Goal: Task Accomplishment & Management: Manage account settings

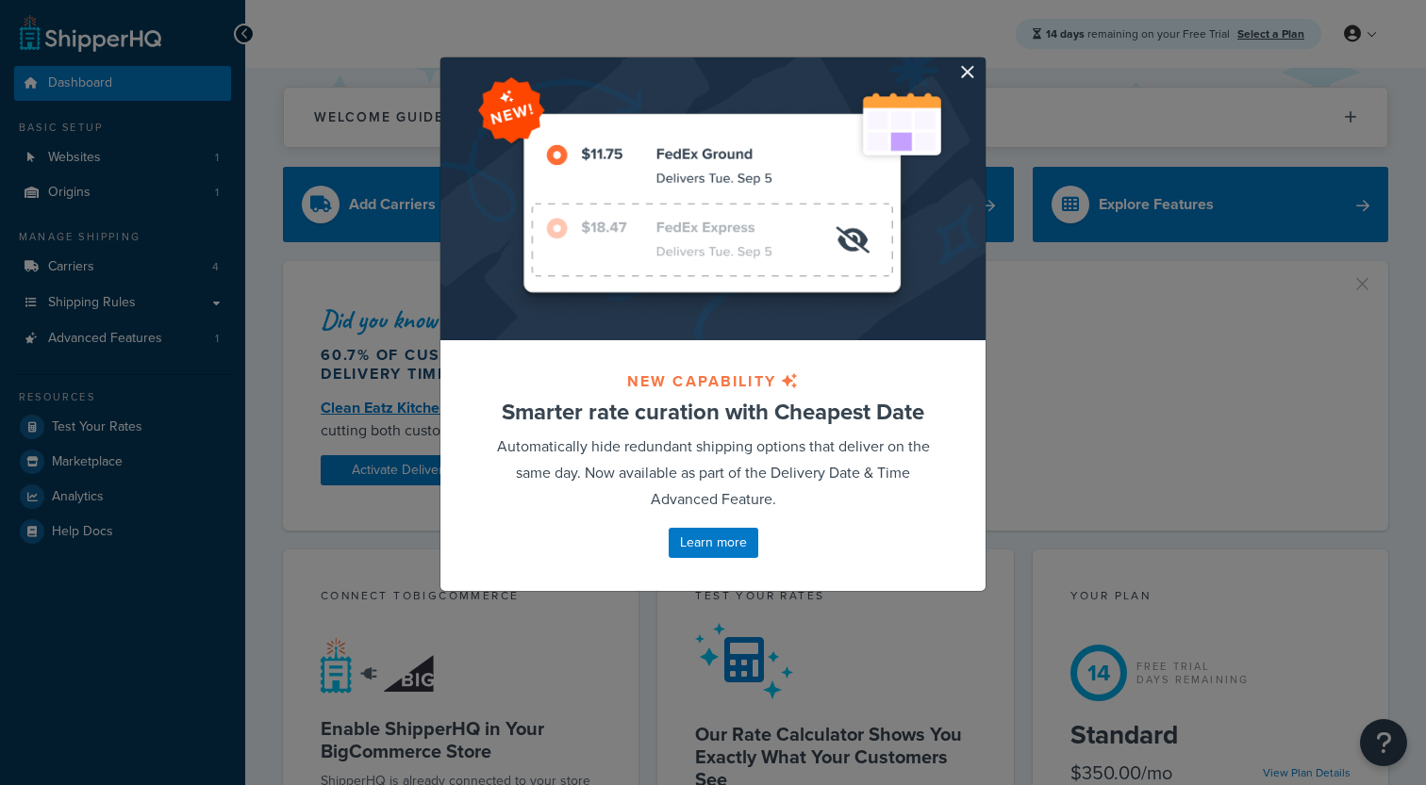
click at [955, 68] on div at bounding box center [712, 199] width 545 height 283
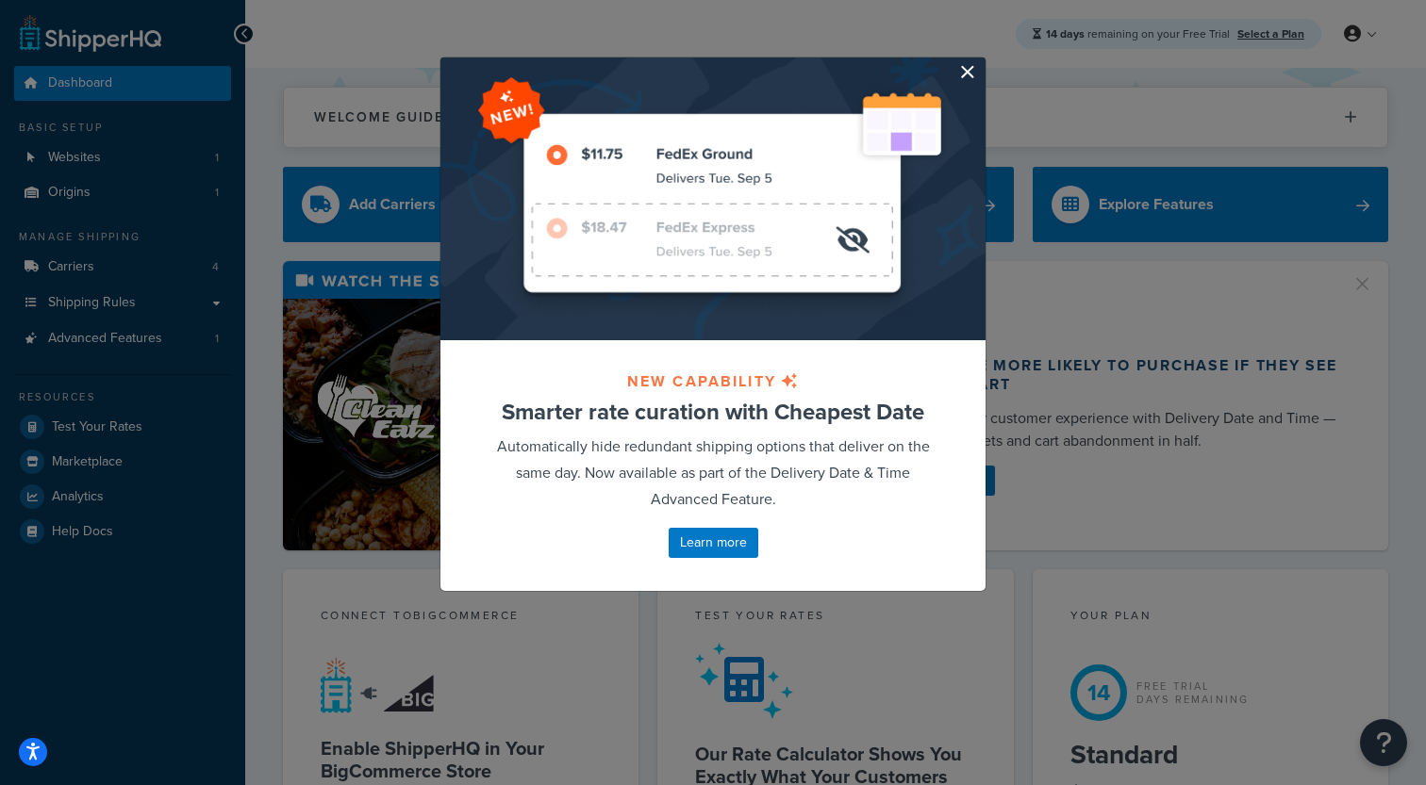
click at [981, 62] on button "button" at bounding box center [983, 60] width 5 height 5
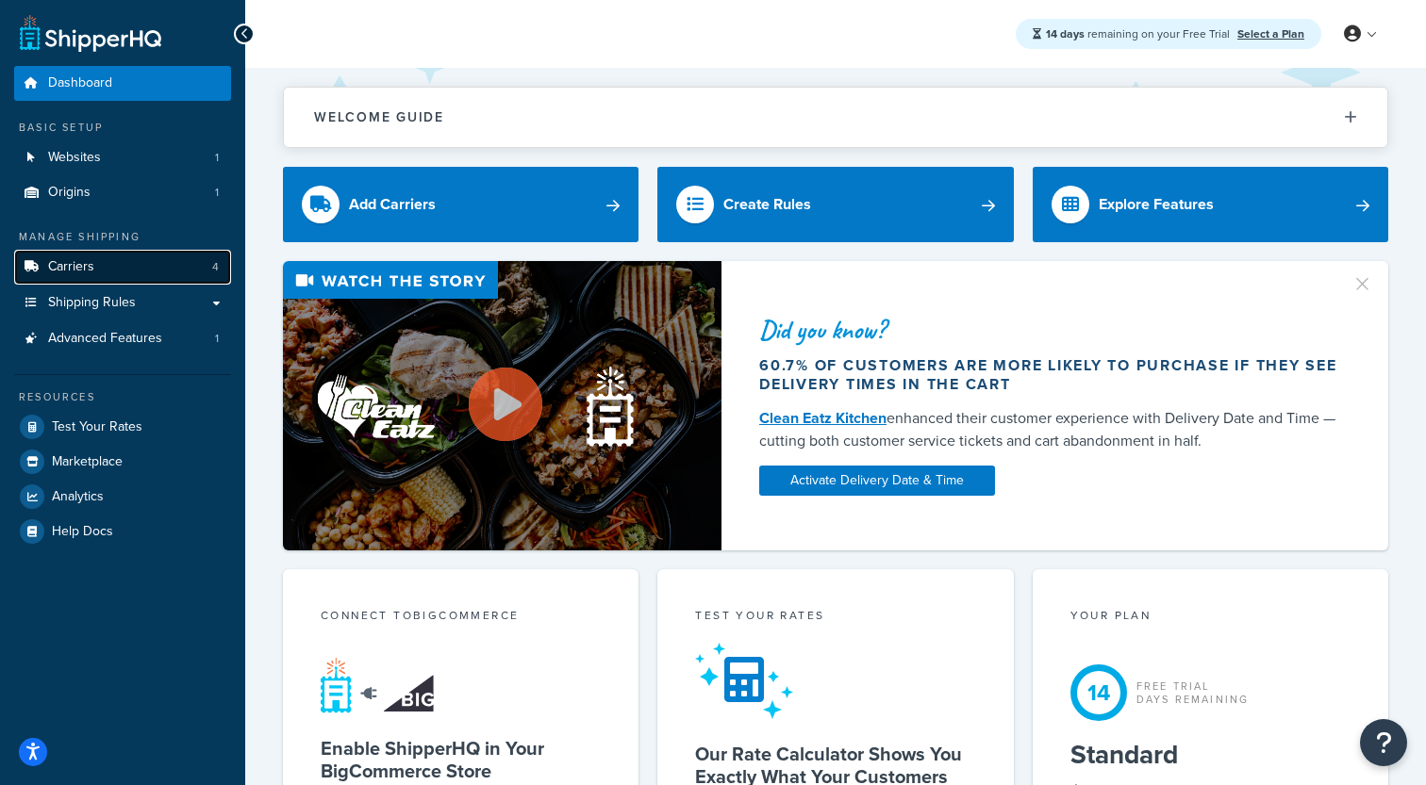
click at [132, 283] on link "Carriers 4" at bounding box center [122, 267] width 217 height 35
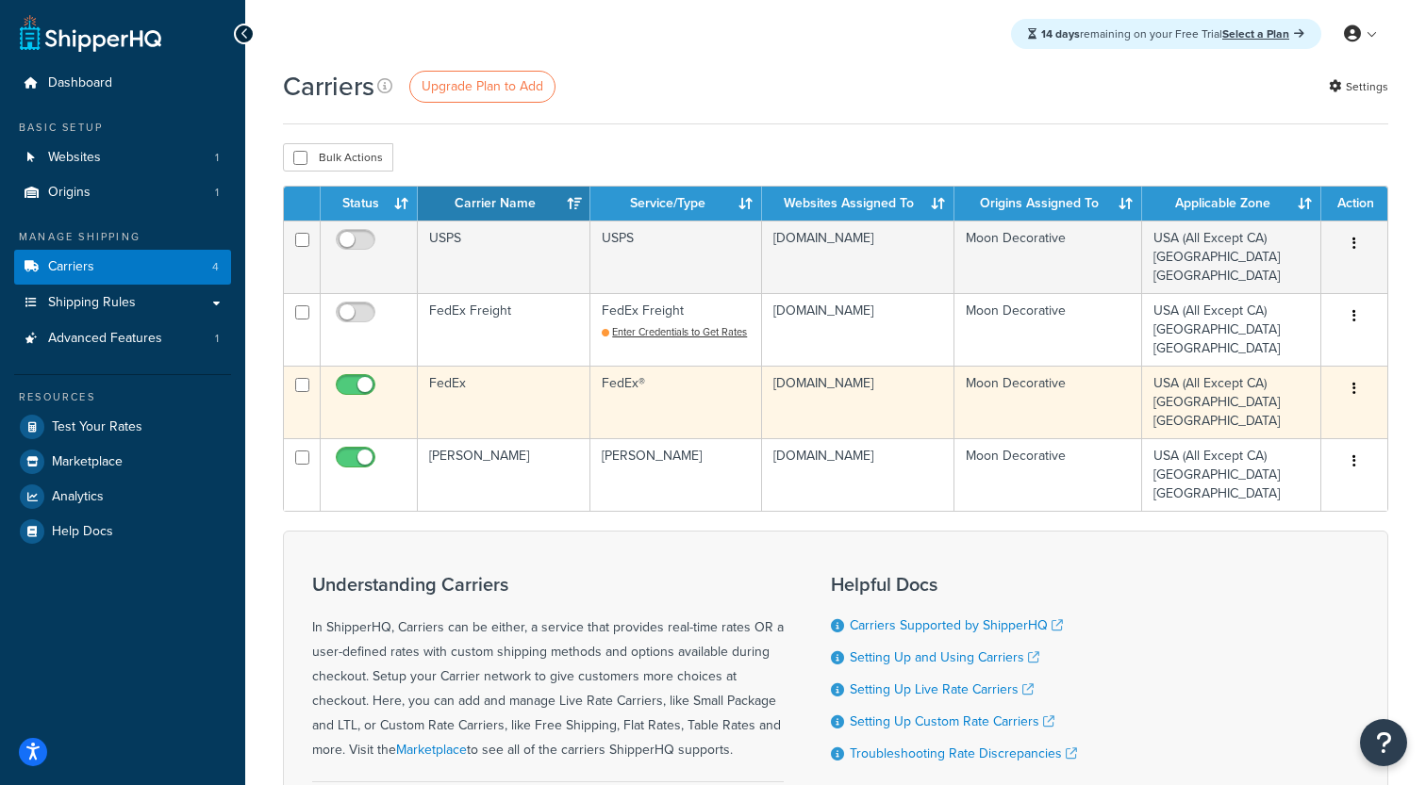
click at [492, 413] on td "FedEx" at bounding box center [504, 402] width 173 height 73
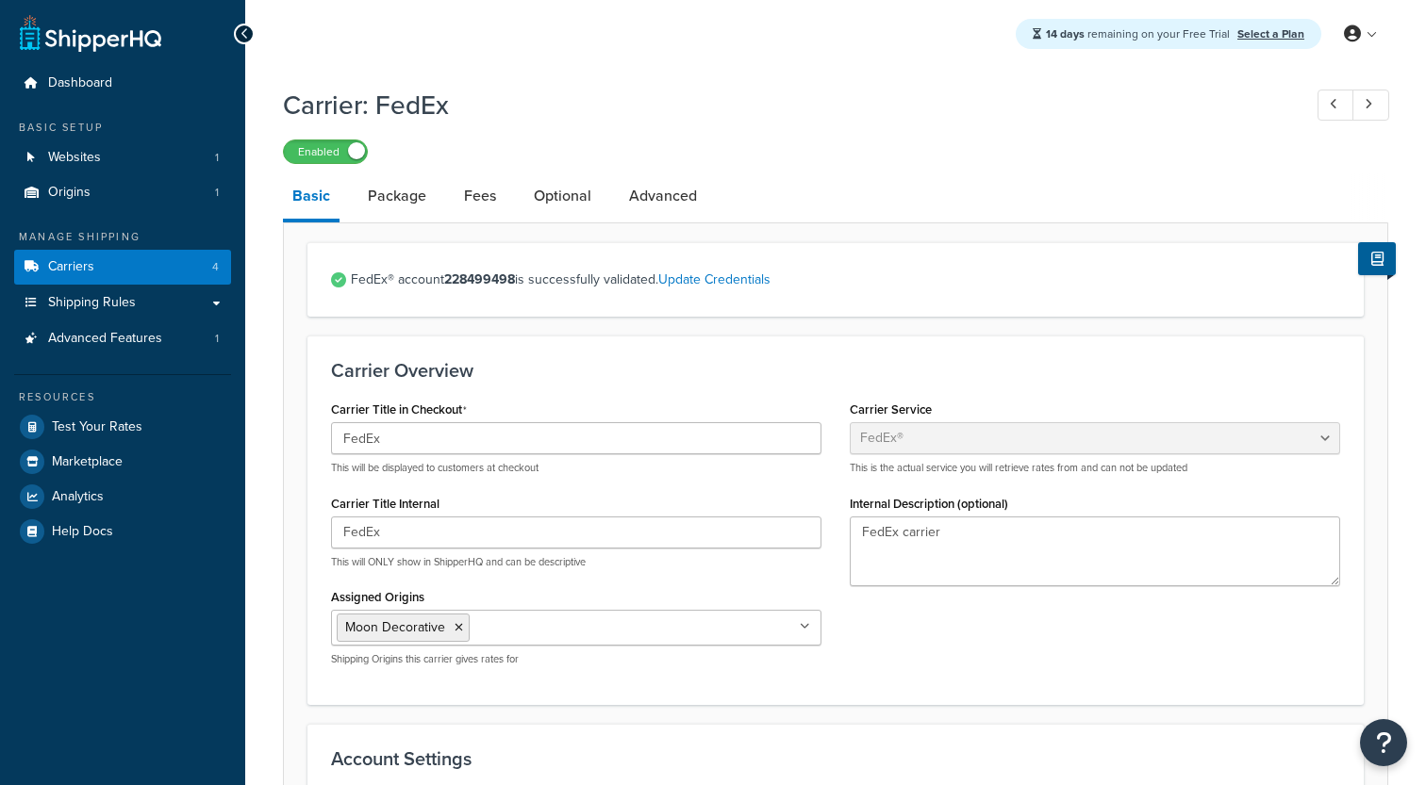
select select "fedEx"
select select "REGULAR_PICKUP"
select select "YOUR_PACKAGING"
click at [405, 198] on link "Package" at bounding box center [396, 195] width 77 height 45
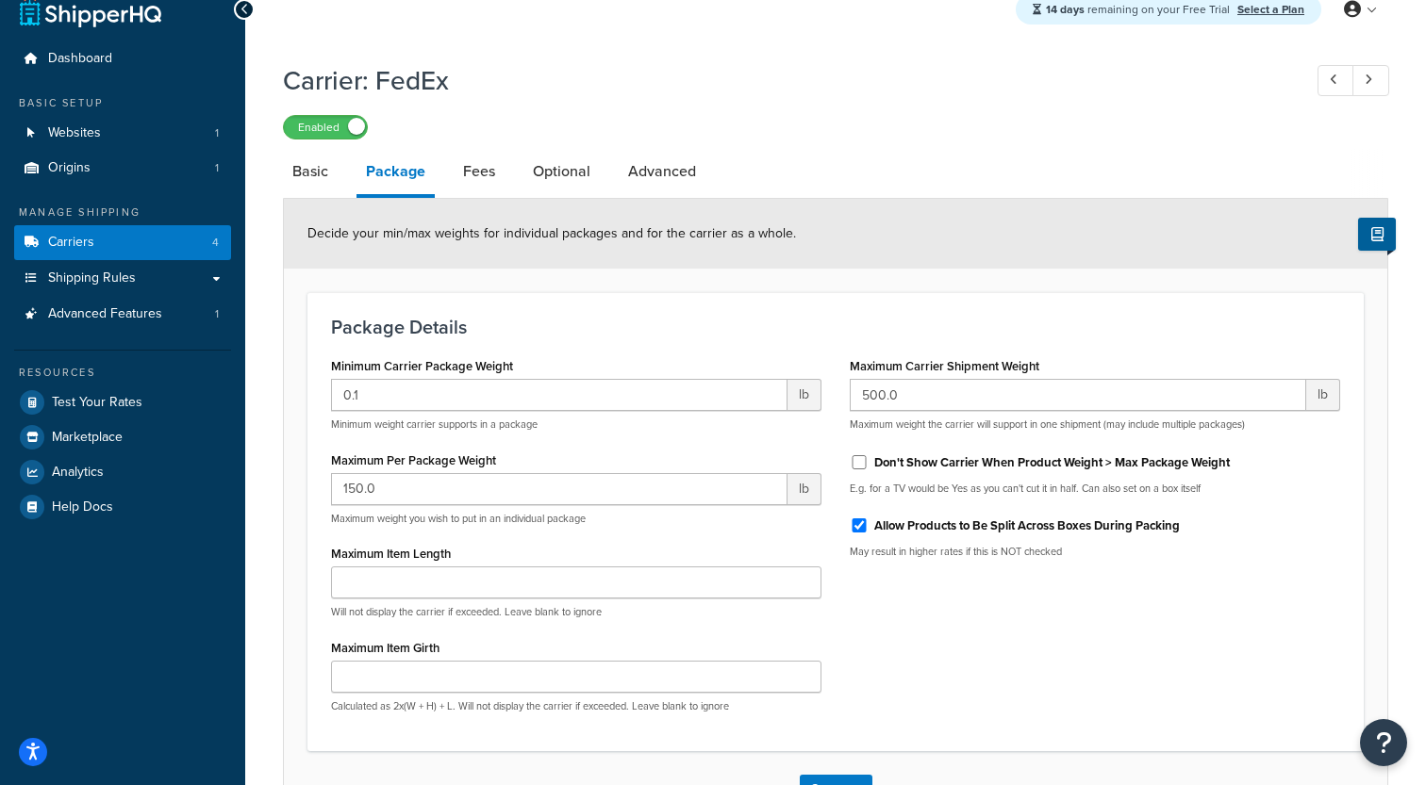
scroll to position [28, 0]
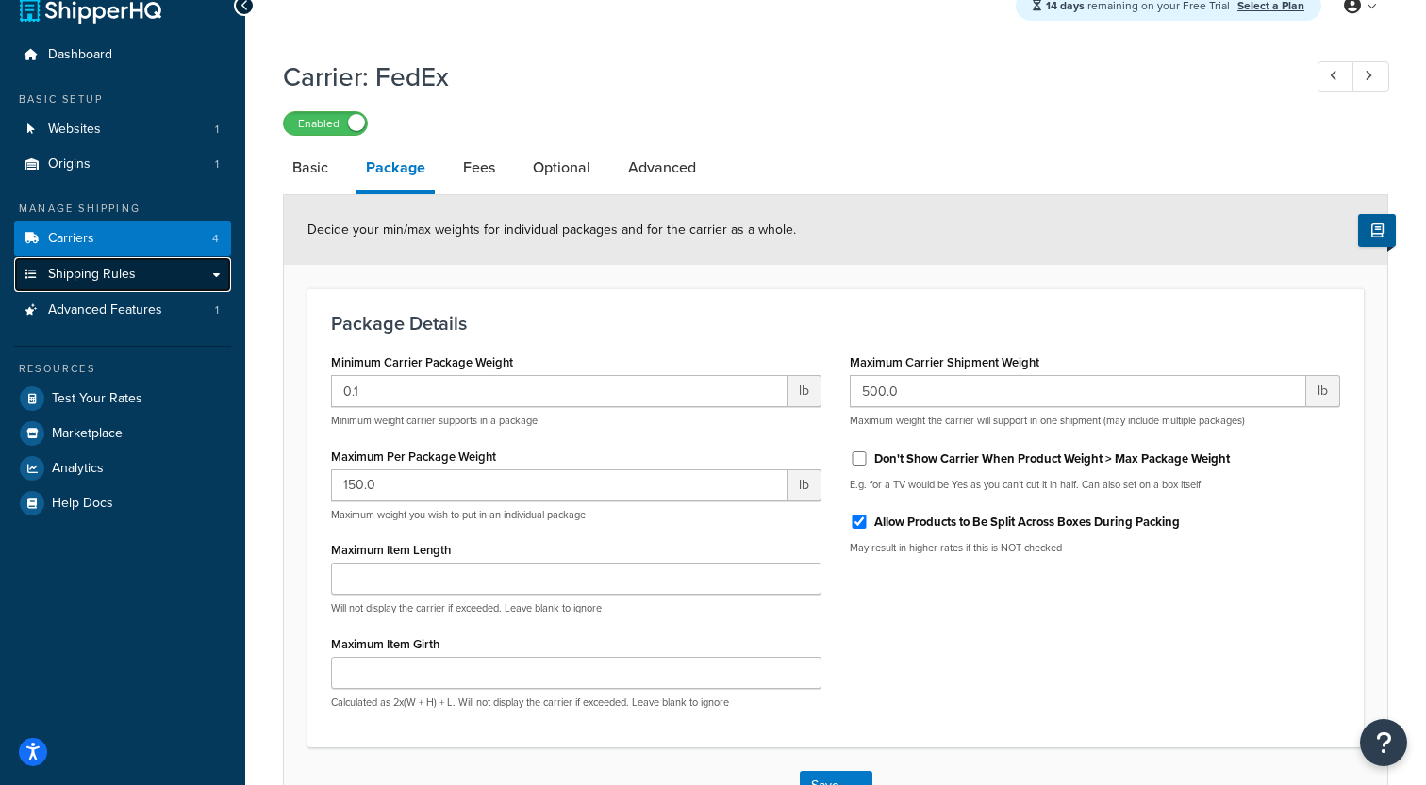
click at [151, 287] on link "Shipping Rules" at bounding box center [122, 274] width 217 height 35
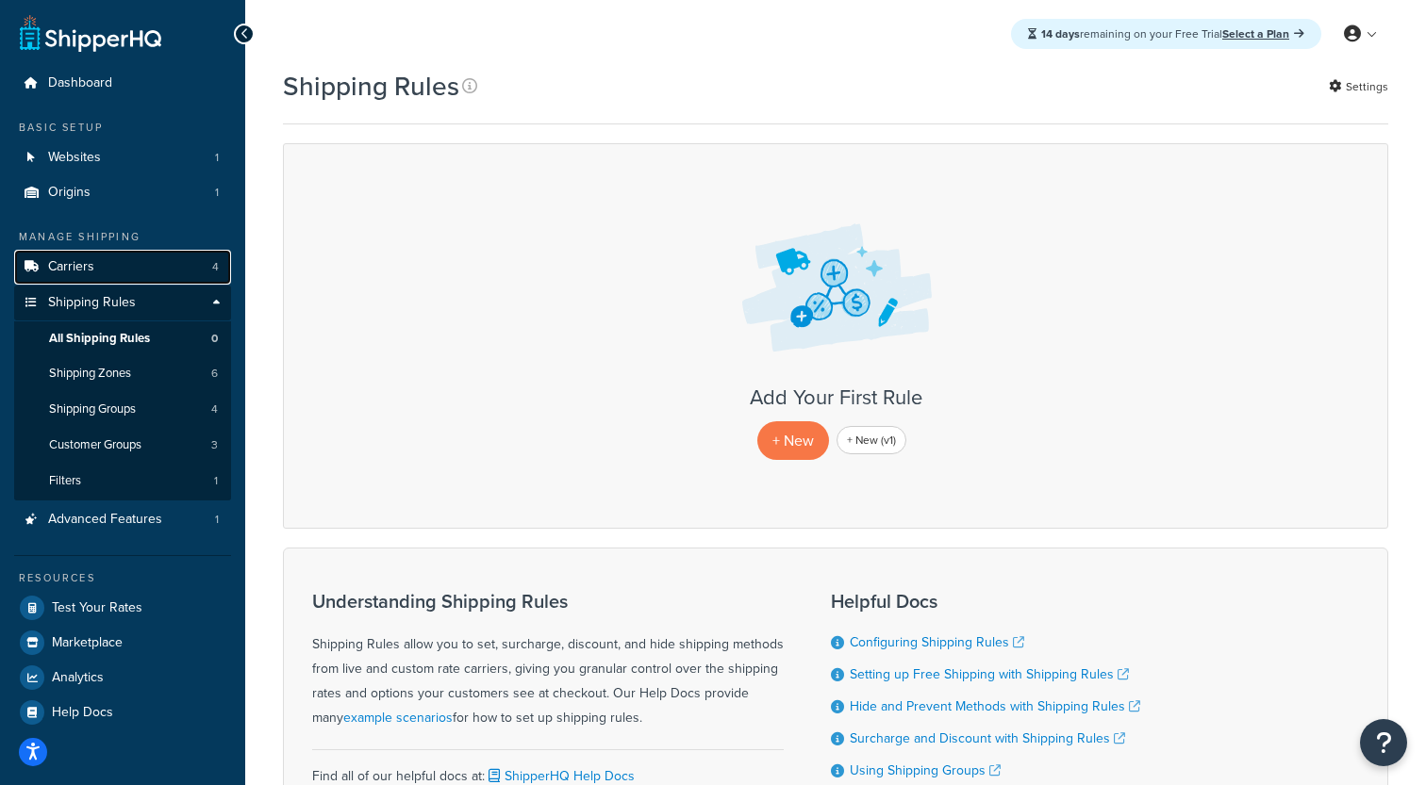
click at [132, 259] on link "Carriers 4" at bounding box center [122, 267] width 217 height 35
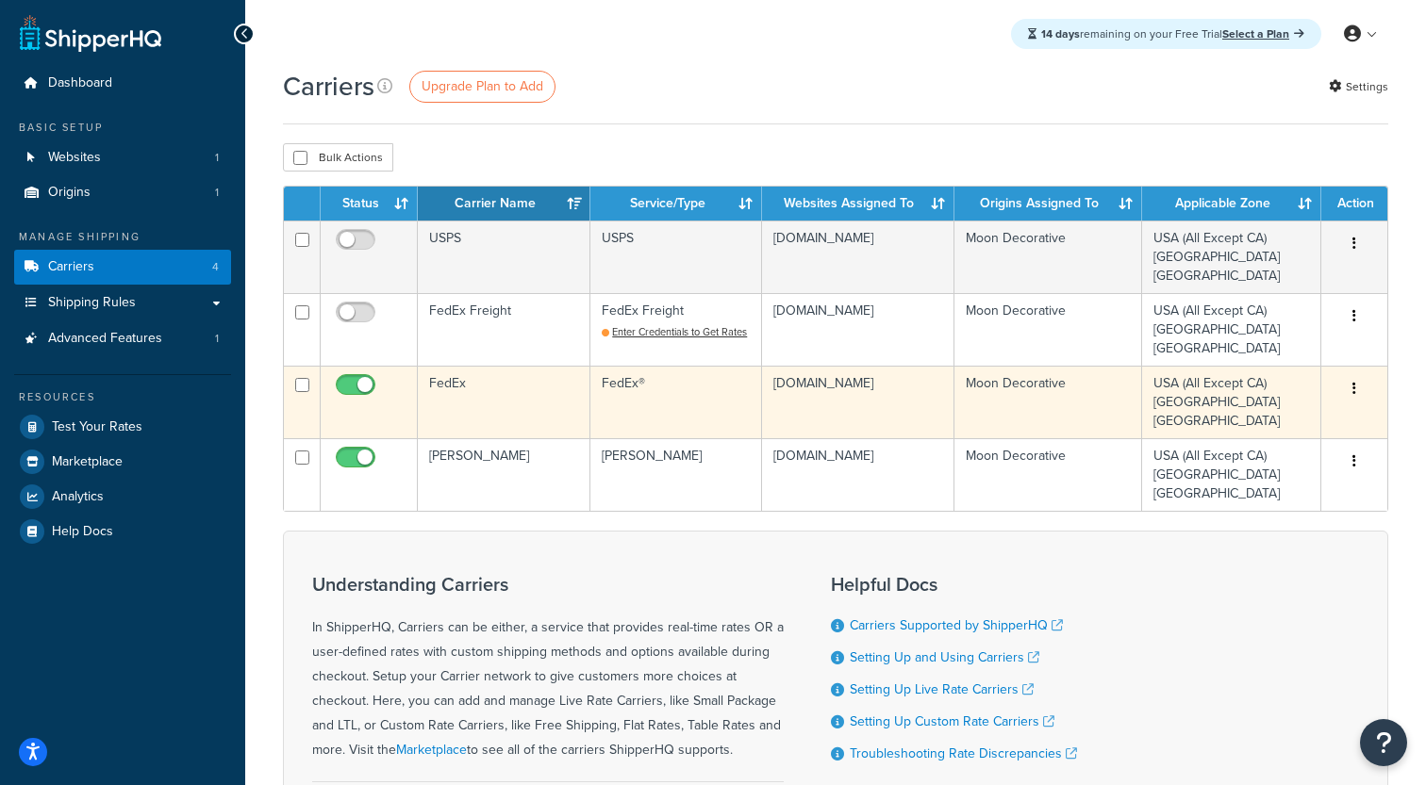
click at [523, 421] on td "FedEx" at bounding box center [504, 402] width 173 height 73
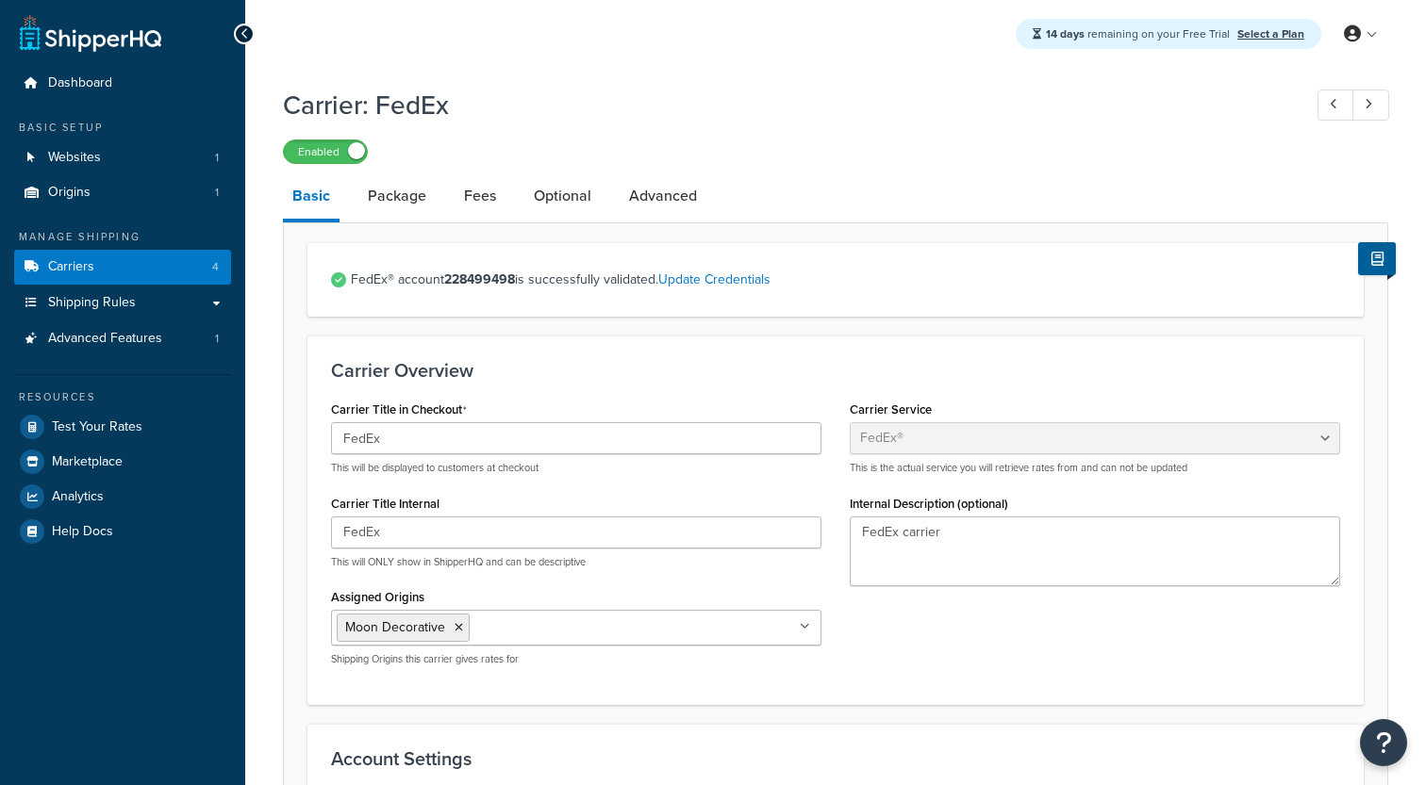
select select "fedEx"
select select "REGULAR_PICKUP"
select select "YOUR_PACKAGING"
click at [405, 187] on link "Package" at bounding box center [396, 195] width 77 height 45
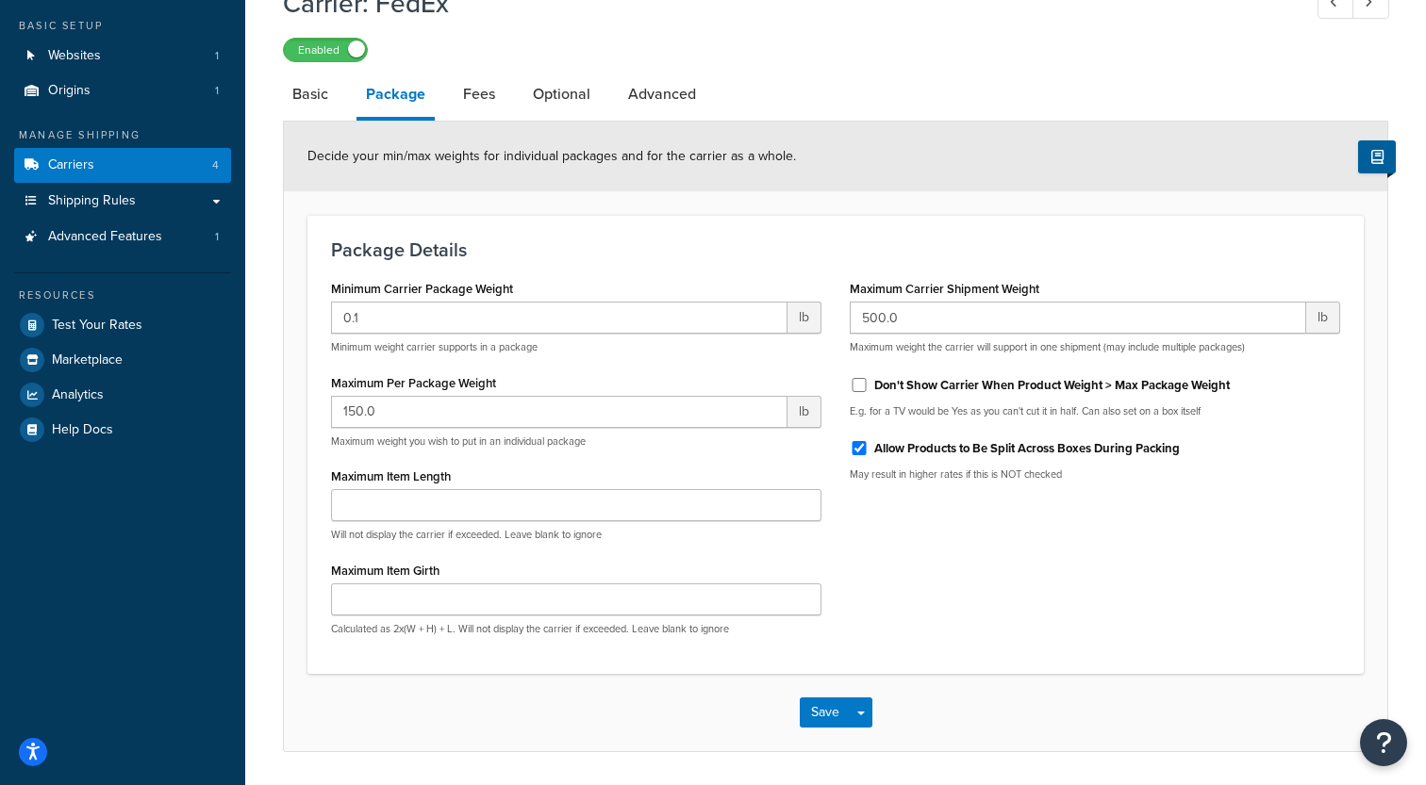
scroll to position [134, 0]
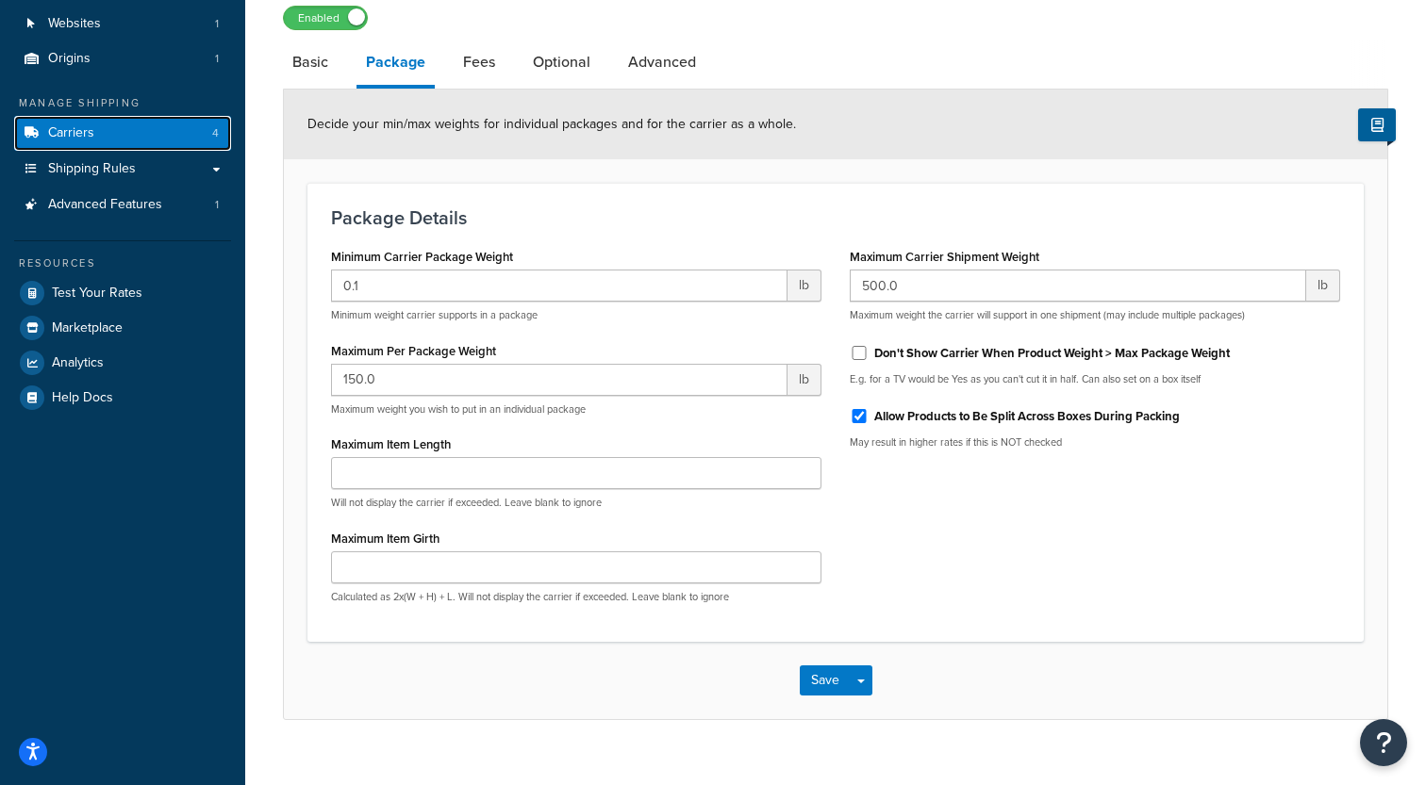
click at [173, 131] on link "Carriers 4" at bounding box center [122, 133] width 217 height 35
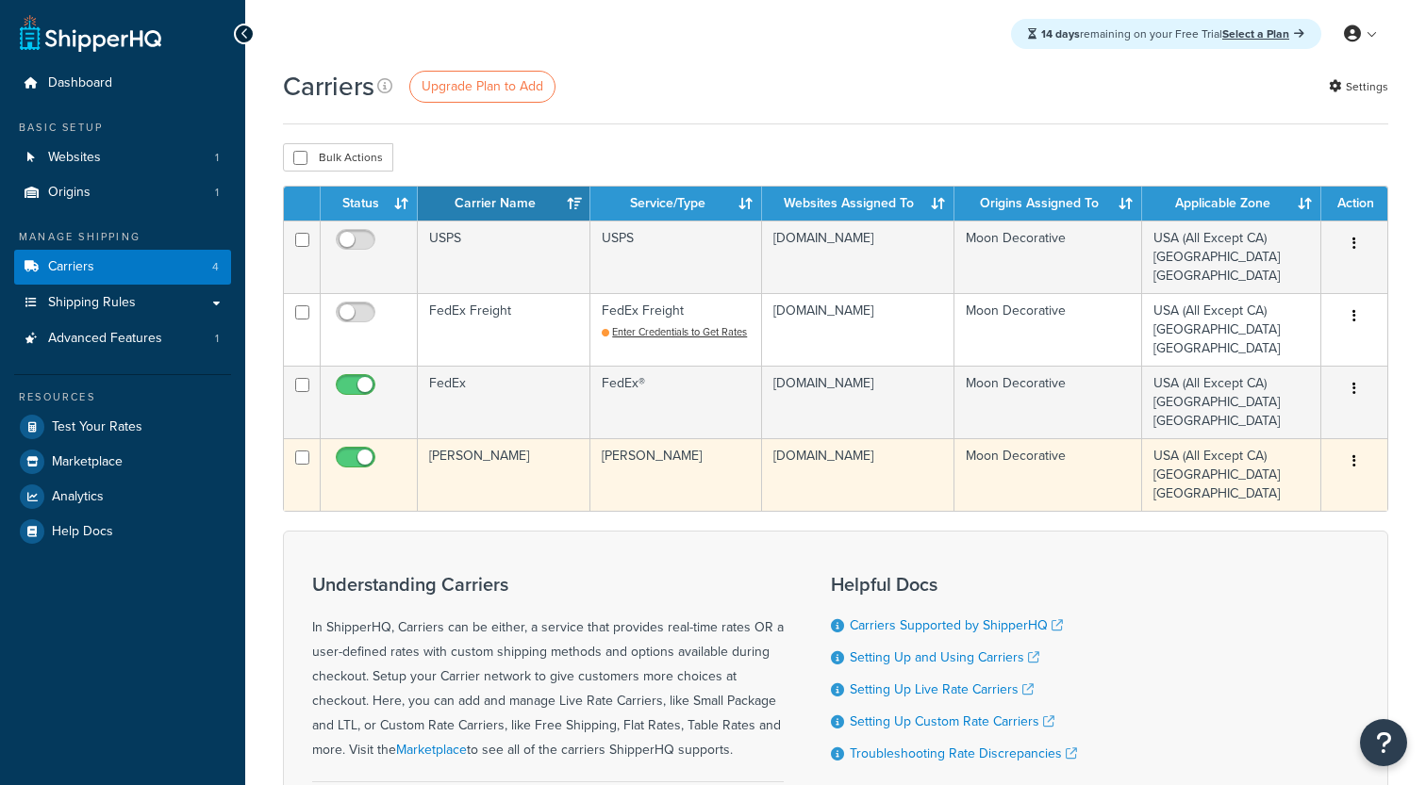
click at [544, 469] on td "[PERSON_NAME]" at bounding box center [504, 474] width 173 height 73
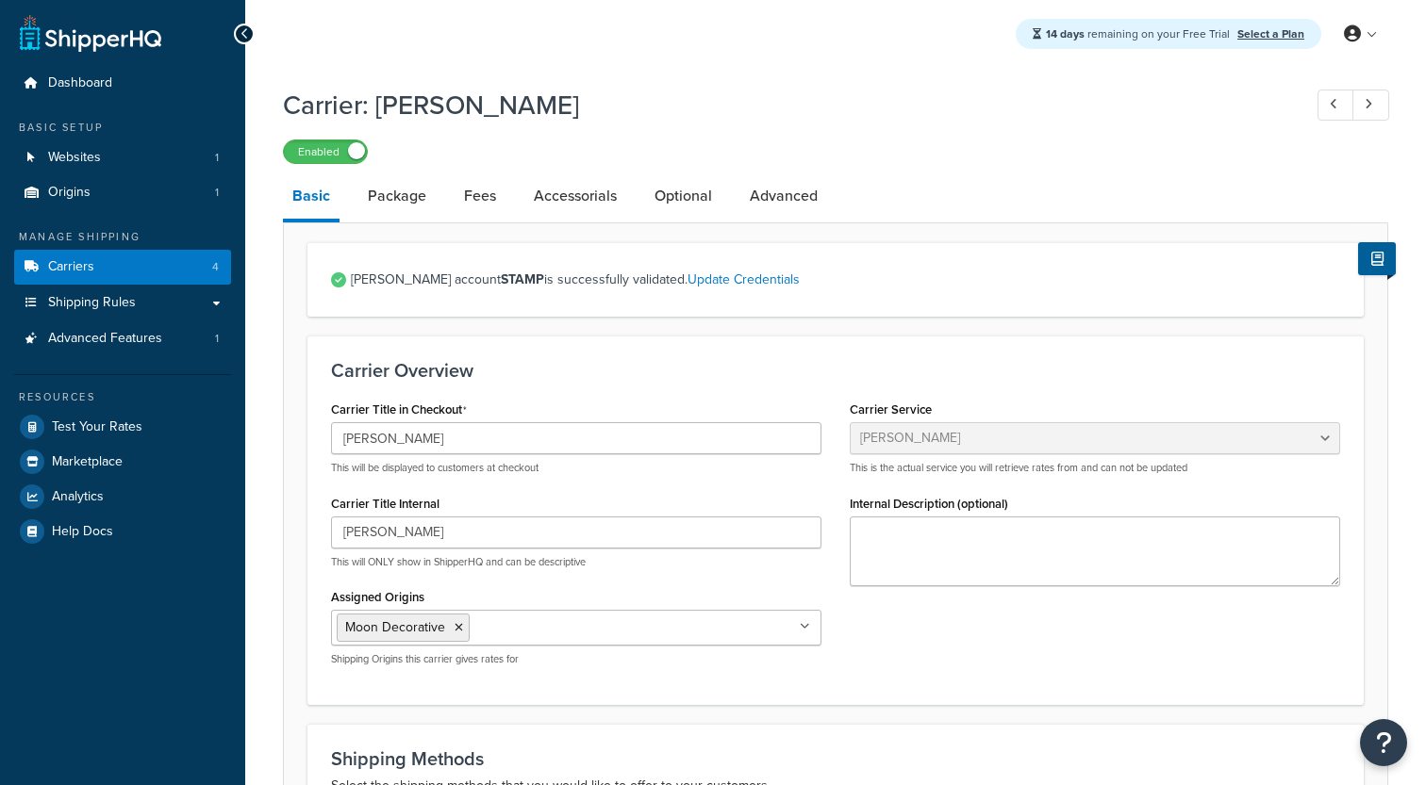
select select "estesFreight"
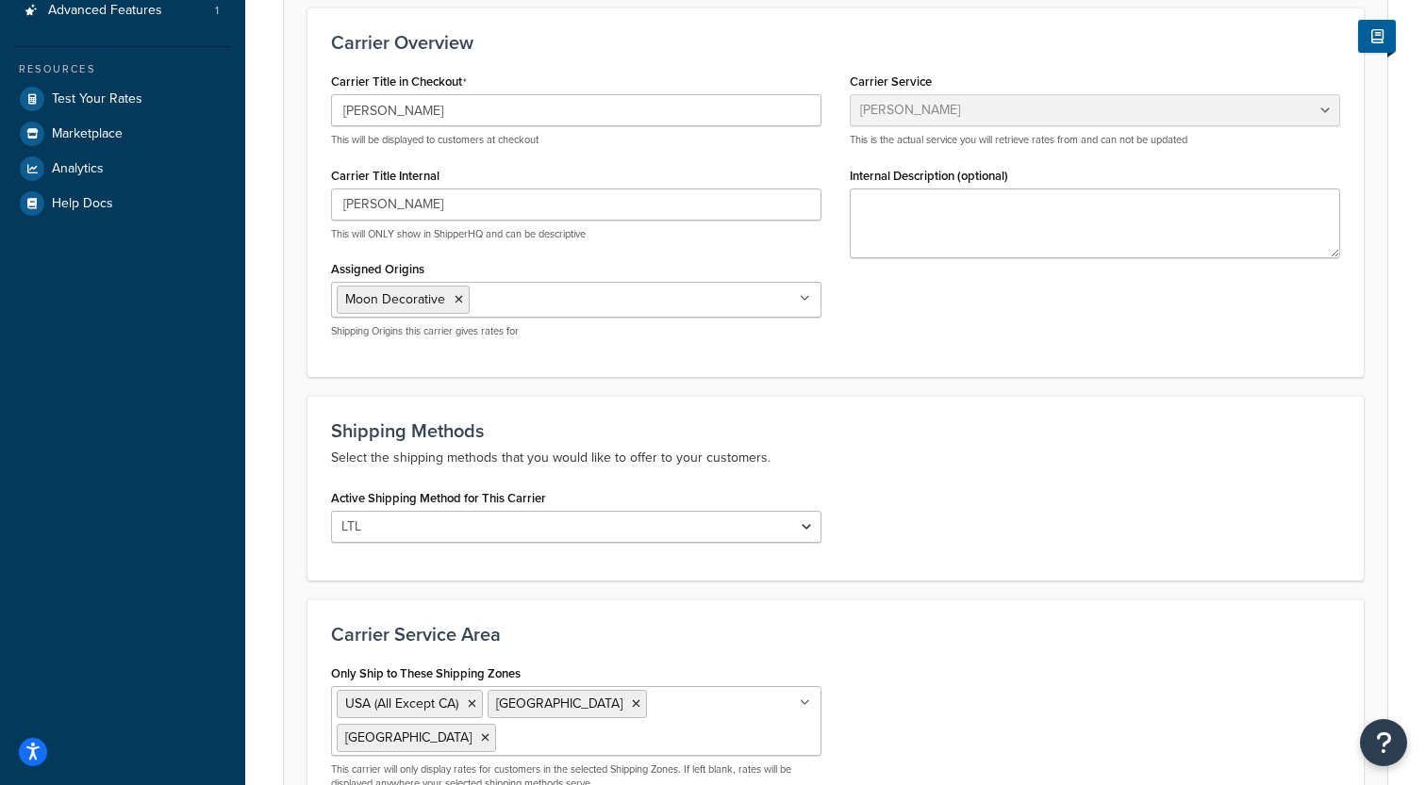
scroll to position [131, 0]
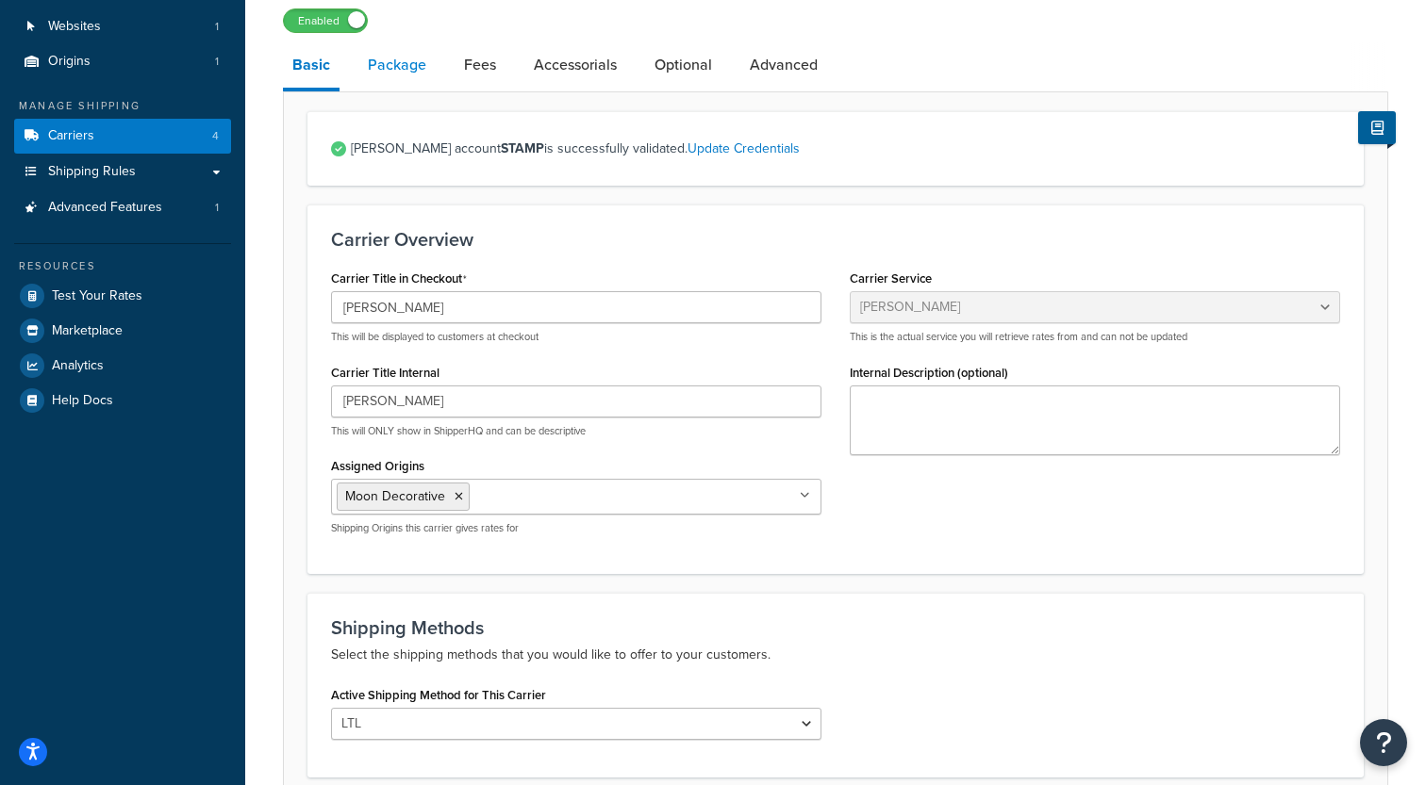
click at [404, 73] on link "Package" at bounding box center [396, 64] width 77 height 45
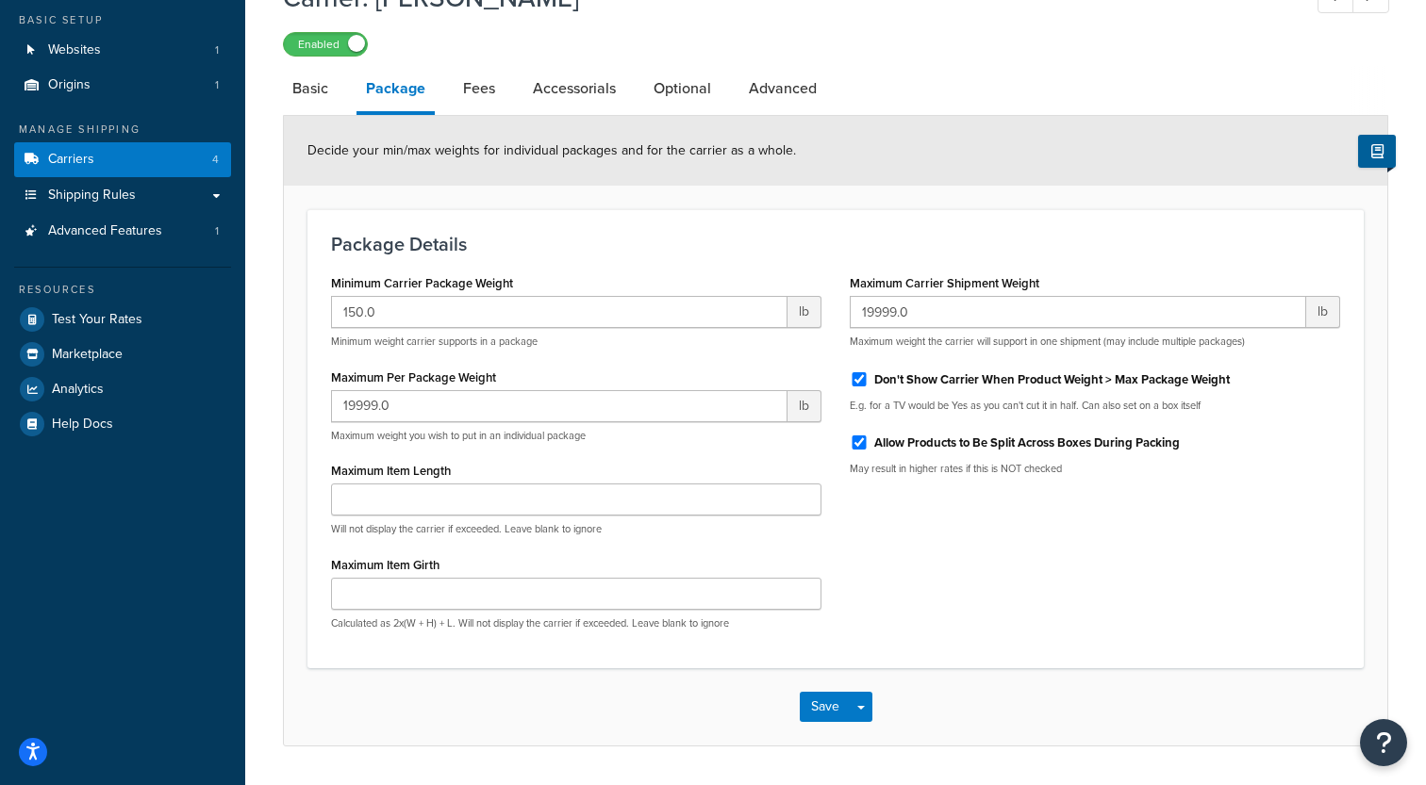
scroll to position [106, 0]
click at [487, 104] on link "Fees" at bounding box center [479, 90] width 51 height 45
select select "AFTER"
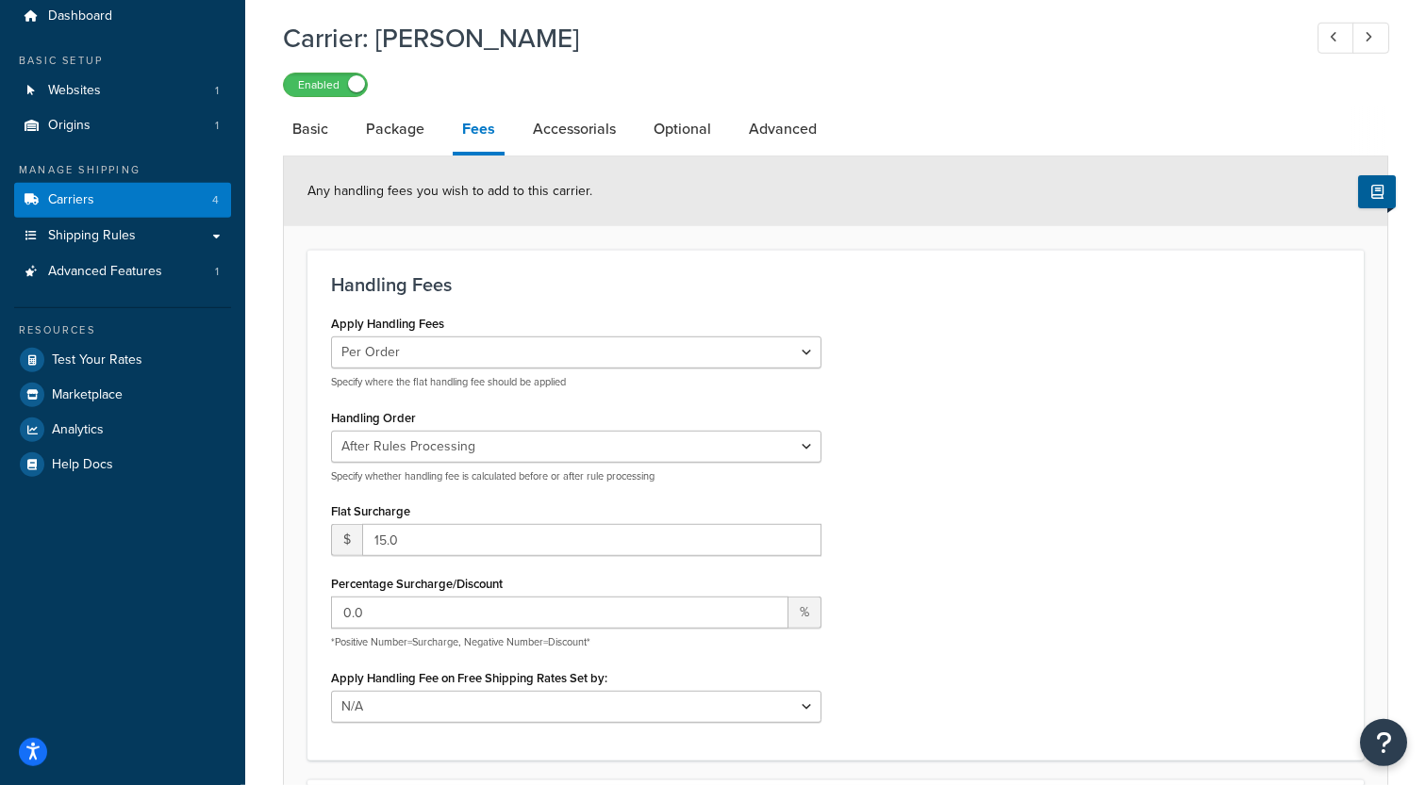
scroll to position [49, 0]
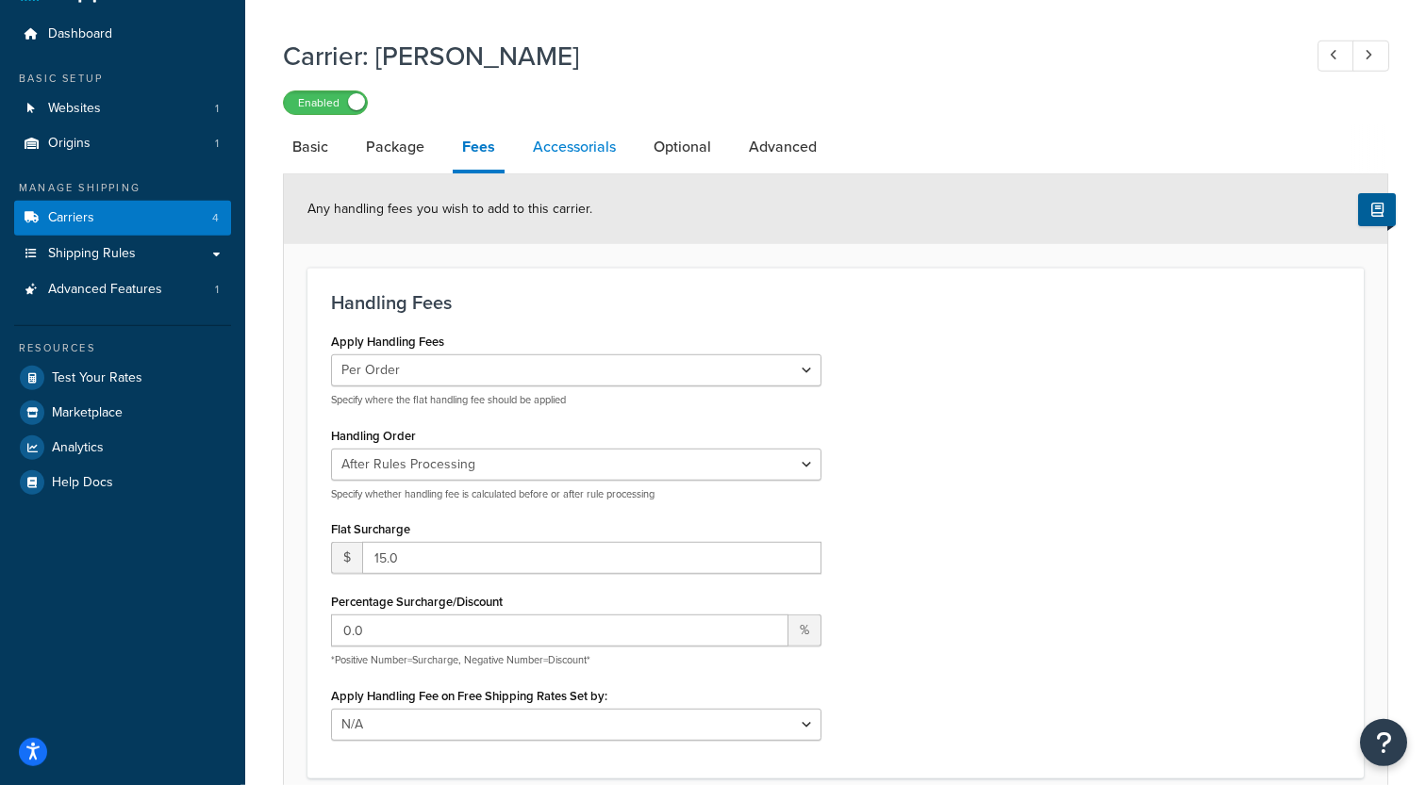
click at [580, 165] on link "Accessorials" at bounding box center [574, 146] width 102 height 45
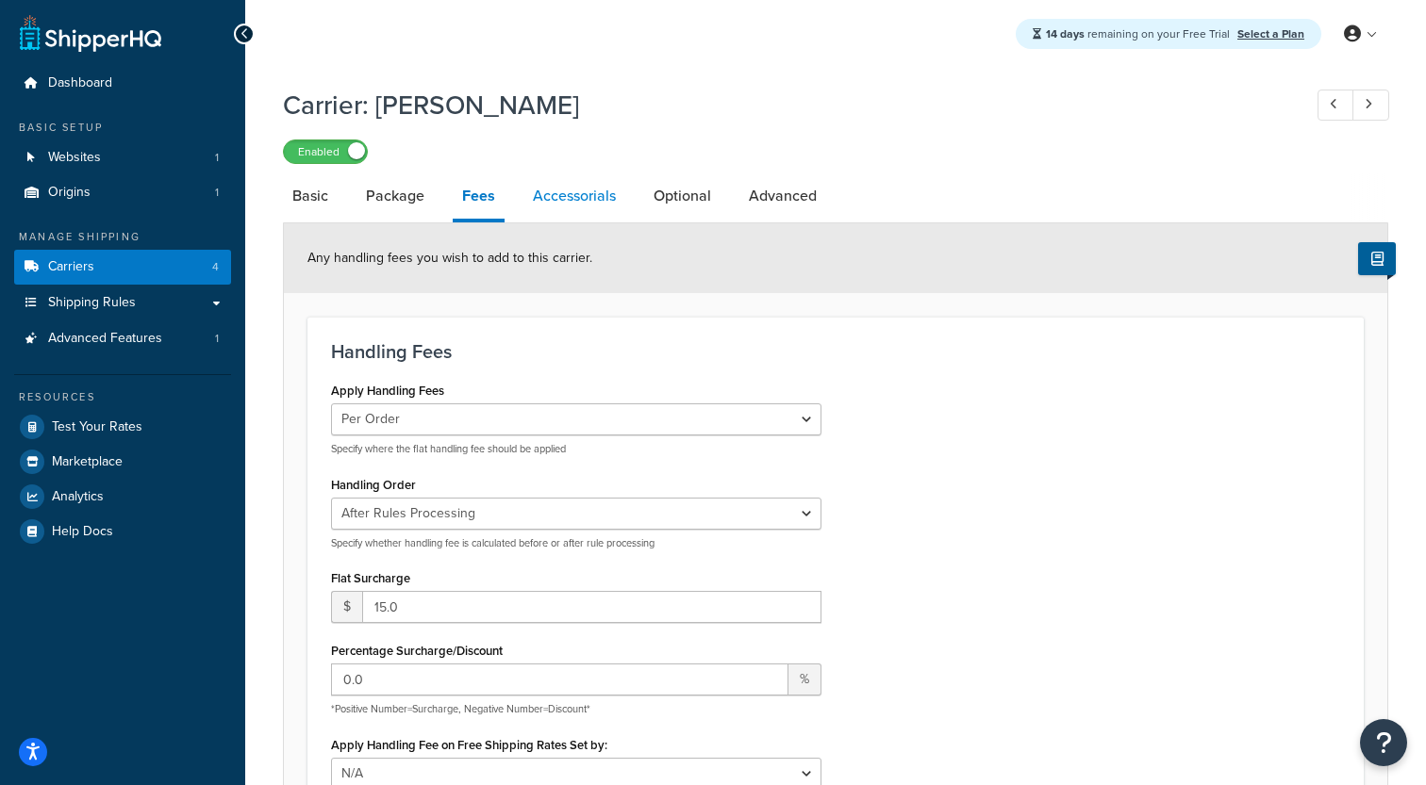
select select "residential"
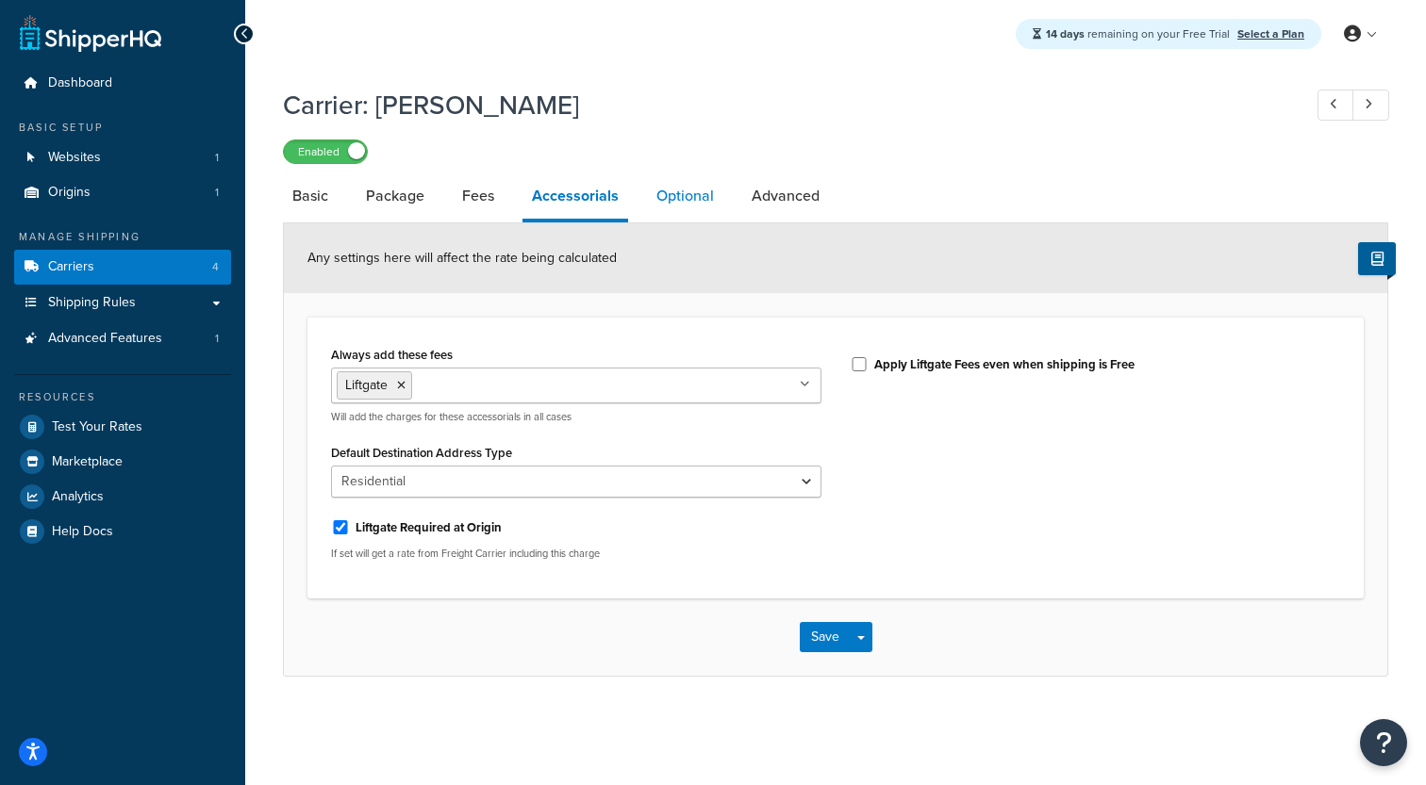
click at [685, 216] on link "Optional" at bounding box center [685, 195] width 76 height 45
select select "55"
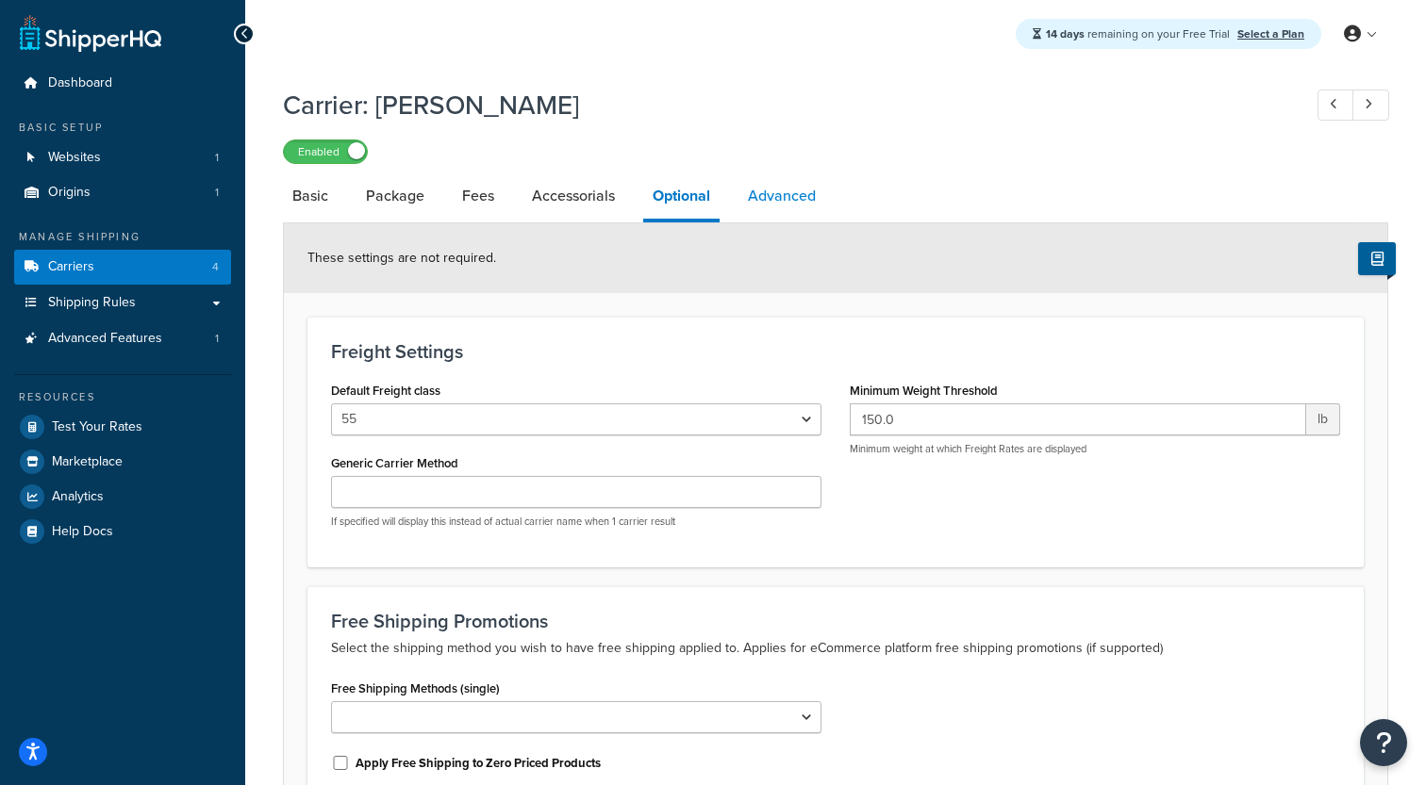
click at [761, 198] on link "Advanced" at bounding box center [781, 195] width 87 height 45
select select "false"
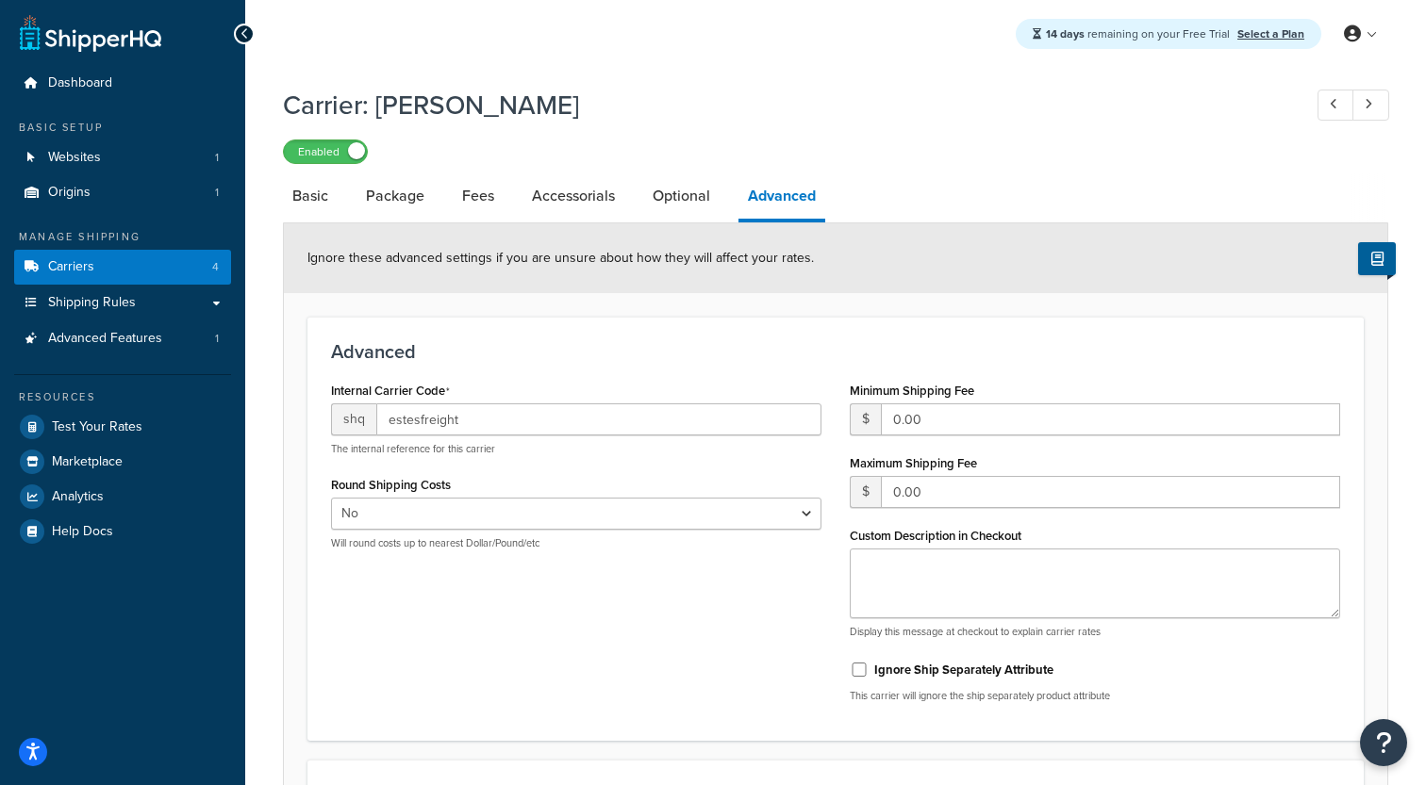
scroll to position [52, 0]
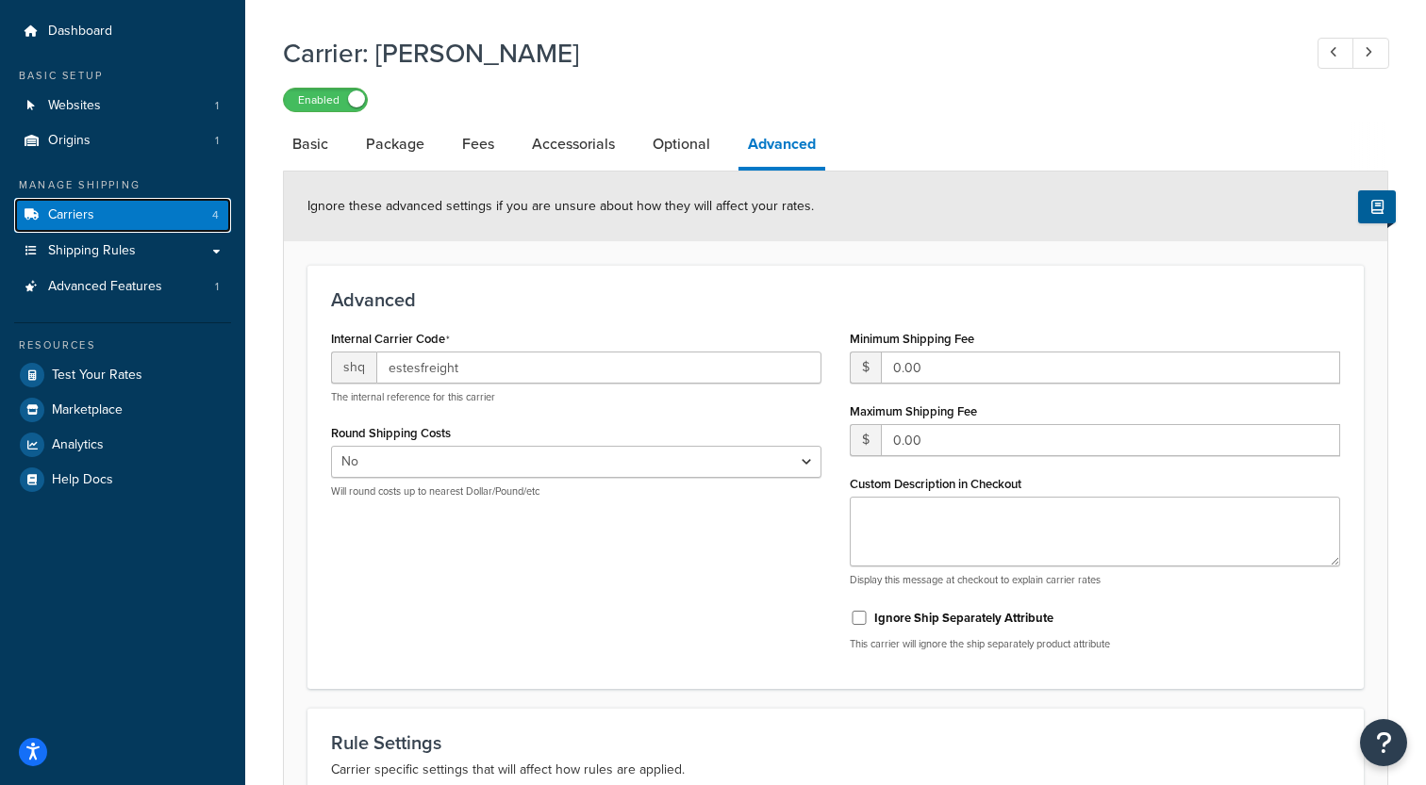
click at [192, 220] on link "Carriers 4" at bounding box center [122, 215] width 217 height 35
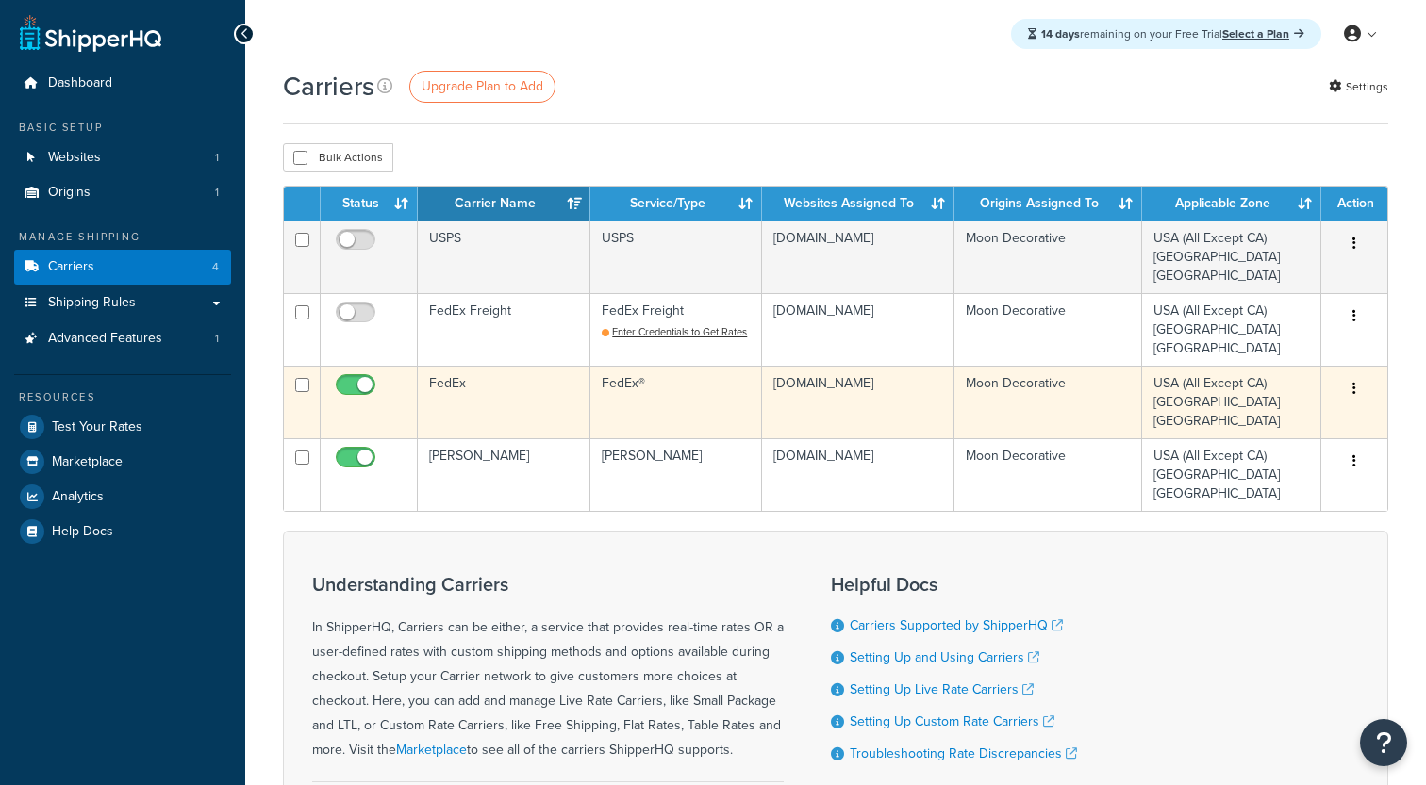
click at [504, 377] on td "FedEx" at bounding box center [504, 402] width 173 height 73
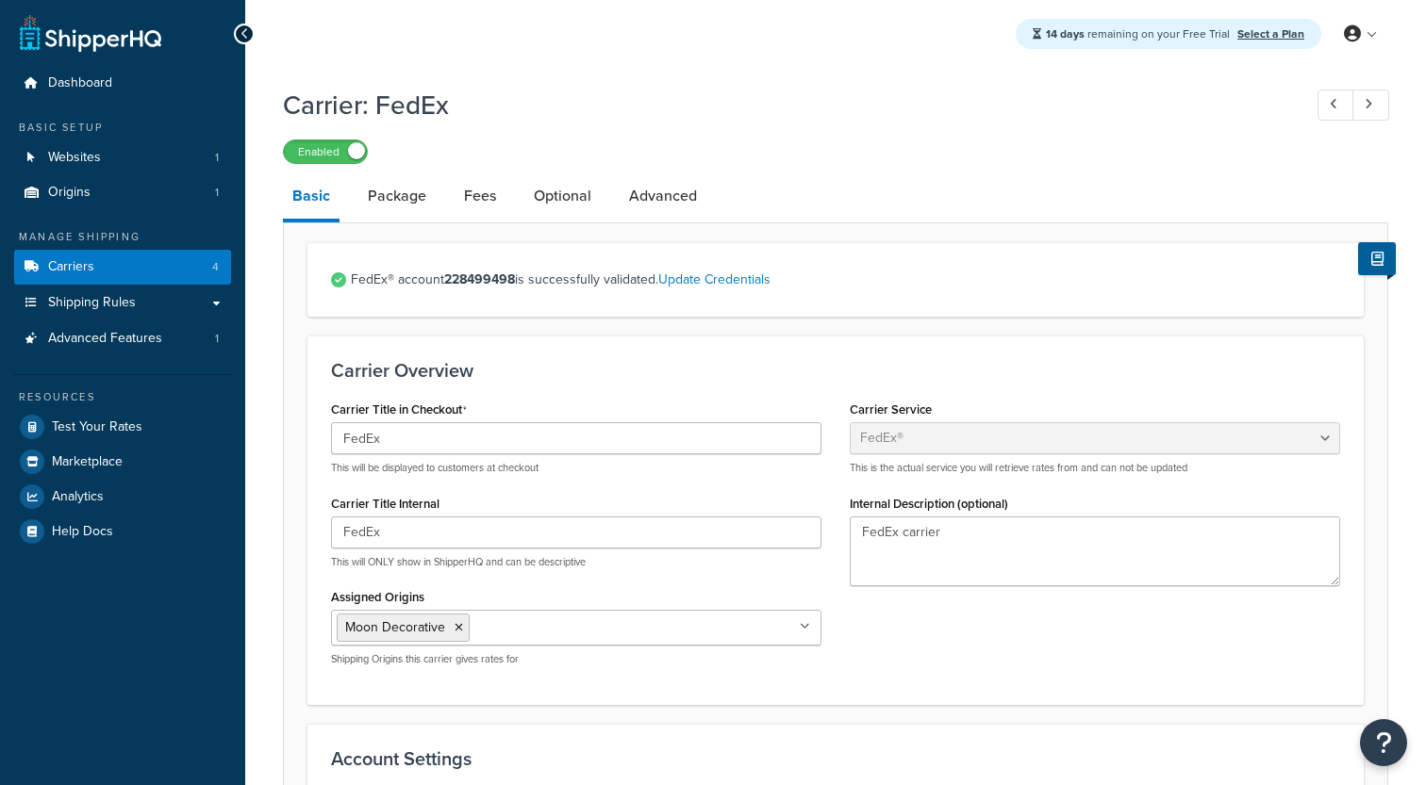
select select "fedEx"
select select "REGULAR_PICKUP"
select select "YOUR_PACKAGING"
click at [106, 420] on span "Test Your Rates" at bounding box center [97, 428] width 91 height 16
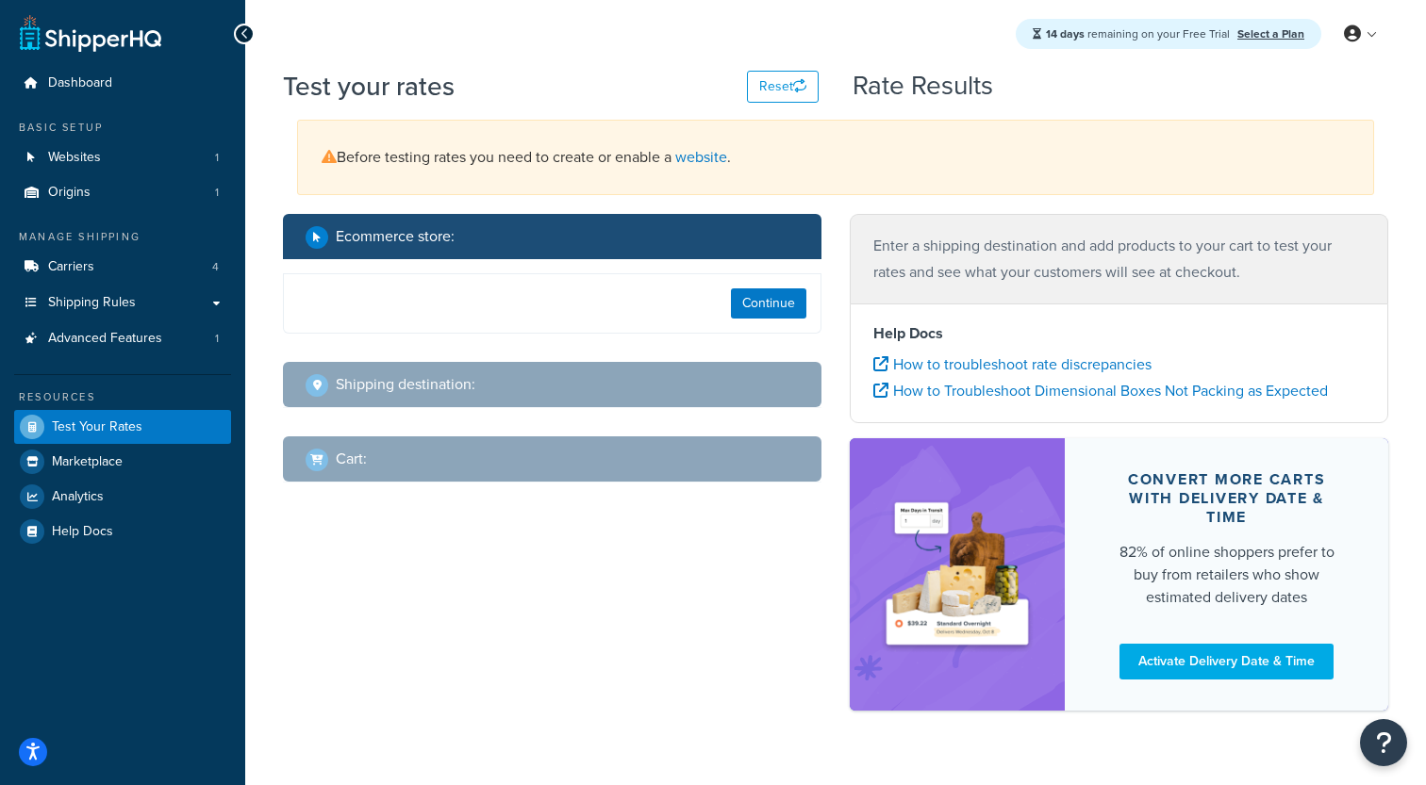
select select "TX"
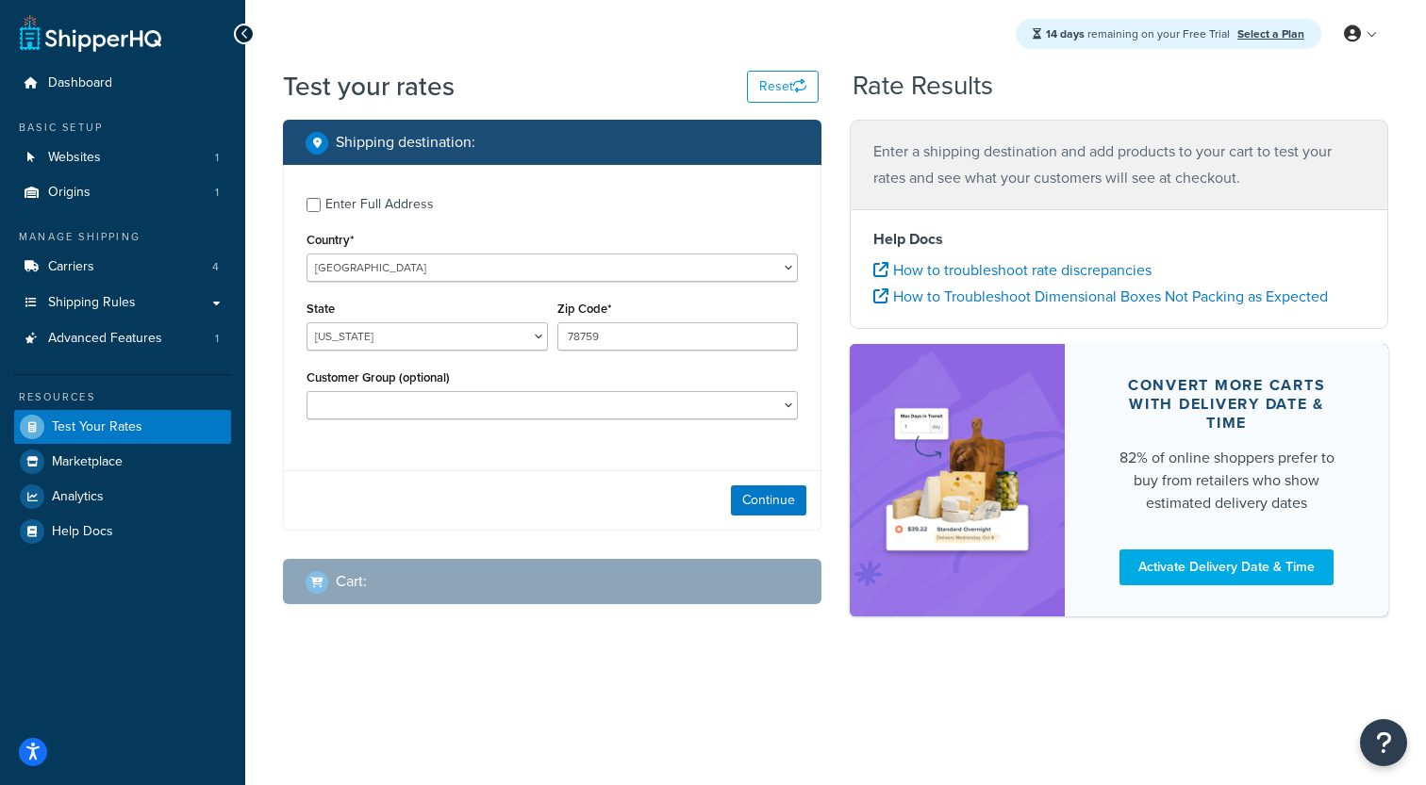
click at [405, 212] on div "Enter Full Address" at bounding box center [379, 204] width 108 height 26
click at [321, 212] on input "Enter Full Address" at bounding box center [313, 205] width 14 height 14
checkbox input "true"
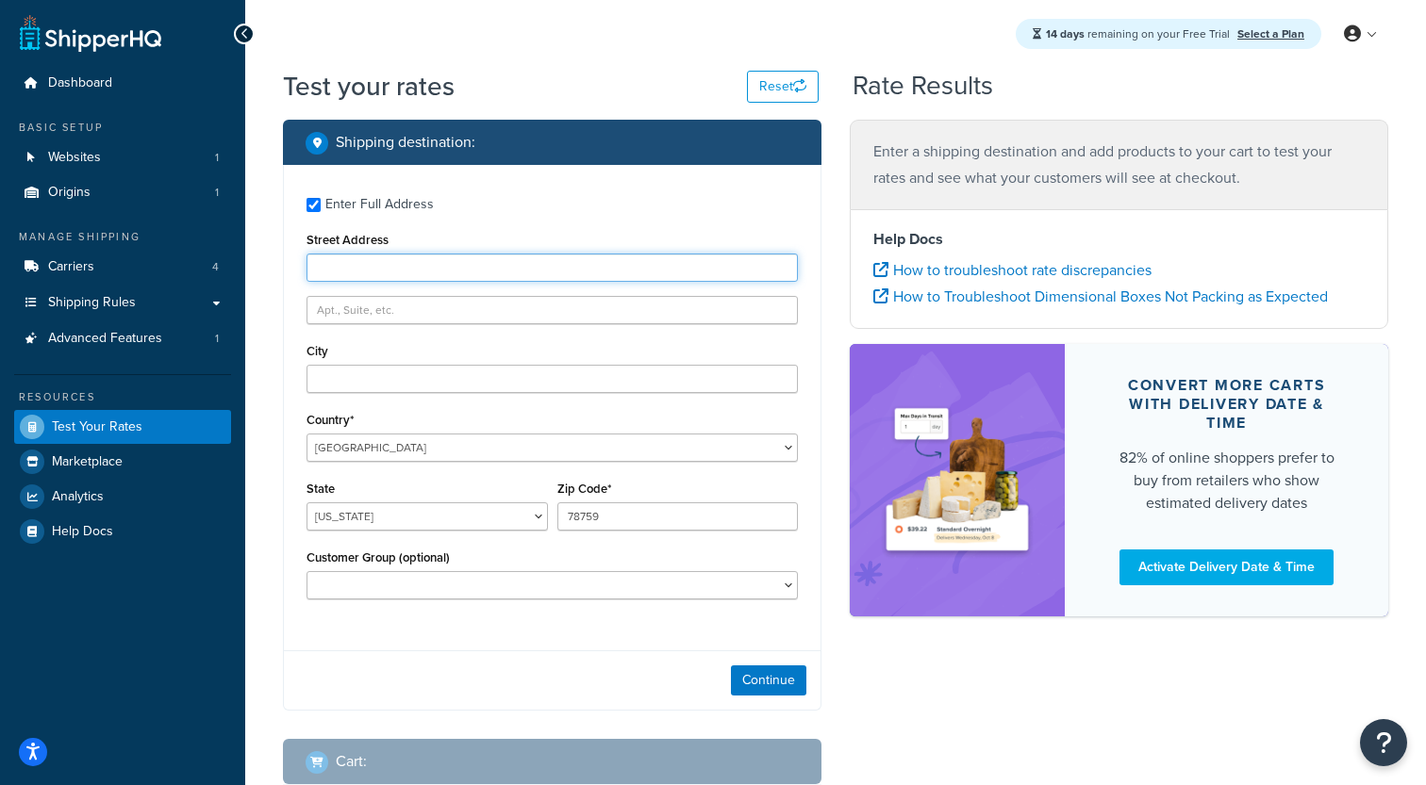
click at [437, 268] on input "Street Address" at bounding box center [551, 268] width 491 height 28
type input "2300 Laramie Trail"
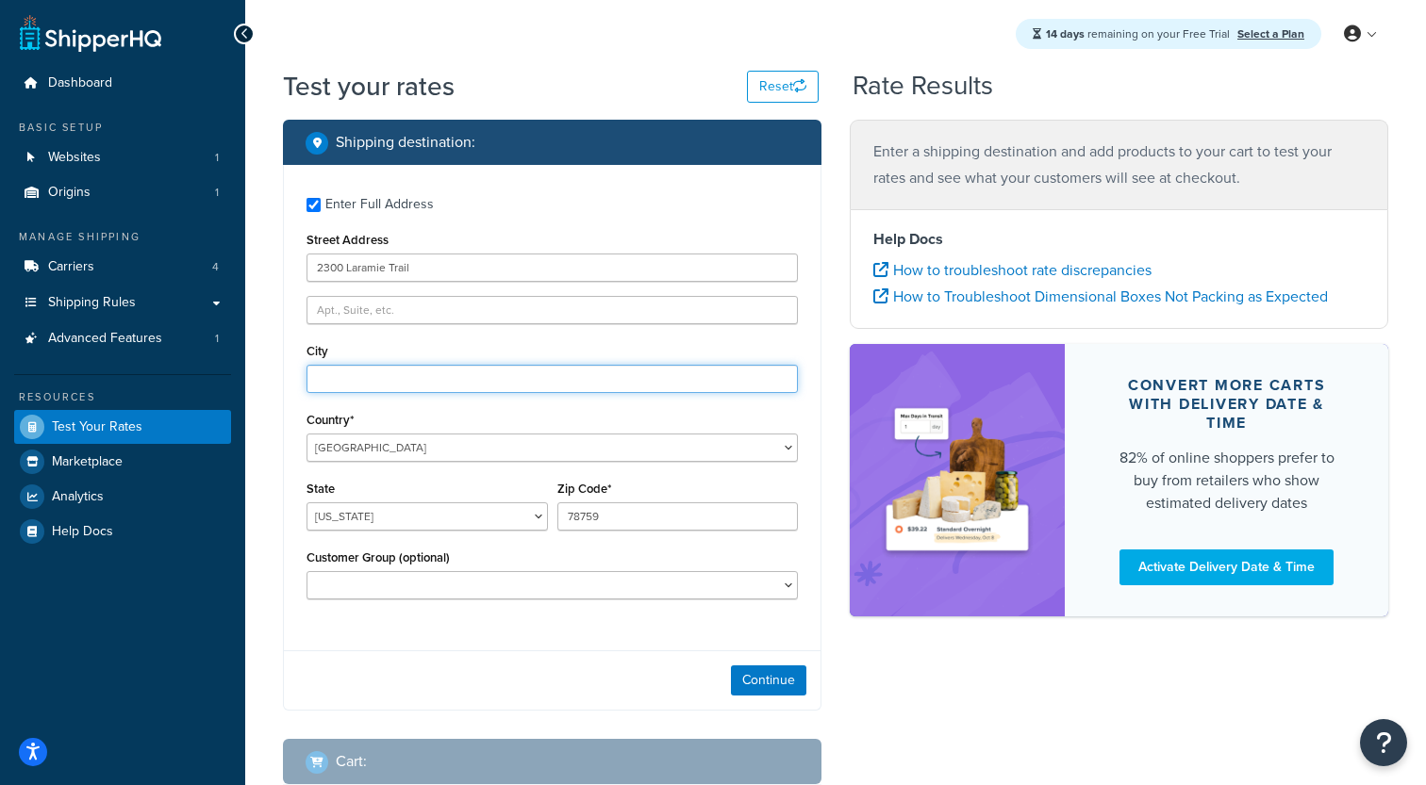
type input "Austin"
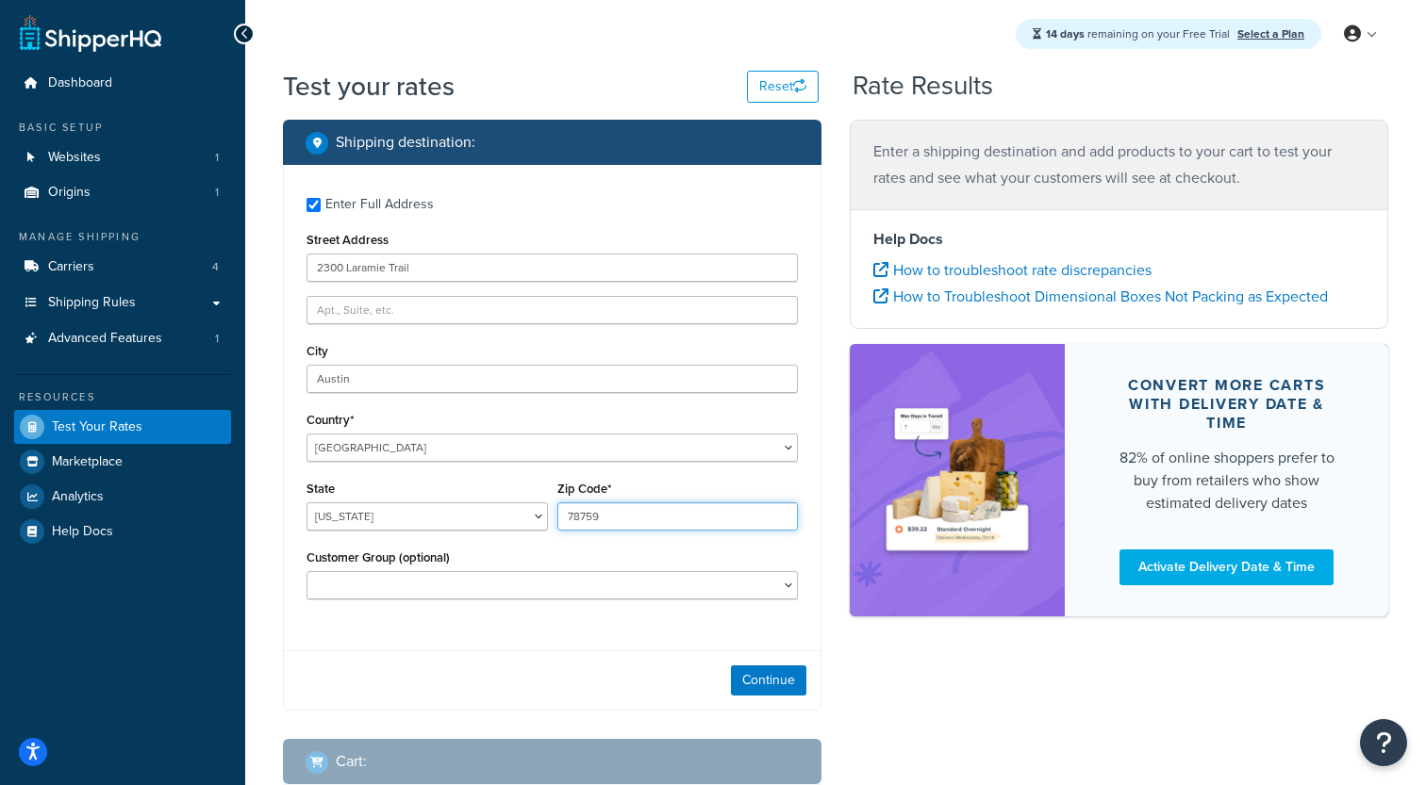
type input "78745"
click at [767, 661] on div "Continue" at bounding box center [552, 680] width 537 height 59
click at [763, 675] on button "Continue" at bounding box center [768, 681] width 75 height 30
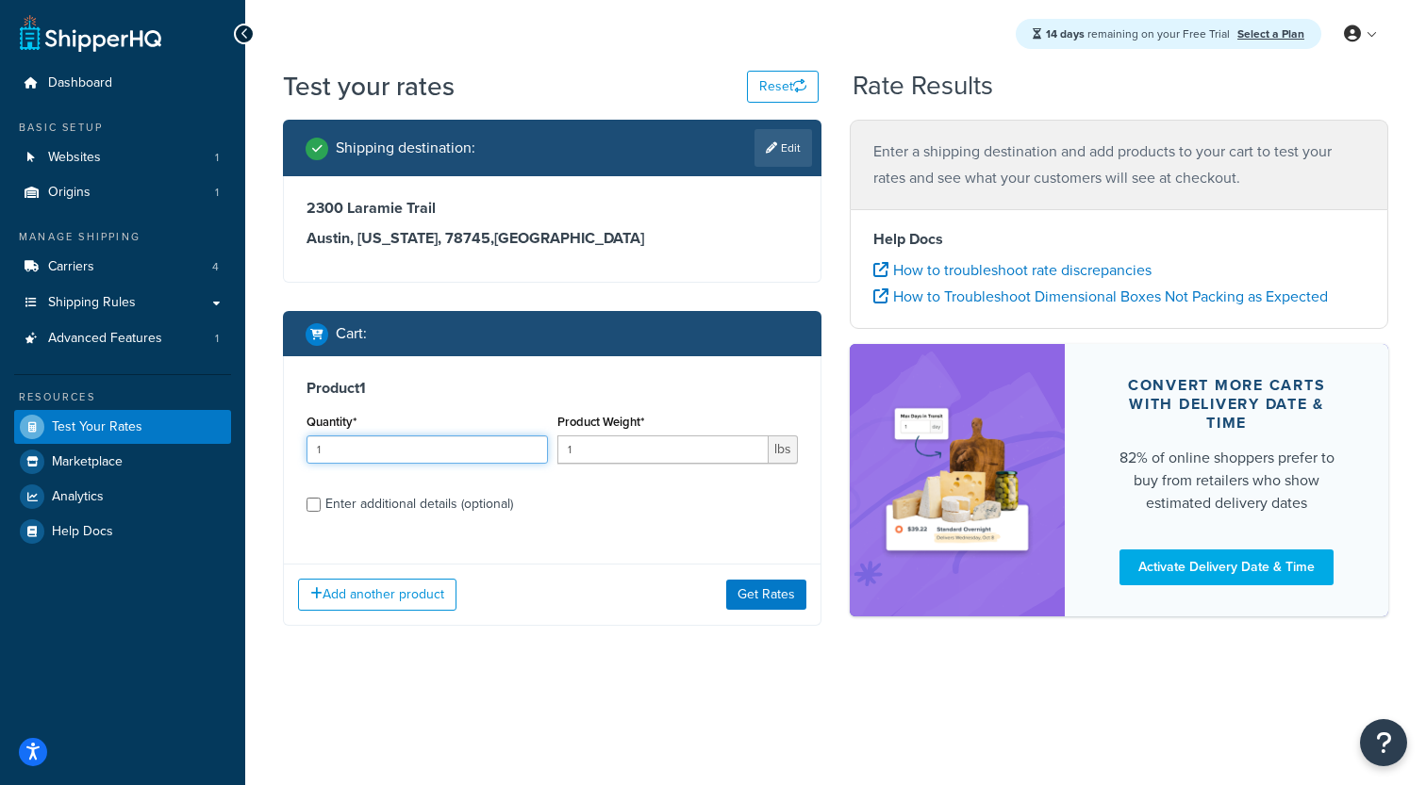
click at [413, 446] on input "1" at bounding box center [426, 450] width 241 height 28
type input "20"
click at [641, 447] on input "1" at bounding box center [663, 450] width 212 height 28
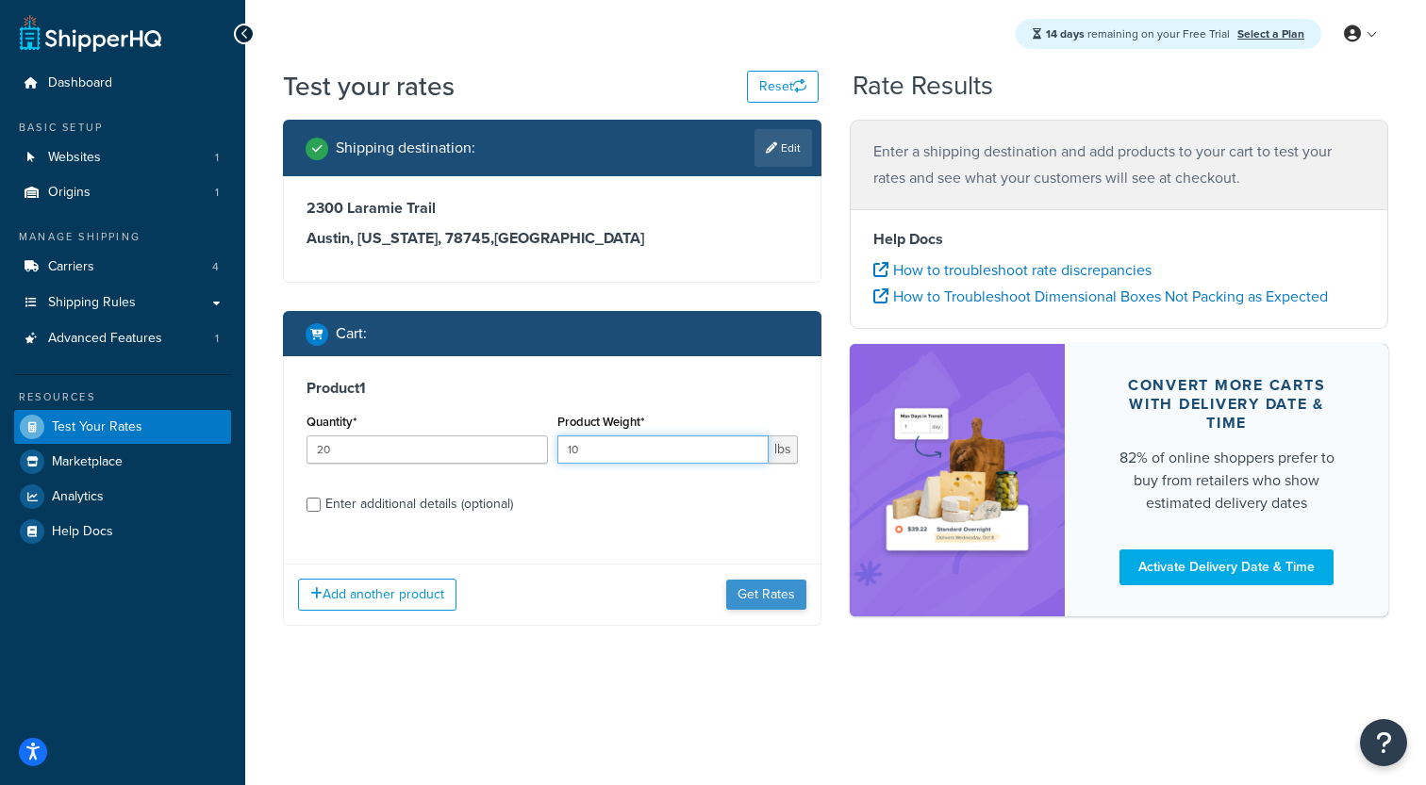
type input "10"
click at [751, 602] on button "Get Rates" at bounding box center [766, 595] width 80 height 30
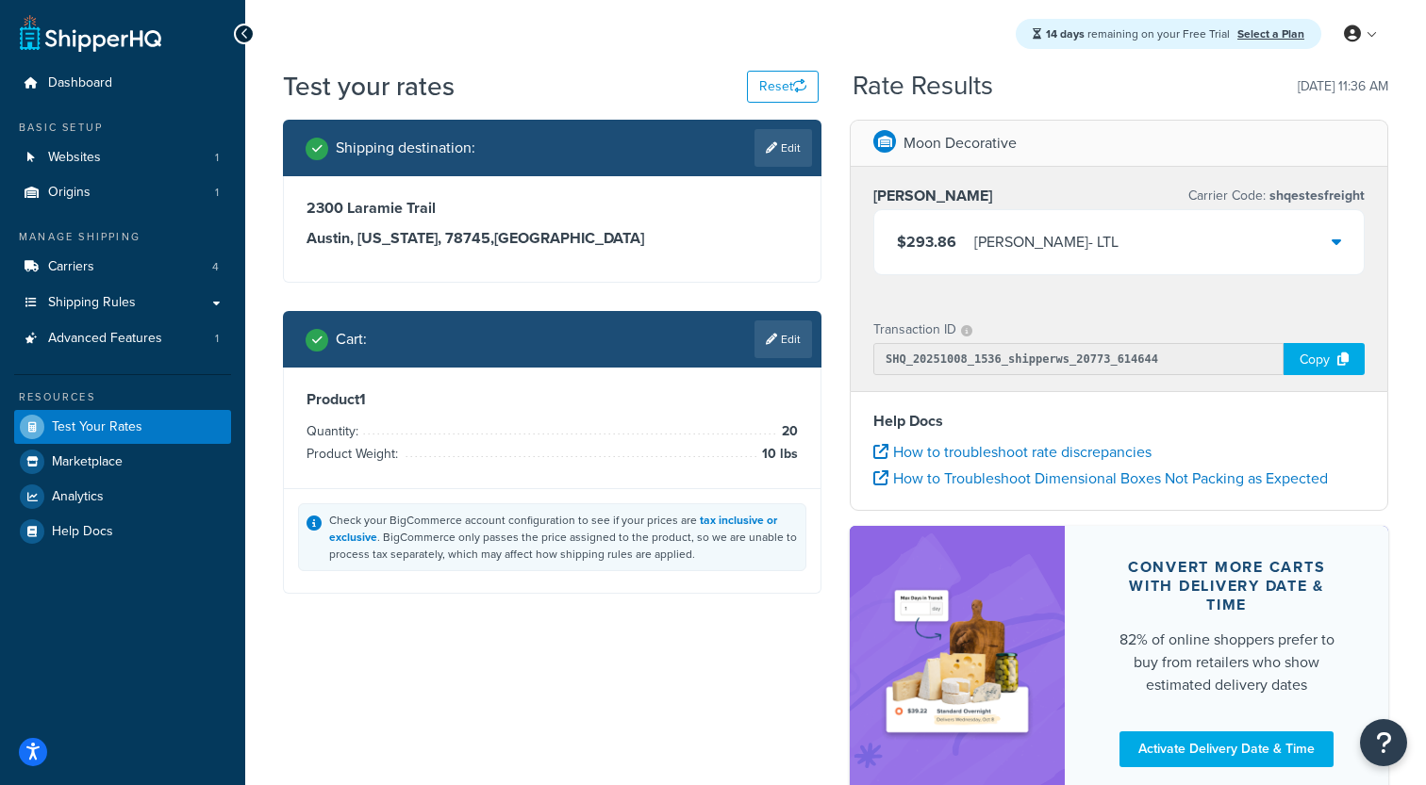
click at [1077, 247] on div "$293.86 Estes - LTL" at bounding box center [1118, 242] width 489 height 64
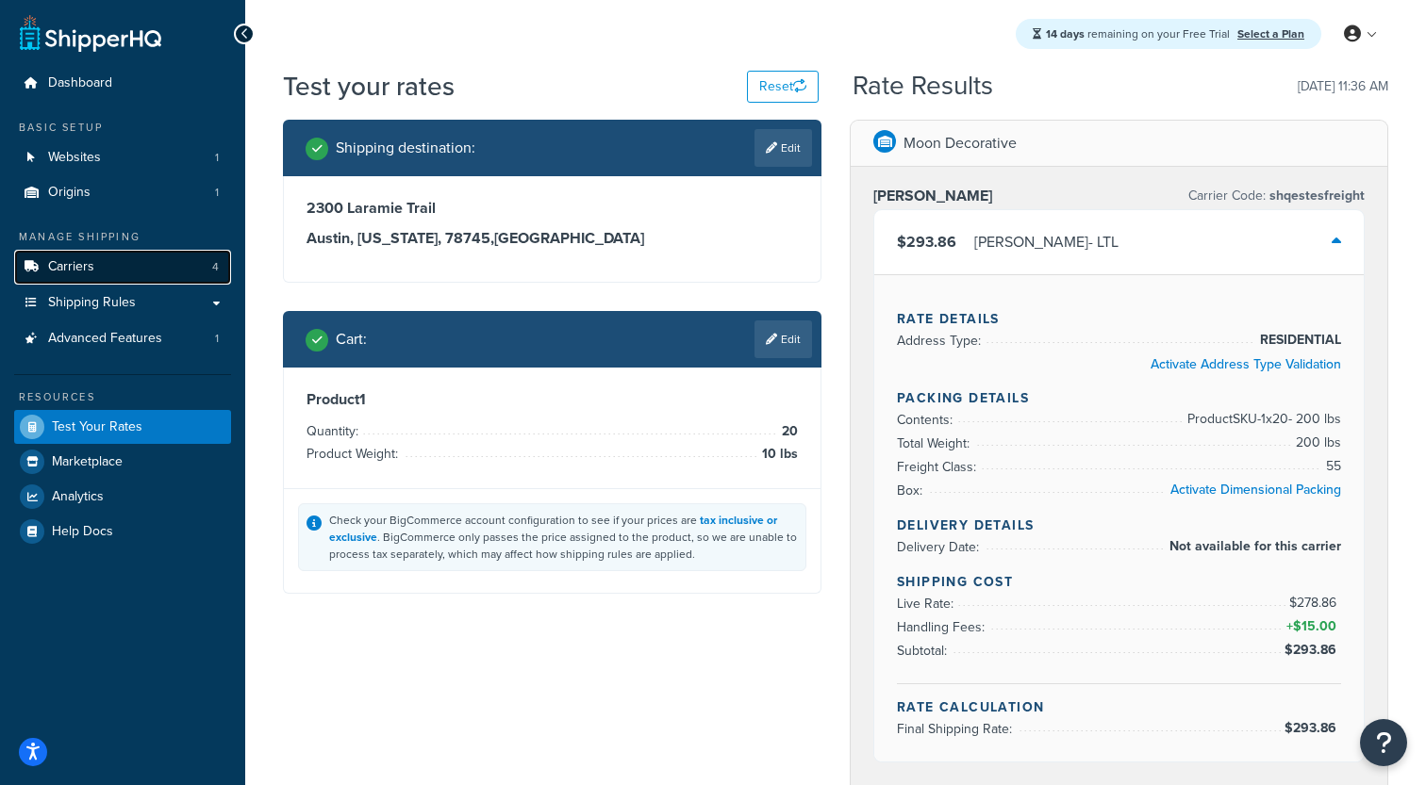
click at [130, 269] on link "Carriers 4" at bounding box center [122, 267] width 217 height 35
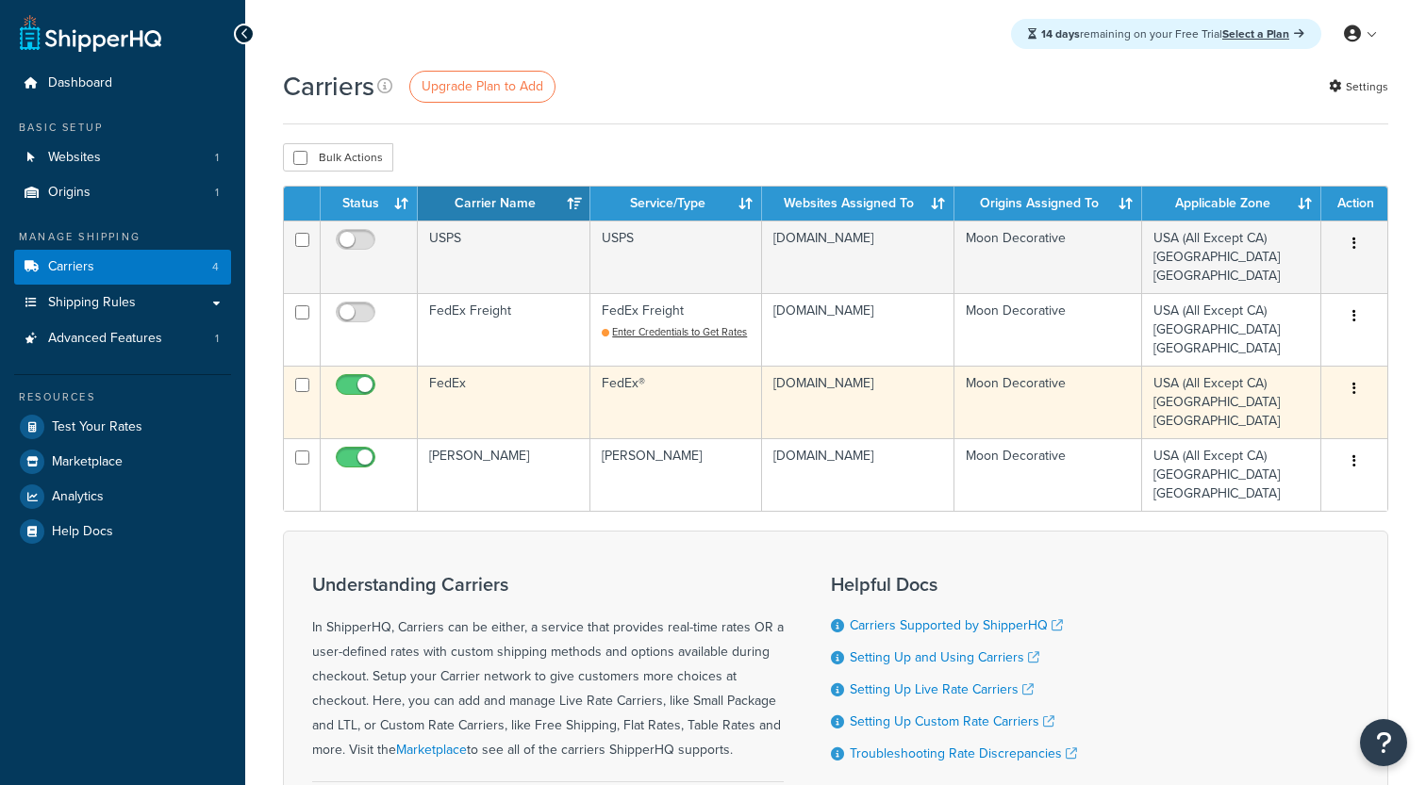
click at [480, 396] on td "FedEx" at bounding box center [504, 402] width 173 height 73
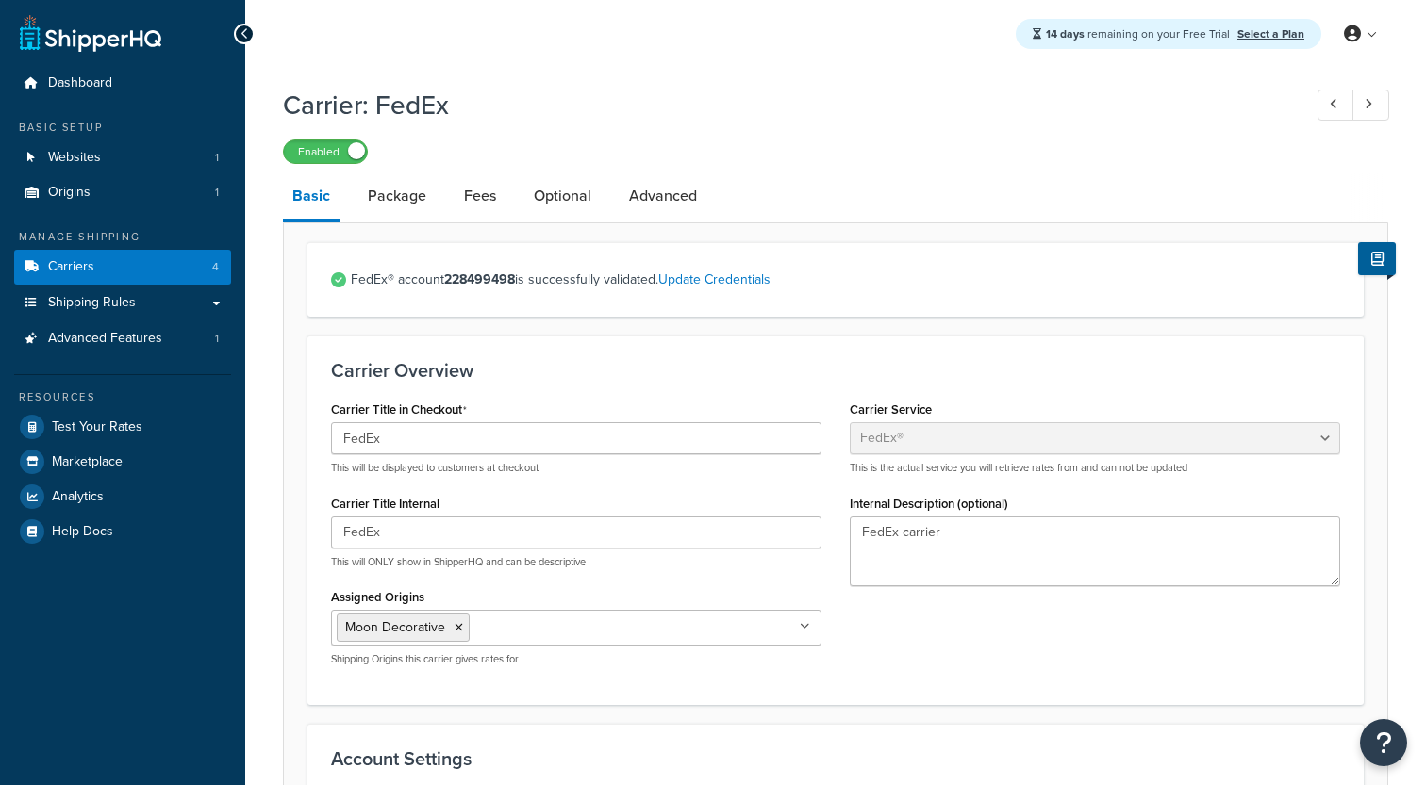
select select "fedEx"
select select "REGULAR_PICKUP"
select select "YOUR_PACKAGING"
click at [393, 198] on link "Package" at bounding box center [396, 195] width 77 height 45
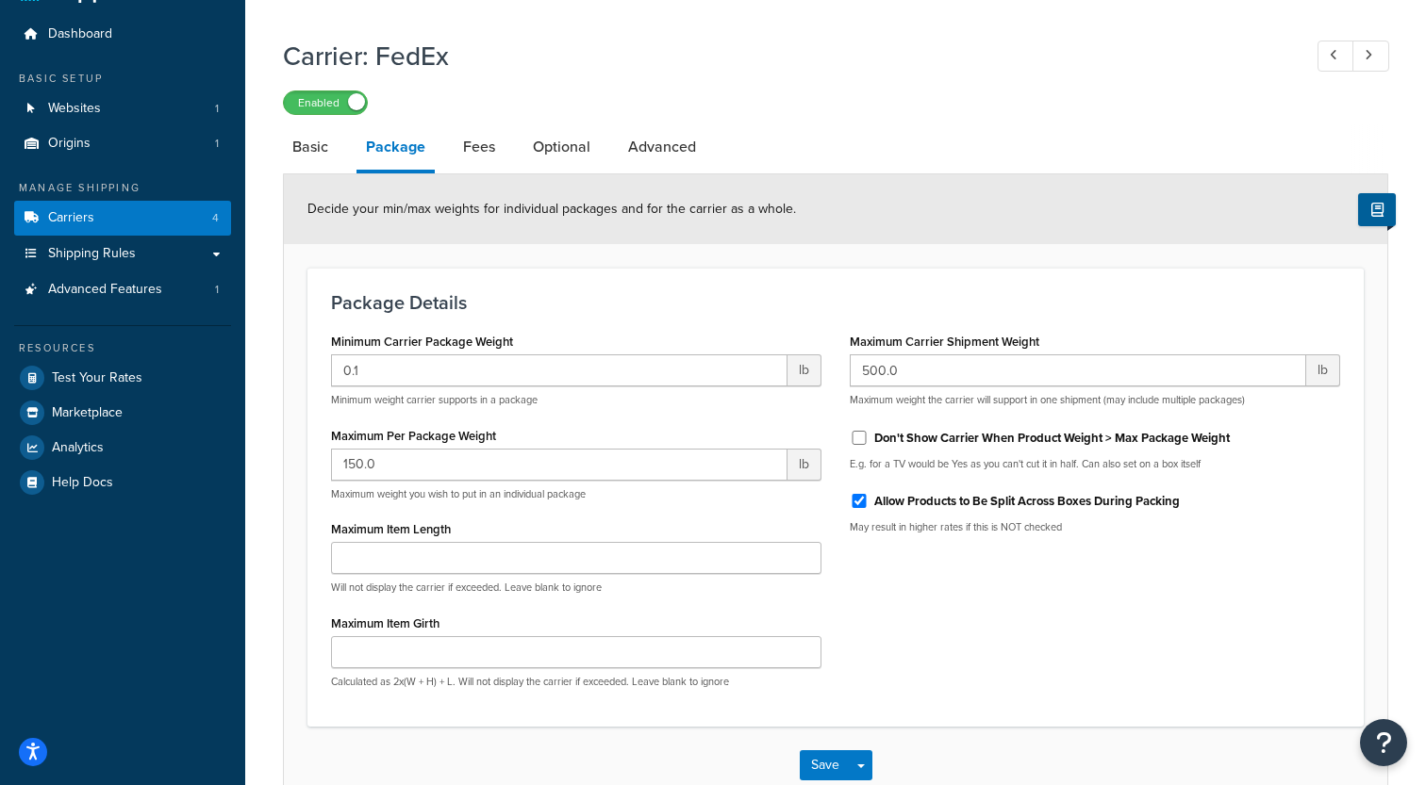
scroll to position [6, 0]
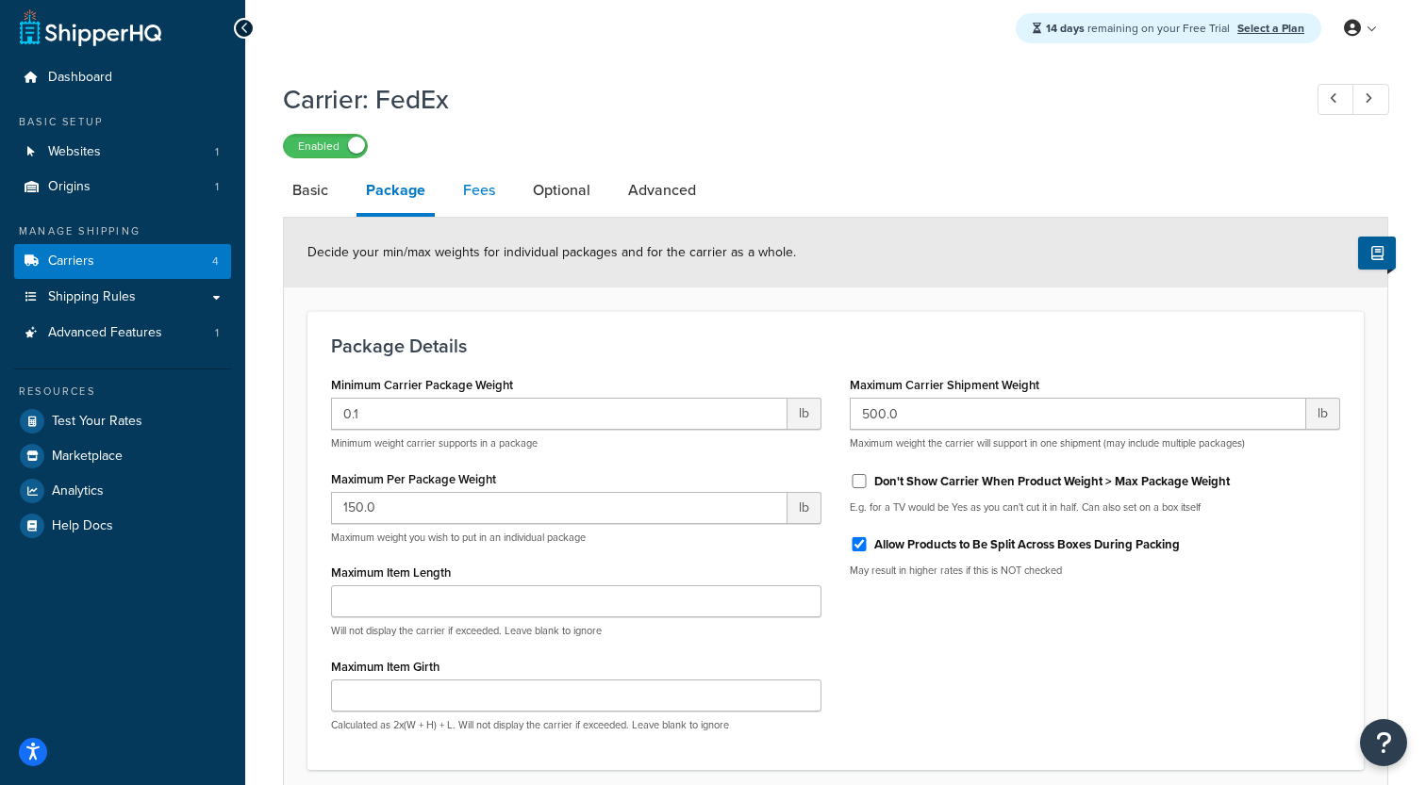
click at [463, 185] on link "Fees" at bounding box center [479, 190] width 51 height 45
select select "AFTER"
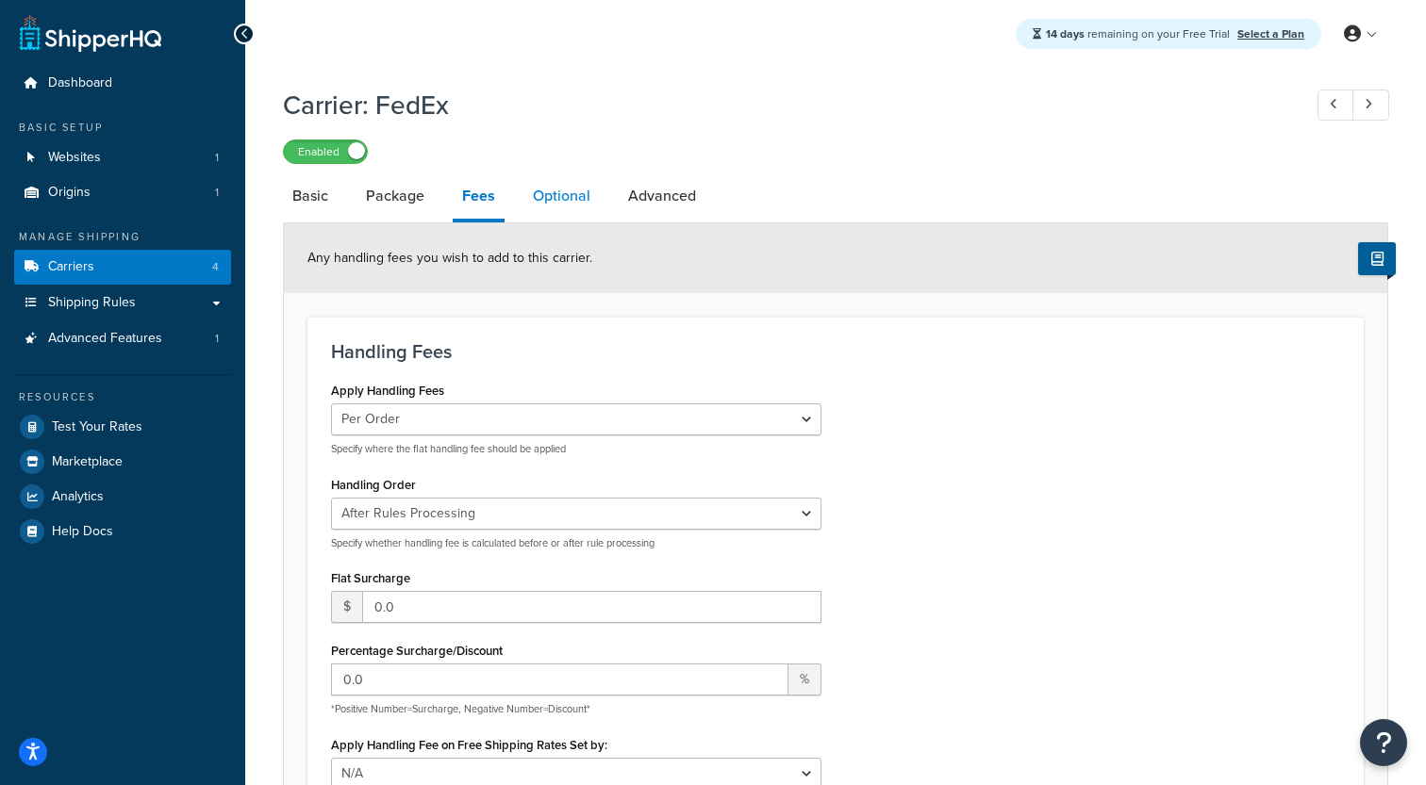
click at [571, 188] on link "Optional" at bounding box center [561, 195] width 76 height 45
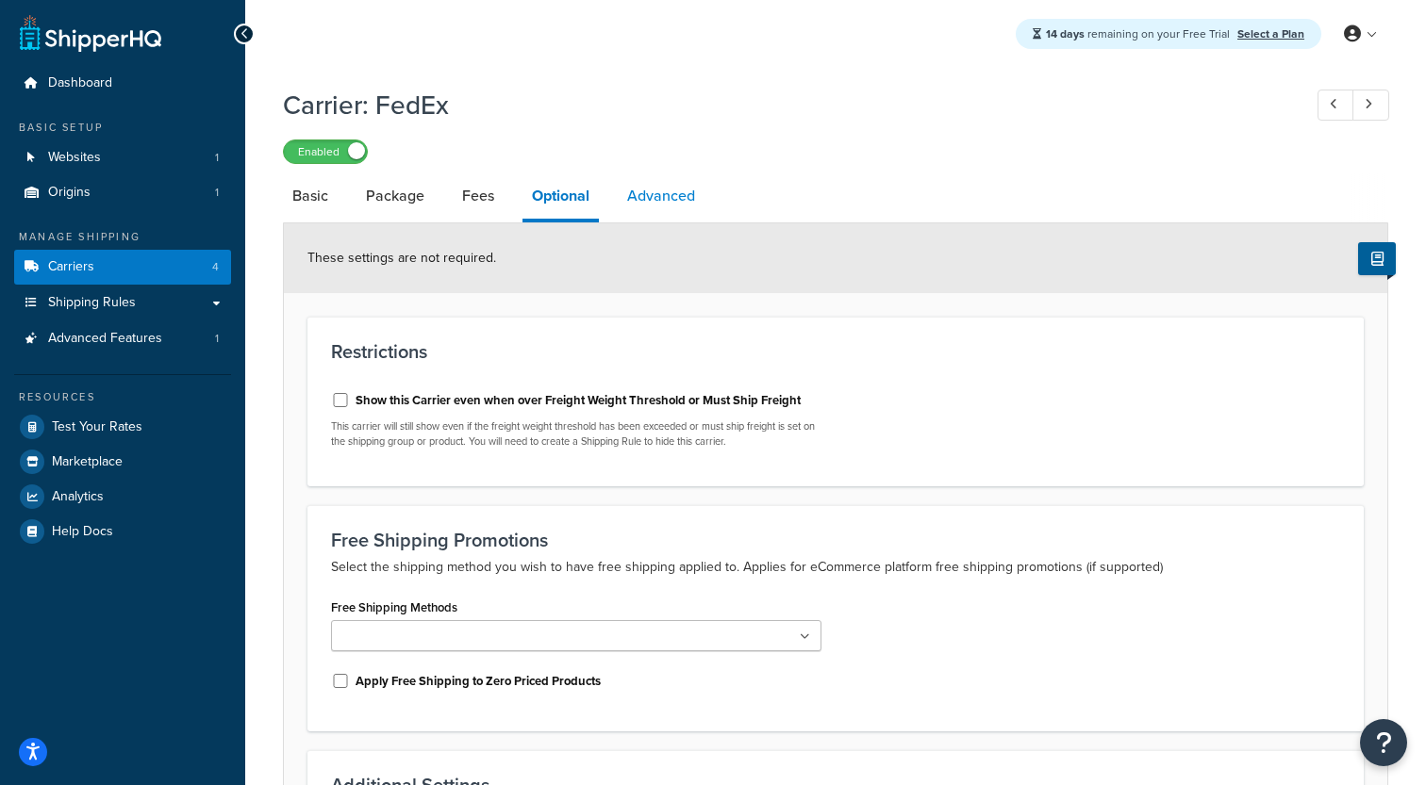
click at [688, 206] on link "Advanced" at bounding box center [661, 195] width 87 height 45
select select "false"
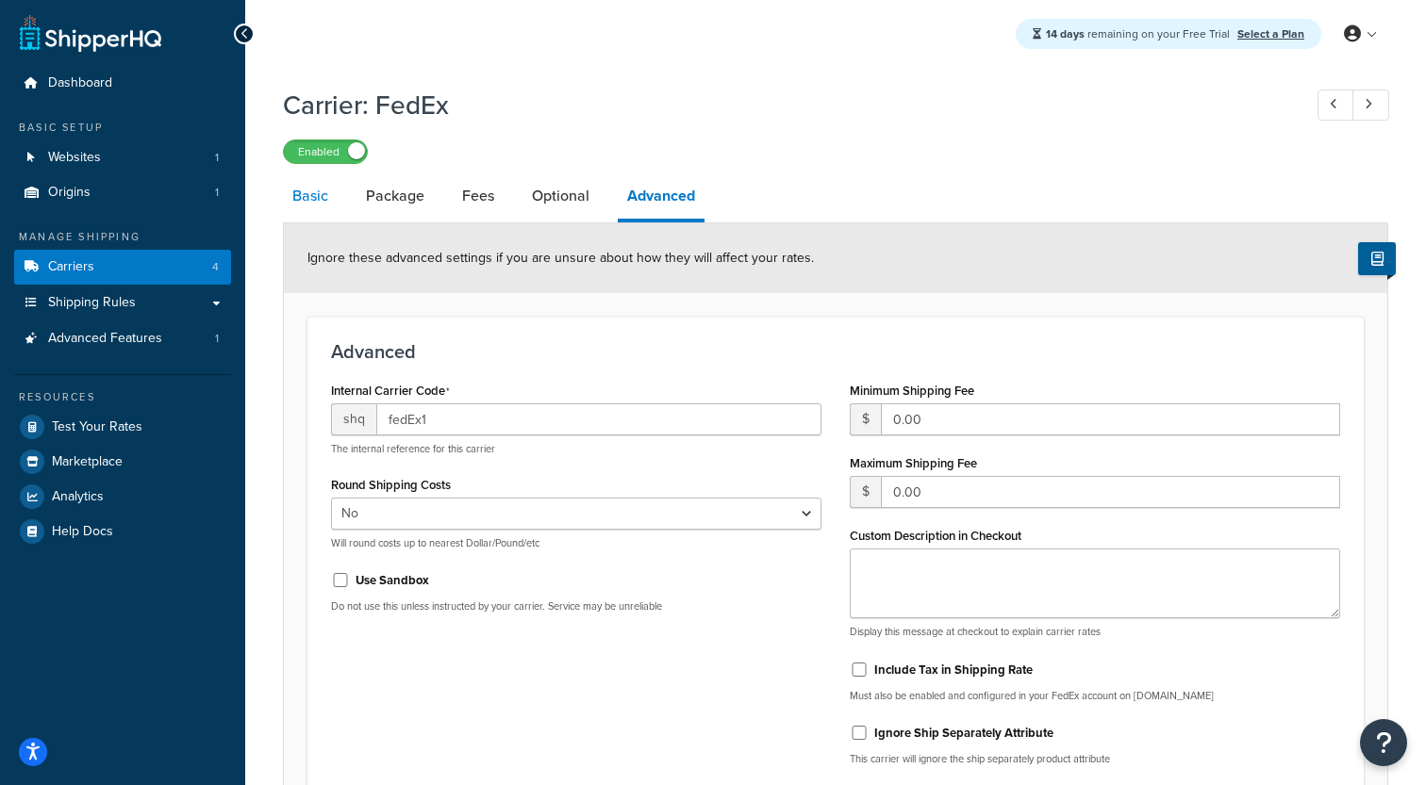
click at [322, 204] on link "Basic" at bounding box center [310, 195] width 55 height 45
select select "fedEx"
select select "REGULAR_PICKUP"
select select "YOUR_PACKAGING"
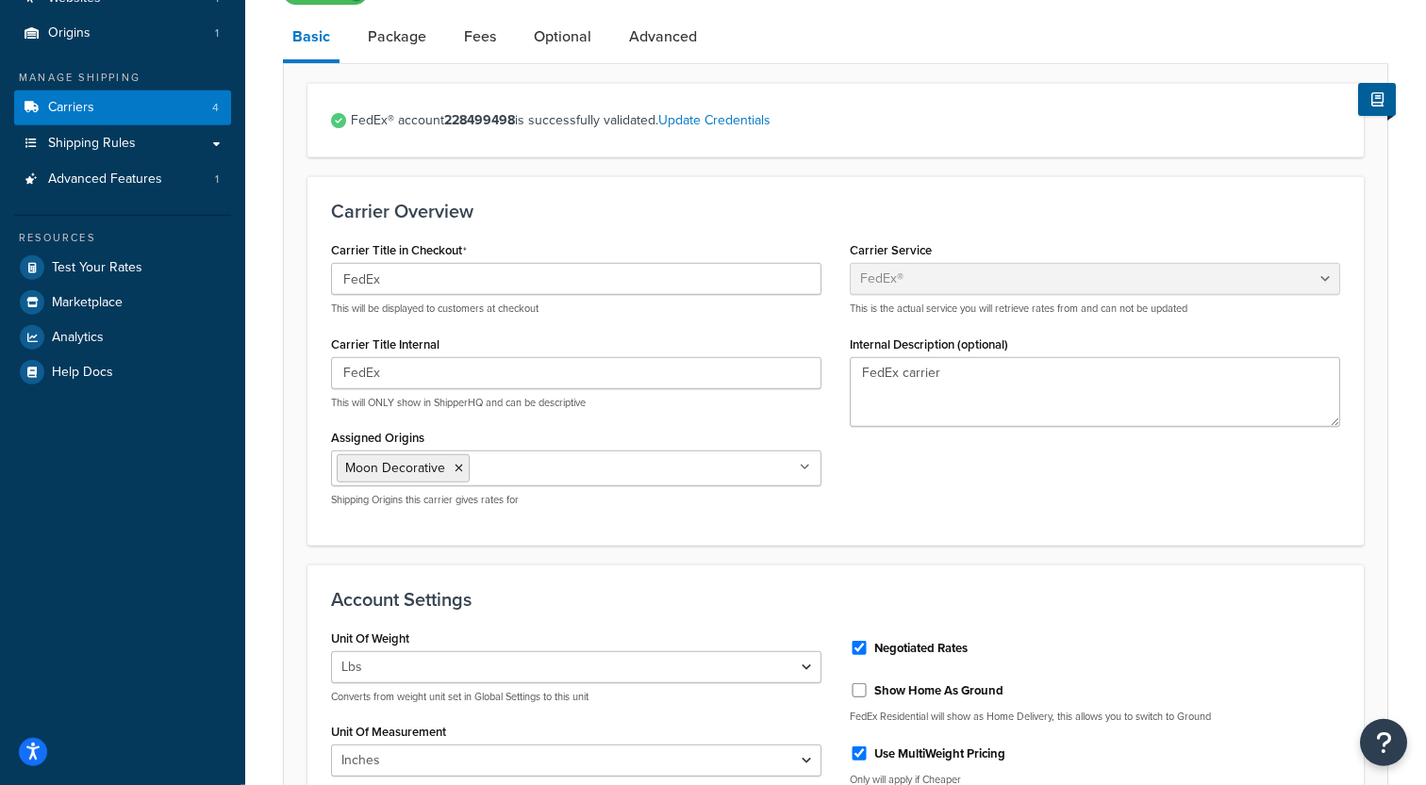
scroll to position [161, 0]
click at [374, 16] on link "Package" at bounding box center [396, 34] width 77 height 45
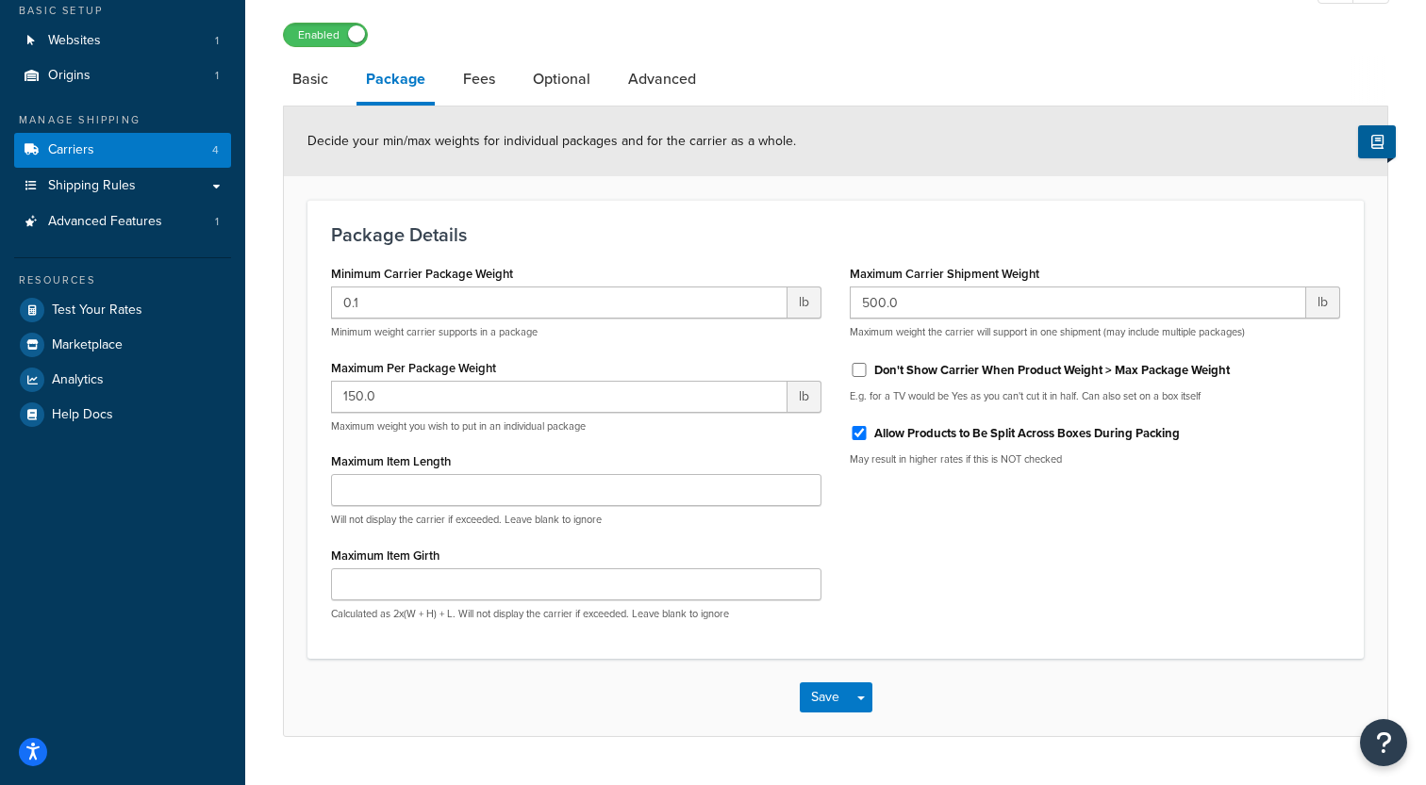
scroll to position [121, 0]
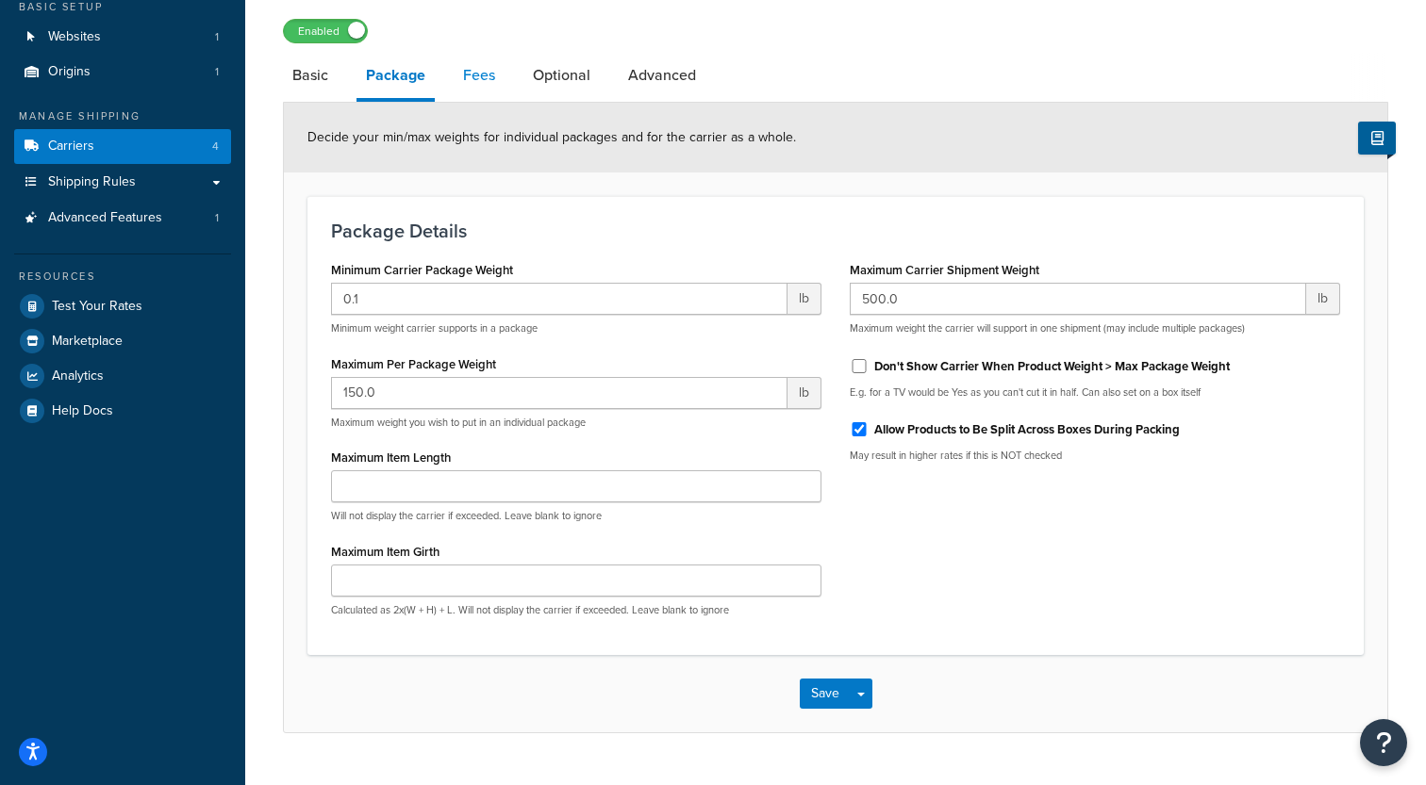
click at [454, 91] on link "Fees" at bounding box center [479, 75] width 51 height 45
select select "AFTER"
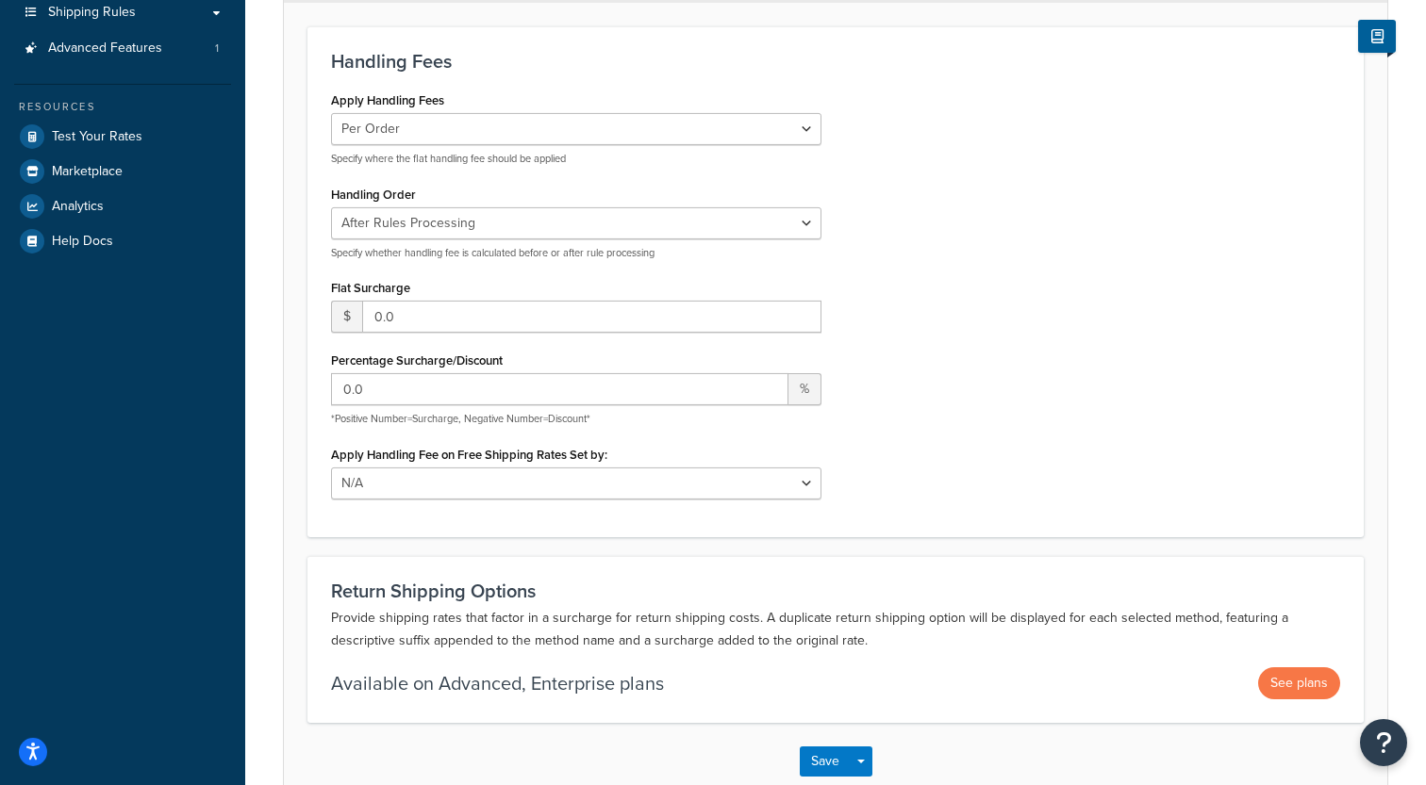
scroll to position [3, 0]
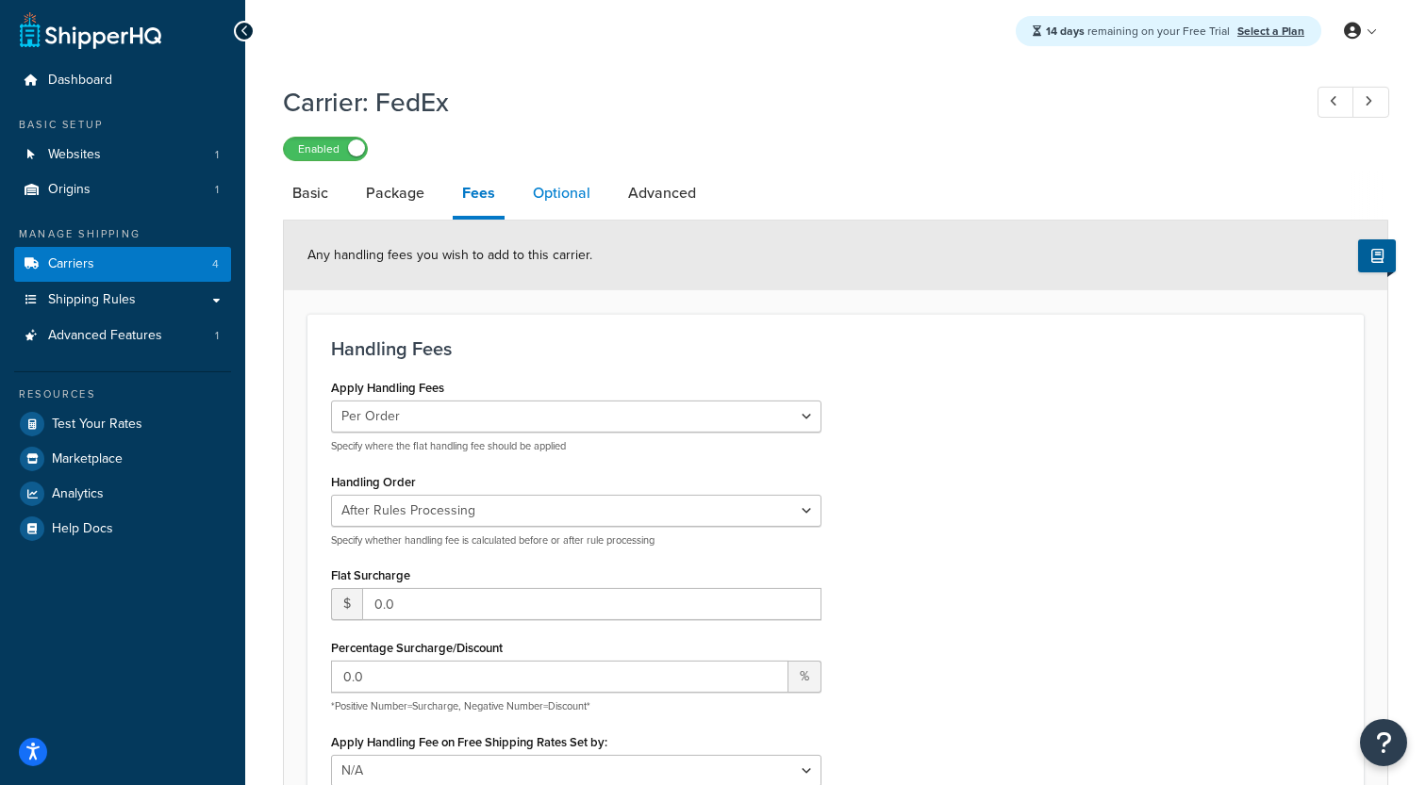
click at [541, 203] on link "Optional" at bounding box center [561, 193] width 76 height 45
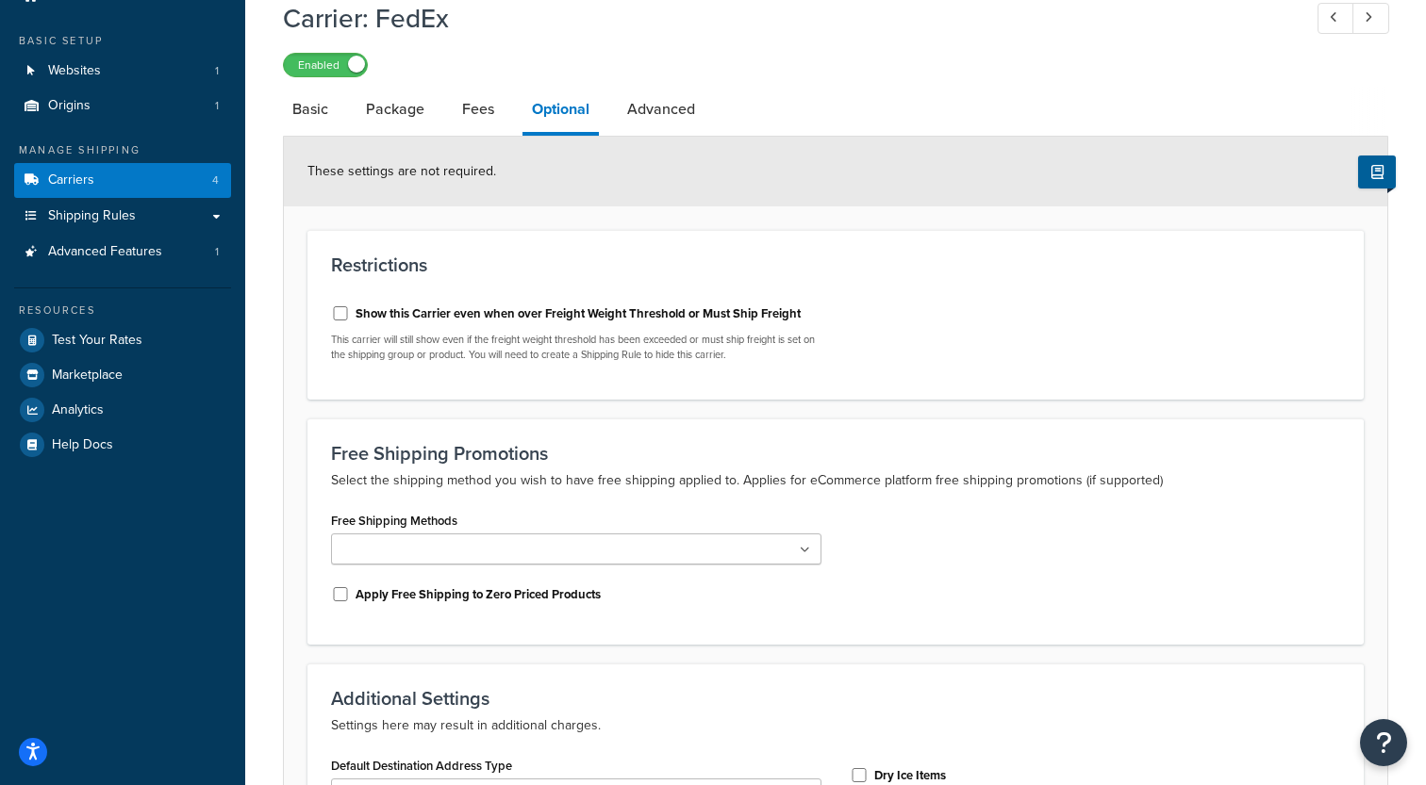
scroll to position [85, 0]
click at [652, 122] on link "Advanced" at bounding box center [661, 111] width 87 height 45
select select "false"
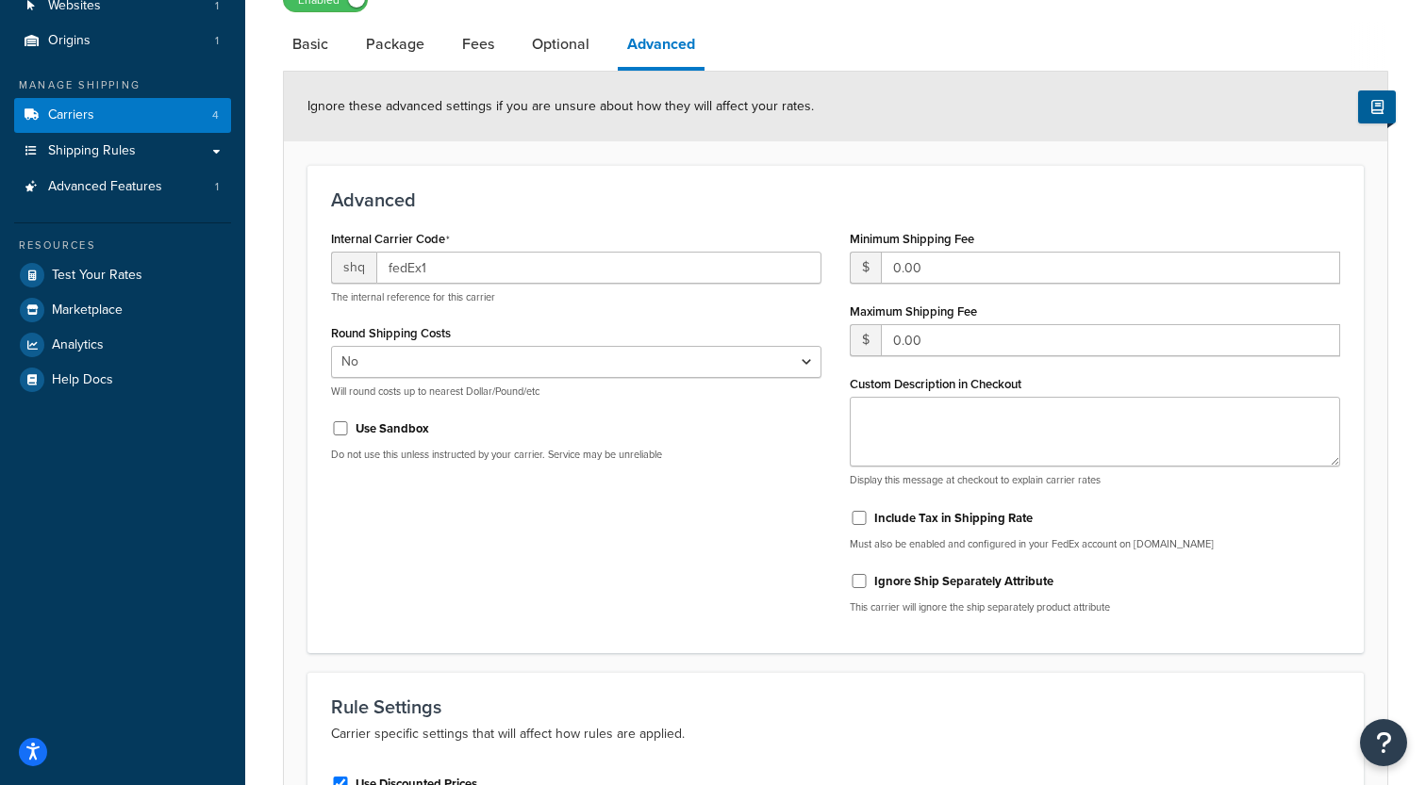
scroll to position [87, 0]
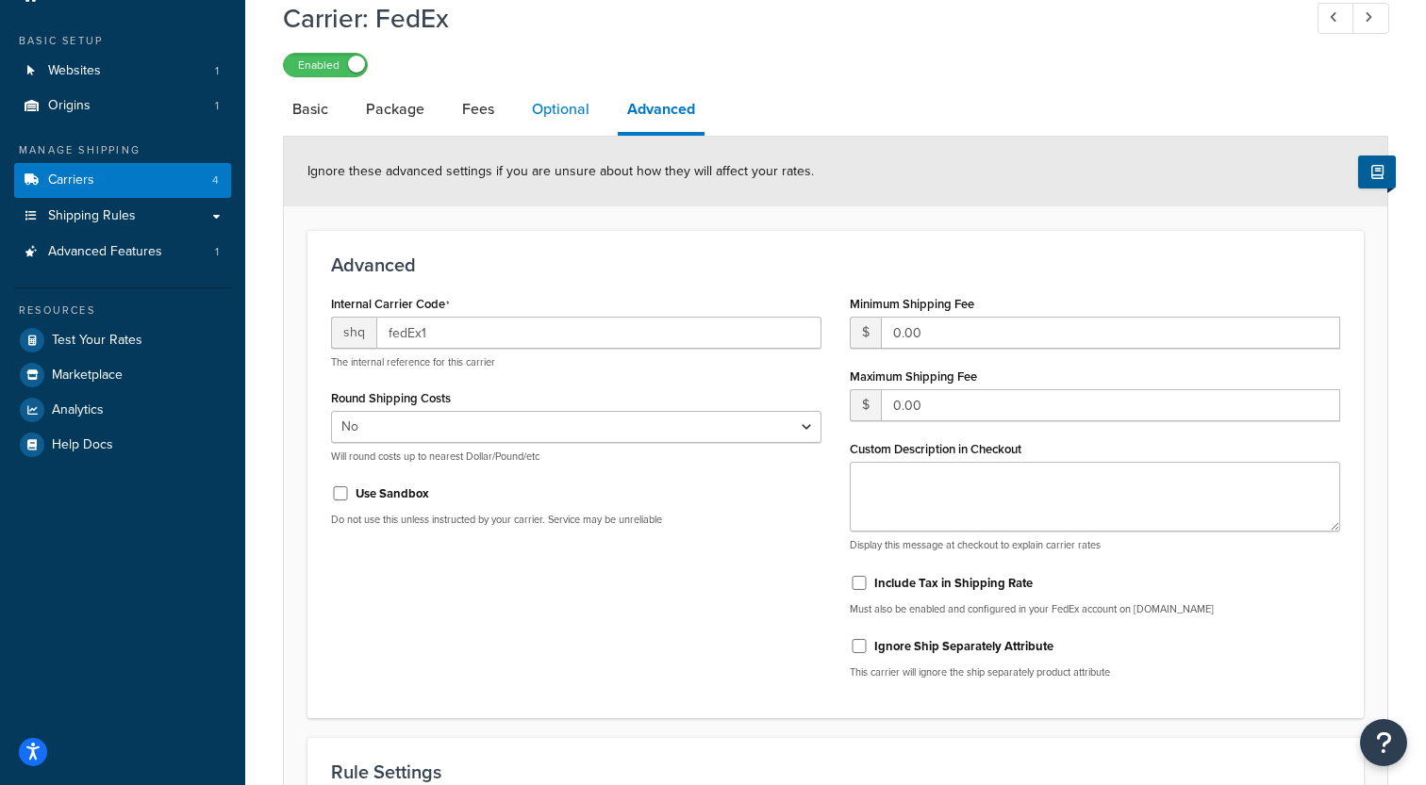
click at [537, 121] on link "Optional" at bounding box center [560, 109] width 76 height 45
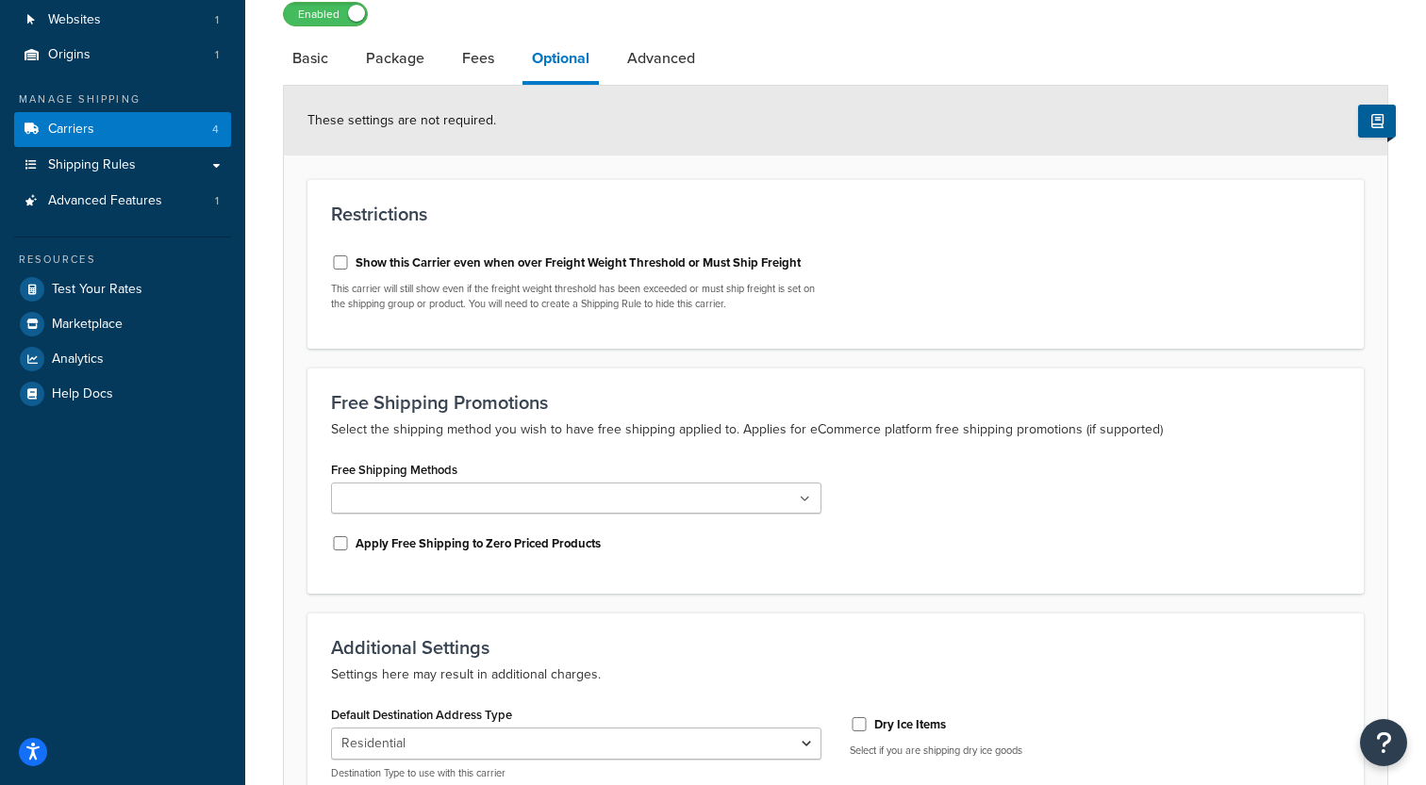
scroll to position [145, 0]
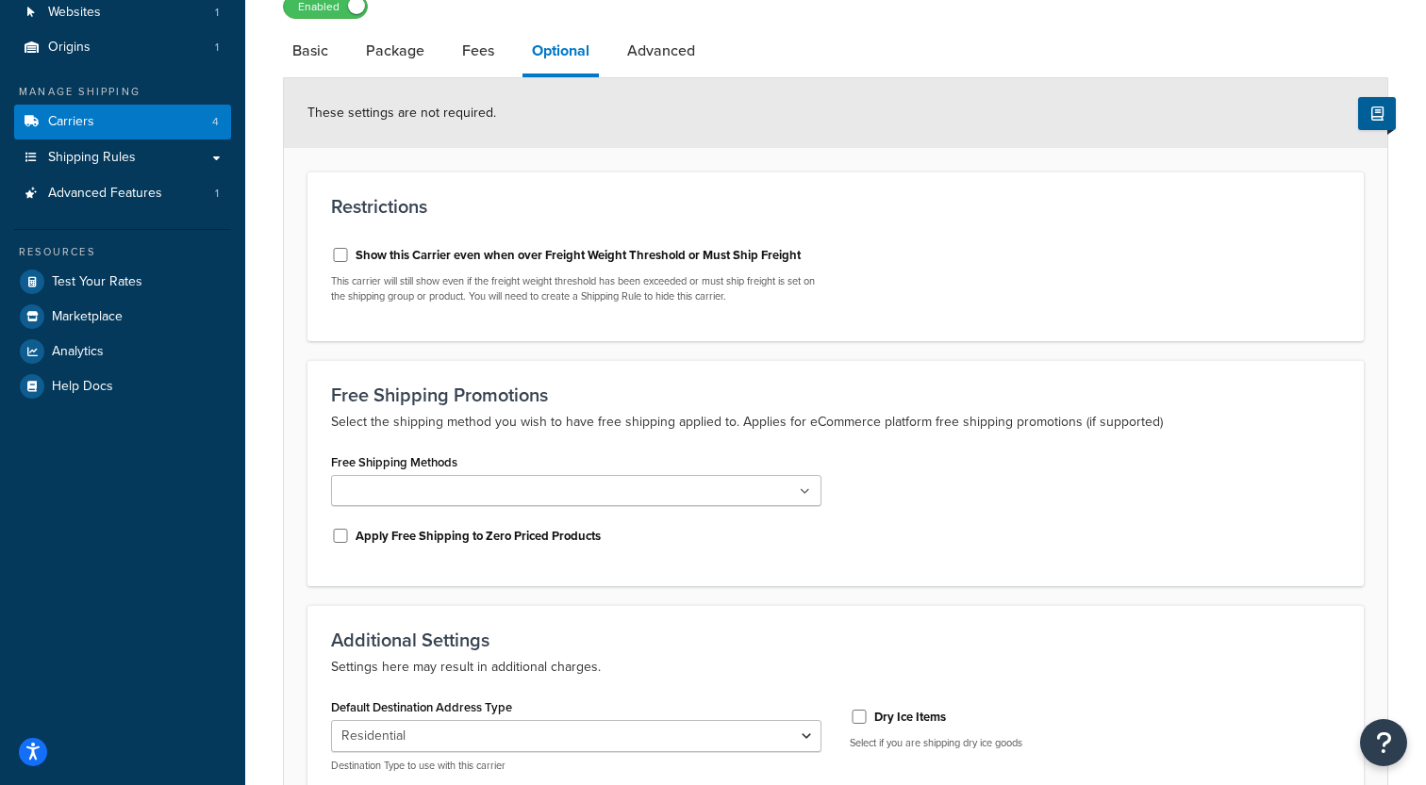
click at [567, 259] on label "Show this Carrier even when over Freight Weight Threshold or Must Ship Freight" at bounding box center [577, 255] width 445 height 17
click at [350, 259] on input "Show this Carrier even when over Freight Weight Threshold or Must Ship Freight" at bounding box center [340, 255] width 19 height 14
checkbox input "true"
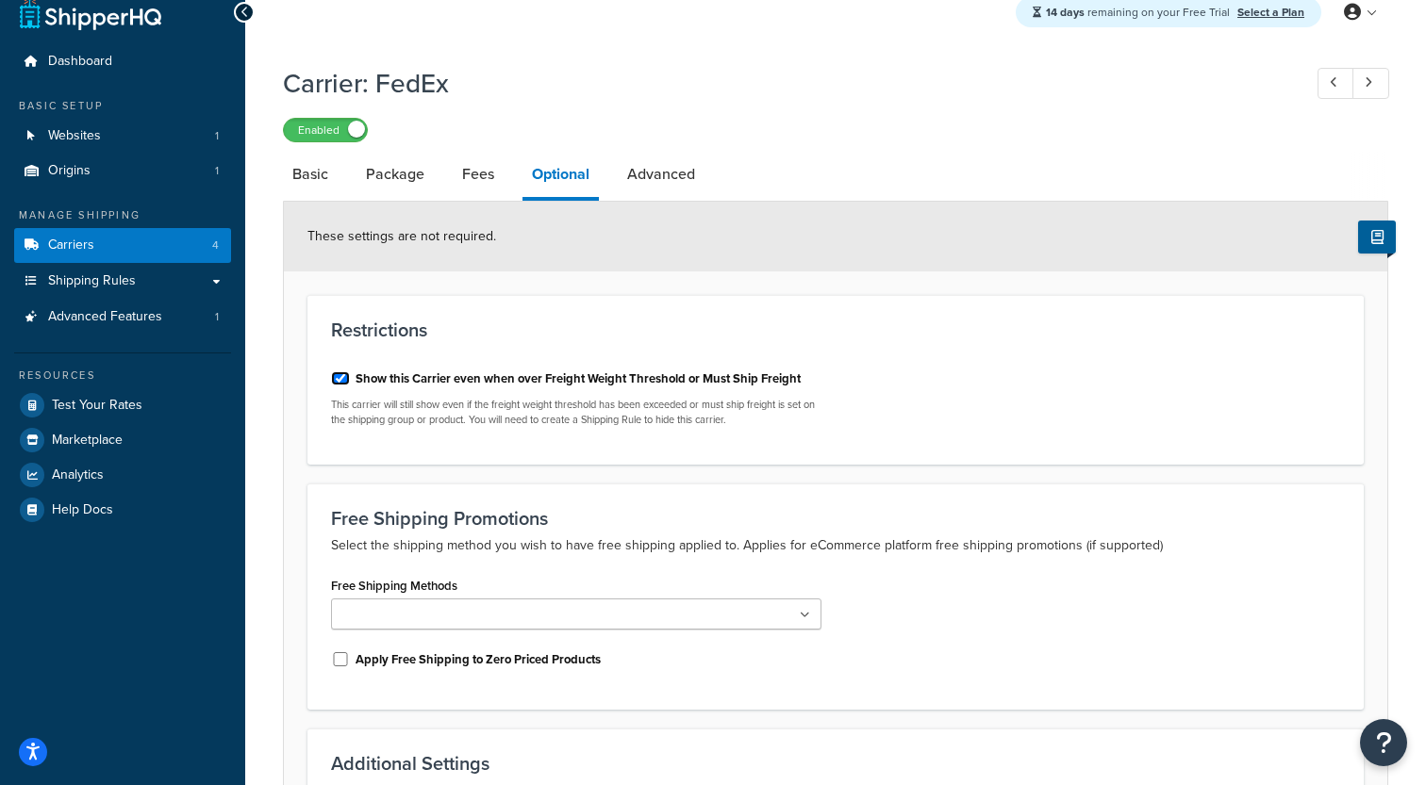
scroll to position [14, 0]
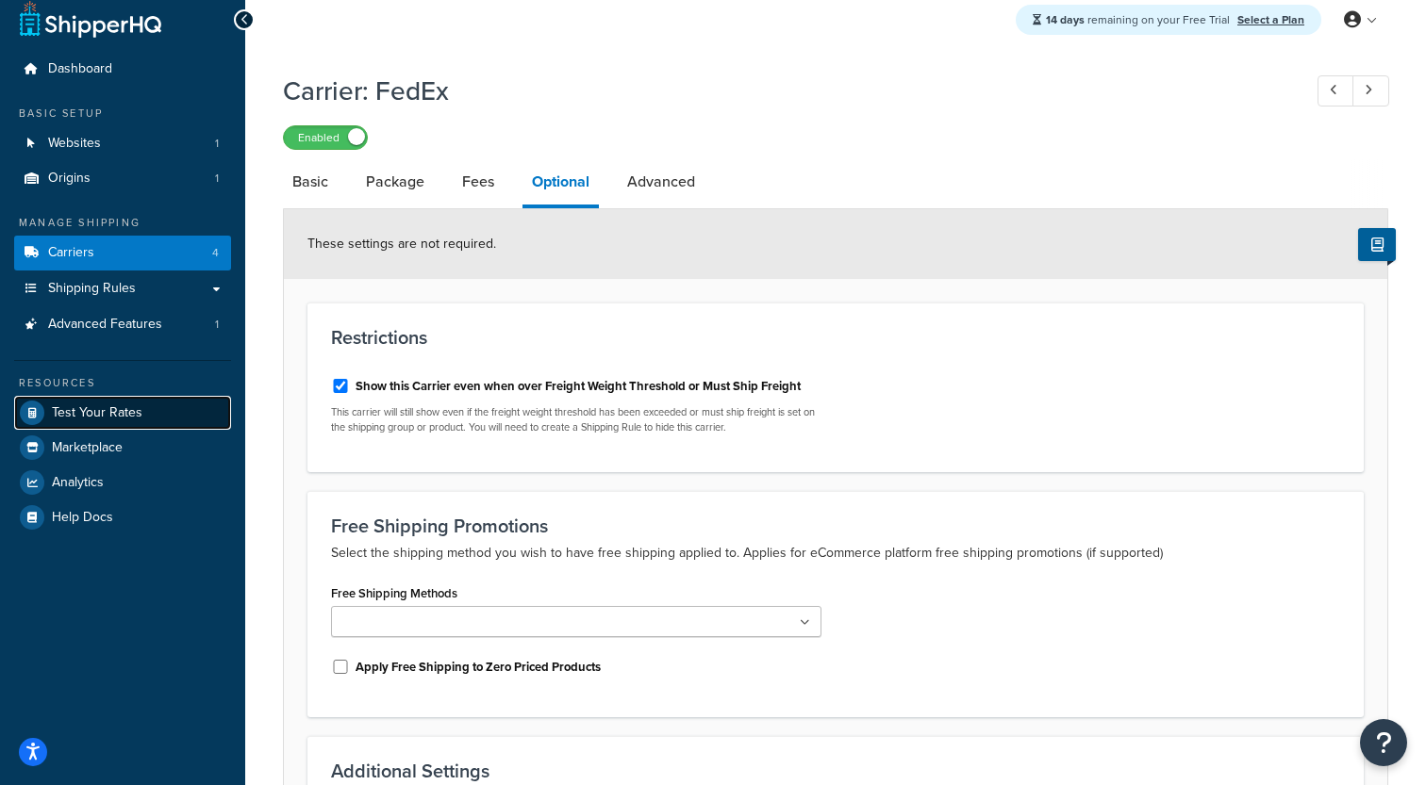
click at [135, 419] on span "Test Your Rates" at bounding box center [97, 413] width 91 height 16
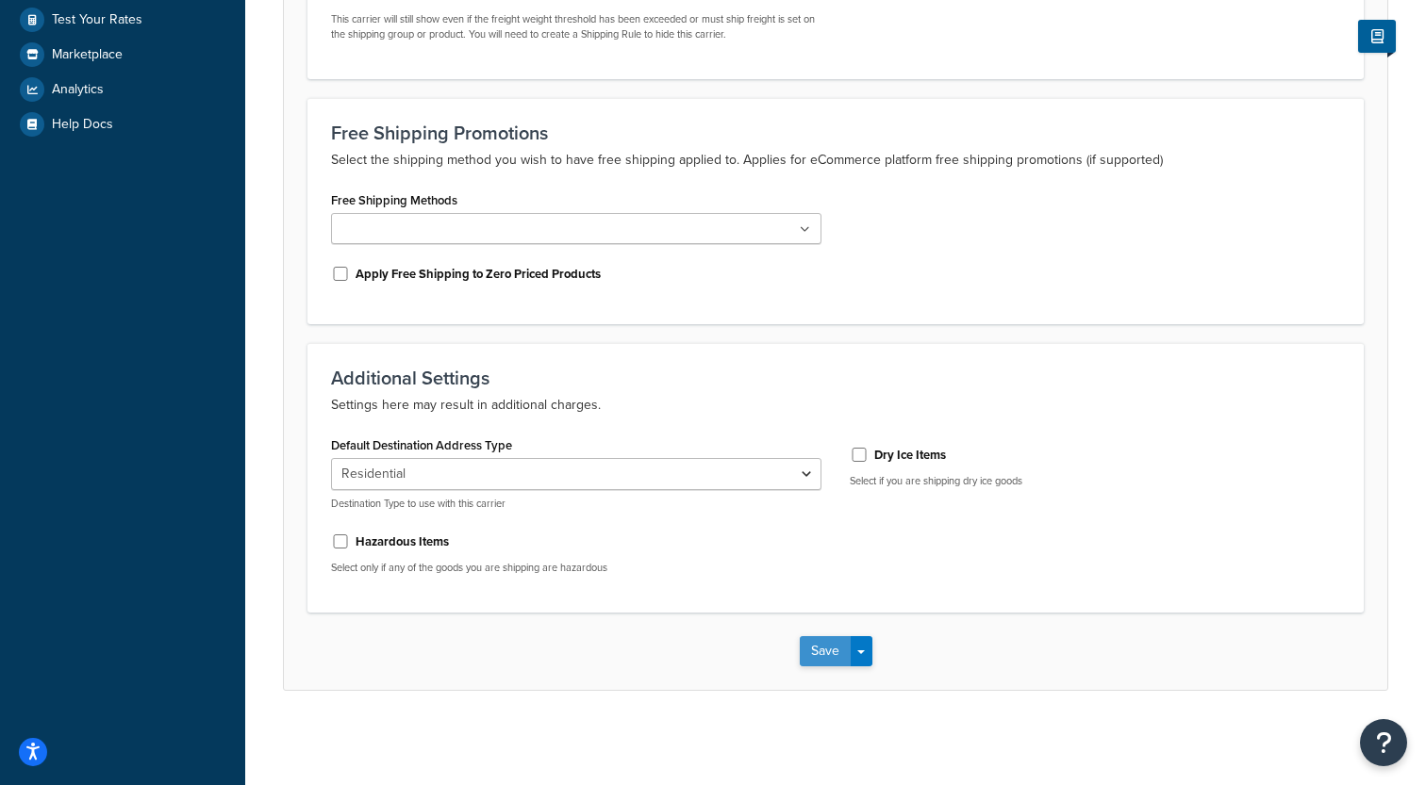
click at [828, 649] on button "Save" at bounding box center [825, 651] width 51 height 30
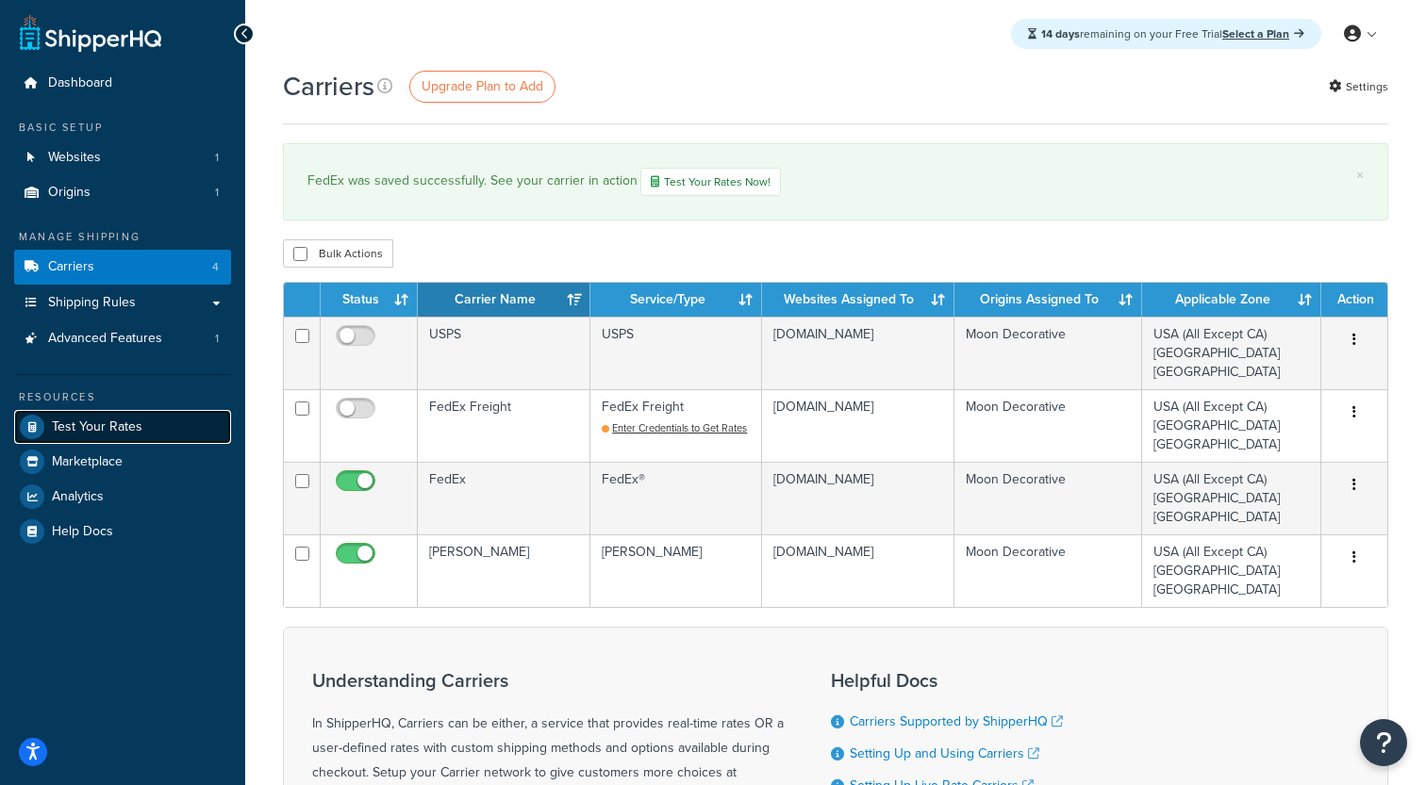
click at [151, 426] on link "Test Your Rates" at bounding box center [122, 427] width 217 height 34
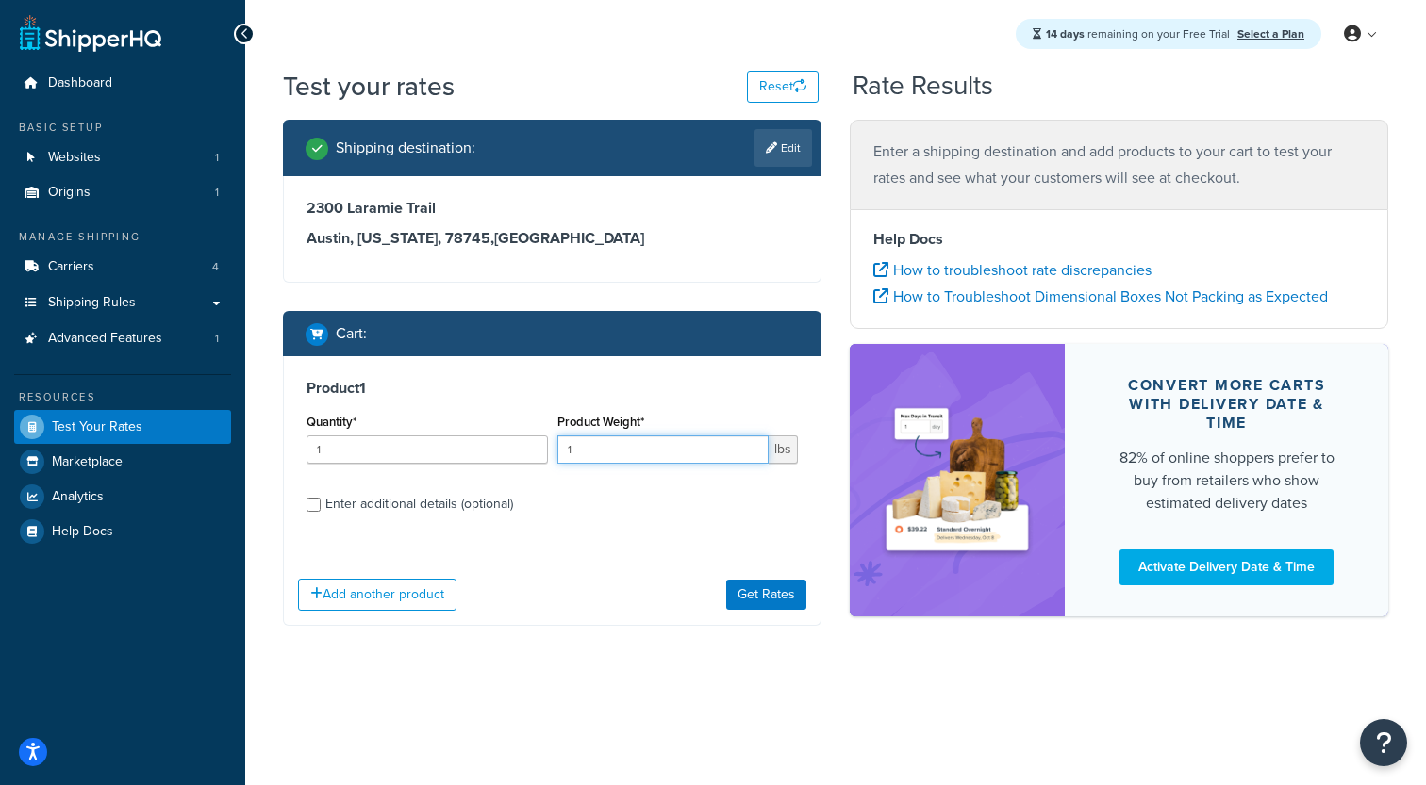
click at [663, 442] on input "1" at bounding box center [663, 450] width 212 height 28
click at [397, 458] on input "1" at bounding box center [426, 450] width 241 height 28
type input "10"
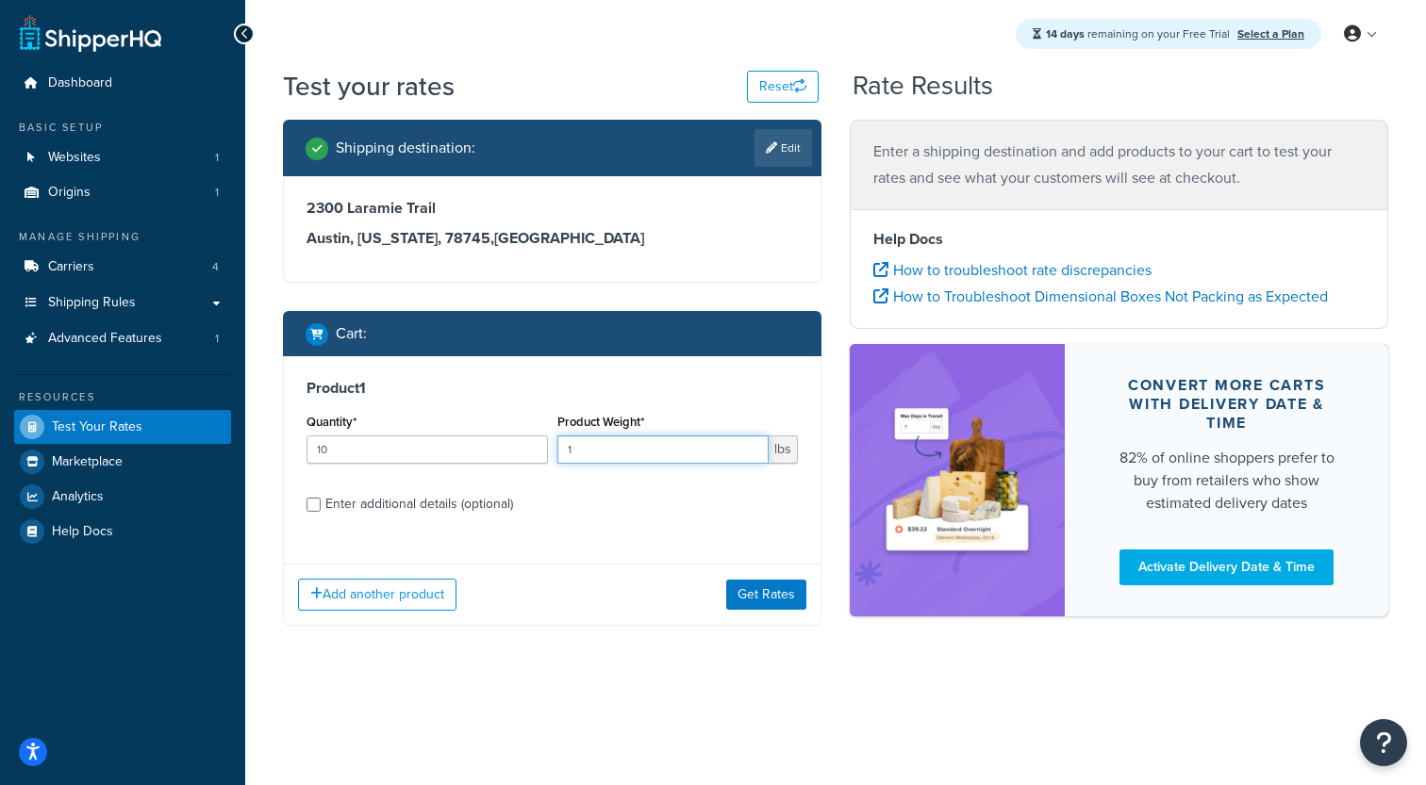
click at [583, 442] on input "1" at bounding box center [663, 450] width 212 height 28
type input "20"
click at [764, 586] on button "Get Rates" at bounding box center [766, 595] width 80 height 30
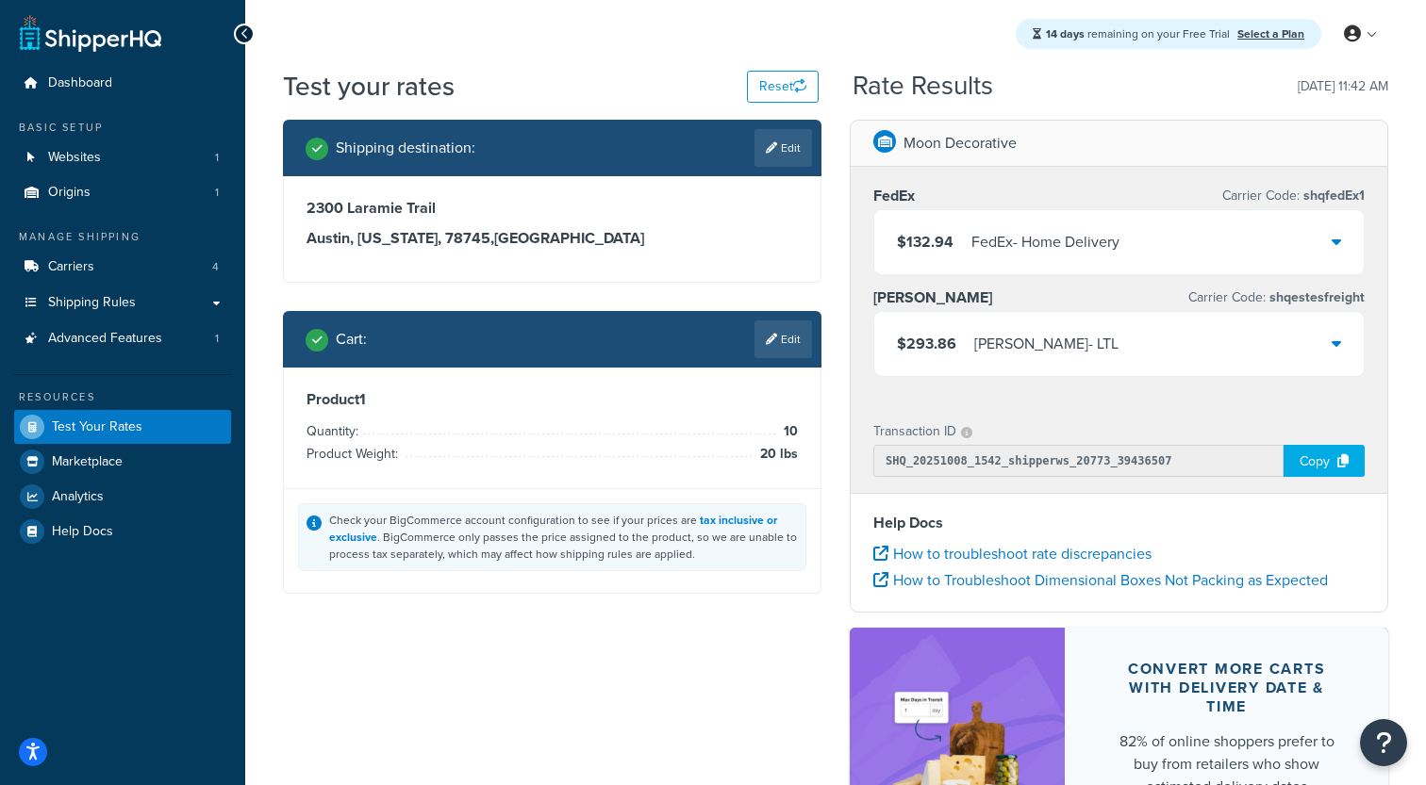
click at [1060, 252] on div "FedEx - Home Delivery" at bounding box center [1045, 242] width 148 height 26
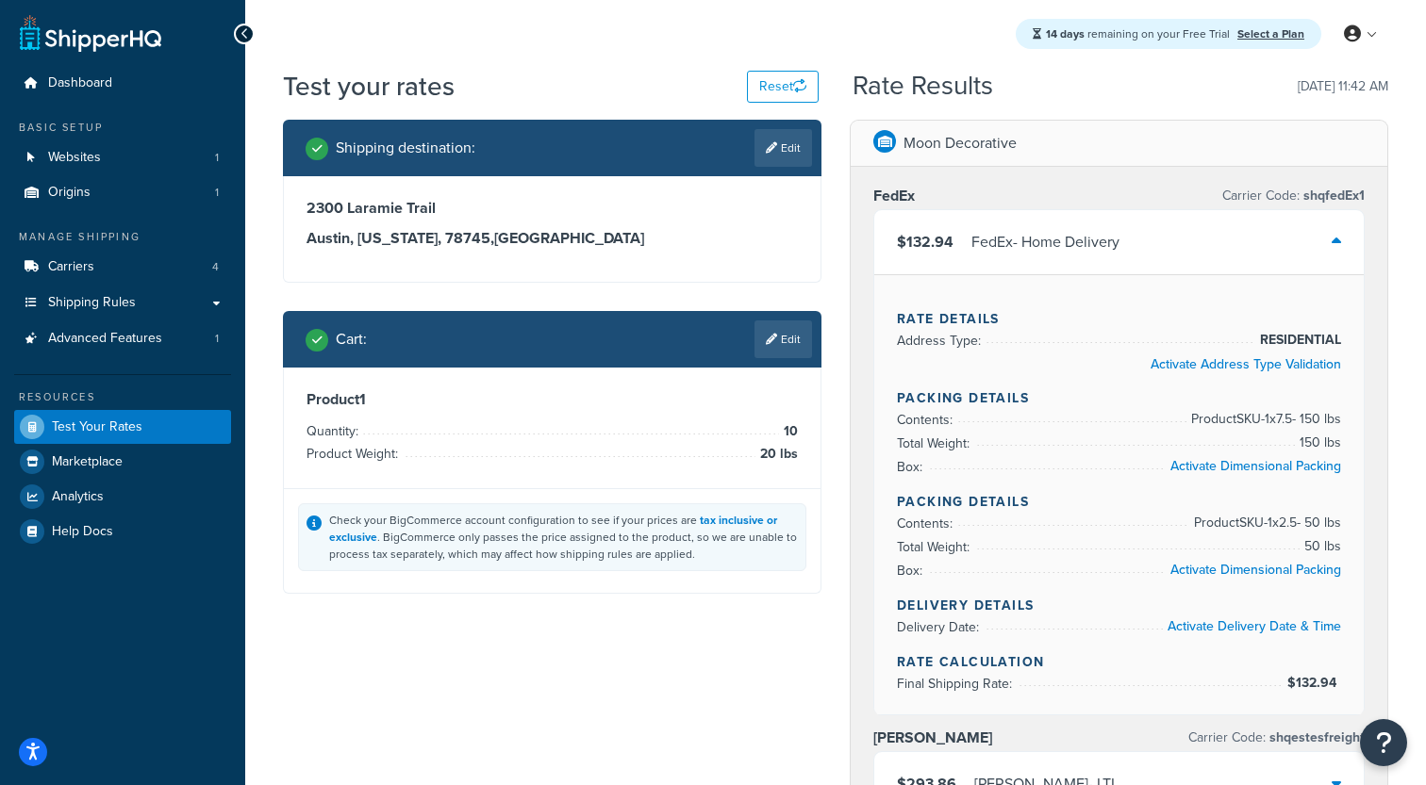
click at [1065, 247] on div "FedEx - Home Delivery" at bounding box center [1045, 242] width 148 height 26
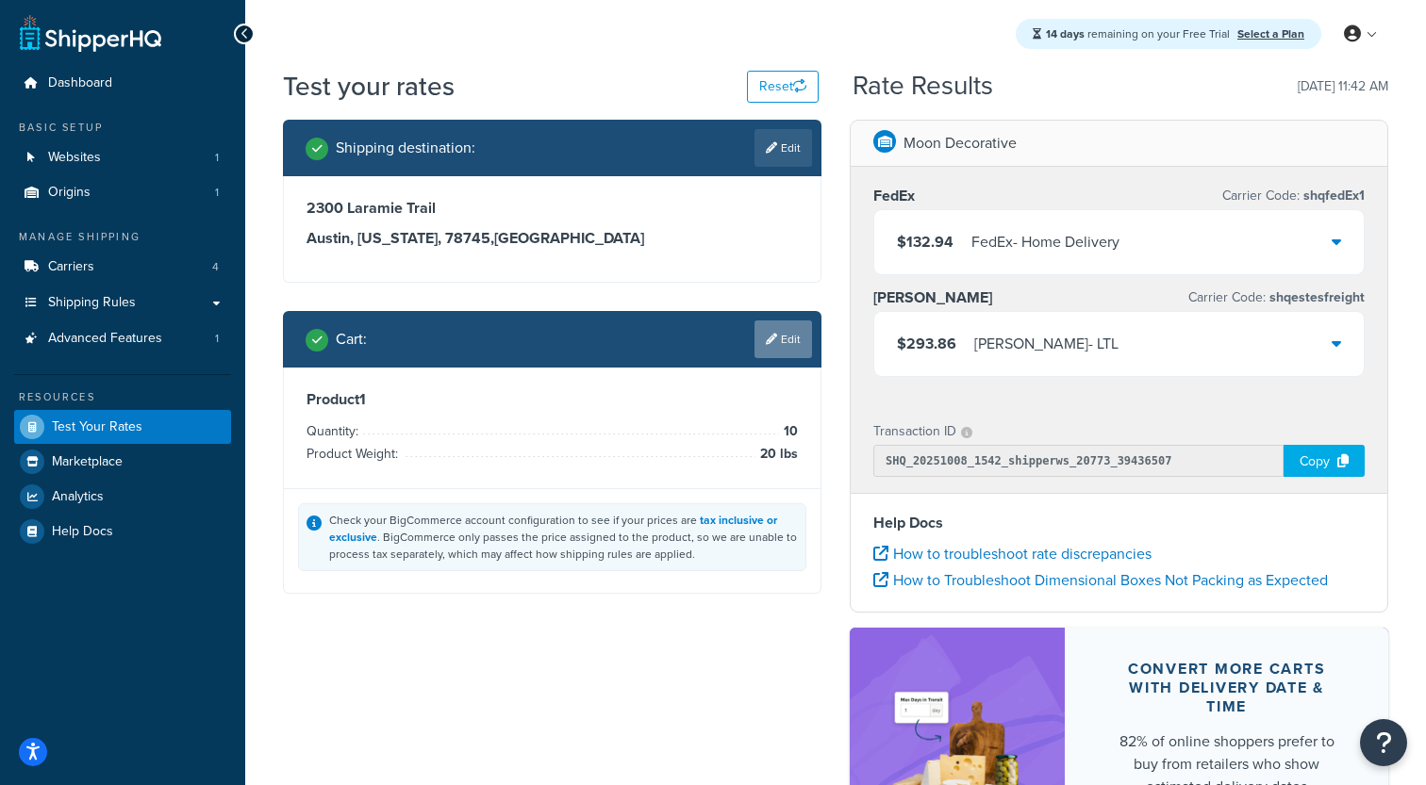
click at [810, 342] on link "Edit" at bounding box center [783, 340] width 58 height 38
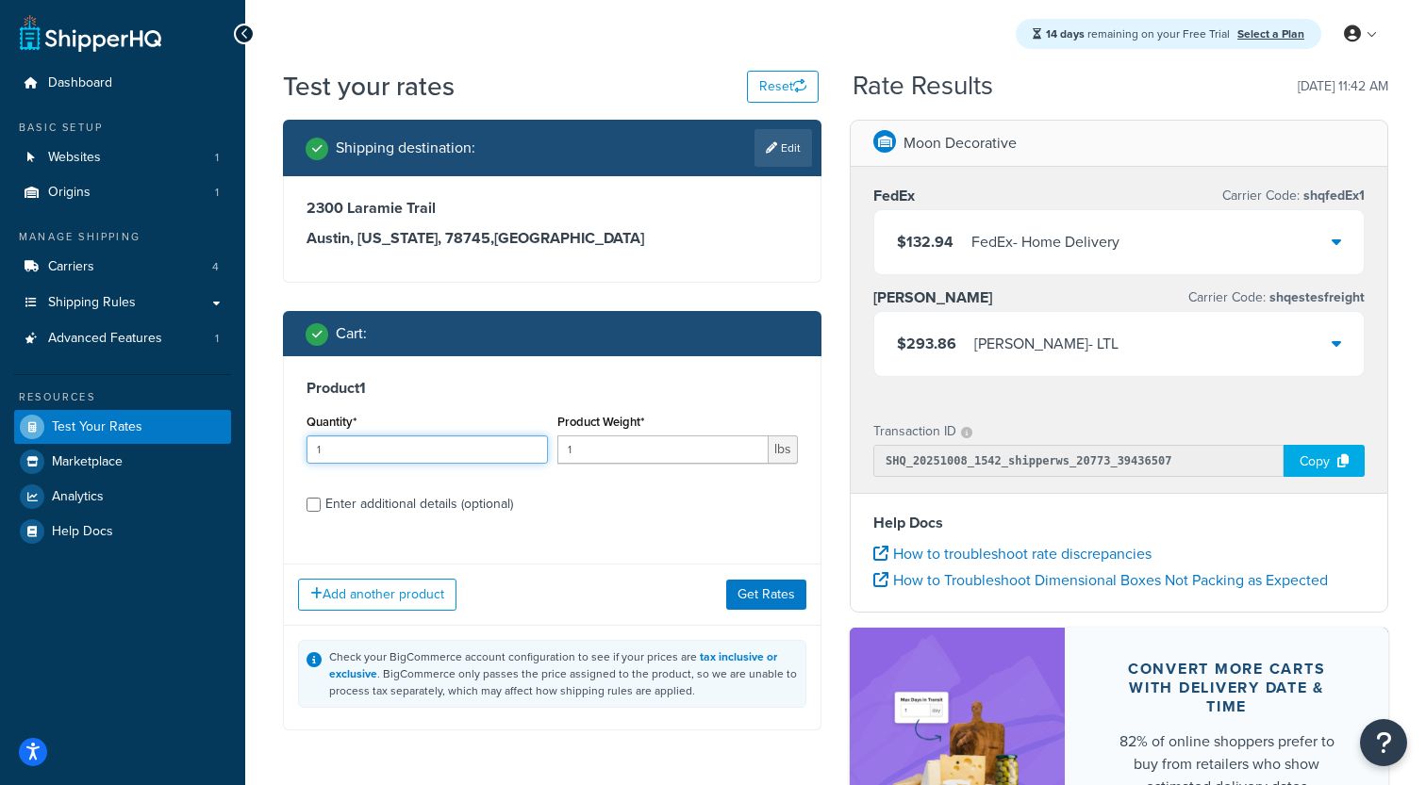
click at [482, 455] on input "1" at bounding box center [426, 450] width 241 height 28
type input "1"
type input "25"
click at [657, 448] on input "1" at bounding box center [663, 450] width 212 height 28
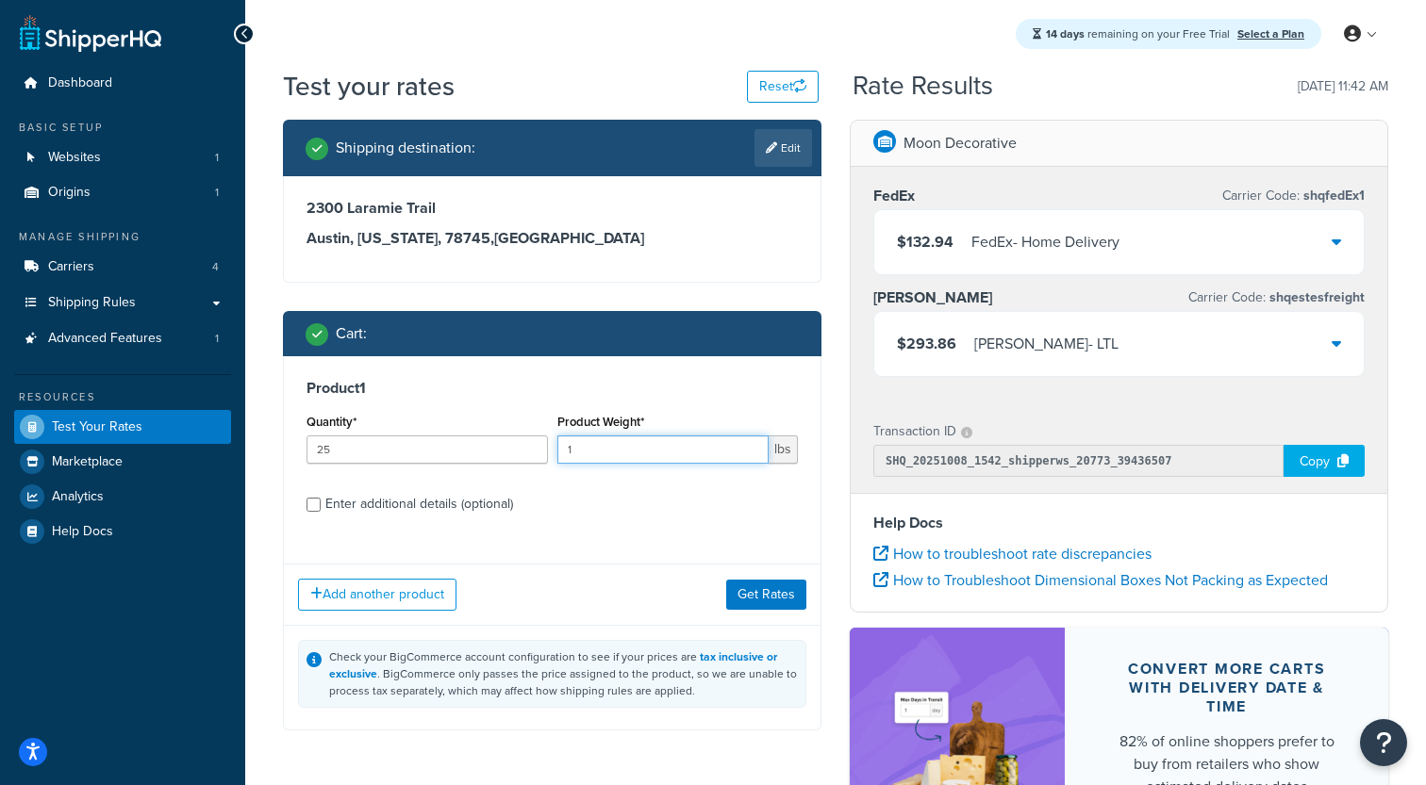
click at [657, 448] on input "1" at bounding box center [663, 450] width 212 height 28
type input "25"
click at [768, 591] on button "Get Rates" at bounding box center [766, 595] width 80 height 30
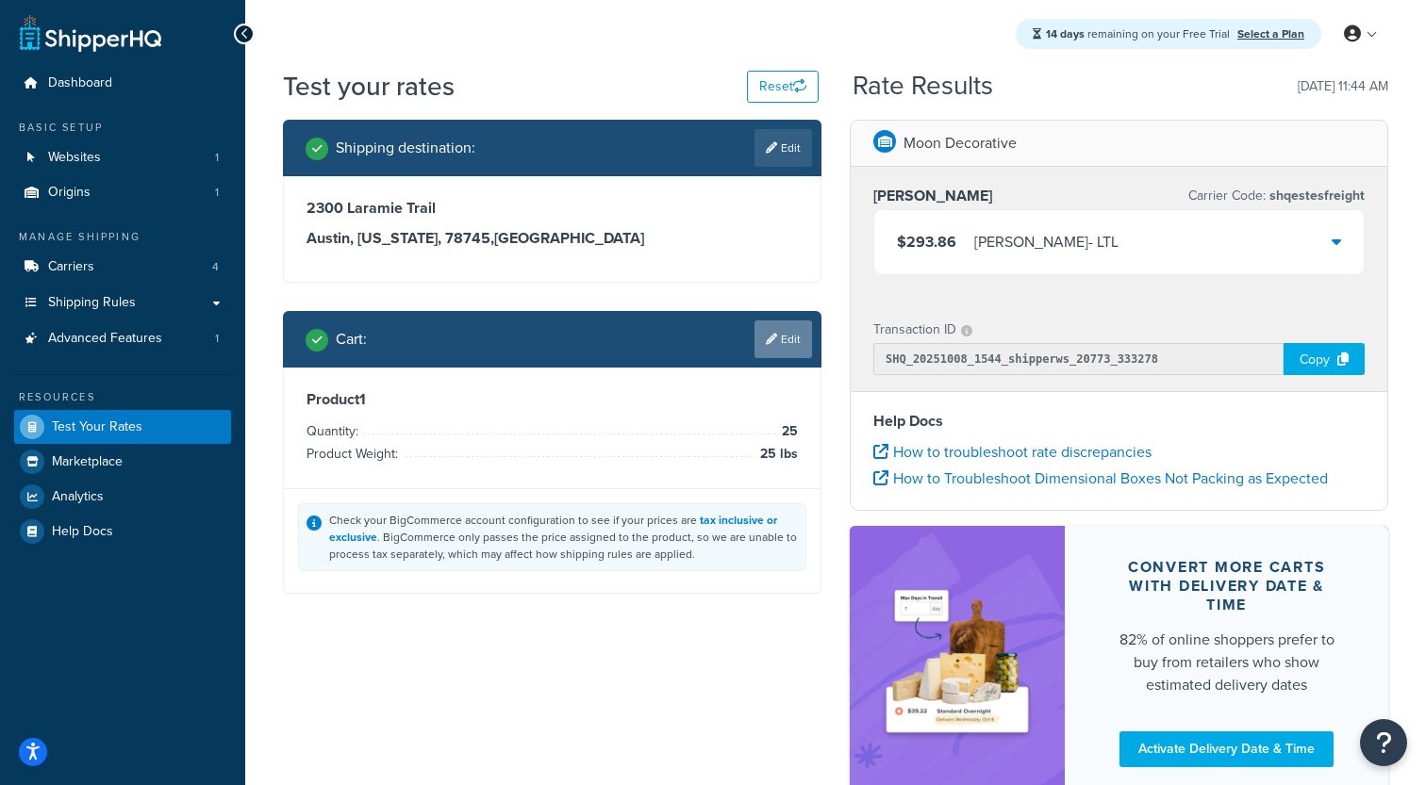
click at [784, 347] on link "Edit" at bounding box center [783, 340] width 58 height 38
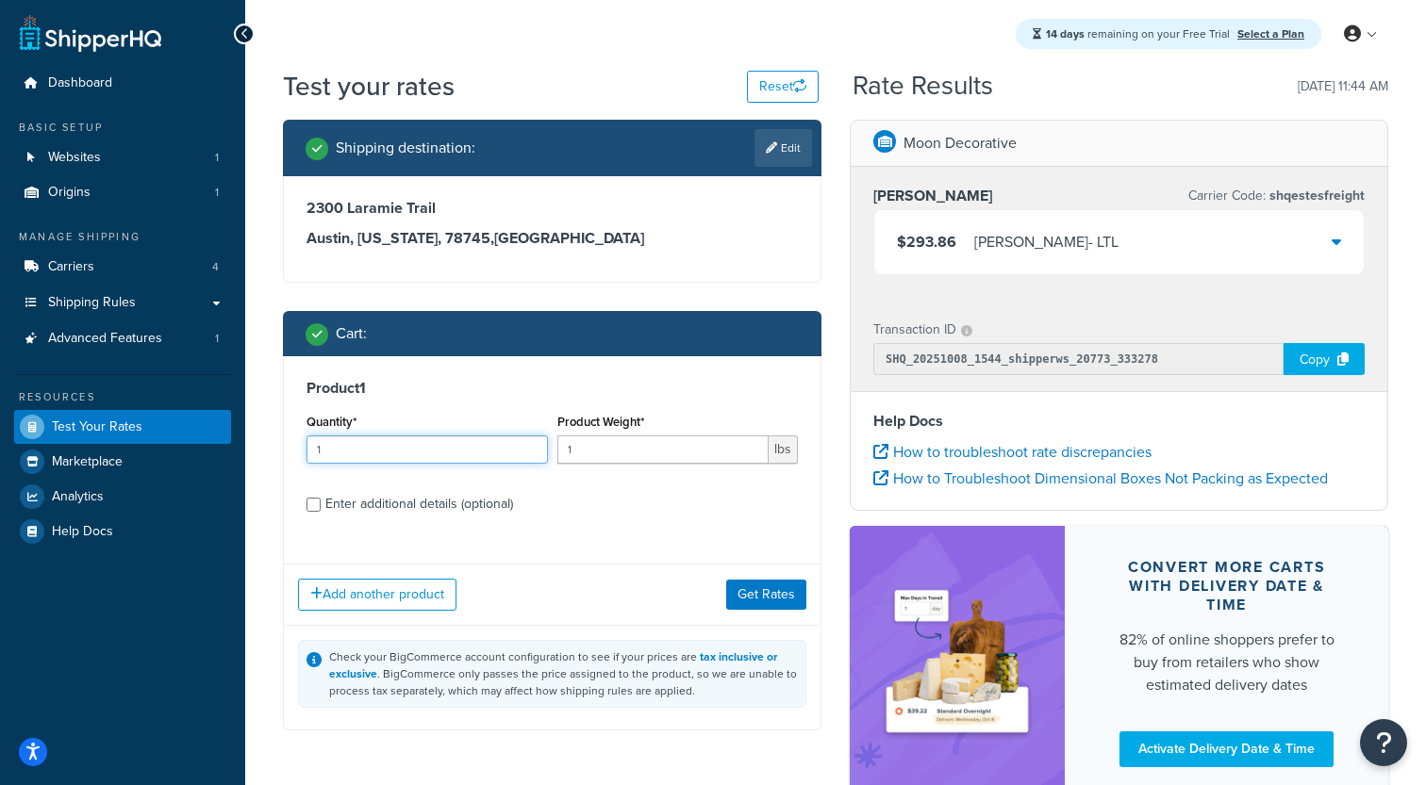
click at [470, 454] on input "1" at bounding box center [426, 450] width 241 height 28
type input "20"
click at [603, 447] on input "1" at bounding box center [663, 450] width 212 height 28
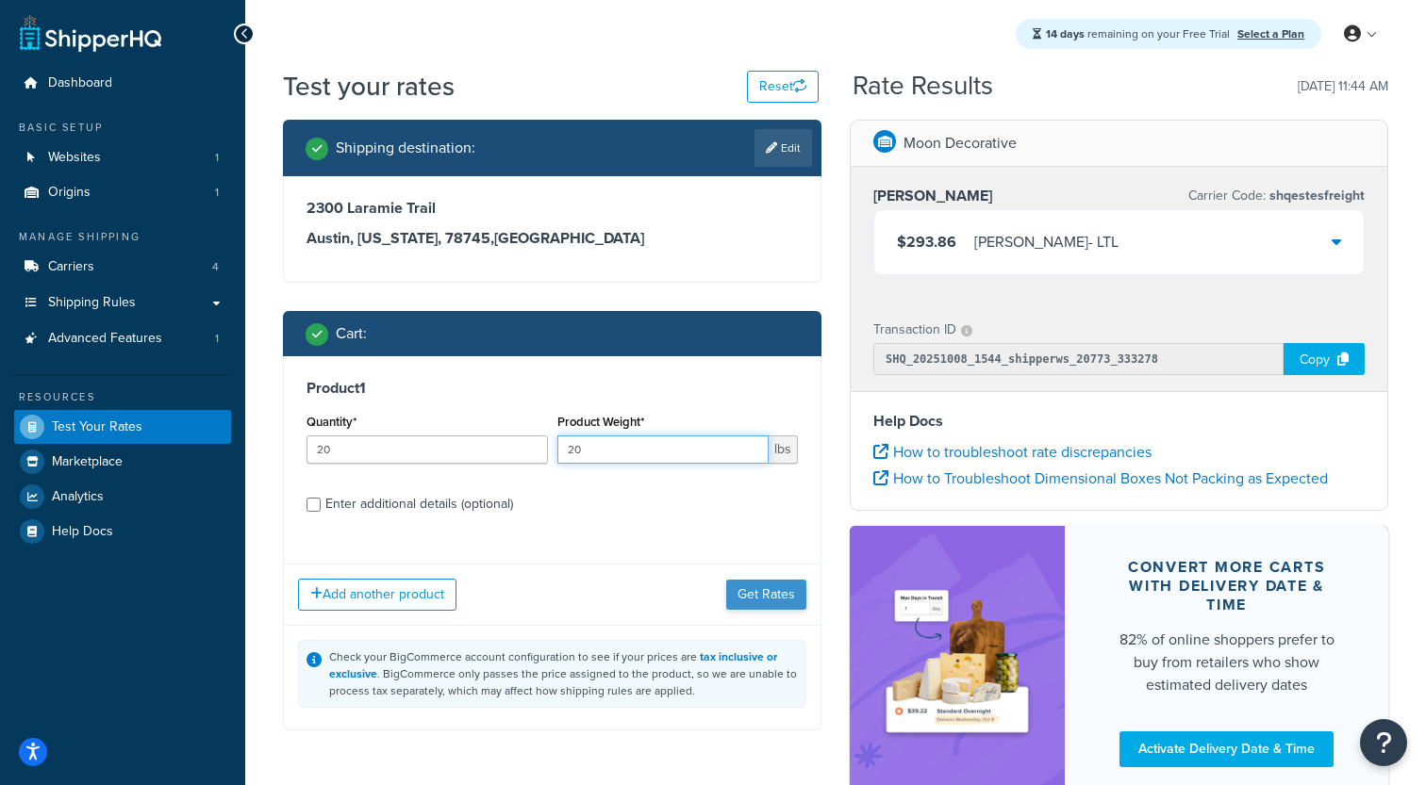
type input "20"
click at [734, 601] on button "Get Rates" at bounding box center [766, 595] width 80 height 30
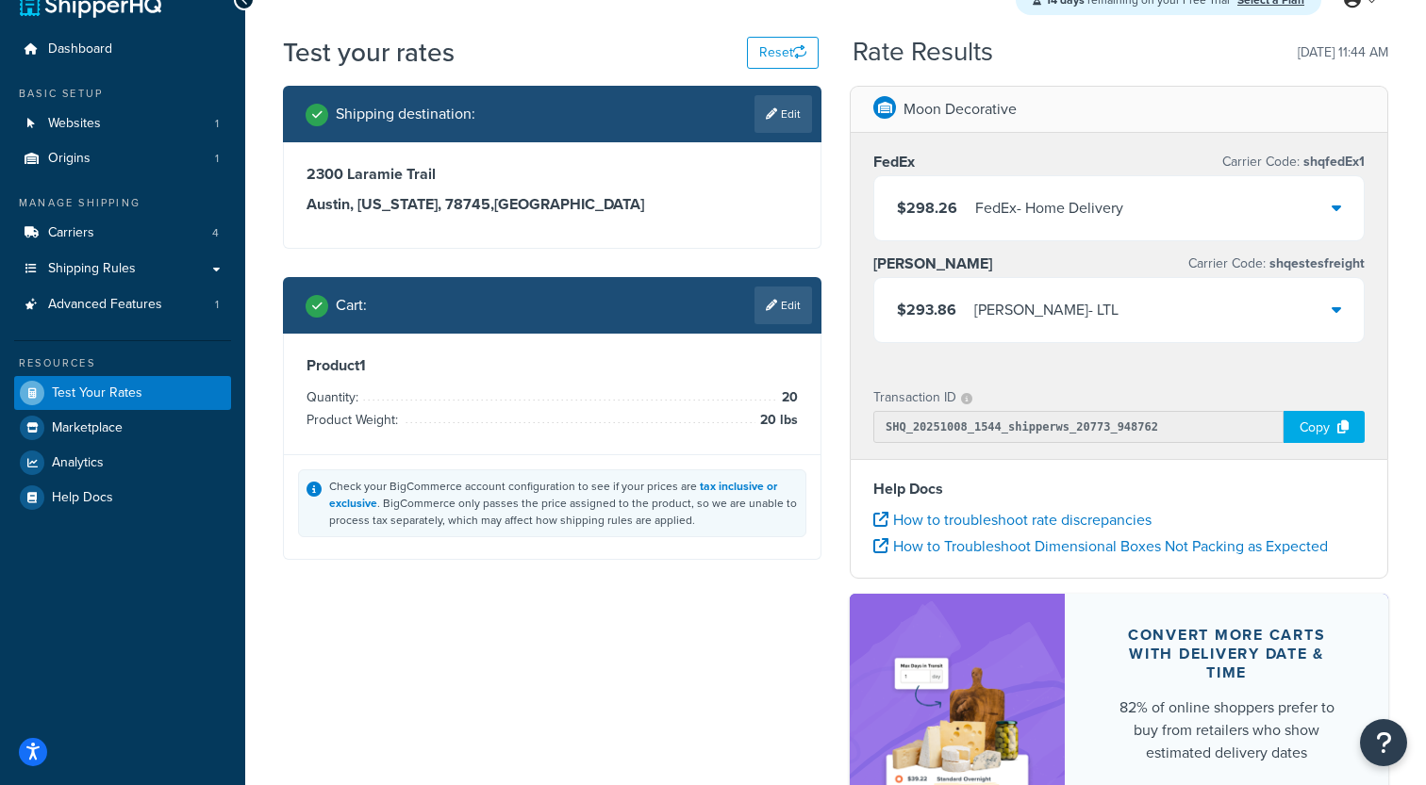
scroll to position [50, 0]
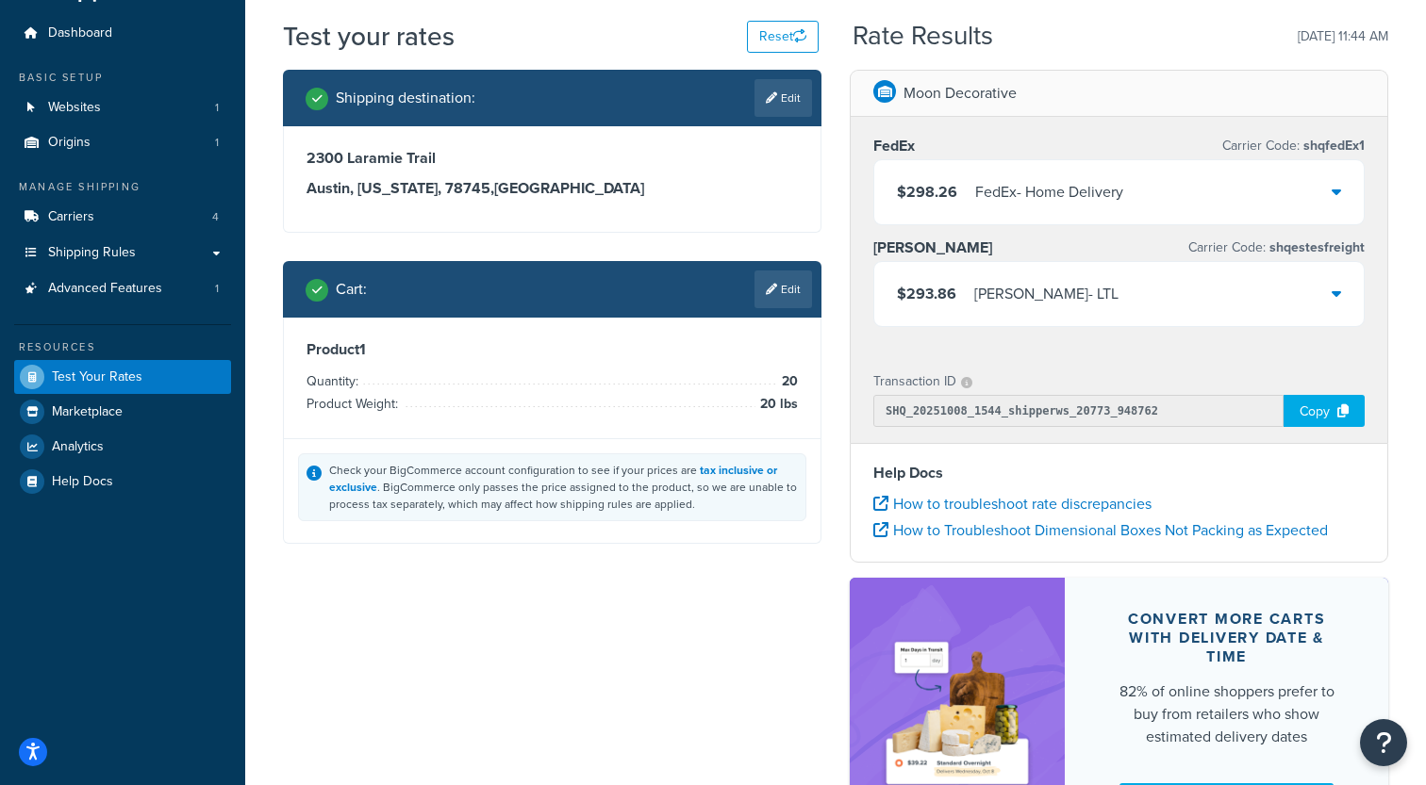
click at [1020, 220] on div "$298.26 FedEx - Home Delivery" at bounding box center [1118, 192] width 489 height 64
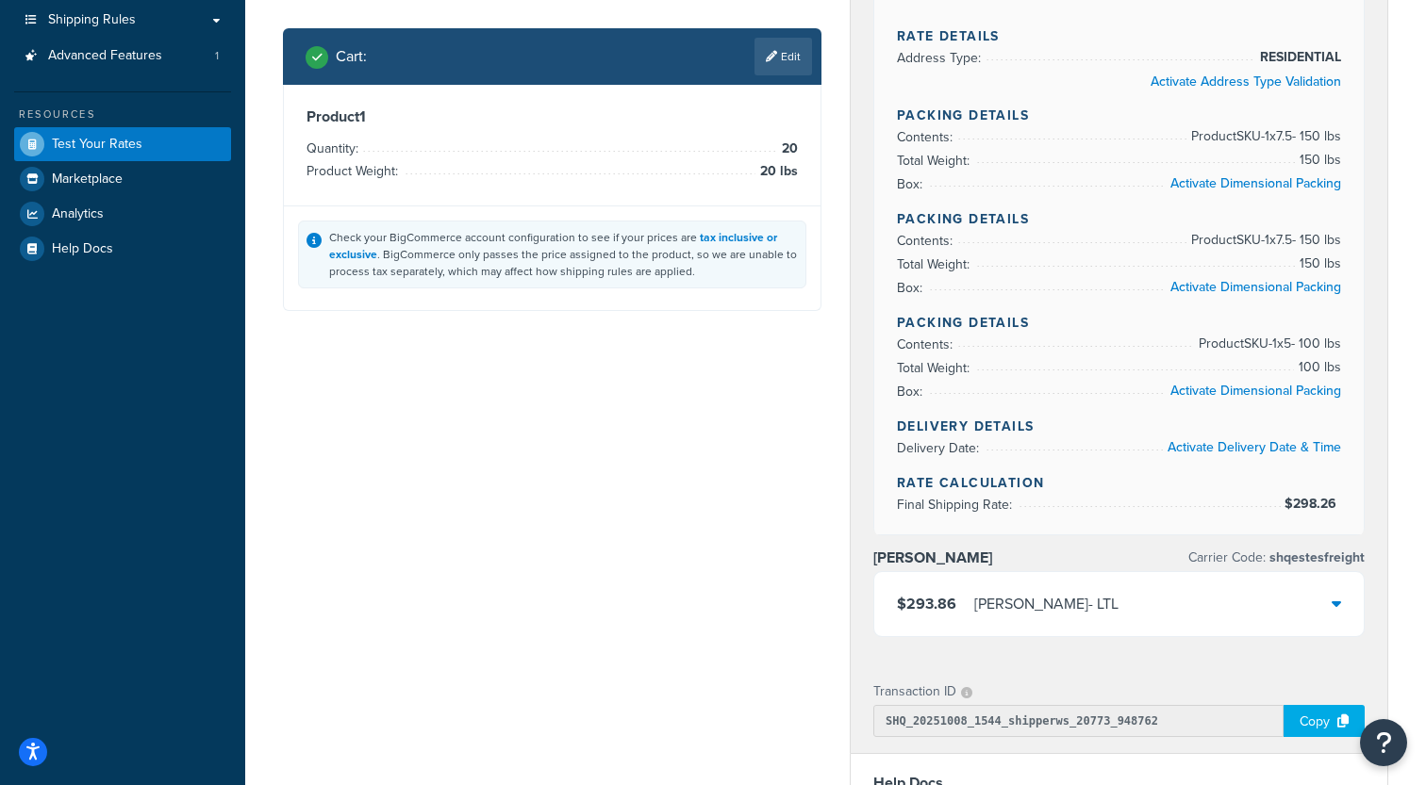
scroll to position [387, 0]
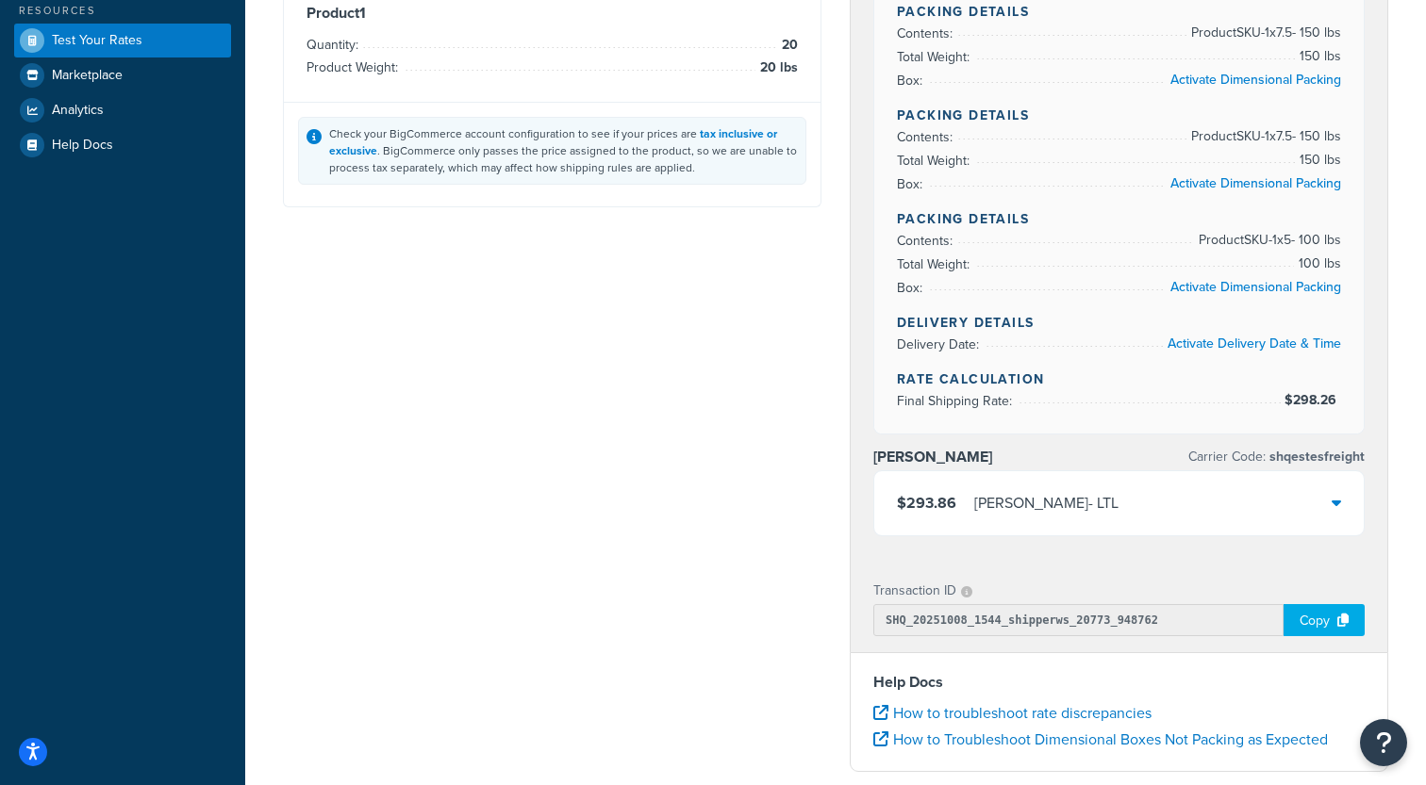
click at [1113, 499] on div "$293.86 [PERSON_NAME] - LTL" at bounding box center [1118, 503] width 489 height 64
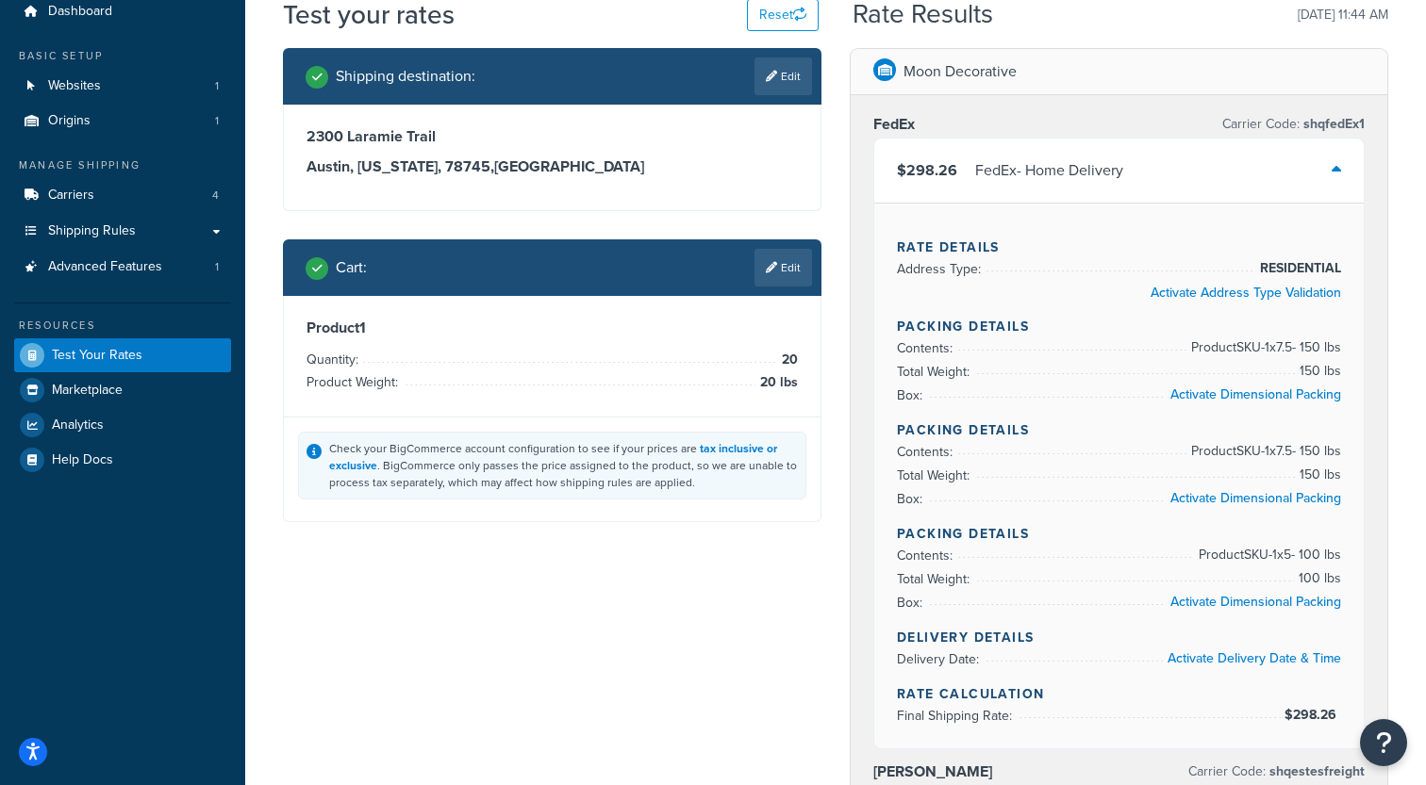
scroll to position [63, 0]
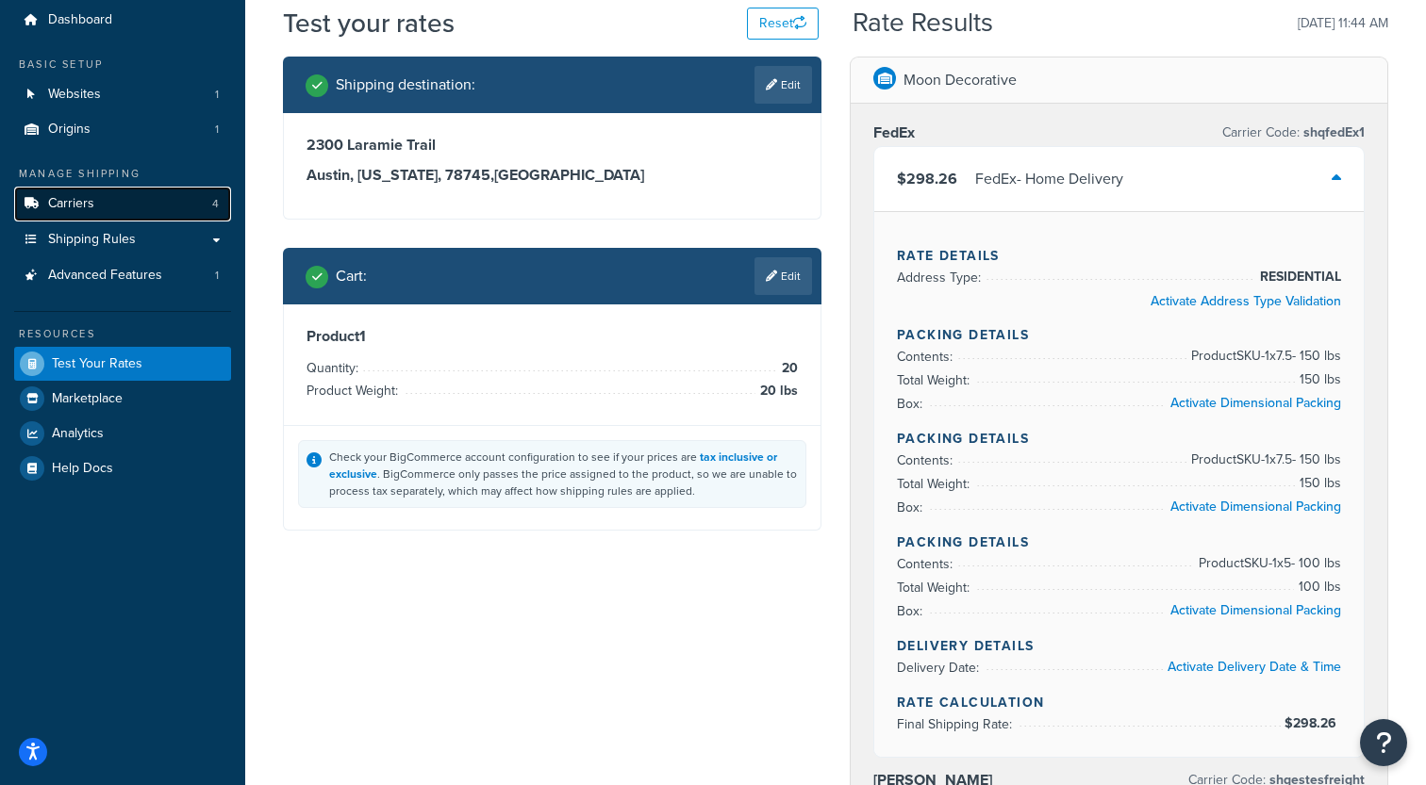
click at [99, 205] on link "Carriers 4" at bounding box center [122, 204] width 217 height 35
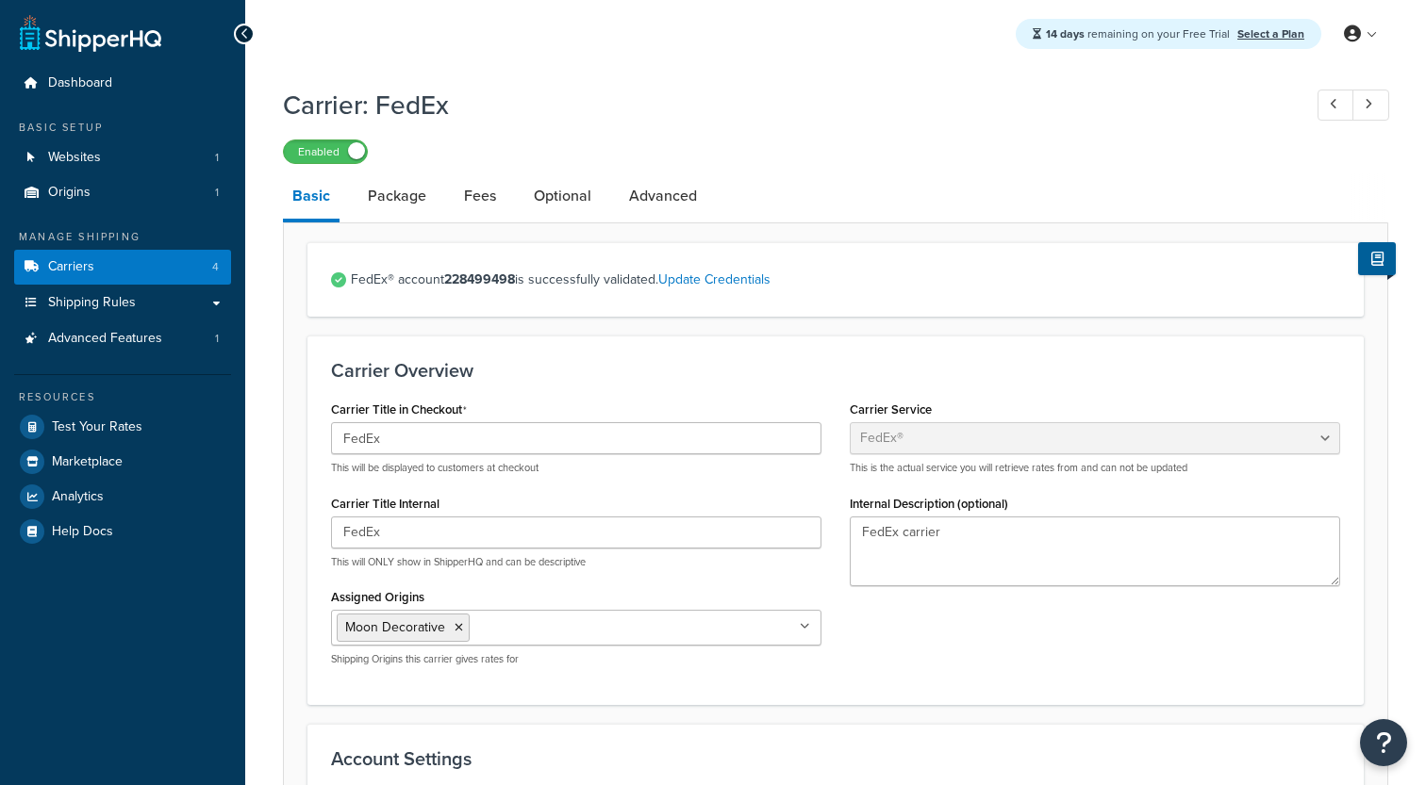
select select "fedEx"
select select "REGULAR_PICKUP"
select select "YOUR_PACKAGING"
click at [579, 207] on link "Optional" at bounding box center [562, 195] width 76 height 45
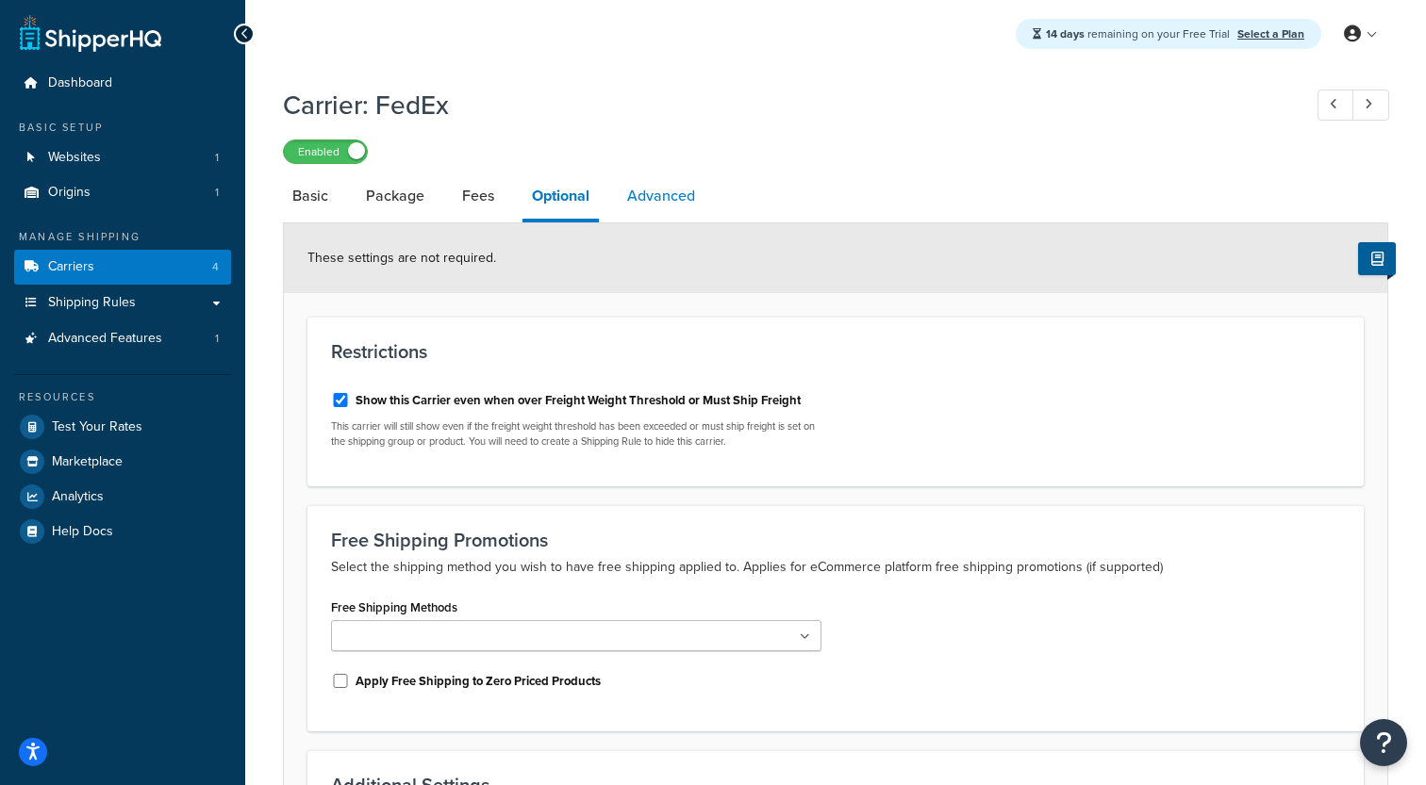
click at [652, 199] on link "Advanced" at bounding box center [661, 195] width 87 height 45
select select "false"
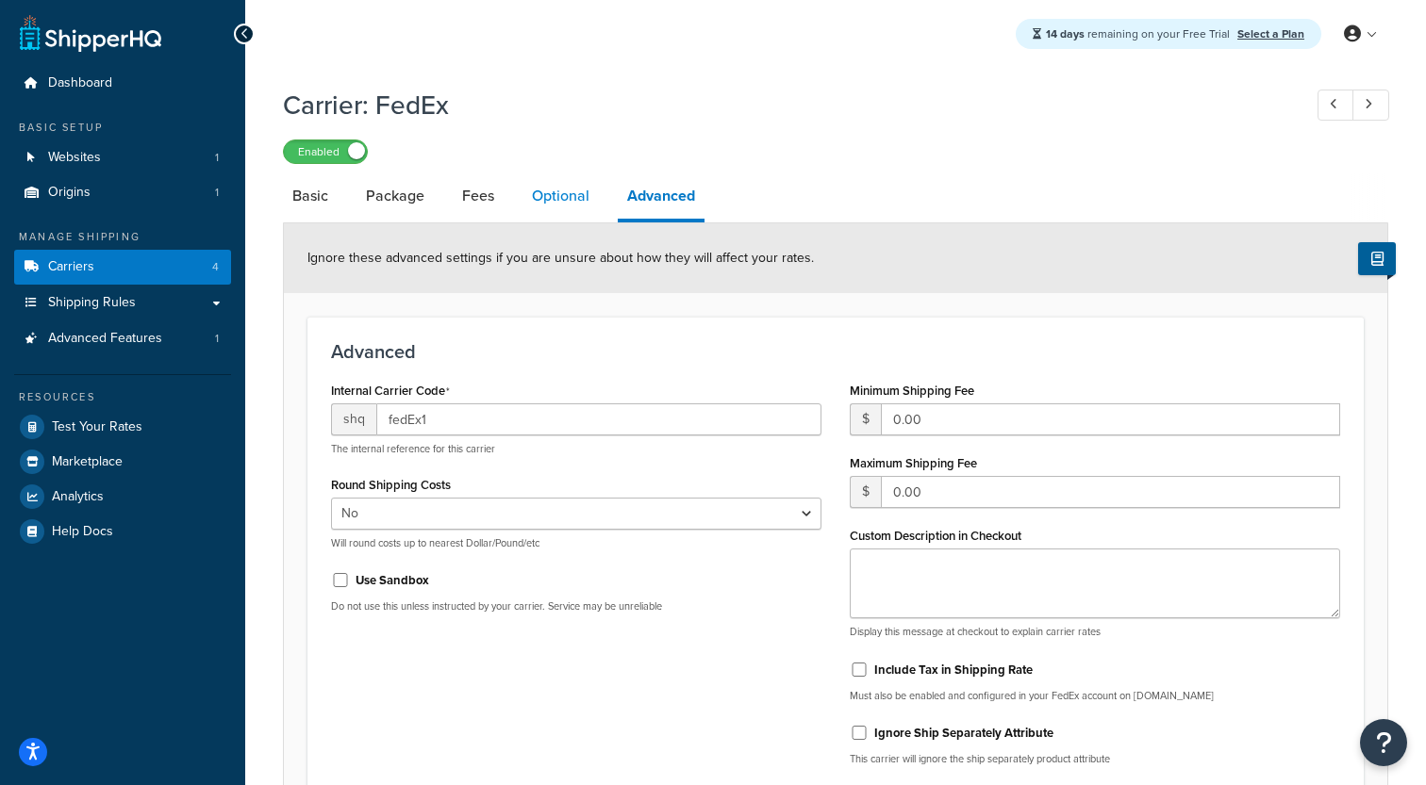
click at [582, 201] on link "Optional" at bounding box center [560, 195] width 76 height 45
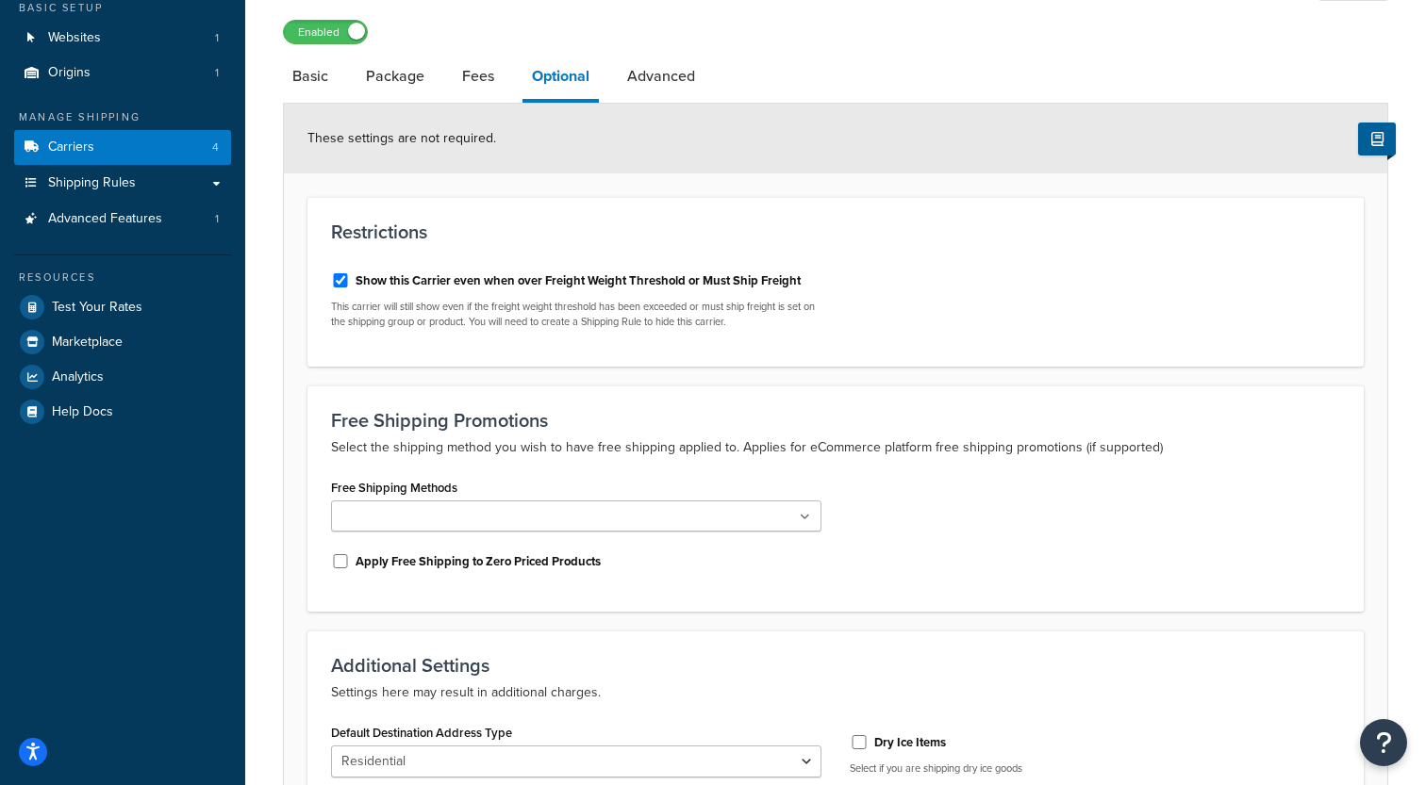
scroll to position [170, 0]
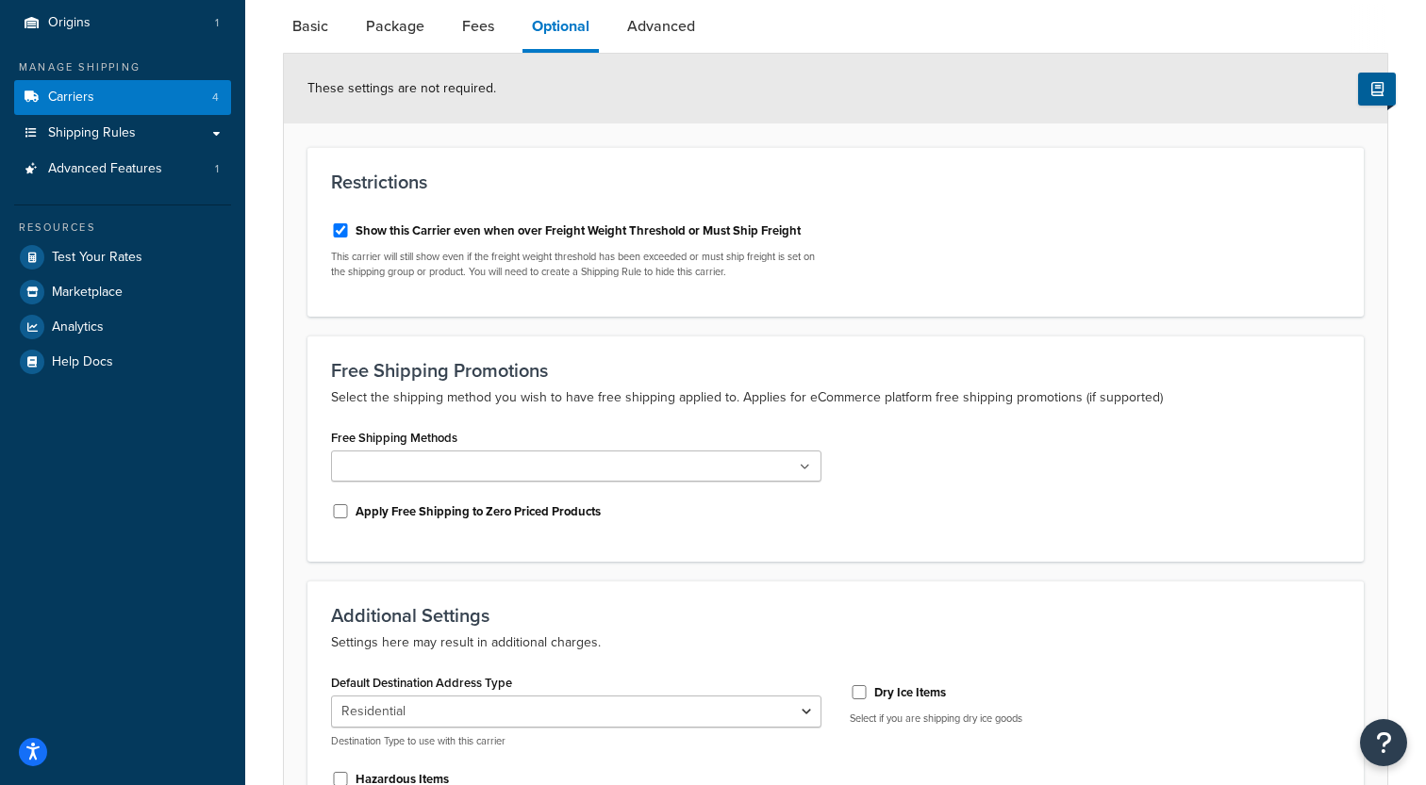
click at [471, 228] on label "Show this Carrier even when over Freight Weight Threshold or Must Ship Freight" at bounding box center [577, 231] width 445 height 17
click at [350, 228] on input "Show this Carrier even when over Freight Weight Threshold or Must Ship Freight" at bounding box center [340, 230] width 19 height 14
click at [471, 228] on label "Show this Carrier even when over Freight Weight Threshold or Must Ship Freight" at bounding box center [577, 231] width 445 height 17
click at [350, 228] on input "Show this Carrier even when over Freight Weight Threshold or Must Ship Freight" at bounding box center [340, 230] width 19 height 14
click at [471, 228] on label "Show this Carrier even when over Freight Weight Threshold or Must Ship Freight" at bounding box center [577, 231] width 445 height 17
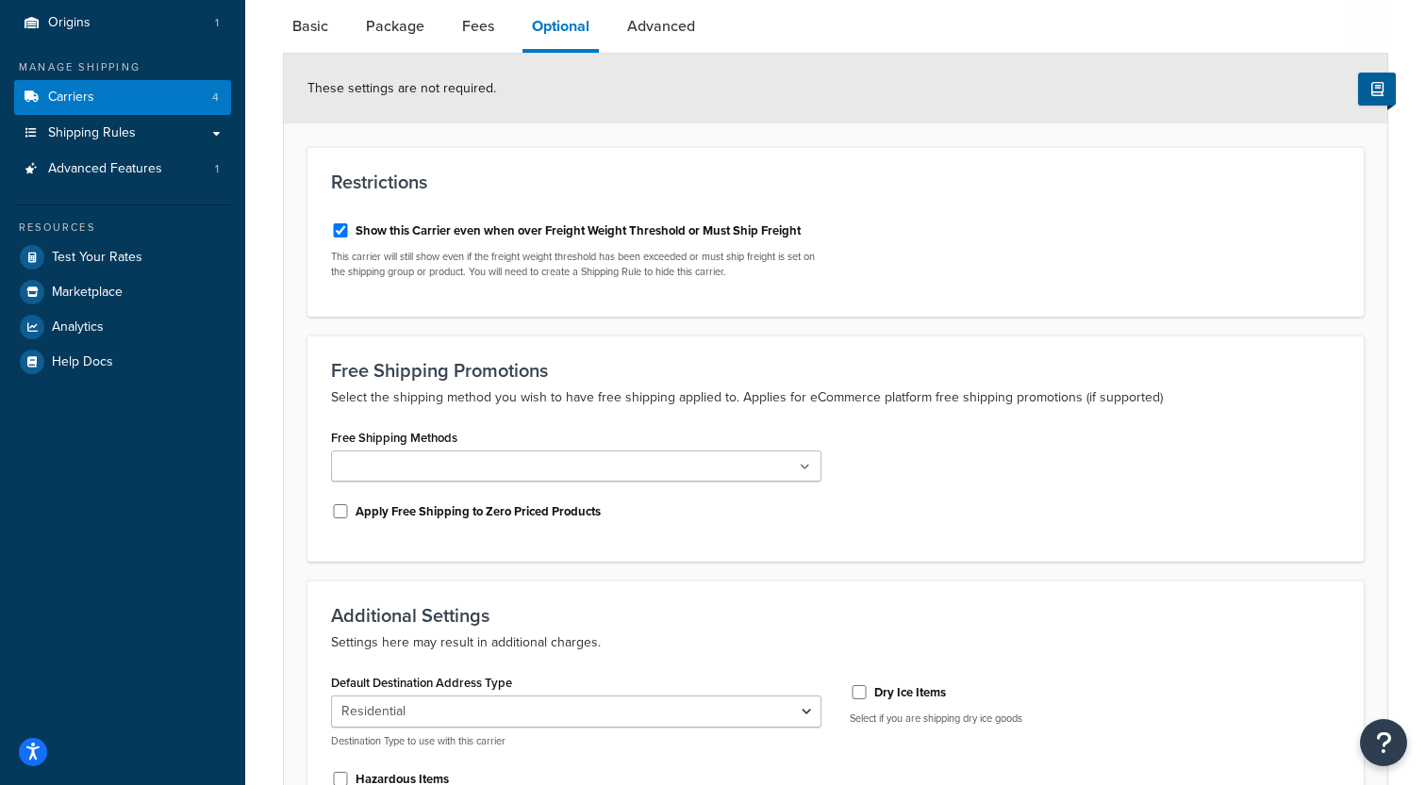
click at [350, 228] on input "Show this Carrier even when over Freight Weight Threshold or Must Ship Freight" at bounding box center [340, 230] width 19 height 14
click at [348, 238] on input "Show this Carrier even when over Freight Weight Threshold or Must Ship Freight" at bounding box center [340, 230] width 19 height 14
checkbox input "true"
click at [120, 240] on div "Resources Test Your Rates Marketplace Analytics Help Docs" at bounding box center [122, 292] width 217 height 174
click at [117, 253] on span "Test Your Rates" at bounding box center [97, 258] width 91 height 16
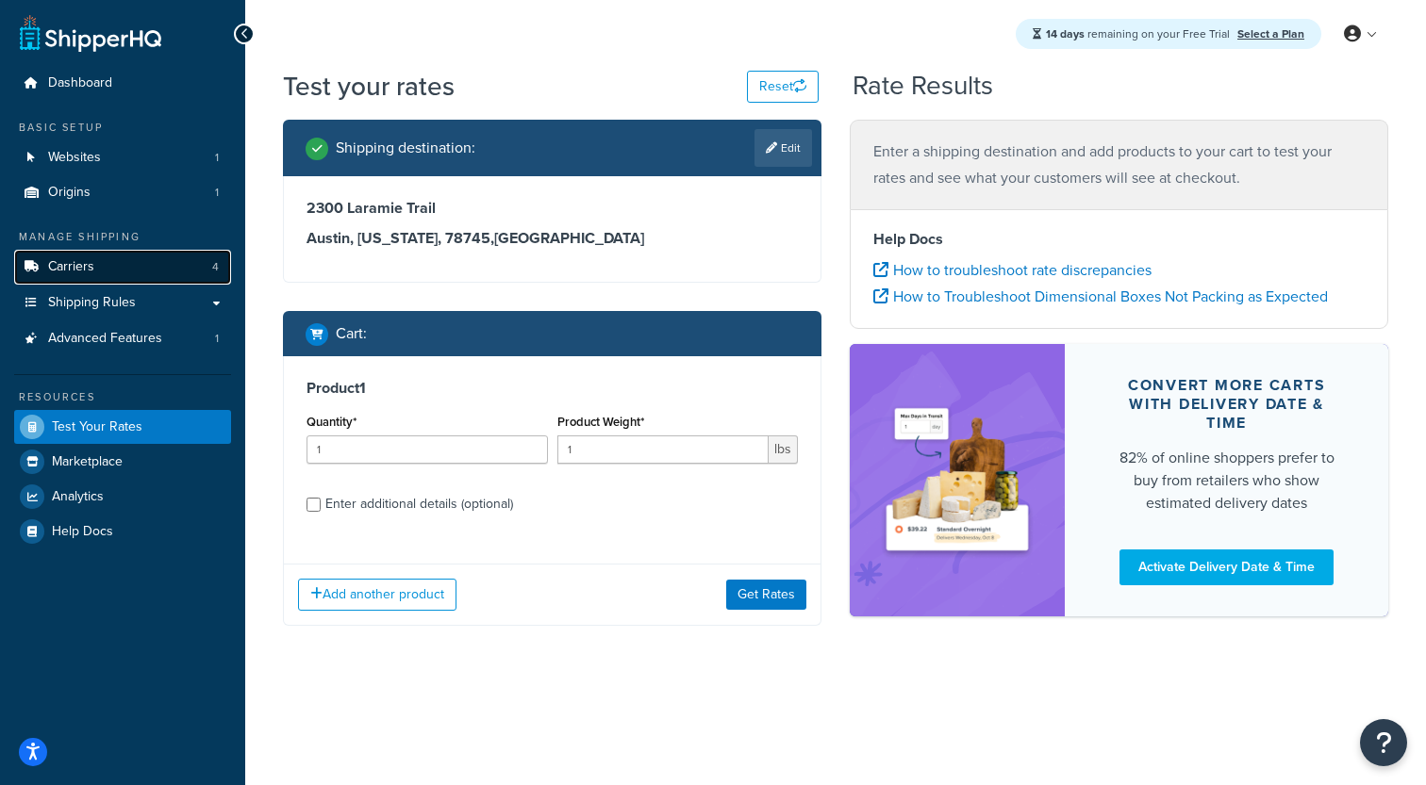
click at [206, 274] on link "Carriers 4" at bounding box center [122, 267] width 217 height 35
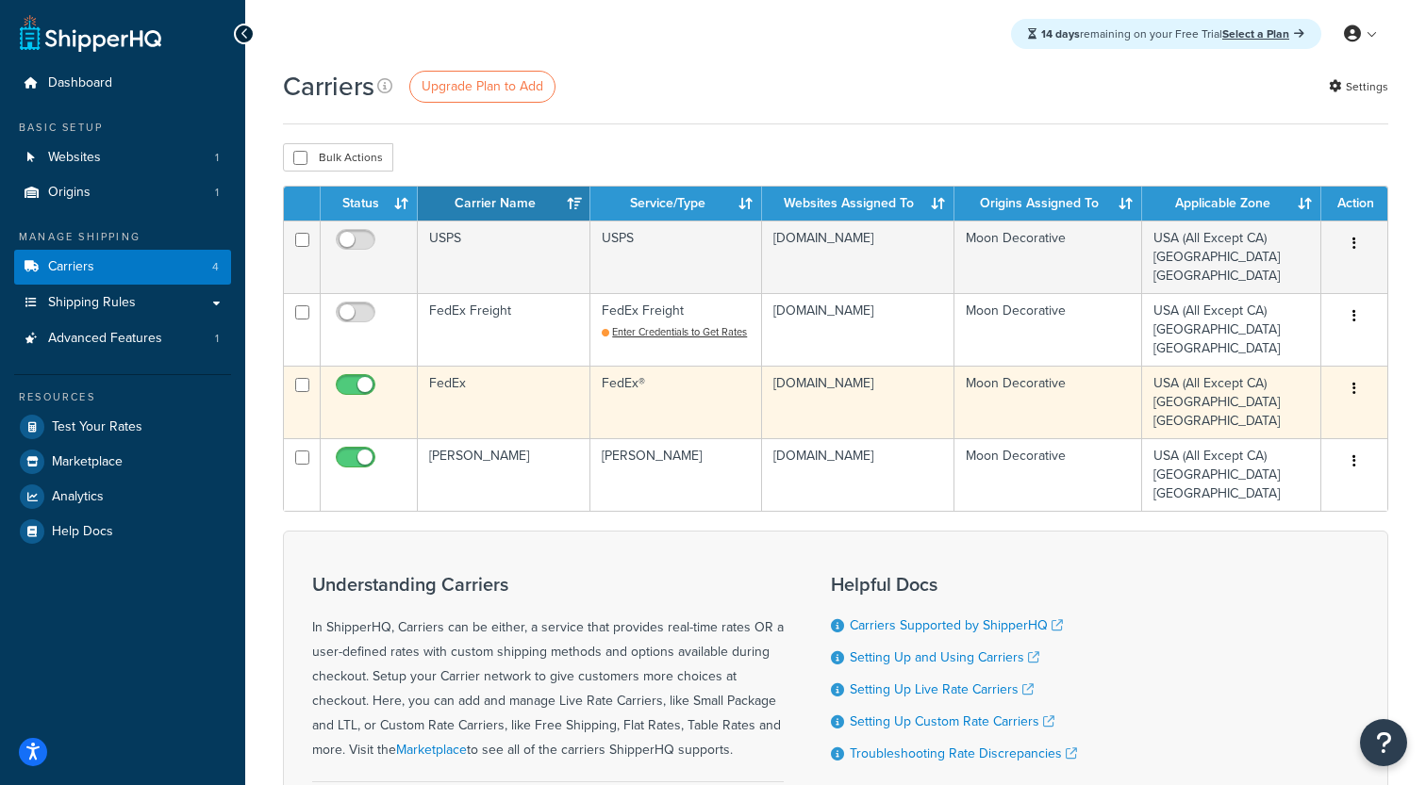
click at [494, 406] on td "FedEx" at bounding box center [504, 402] width 173 height 73
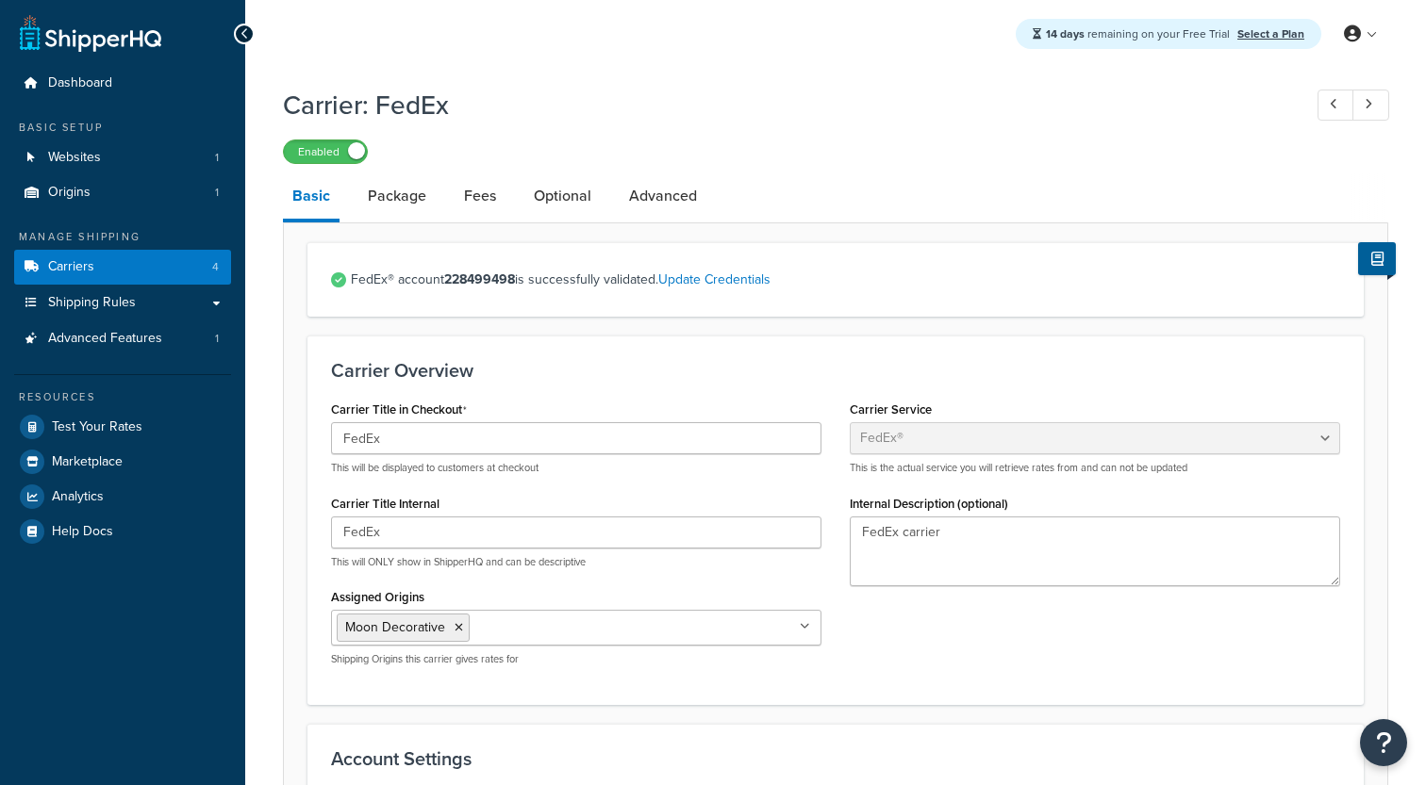
select select "fedEx"
select select "REGULAR_PICKUP"
select select "YOUR_PACKAGING"
click at [571, 193] on link "Optional" at bounding box center [562, 195] width 76 height 45
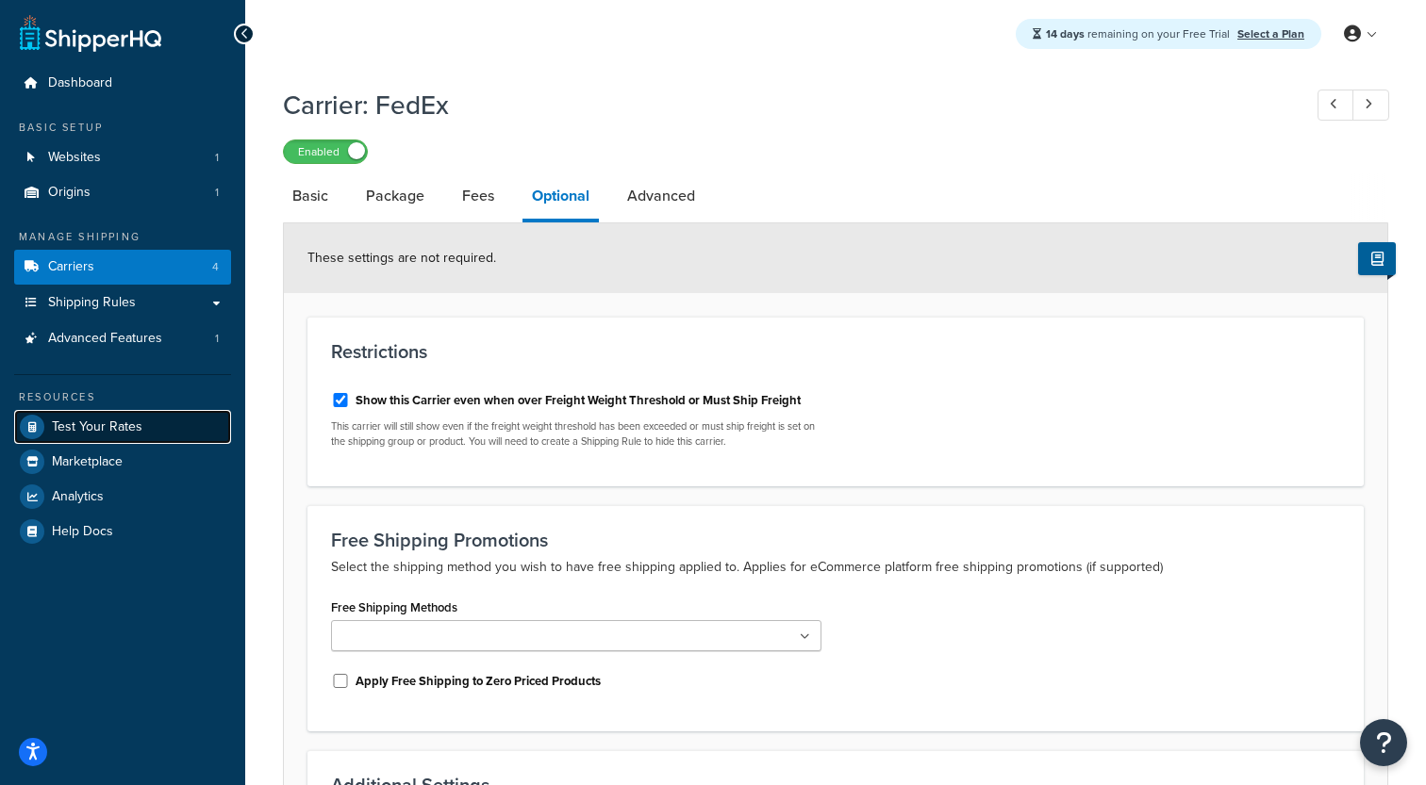
click at [140, 429] on span "Test Your Rates" at bounding box center [97, 428] width 91 height 16
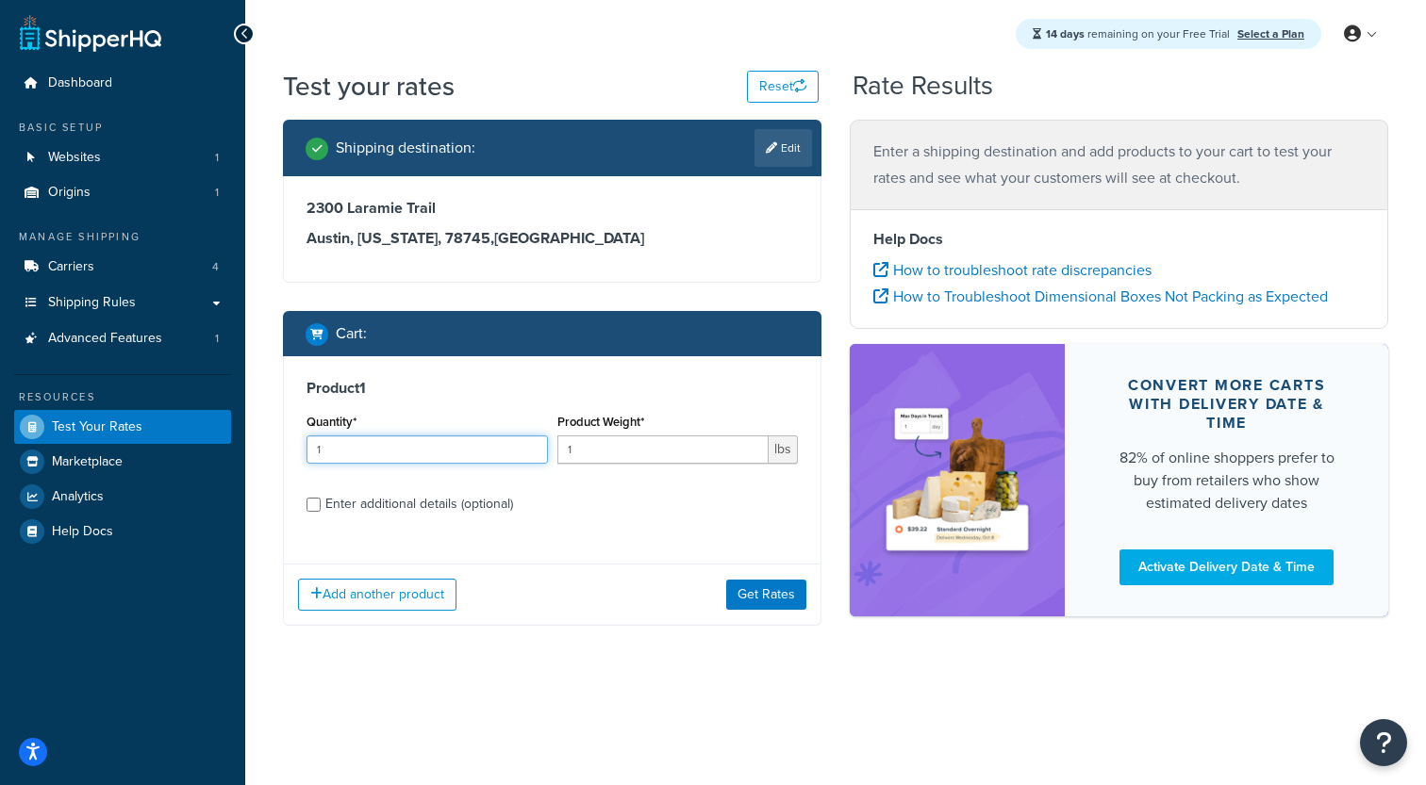
click at [453, 460] on input "1" at bounding box center [426, 450] width 241 height 28
type input "20"
click at [596, 467] on div "Product Weight* 1 lbs" at bounding box center [678, 443] width 251 height 69
click at [604, 446] on input "1" at bounding box center [663, 450] width 212 height 28
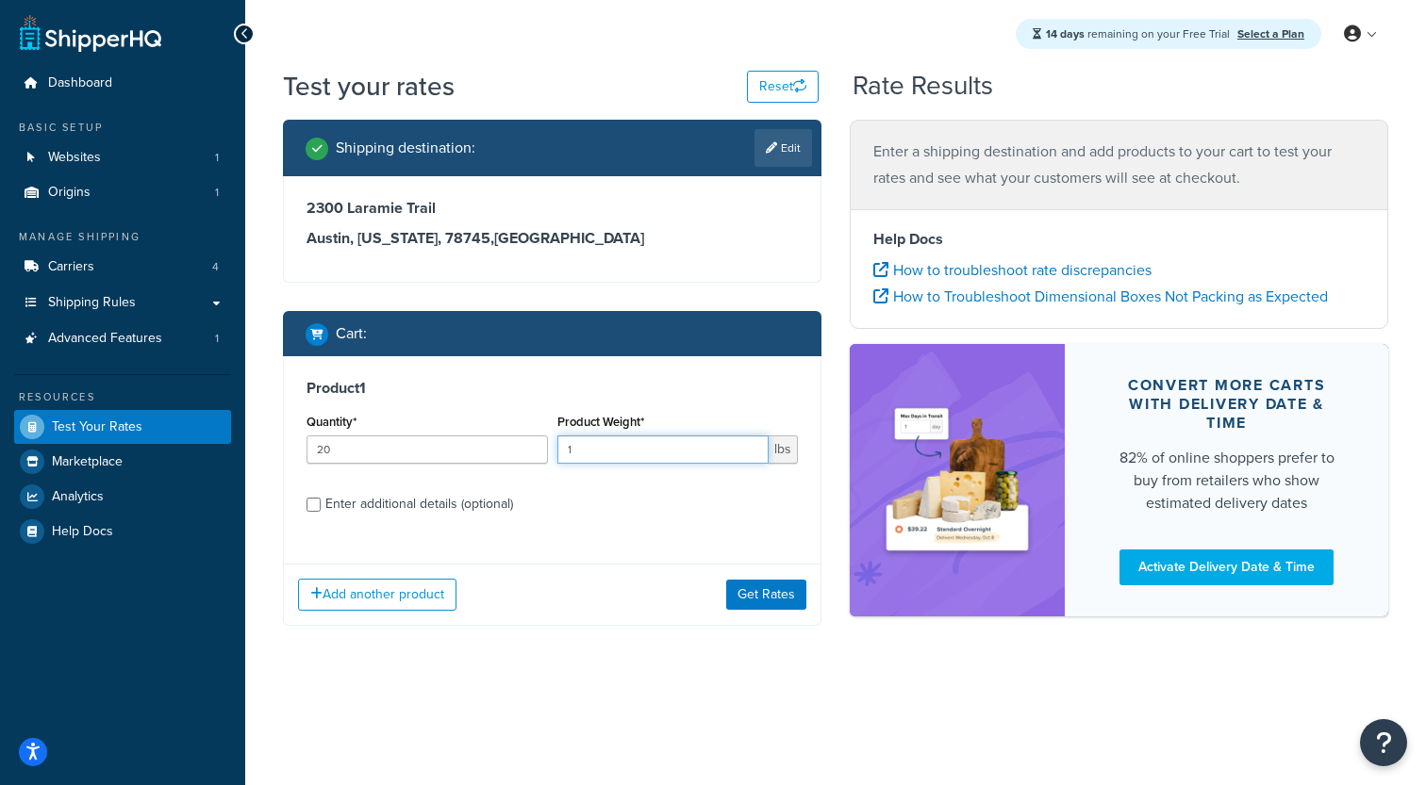
click at [604, 442] on input "1" at bounding box center [663, 450] width 212 height 28
type input "20"
click at [788, 583] on button "Get Rates" at bounding box center [766, 595] width 80 height 30
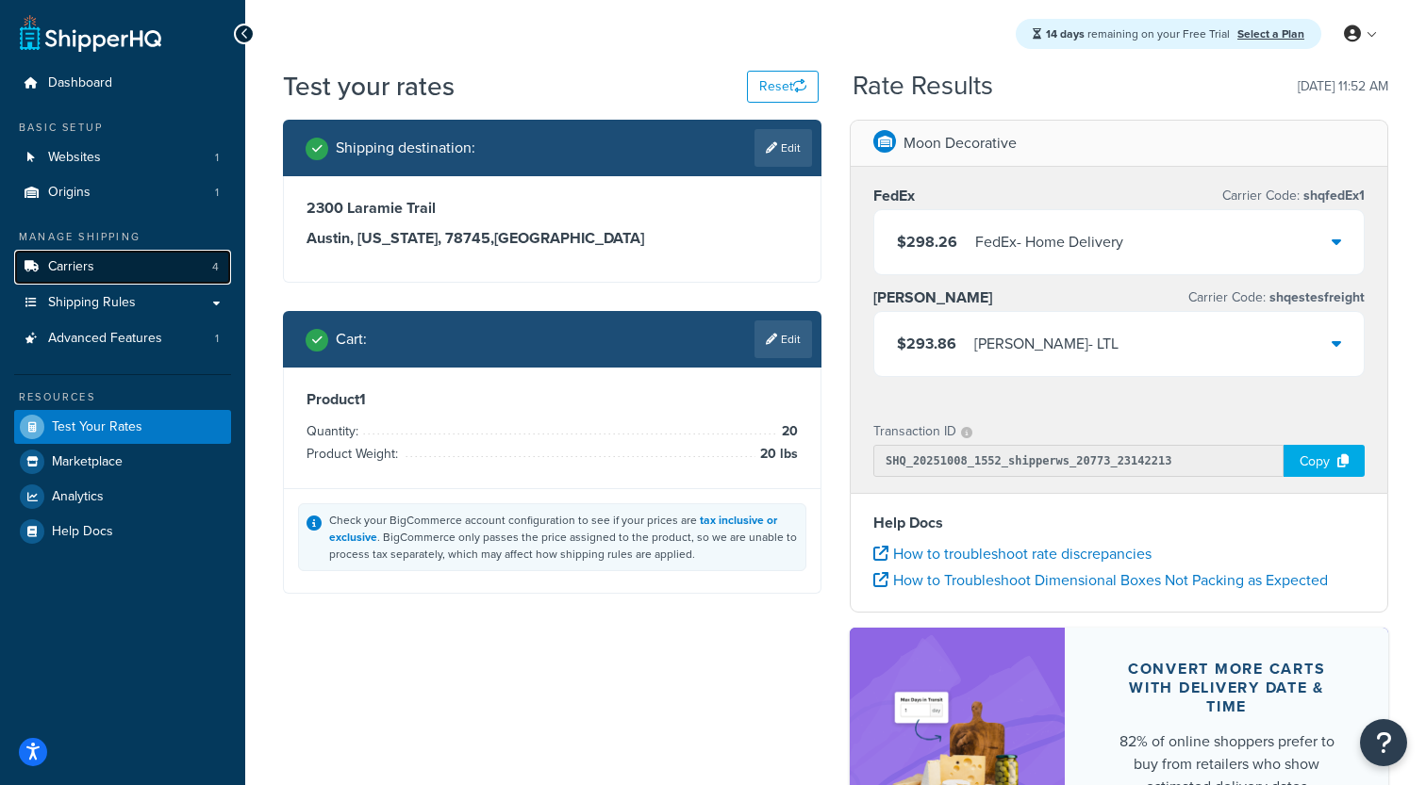
click at [142, 272] on link "Carriers 4" at bounding box center [122, 267] width 217 height 35
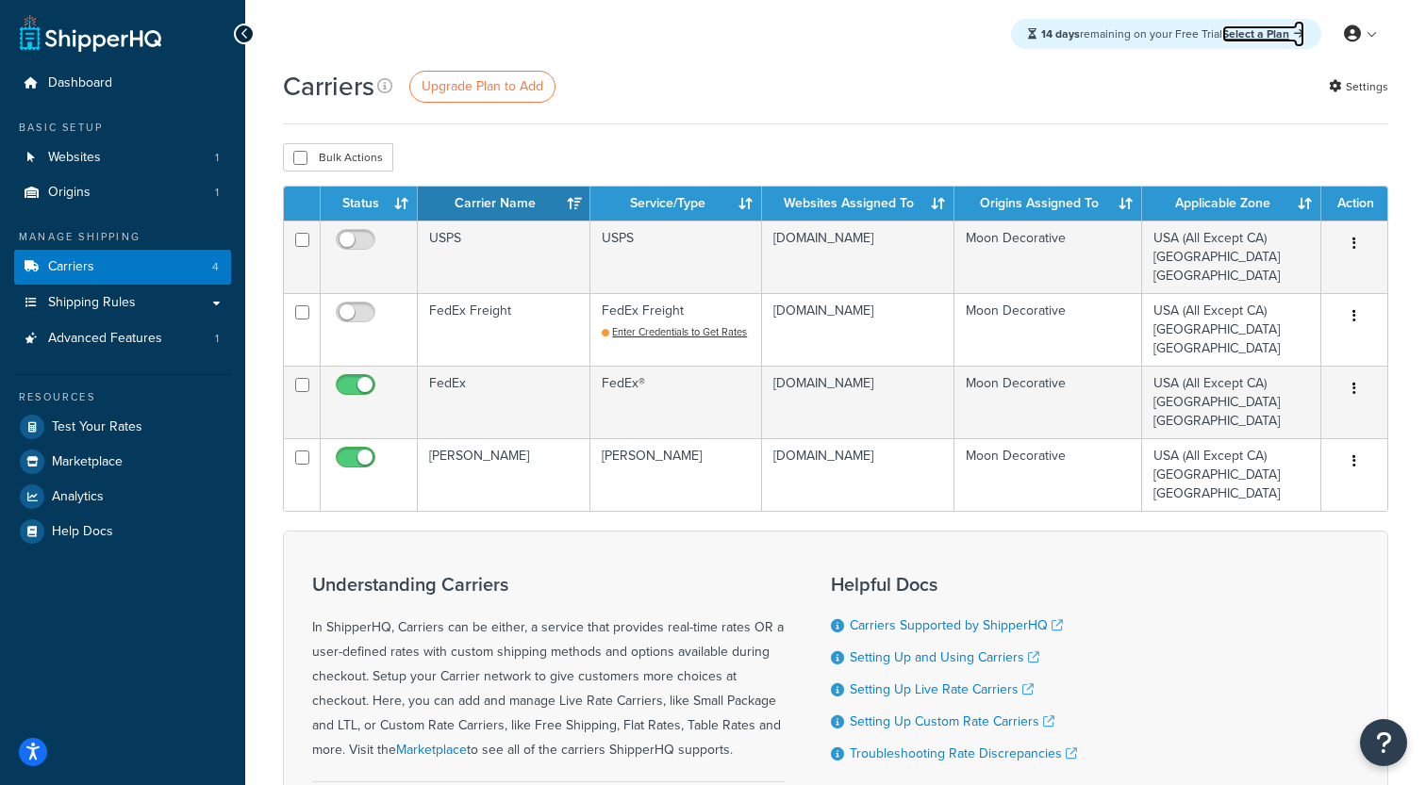
click at [1277, 30] on link "Select a Plan" at bounding box center [1263, 33] width 82 height 17
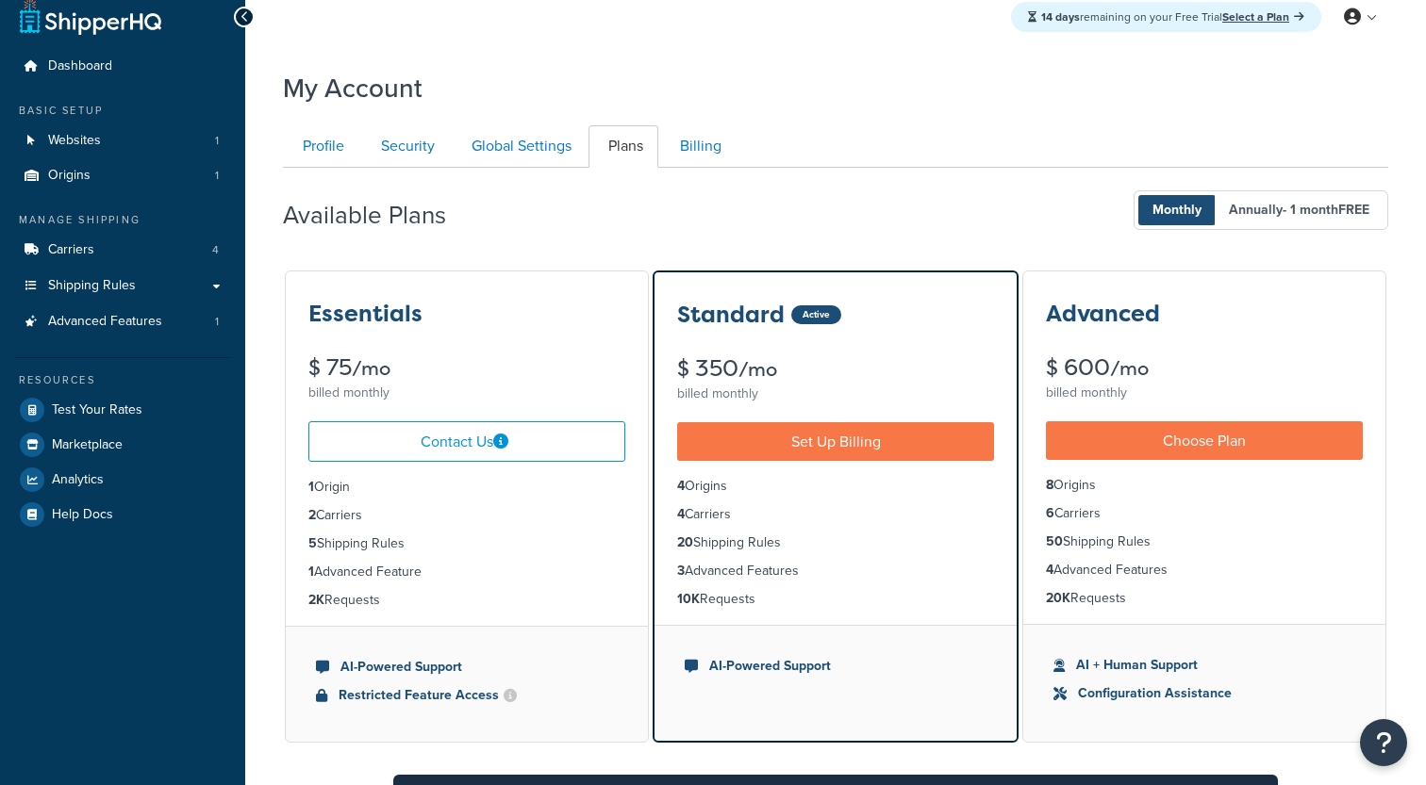
scroll to position [27, 0]
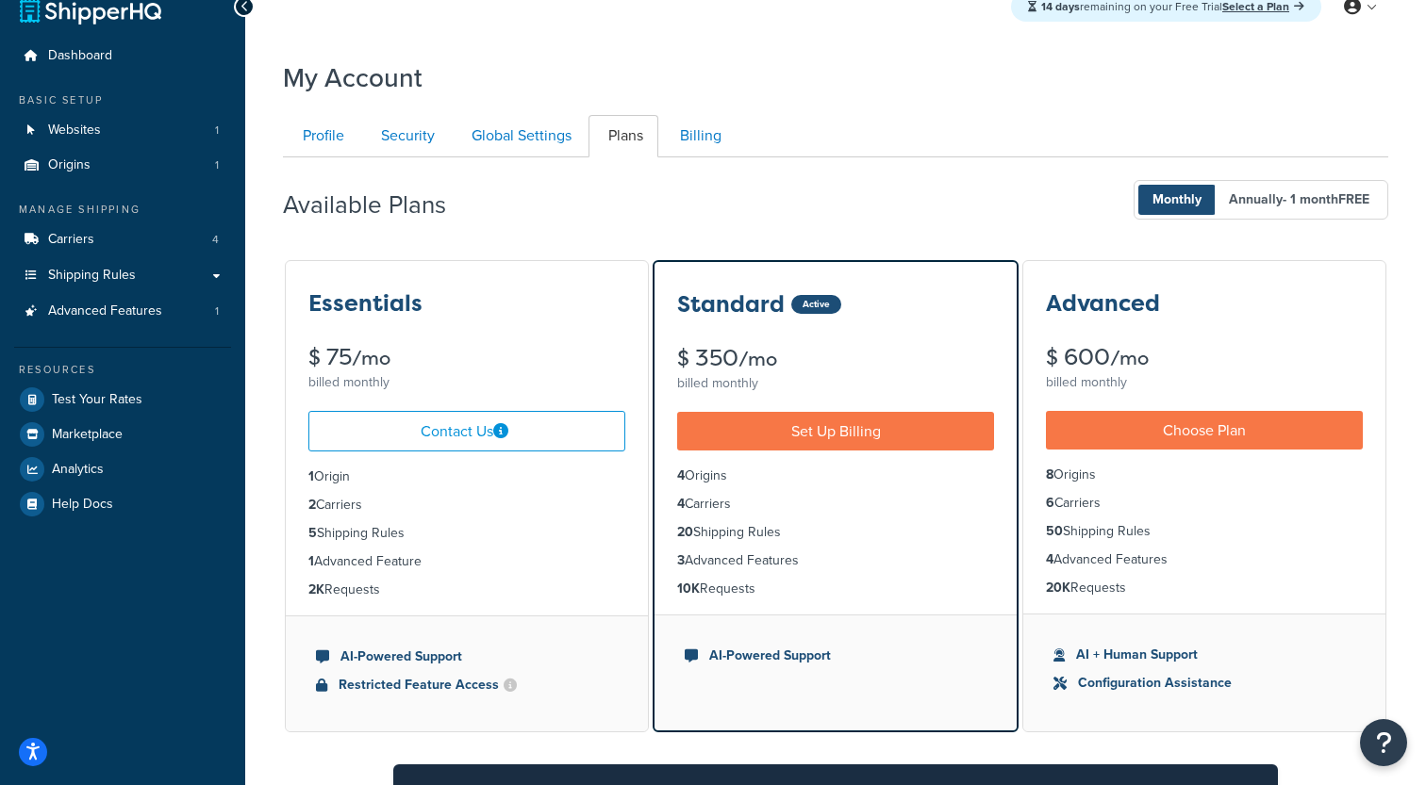
click at [931, 269] on div "Standard Active $ 350 /mo billed monthly" at bounding box center [835, 329] width 362 height 135
click at [119, 309] on span "Advanced Features" at bounding box center [105, 312] width 114 height 16
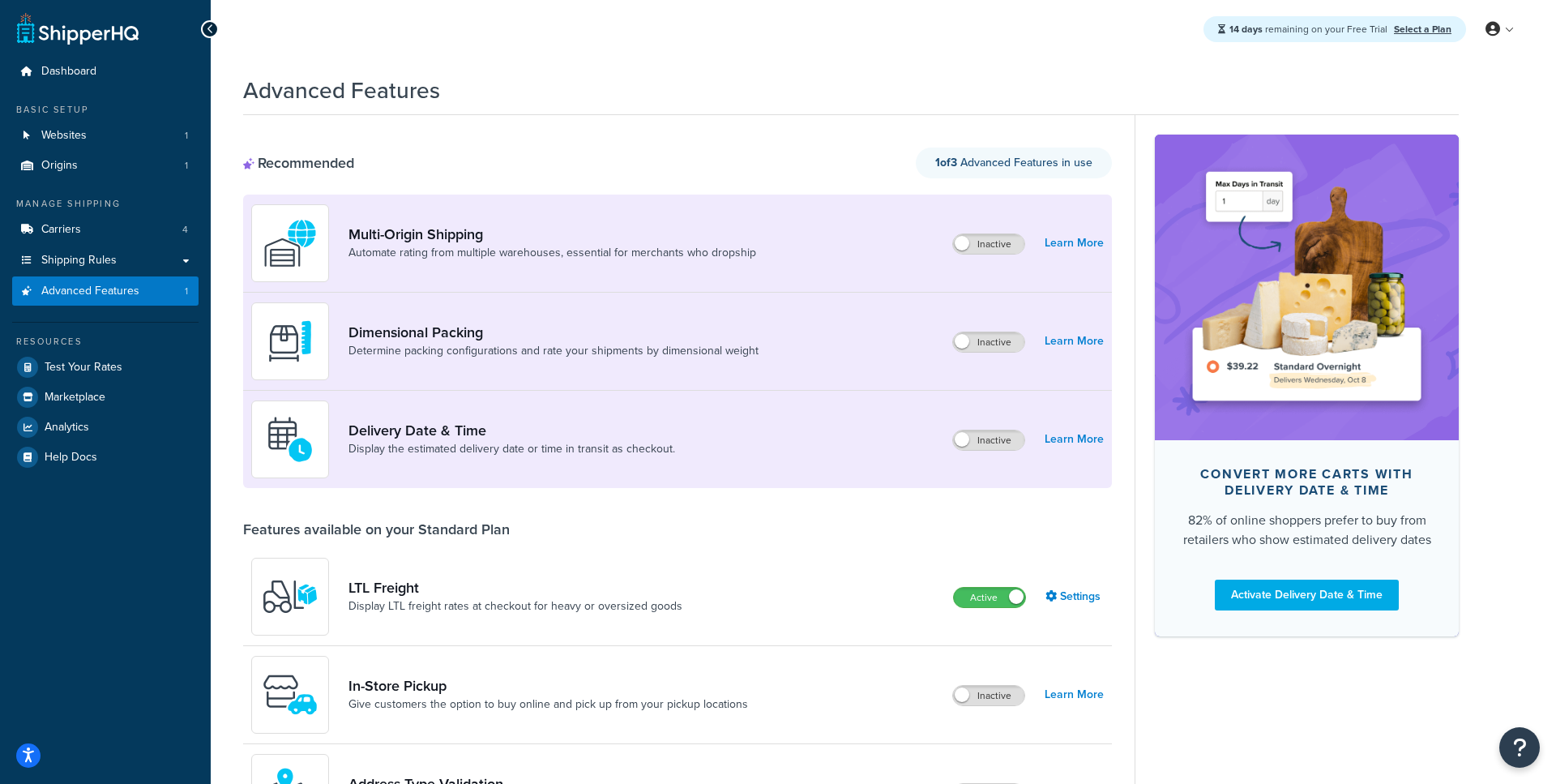
scroll to position [28, 0]
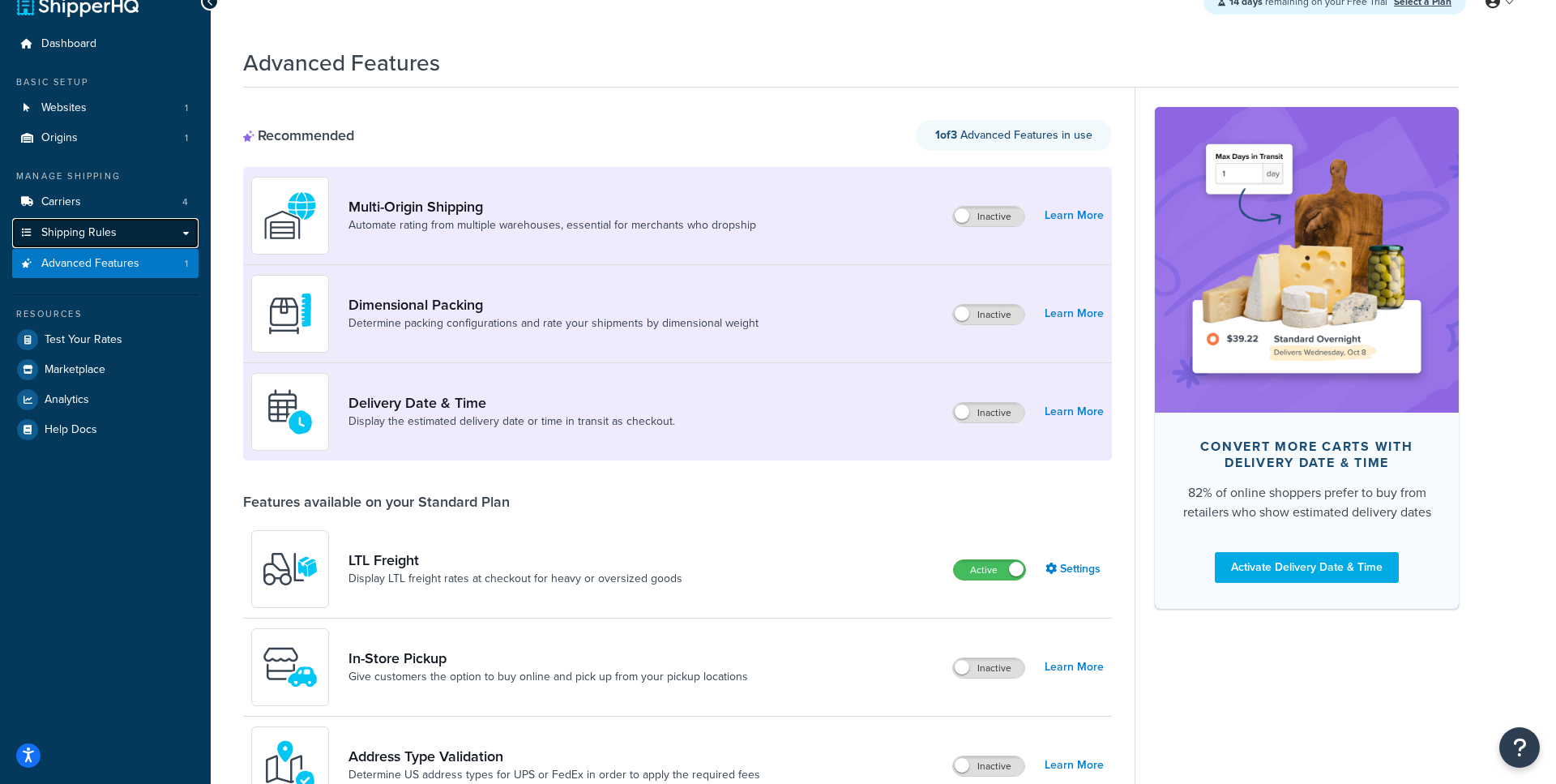
click at [165, 235] on link "Shipping Rules" at bounding box center [105, 233] width 187 height 30
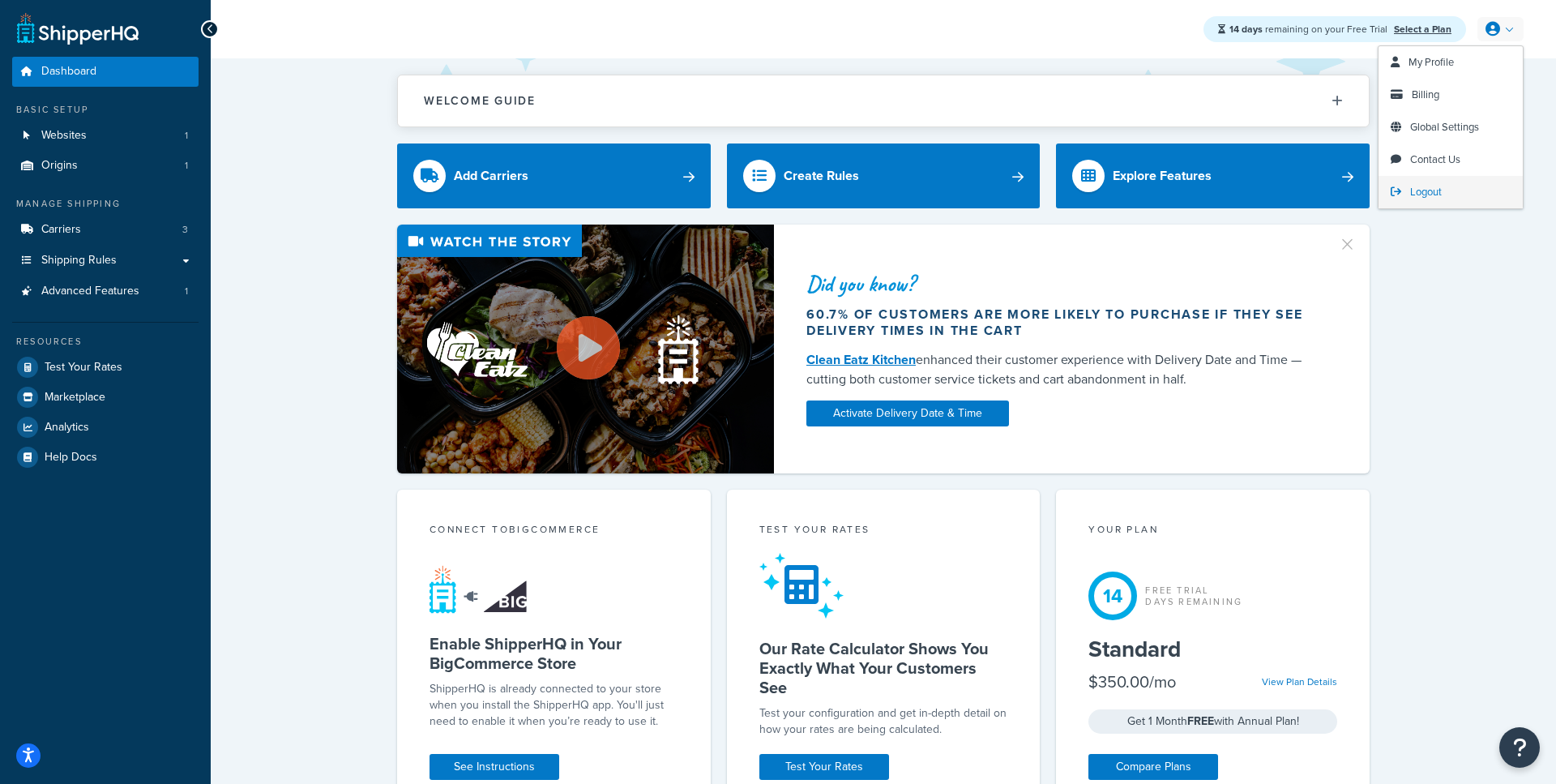
click at [1426, 194] on span "Logout" at bounding box center [1426, 192] width 32 height 15
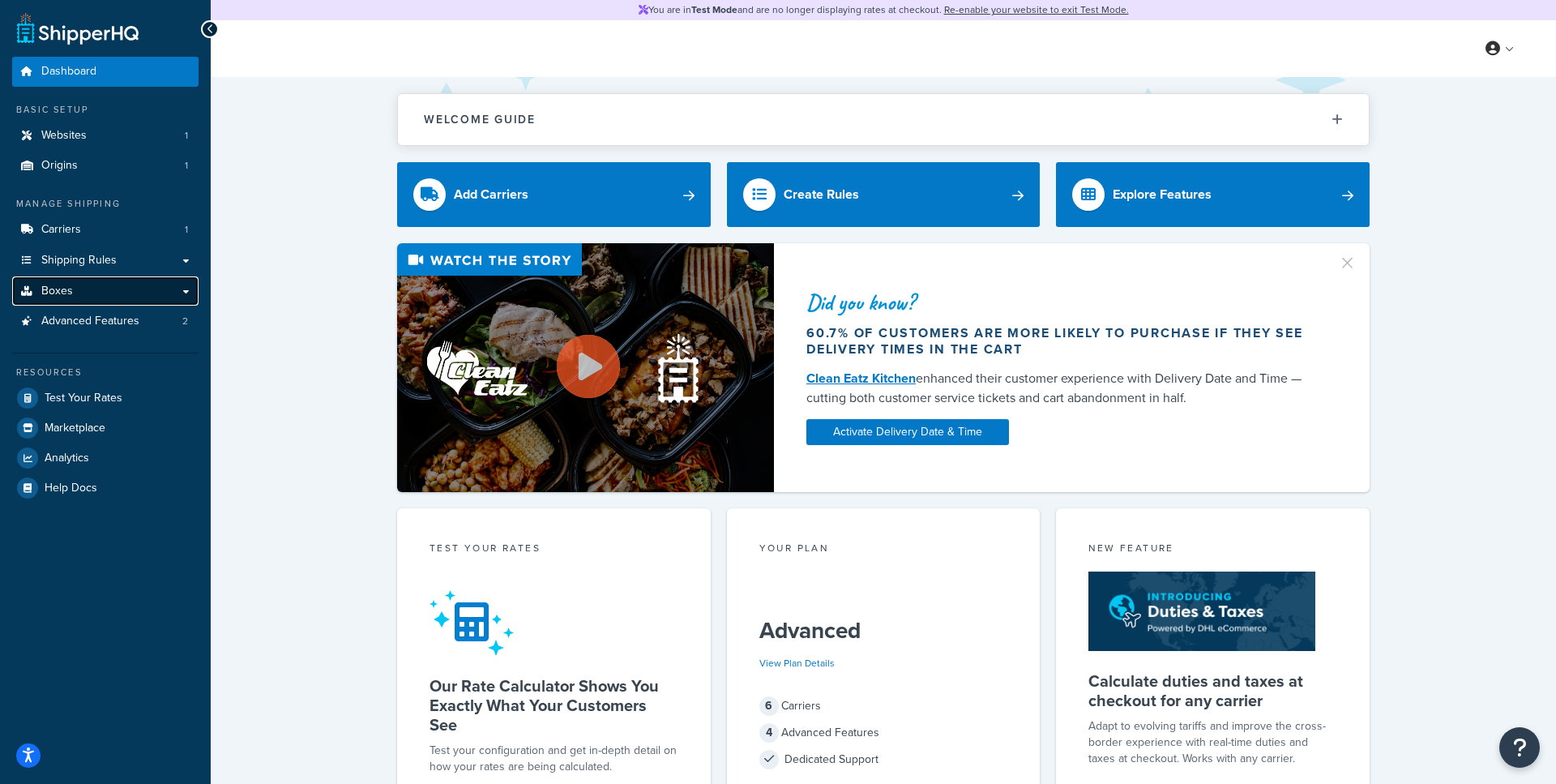
click at [118, 295] on link "Boxes" at bounding box center [105, 291] width 187 height 30
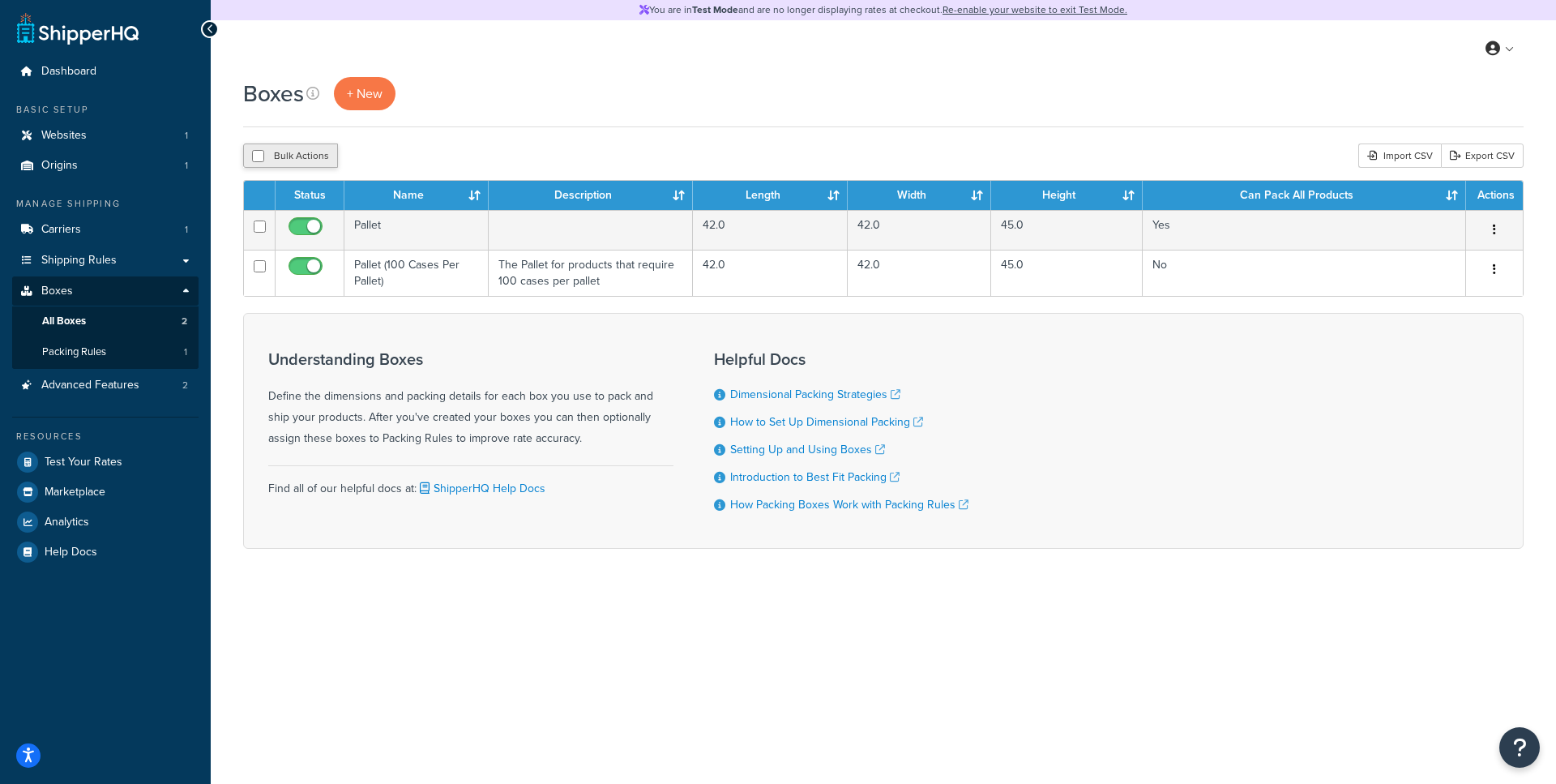
click at [272, 162] on button "Bulk Actions" at bounding box center [291, 156] width 95 height 24
checkbox input "true"
click at [446, 157] on button "Delete" at bounding box center [432, 156] width 56 height 24
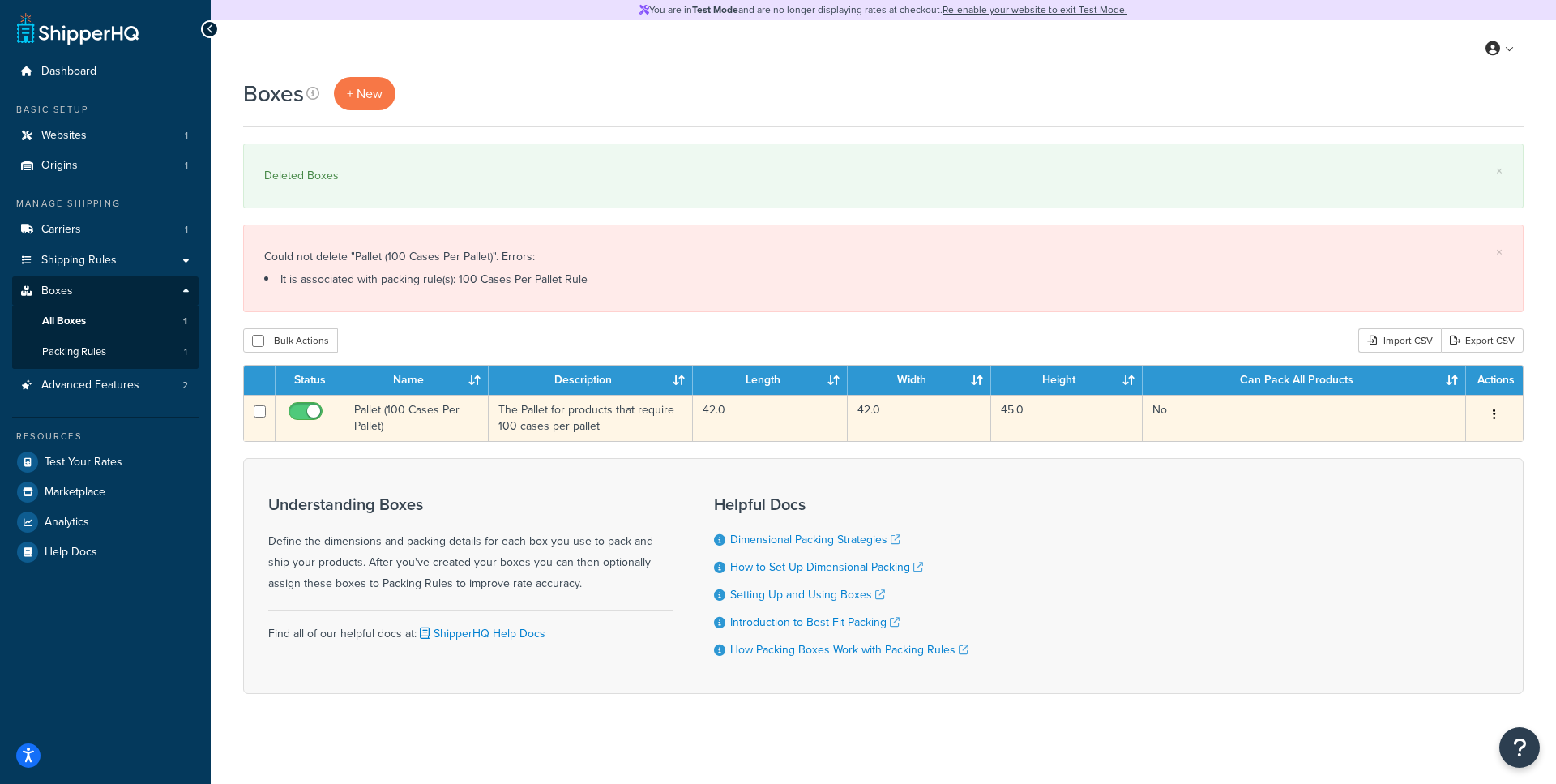
click at [260, 418] on input "checkbox" at bounding box center [260, 411] width 12 height 12
checkbox input "true"
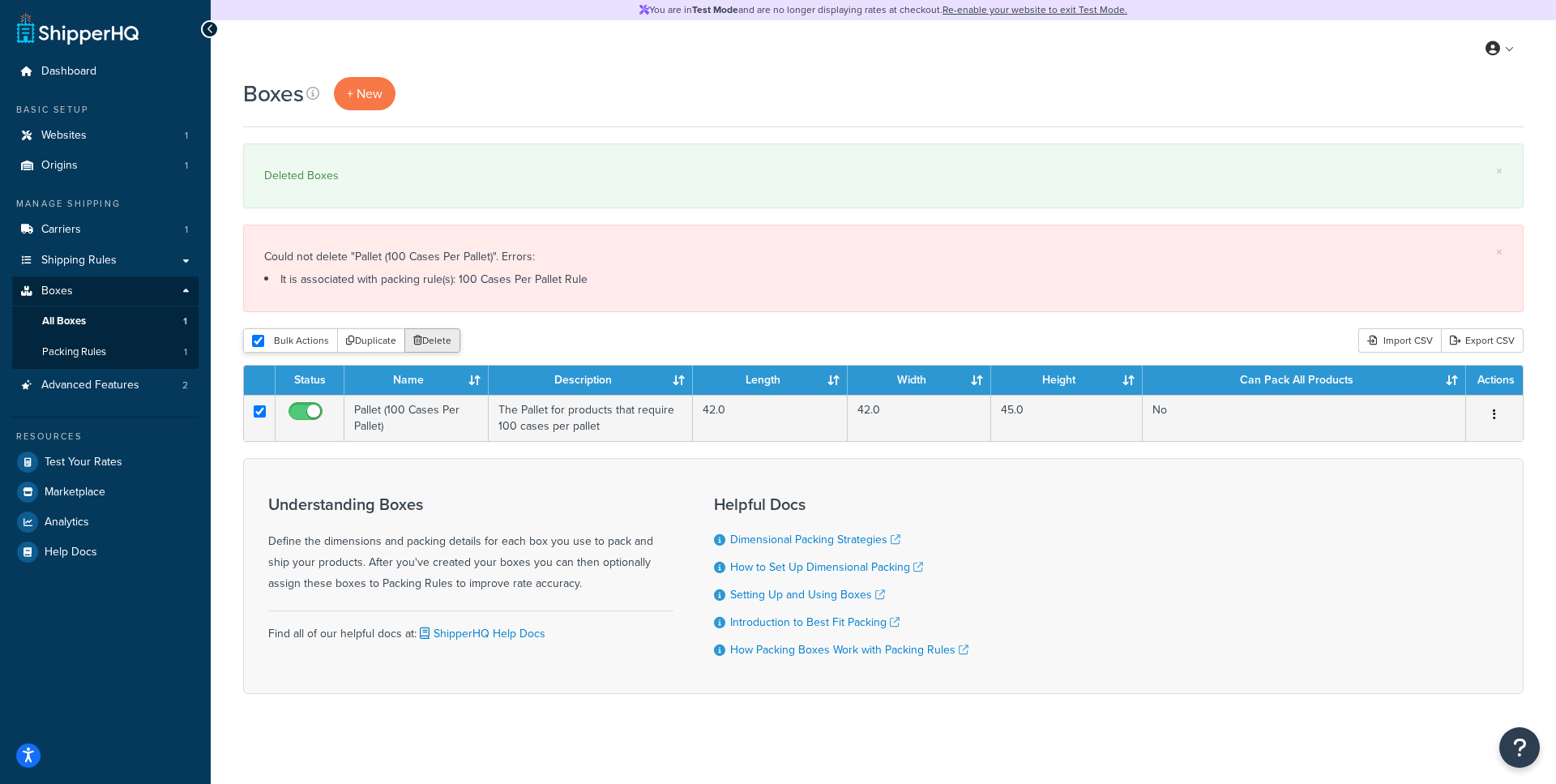
click at [434, 346] on button "Delete" at bounding box center [432, 340] width 56 height 24
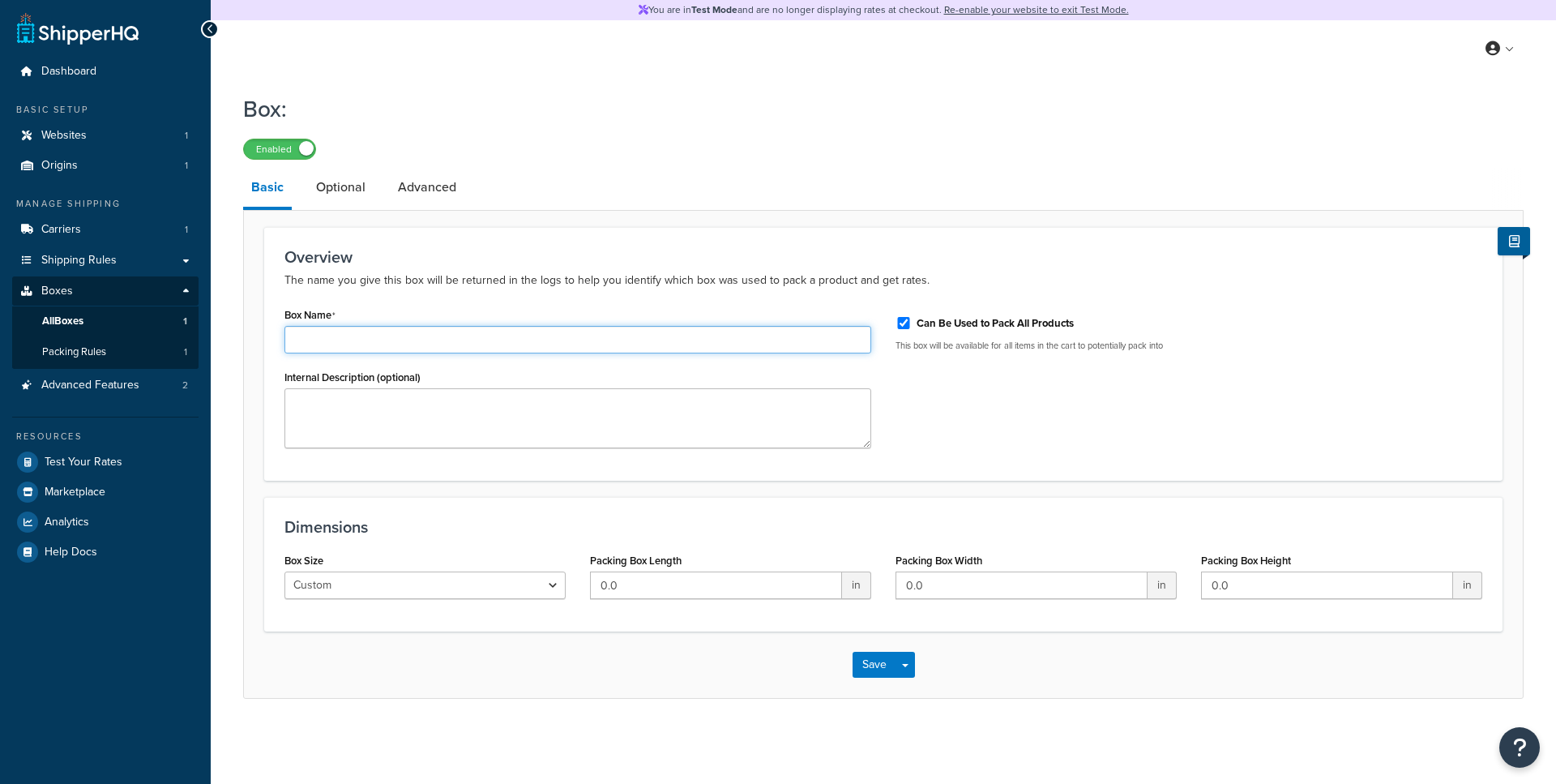
click at [353, 338] on input "Box Name" at bounding box center [578, 340] width 587 height 28
type input "CPP_0001"
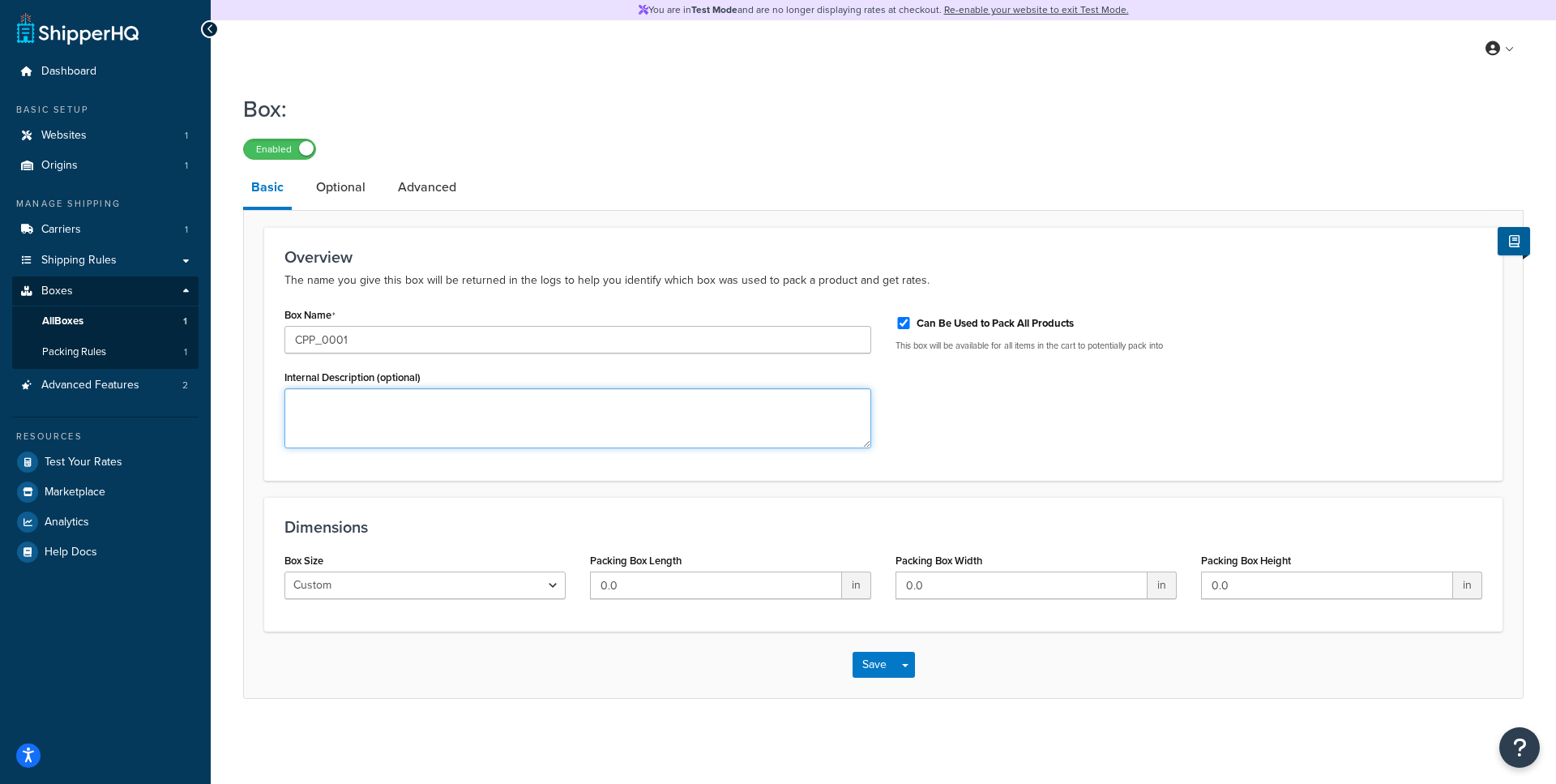
click at [343, 405] on textarea "Internal Description (optional)" at bounding box center [578, 419] width 587 height 60
click at [296, 405] on textarea "Cases Per Pallet" at bounding box center [578, 419] width 587 height 60
click at [414, 402] on textarea "1 Cases Per Pallet" at bounding box center [578, 419] width 587 height 60
type textarea "1 Cases Per Pallet Pallet"
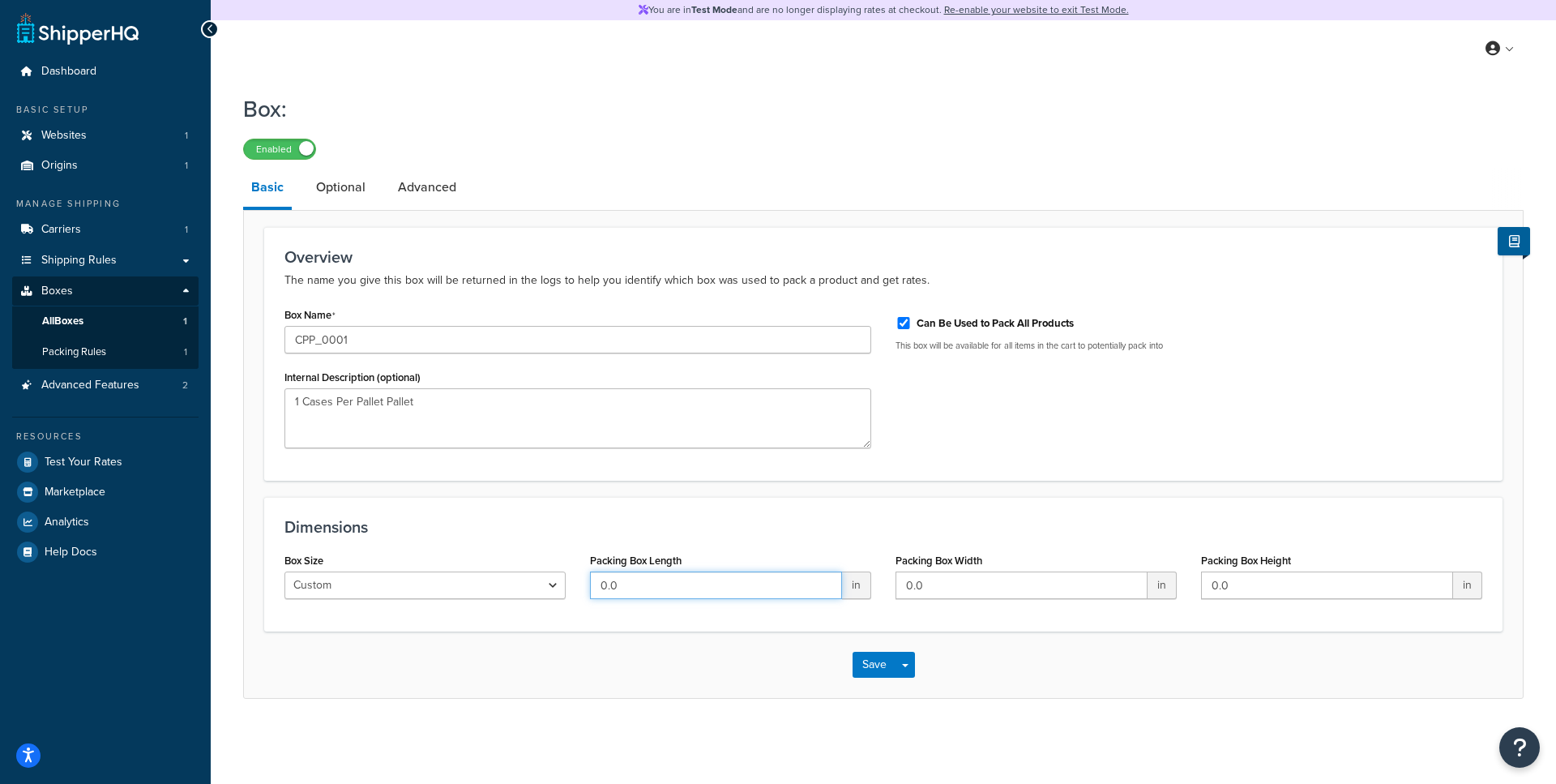
click at [622, 597] on input "0.0" at bounding box center [715, 585] width 252 height 28
click at [684, 594] on input "0.0" at bounding box center [715, 585] width 252 height 28
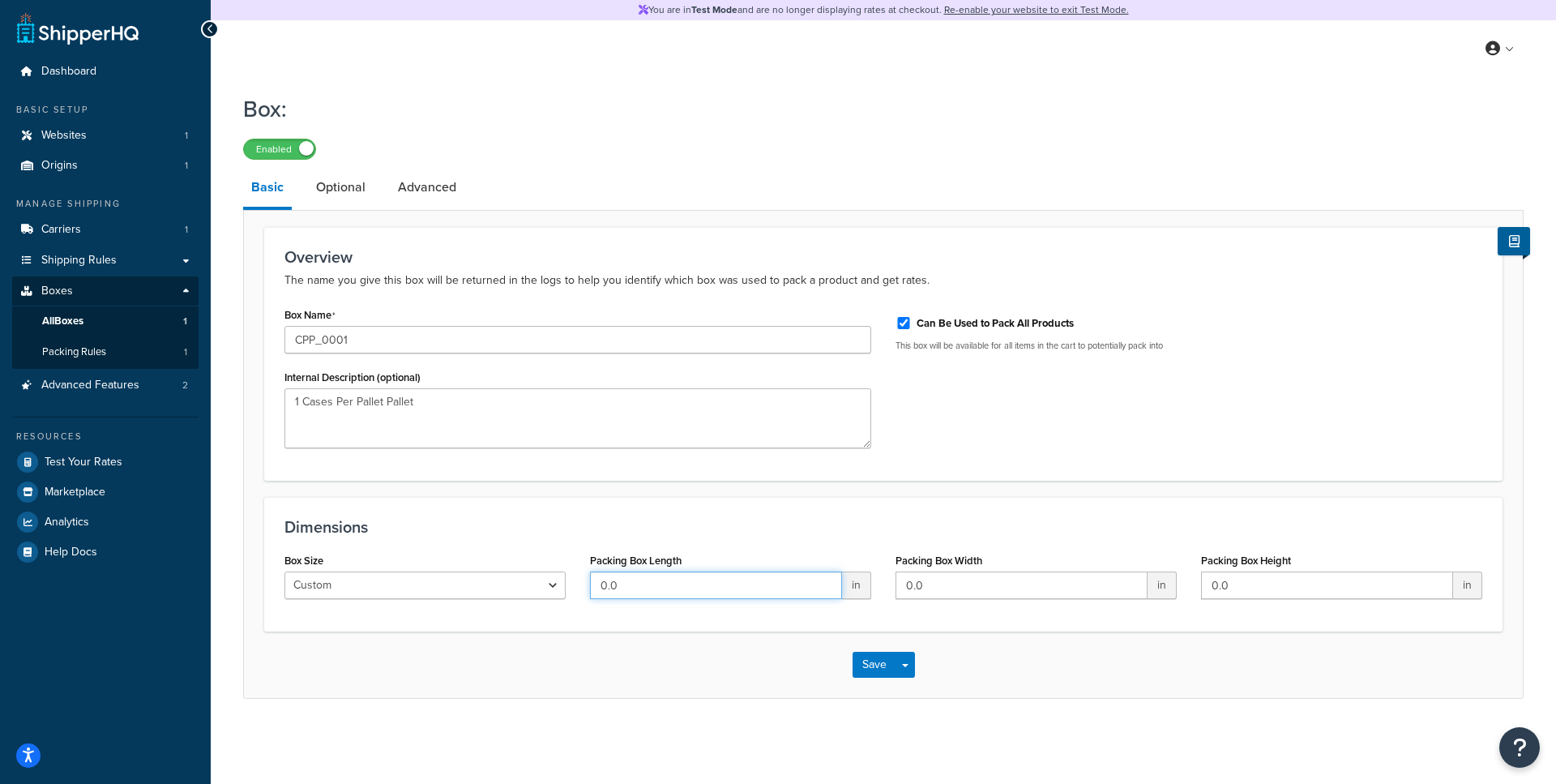
click at [625, 591] on input "0.0" at bounding box center [715, 585] width 252 height 28
type input "42"
click at [975, 587] on input "0.0" at bounding box center [1021, 585] width 252 height 28
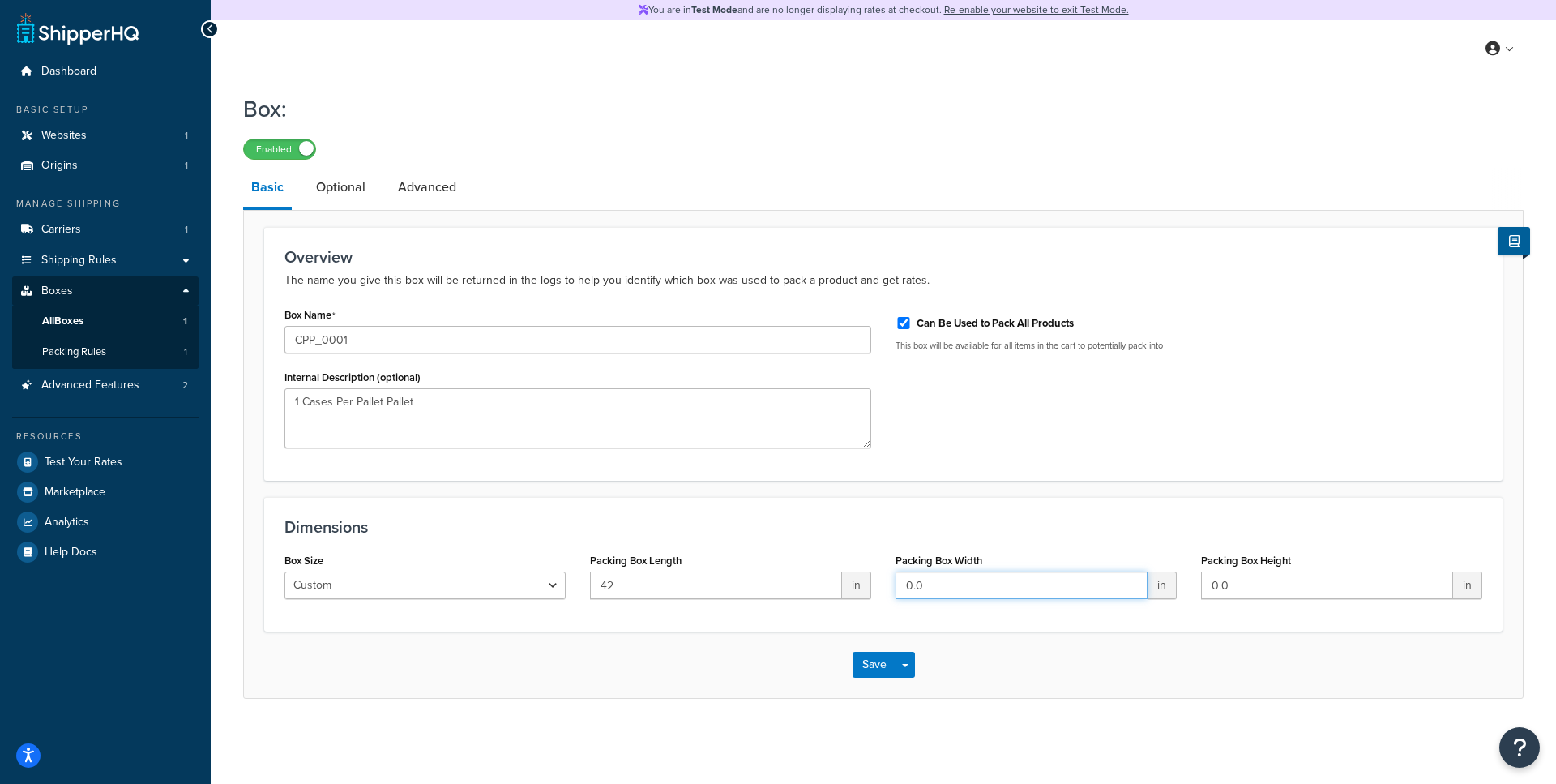
click at [975, 587] on input "0.0" at bounding box center [1021, 585] width 252 height 28
type input "45"
click at [1240, 595] on input "0.0" at bounding box center [1326, 585] width 252 height 28
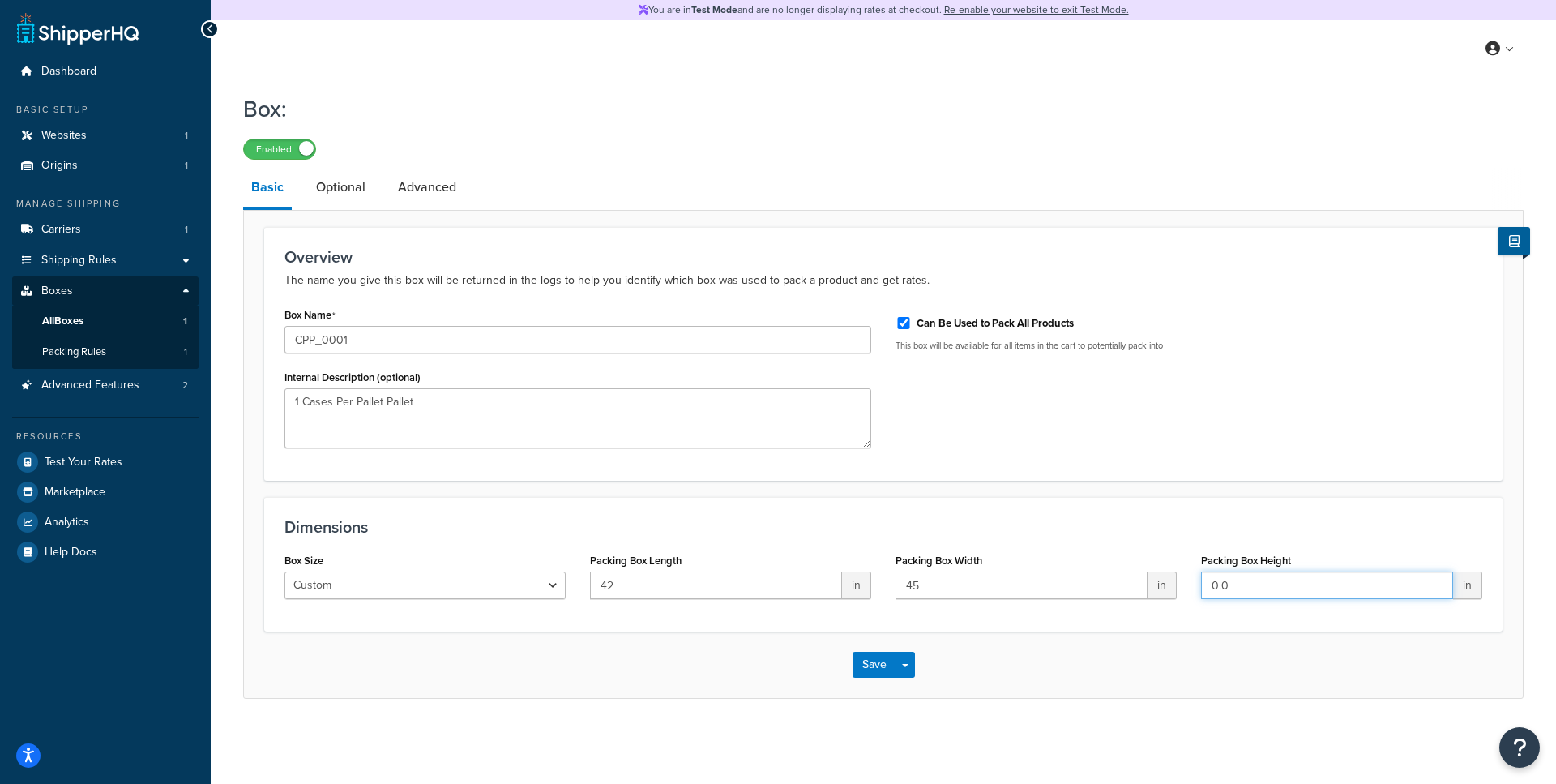
click at [1240, 595] on input "0.0" at bounding box center [1326, 585] width 252 height 28
type input "36"
click at [351, 186] on link "Optional" at bounding box center [340, 187] width 65 height 39
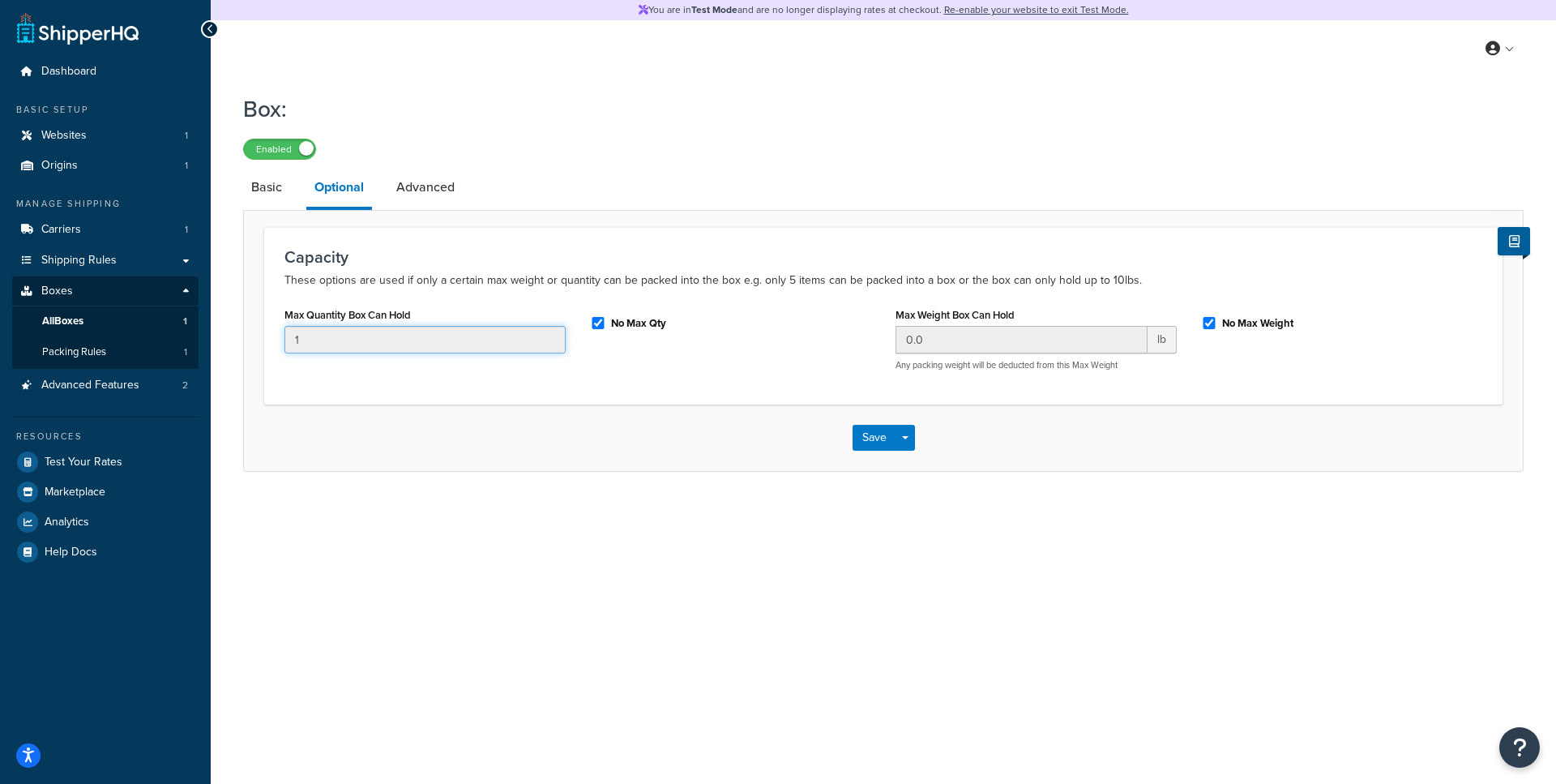
click at [455, 341] on input "1" at bounding box center [425, 340] width 281 height 28
click at [601, 328] on input "No Max Qty" at bounding box center [597, 323] width 16 height 12
checkbox input "false"
click at [461, 356] on div "Max Quantity Box Can Hold 1" at bounding box center [425, 334] width 305 height 63
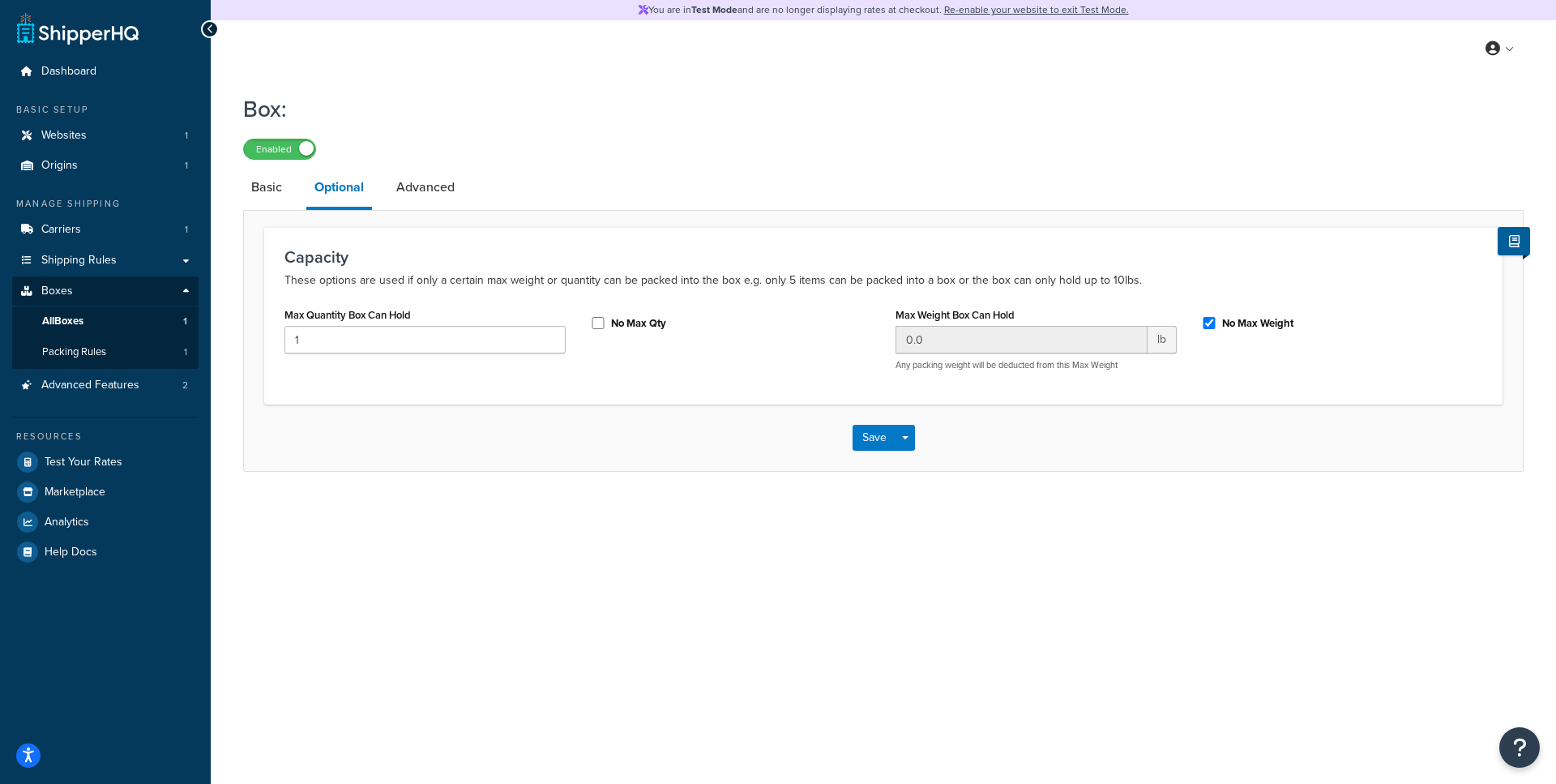
click at [461, 356] on div "Max Quantity Box Can Hold 1" at bounding box center [425, 334] width 305 height 63
click at [461, 339] on input "1" at bounding box center [425, 340] width 281 height 28
click at [1210, 327] on input "No Max Weight" at bounding box center [1209, 323] width 16 height 12
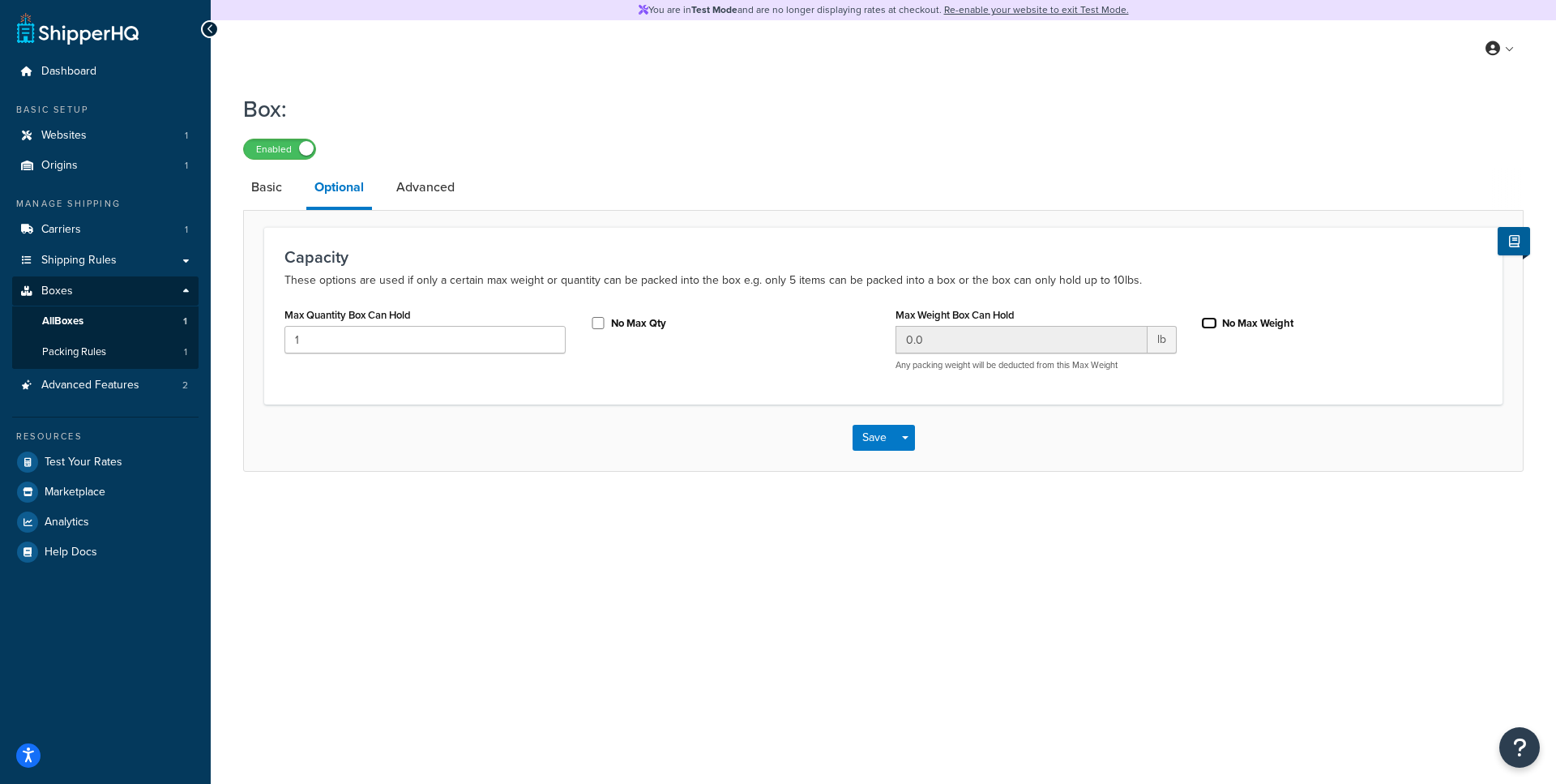
checkbox input "false"
click at [984, 353] on input "0.0" at bounding box center [1021, 340] width 252 height 28
type input "1750"
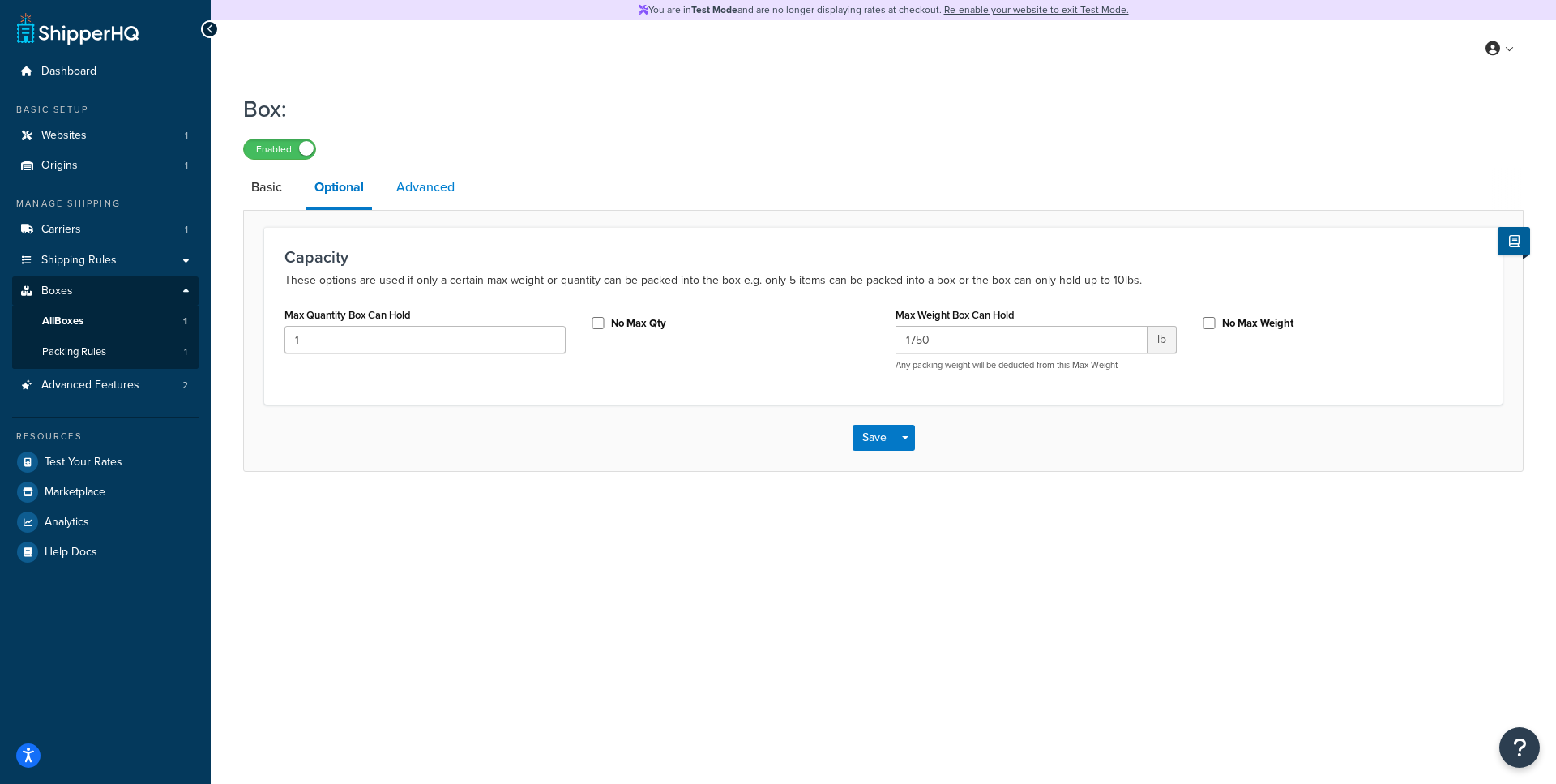
click at [429, 188] on link "Advanced" at bounding box center [426, 187] width 75 height 39
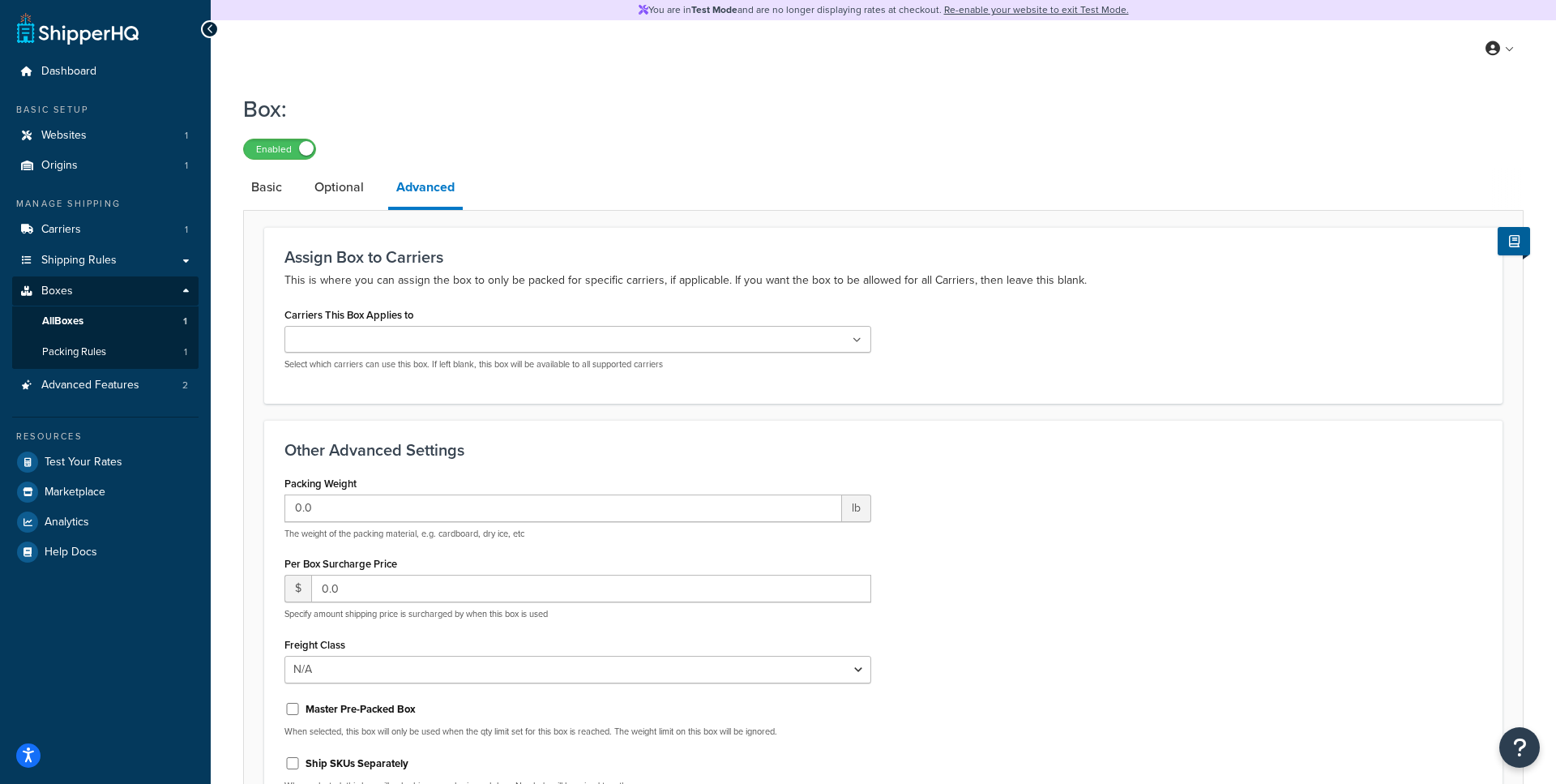
click at [381, 352] on ul at bounding box center [578, 339] width 587 height 27
click at [430, 309] on div "Carriers This Box Applies to Echo Select which carriers can use this box. If le…" at bounding box center [578, 337] width 587 height 67
click at [398, 349] on input "Carriers This Box Applies to" at bounding box center [361, 340] width 144 height 18
click at [378, 398] on div "Assign Box to Carriers This is where you can assign the box to only be packed f…" at bounding box center [883, 315] width 1239 height 176
click at [392, 347] on input "Carriers This Box Applies to" at bounding box center [361, 340] width 144 height 18
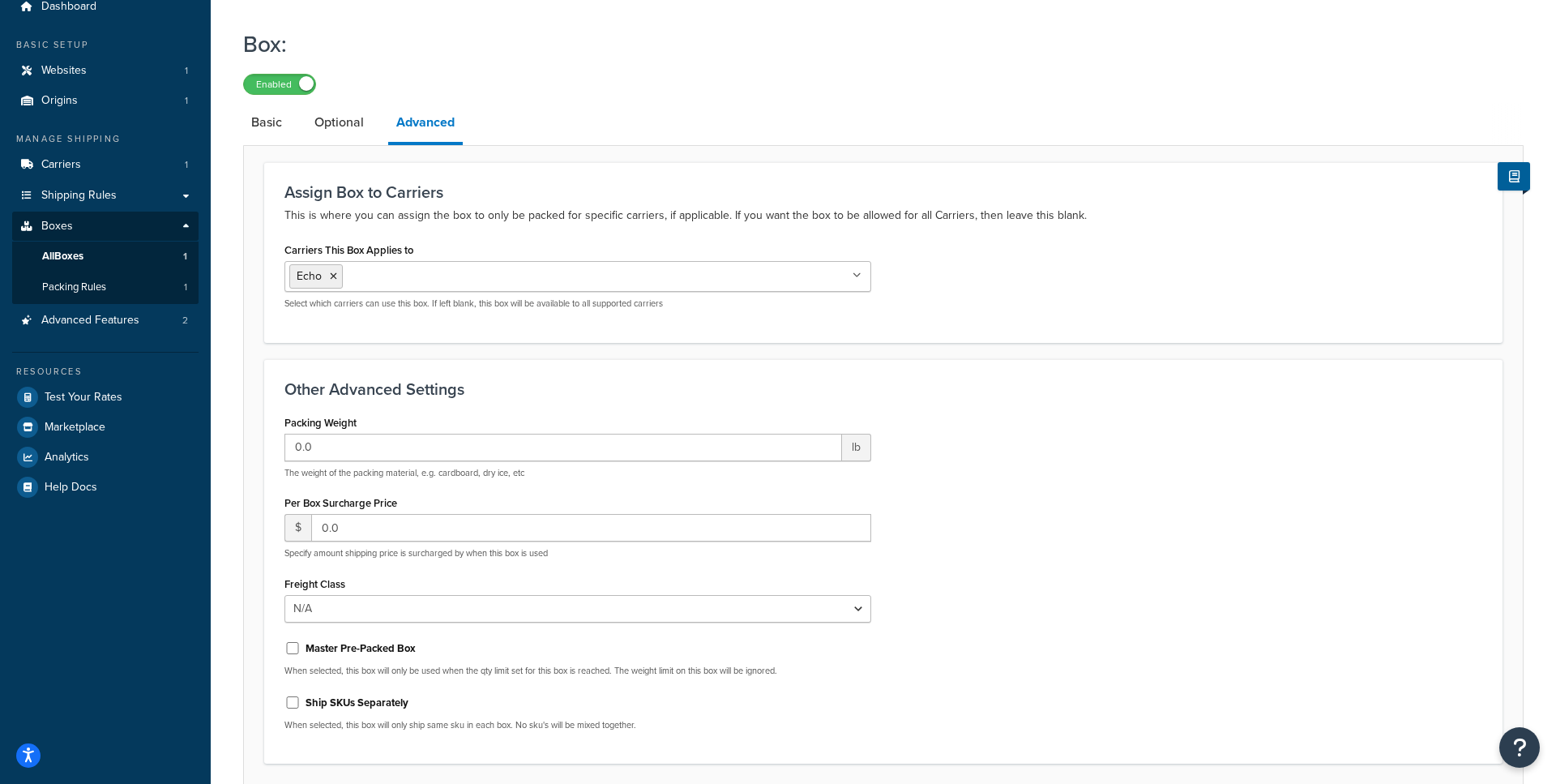
scroll to position [65, 0]
click at [368, 465] on div "0.0 lb The weight of the packing material, e.g. cardboard, dry ice, etc" at bounding box center [578, 456] width 587 height 46
click at [371, 450] on input "0.0" at bounding box center [563, 447] width 558 height 28
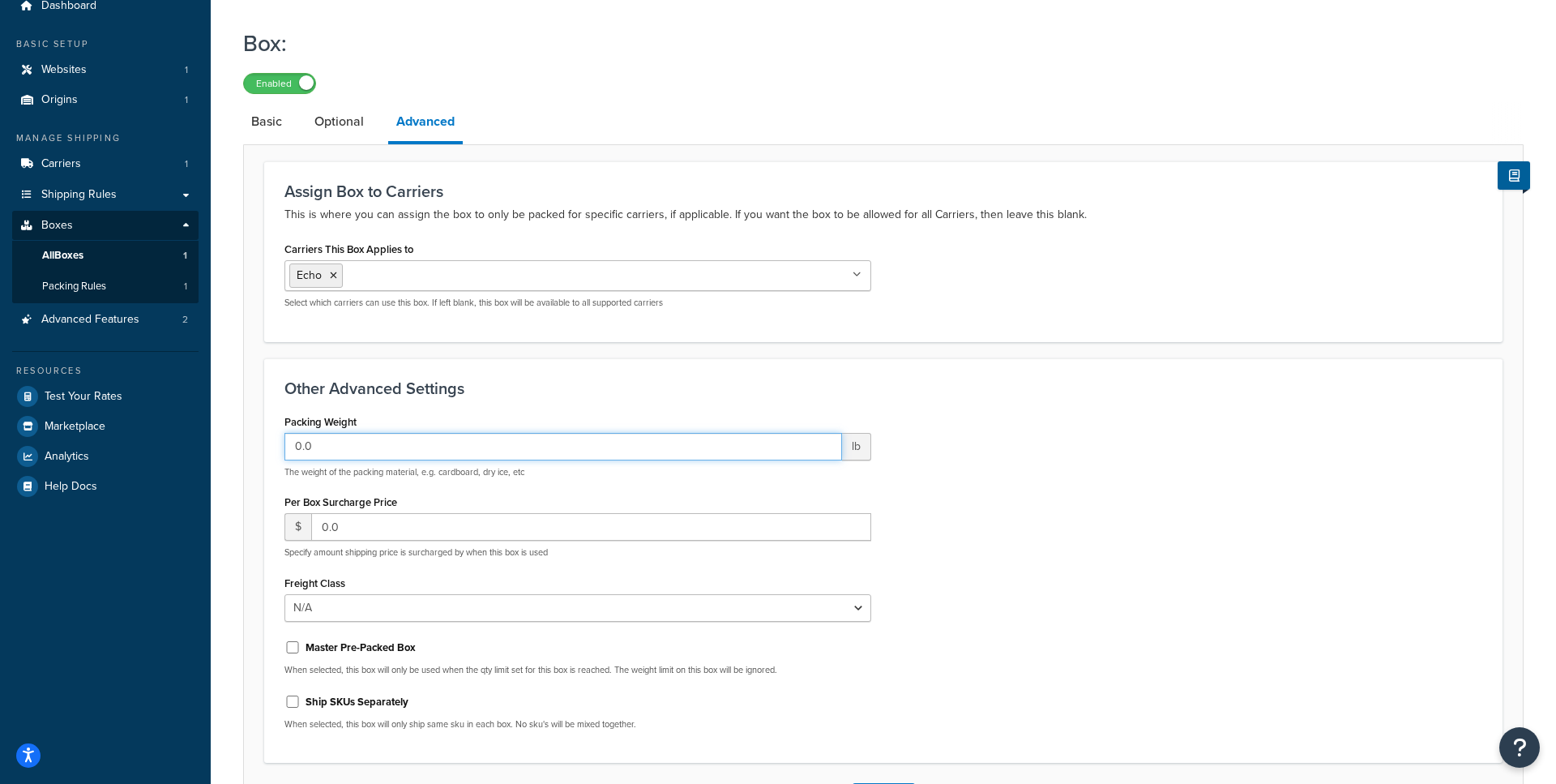
click at [371, 450] on input "0.0" at bounding box center [563, 447] width 558 height 28
click at [414, 409] on div "Other Advanced Settings Packing Weight 0.0 lb The weight of the packing materia…" at bounding box center [883, 560] width 1239 height 405
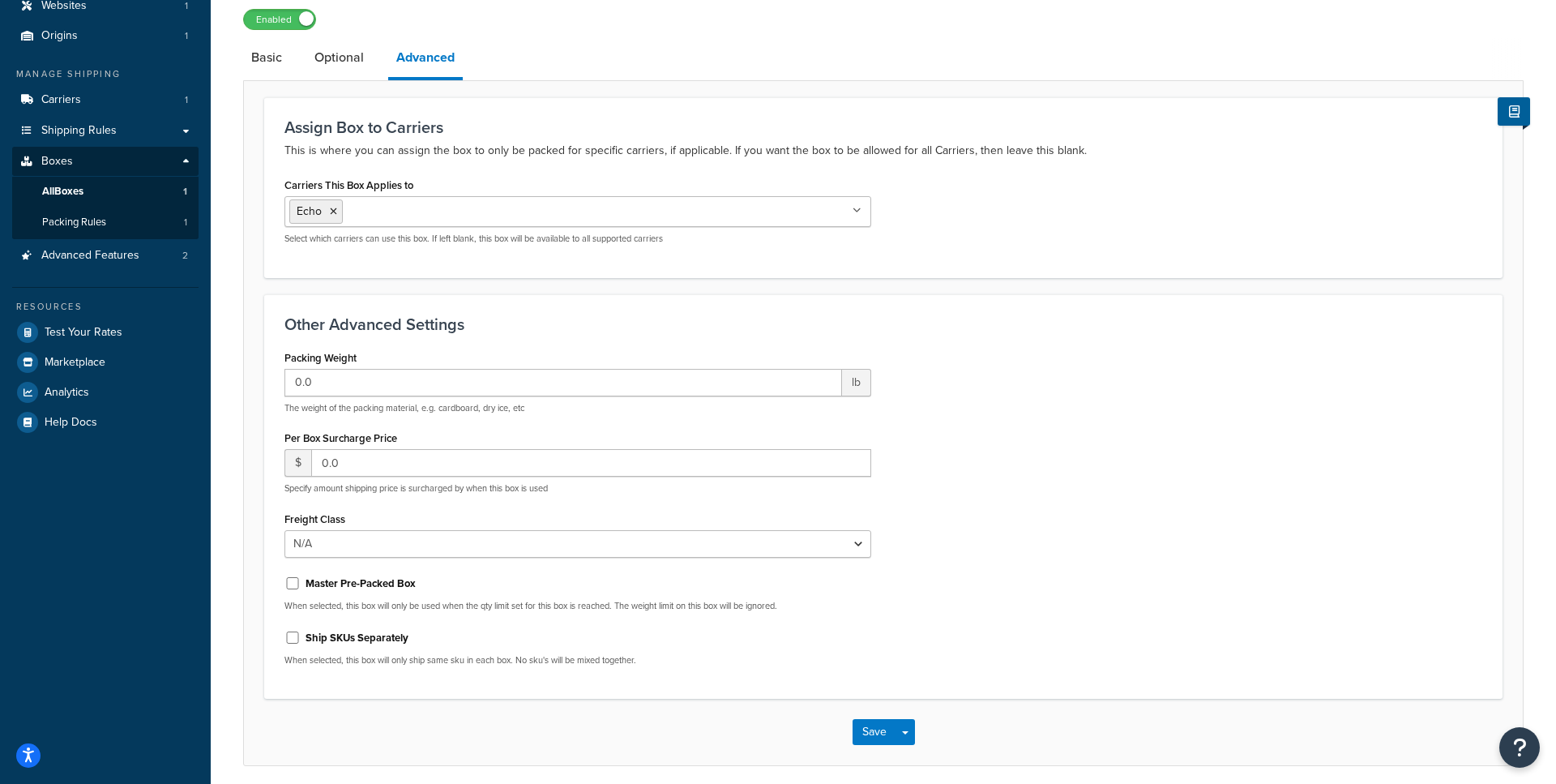
scroll to position [193, 0]
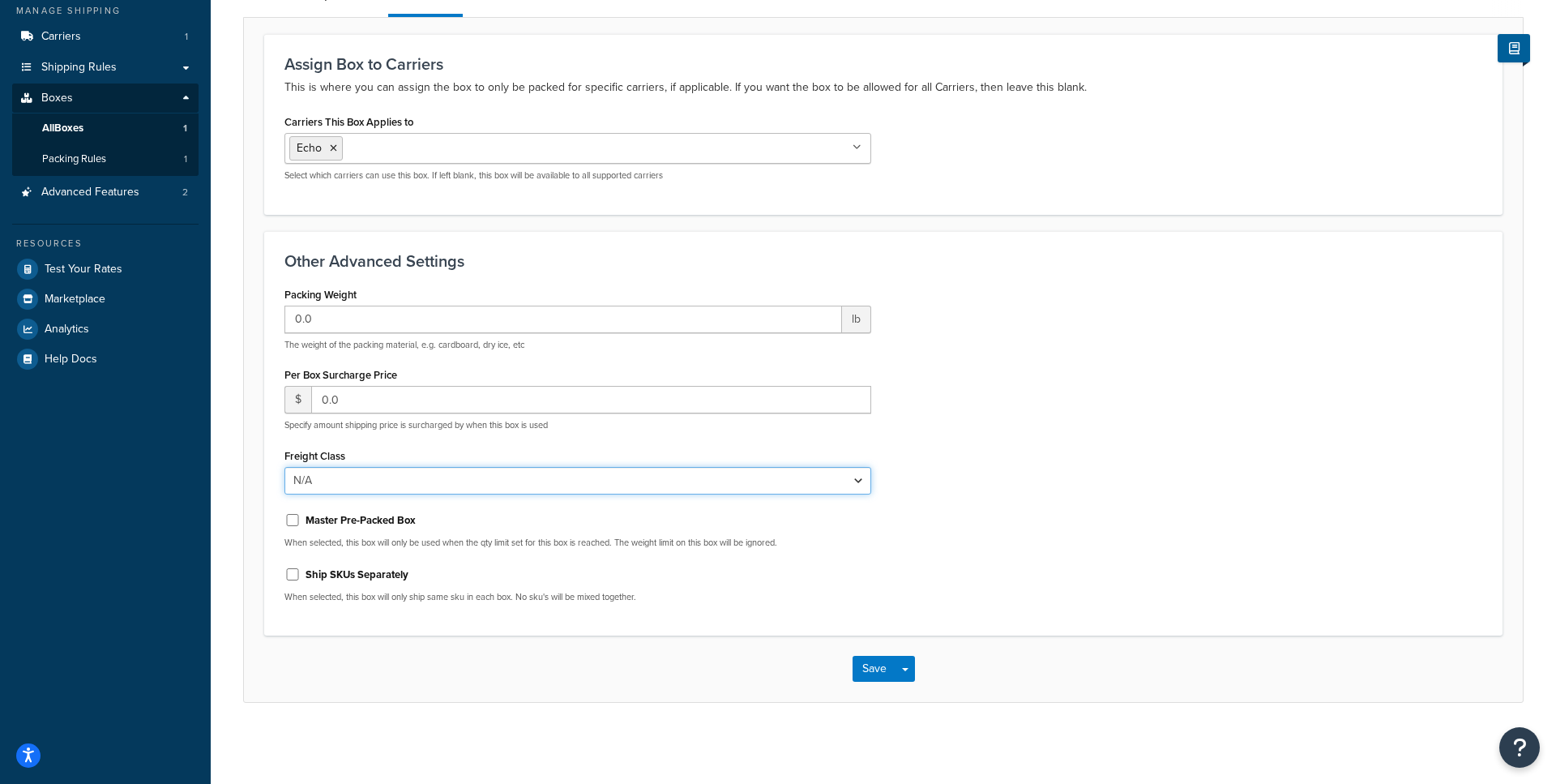
click at [285, 467] on select "N/A 50 55 60 65 70 77.5 85 92.5 100 110 125 150 175 200 250 300 400 500" at bounding box center [578, 481] width 587 height 28
select select "70"
click option "70" at bounding box center [0, 0] width 0 height 0
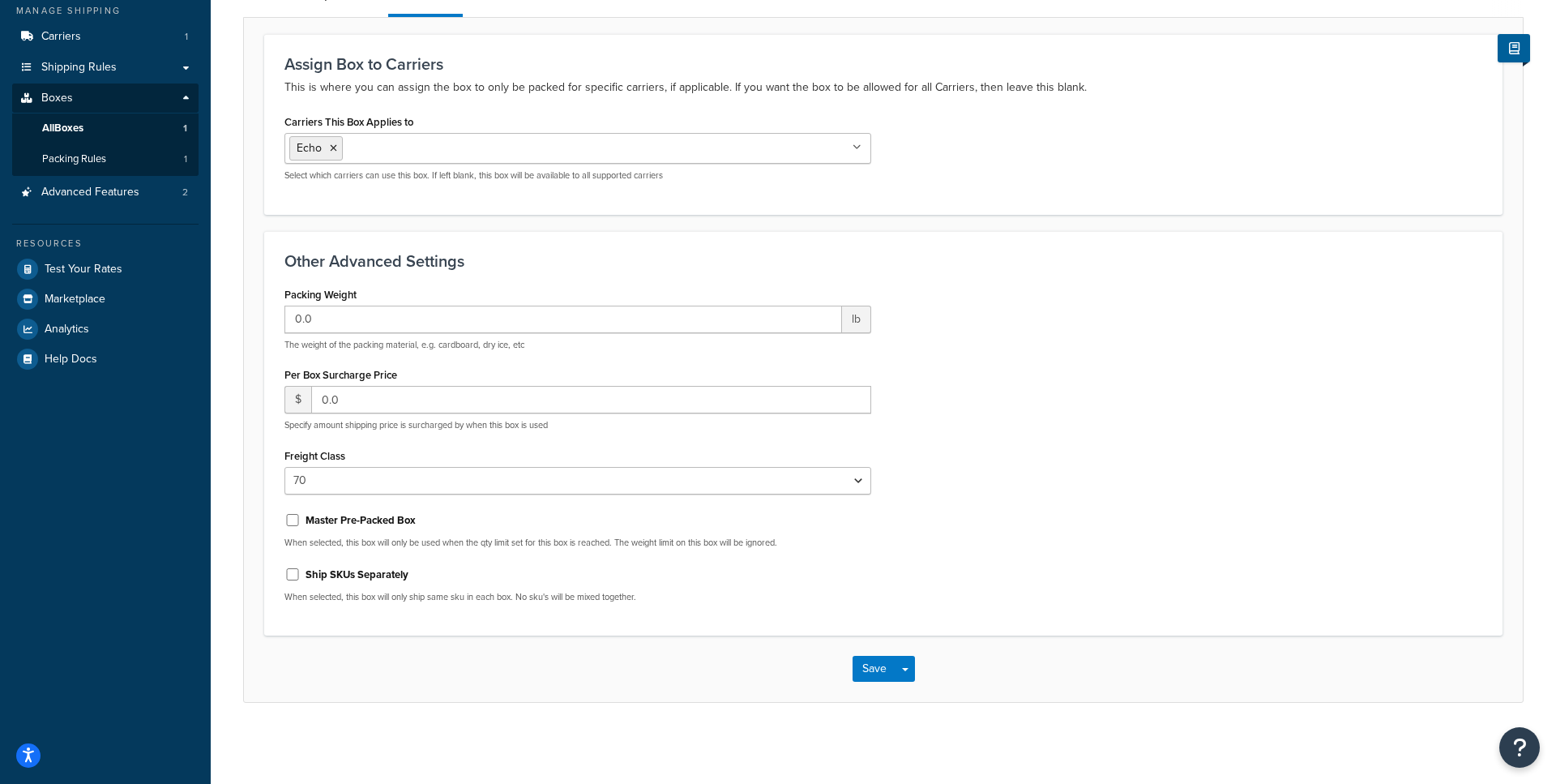
click at [394, 518] on label "Master Pre-Packed Box" at bounding box center [360, 520] width 110 height 15
click at [301, 518] on input "Master Pre-Packed Box" at bounding box center [292, 520] width 16 height 12
checkbox input "true"
click at [391, 575] on label "Ship SKUs Separately" at bounding box center [357, 574] width 103 height 15
click at [301, 575] on input "Ship SKUs Separately" at bounding box center [292, 574] width 16 height 12
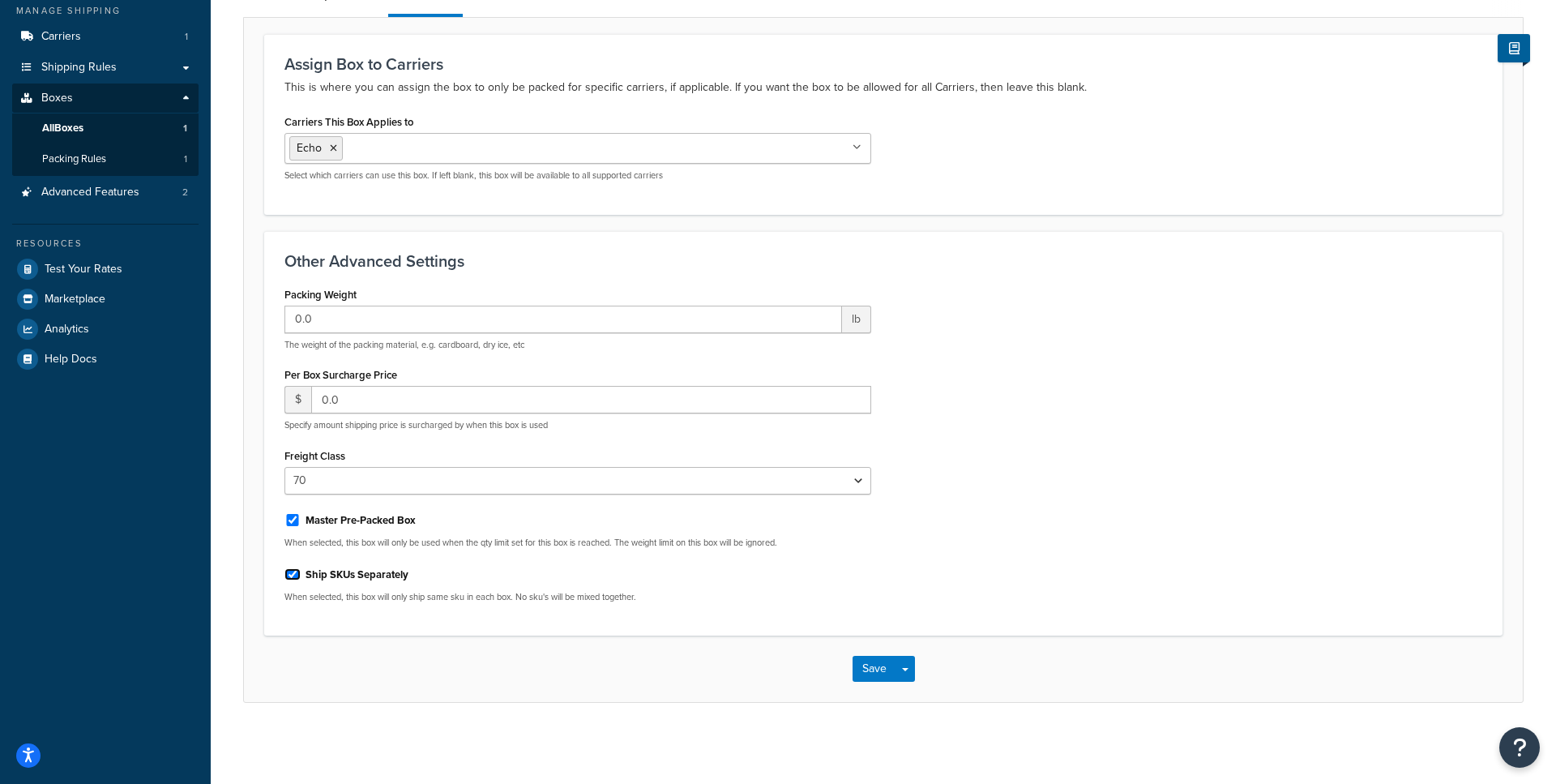
checkbox input "true"
click at [866, 677] on button "Save" at bounding box center [874, 669] width 44 height 26
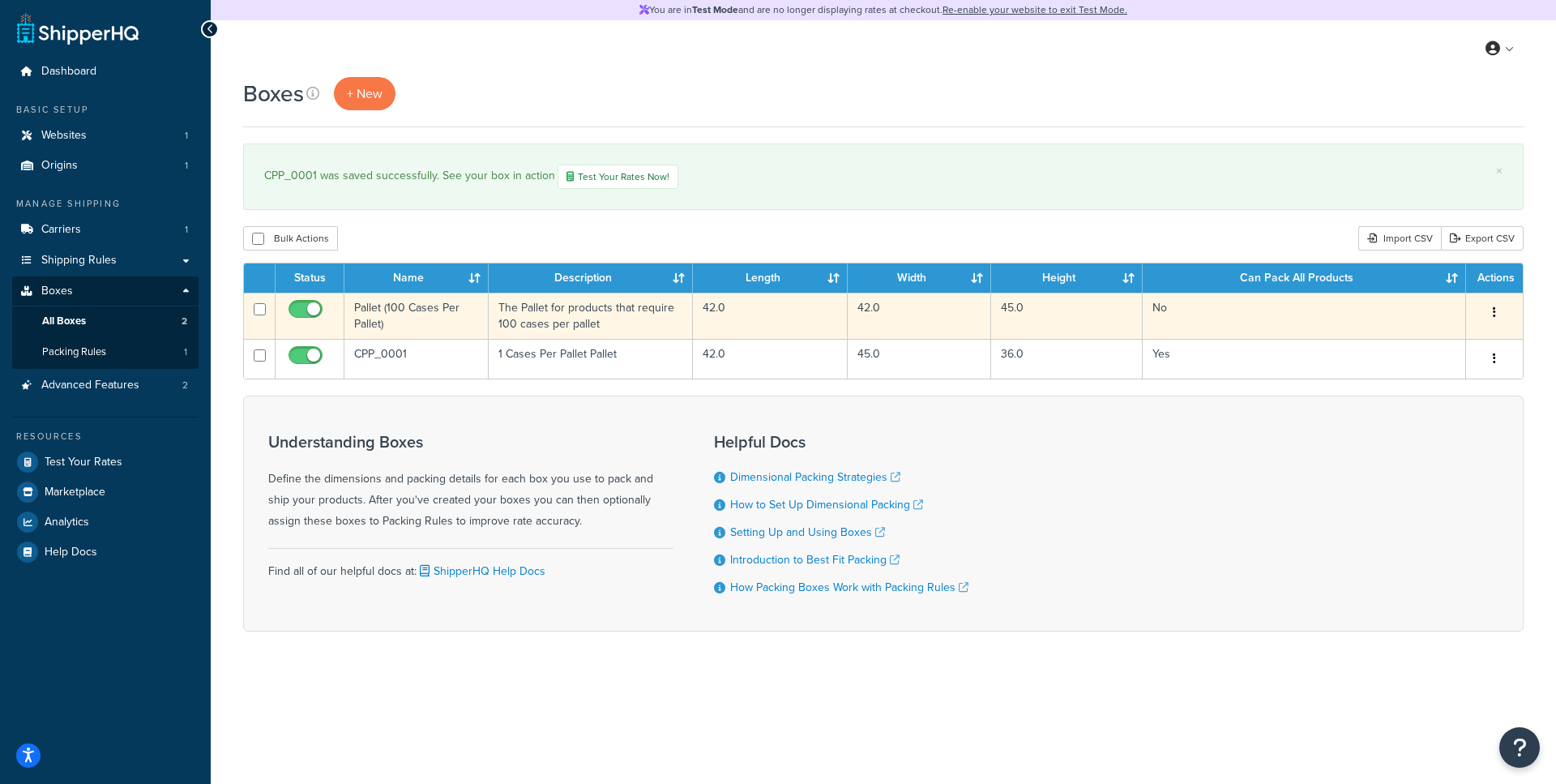
click at [253, 309] on td at bounding box center [260, 315] width 32 height 46
checkbox input "true"
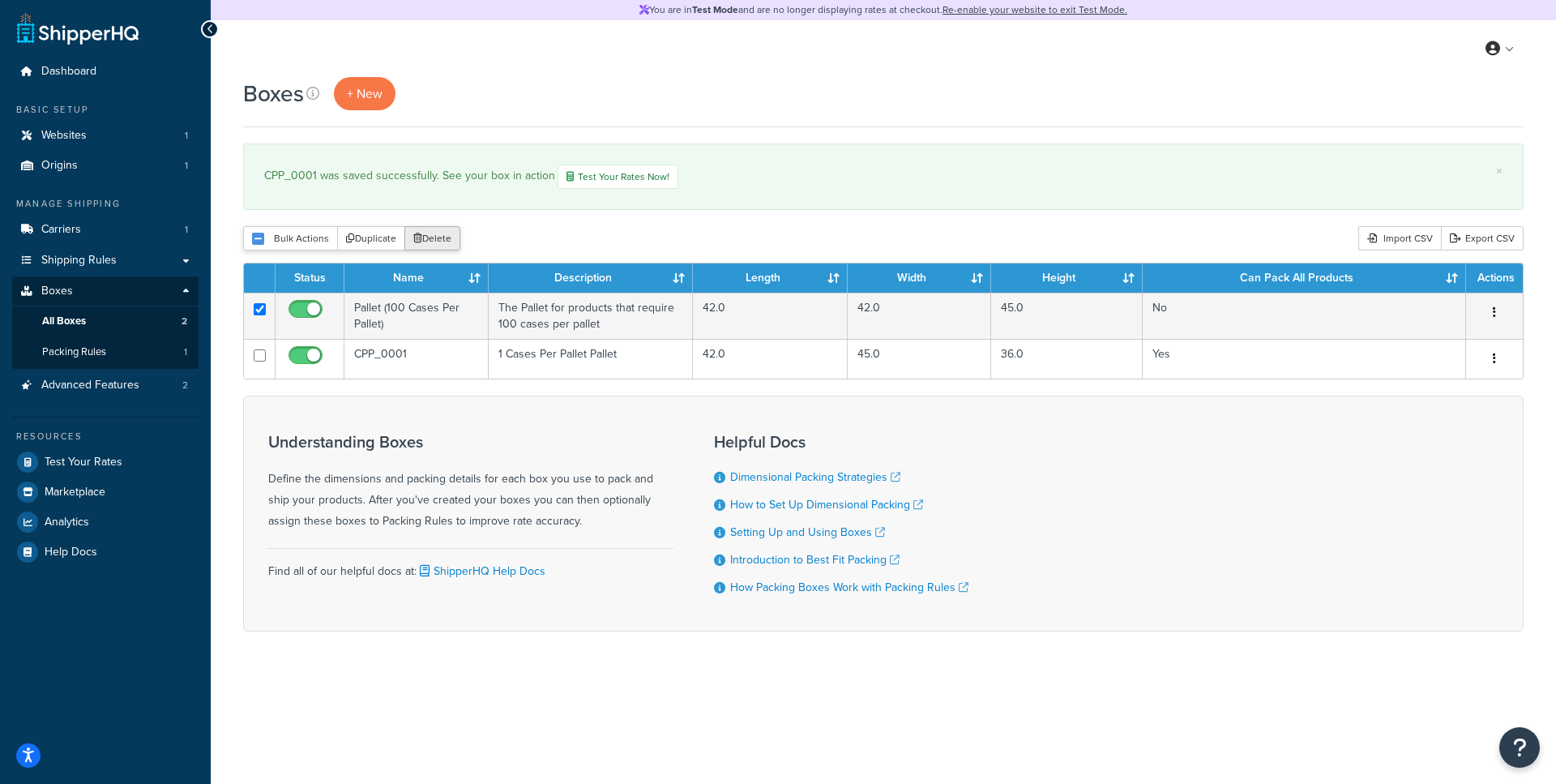
click at [428, 234] on button "Delete" at bounding box center [432, 238] width 56 height 24
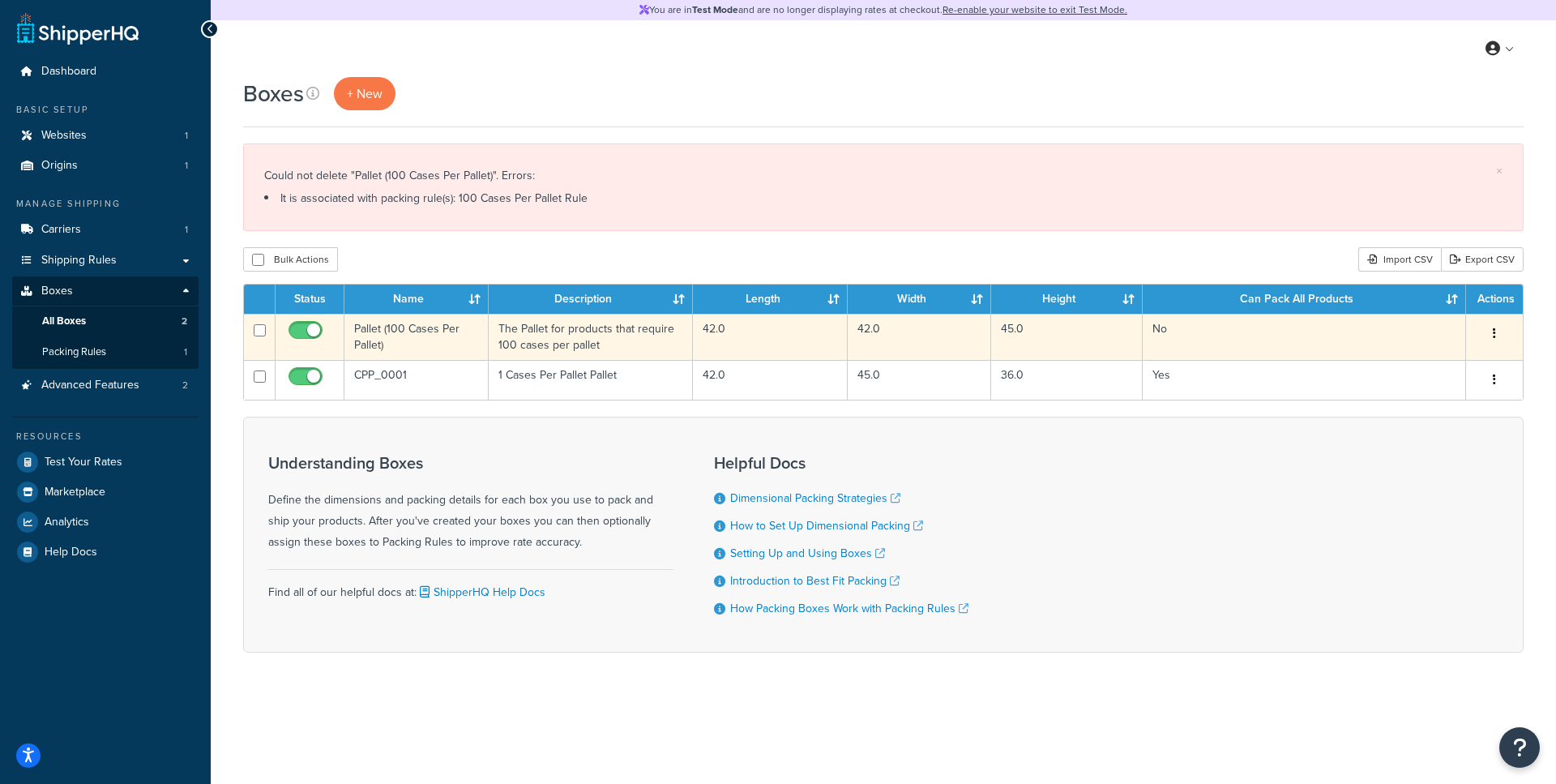
click at [262, 331] on input "checkbox" at bounding box center [260, 330] width 12 height 12
checkbox input "true"
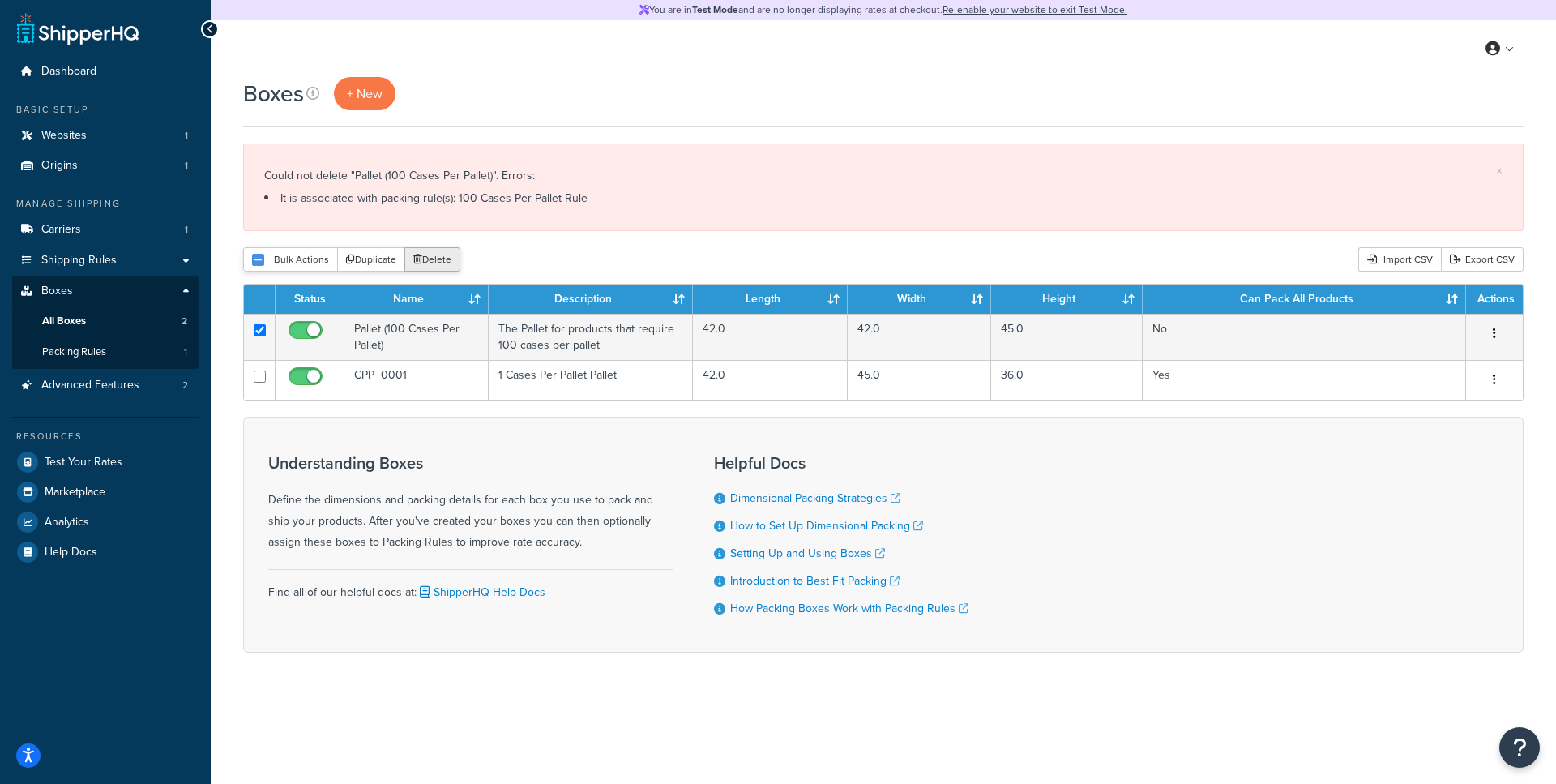
click at [425, 256] on button "Delete" at bounding box center [432, 260] width 56 height 24
click at [155, 346] on link "Packing Rules 1" at bounding box center [105, 352] width 187 height 30
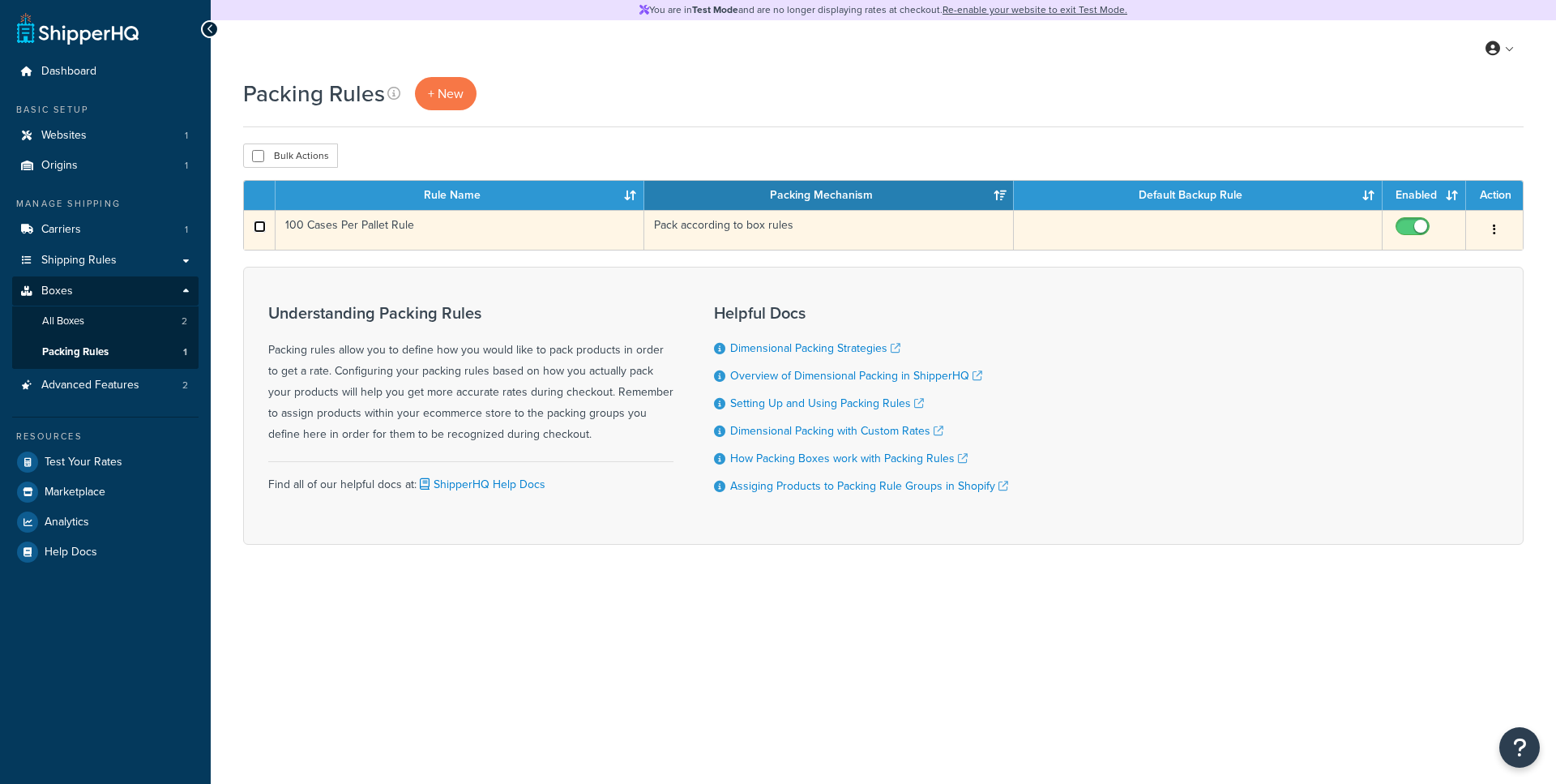
click at [259, 221] on input "checkbox" at bounding box center [260, 226] width 12 height 12
checkbox input "true"
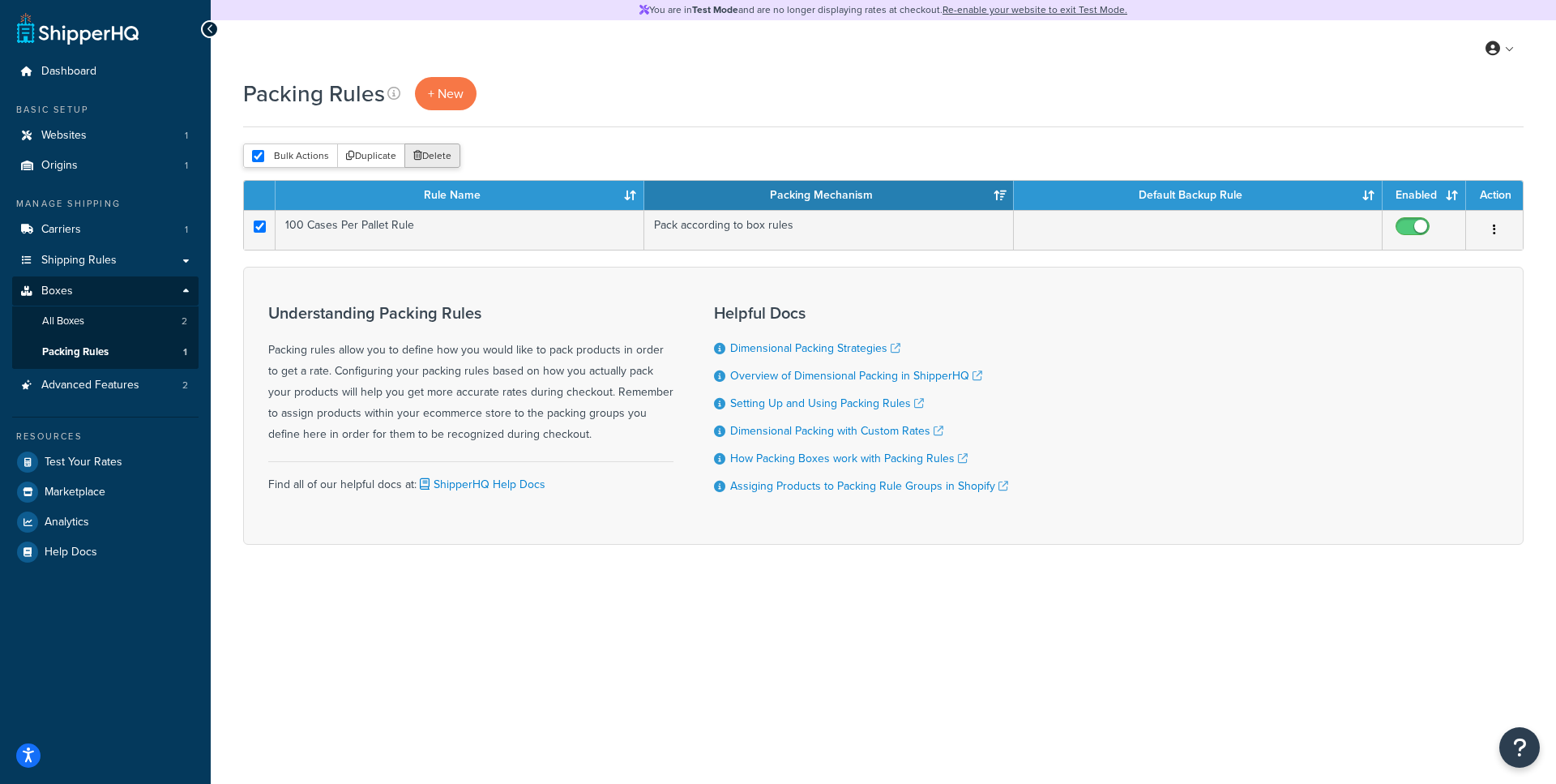
click at [426, 163] on button "Delete" at bounding box center [432, 156] width 56 height 24
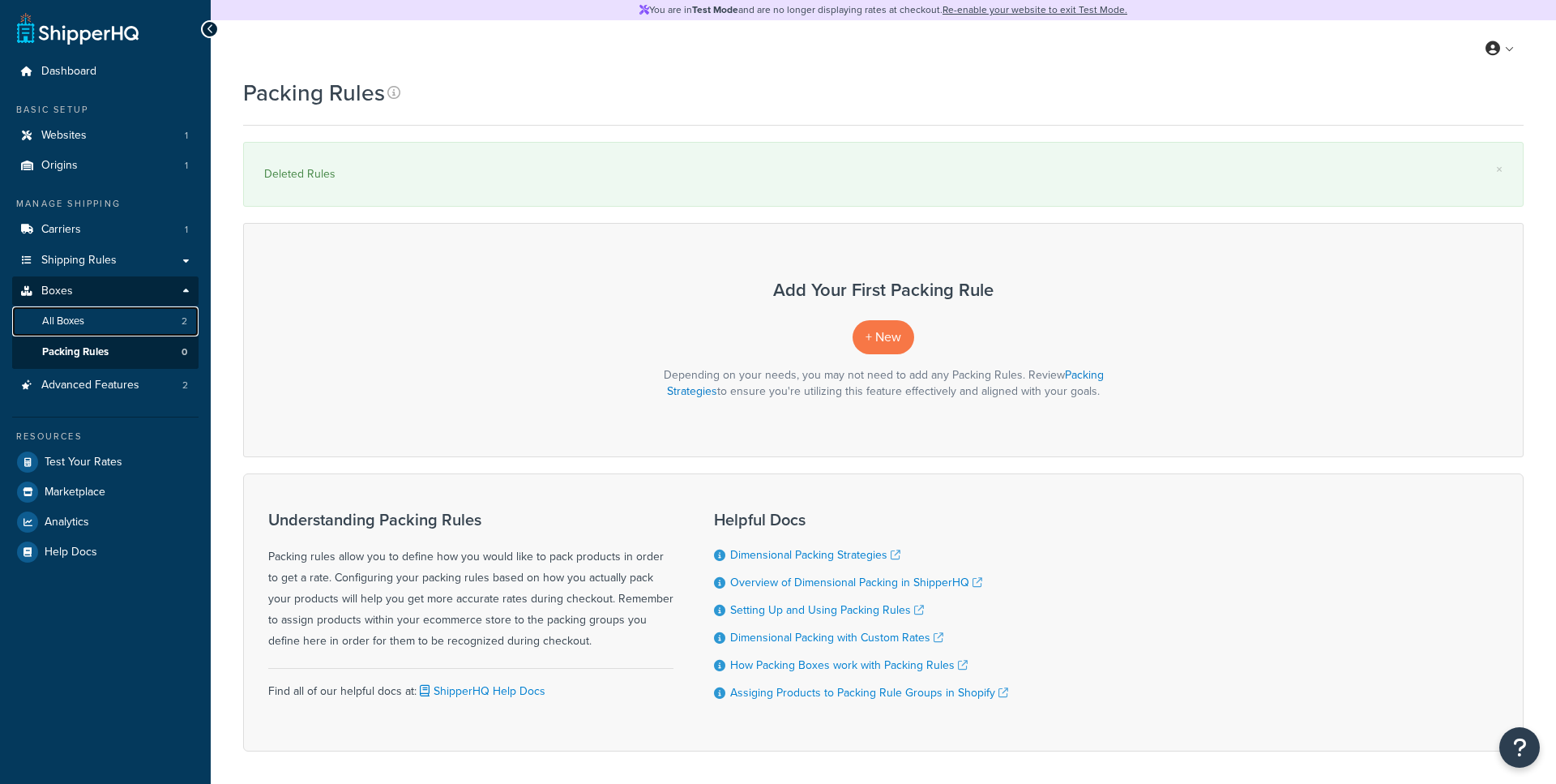
click at [144, 329] on link "All Boxes 2" at bounding box center [105, 321] width 187 height 30
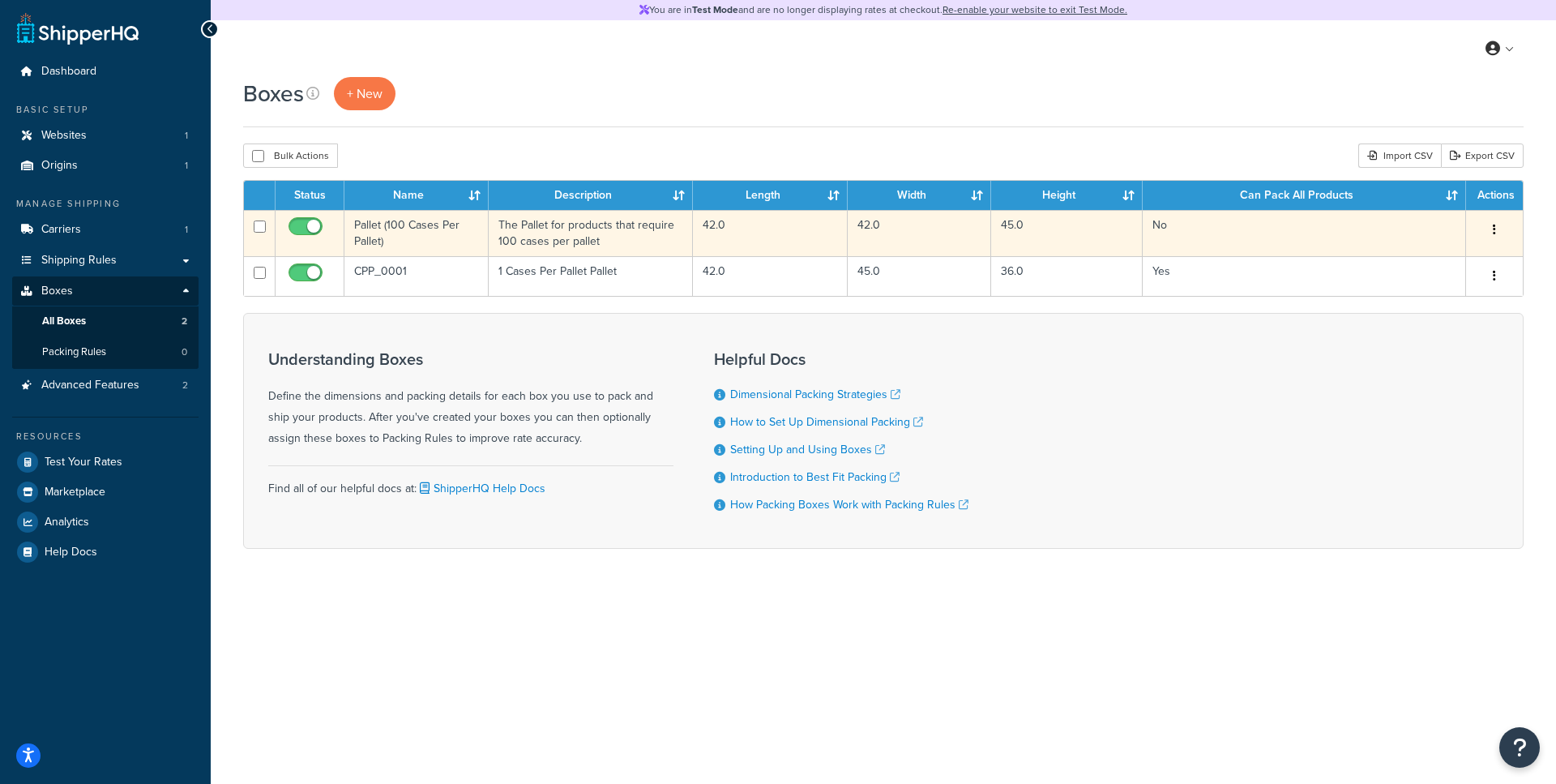
click at [252, 228] on td at bounding box center [260, 233] width 32 height 46
checkbox input "true"
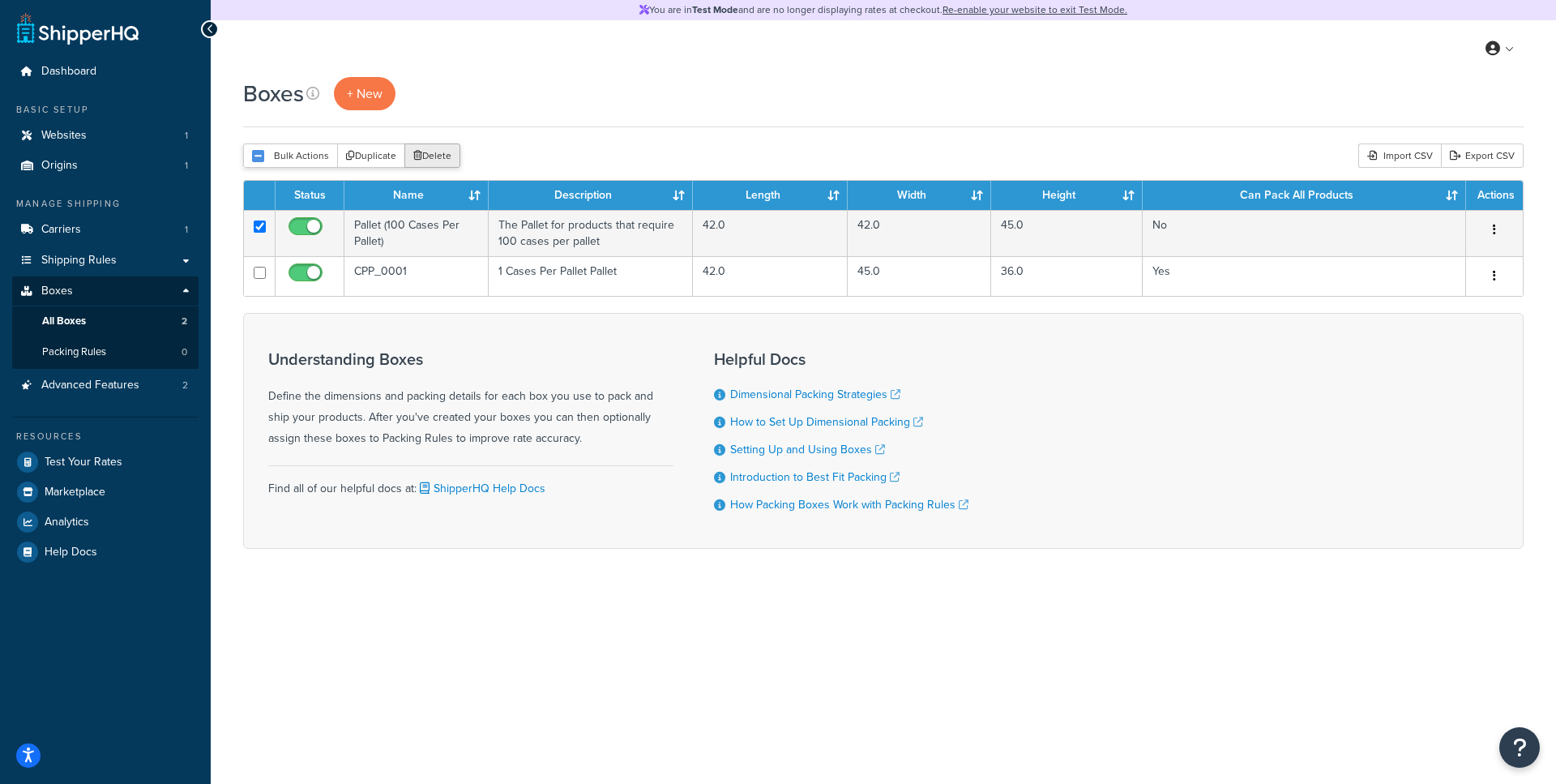
click at [445, 158] on button "Delete" at bounding box center [432, 156] width 56 height 24
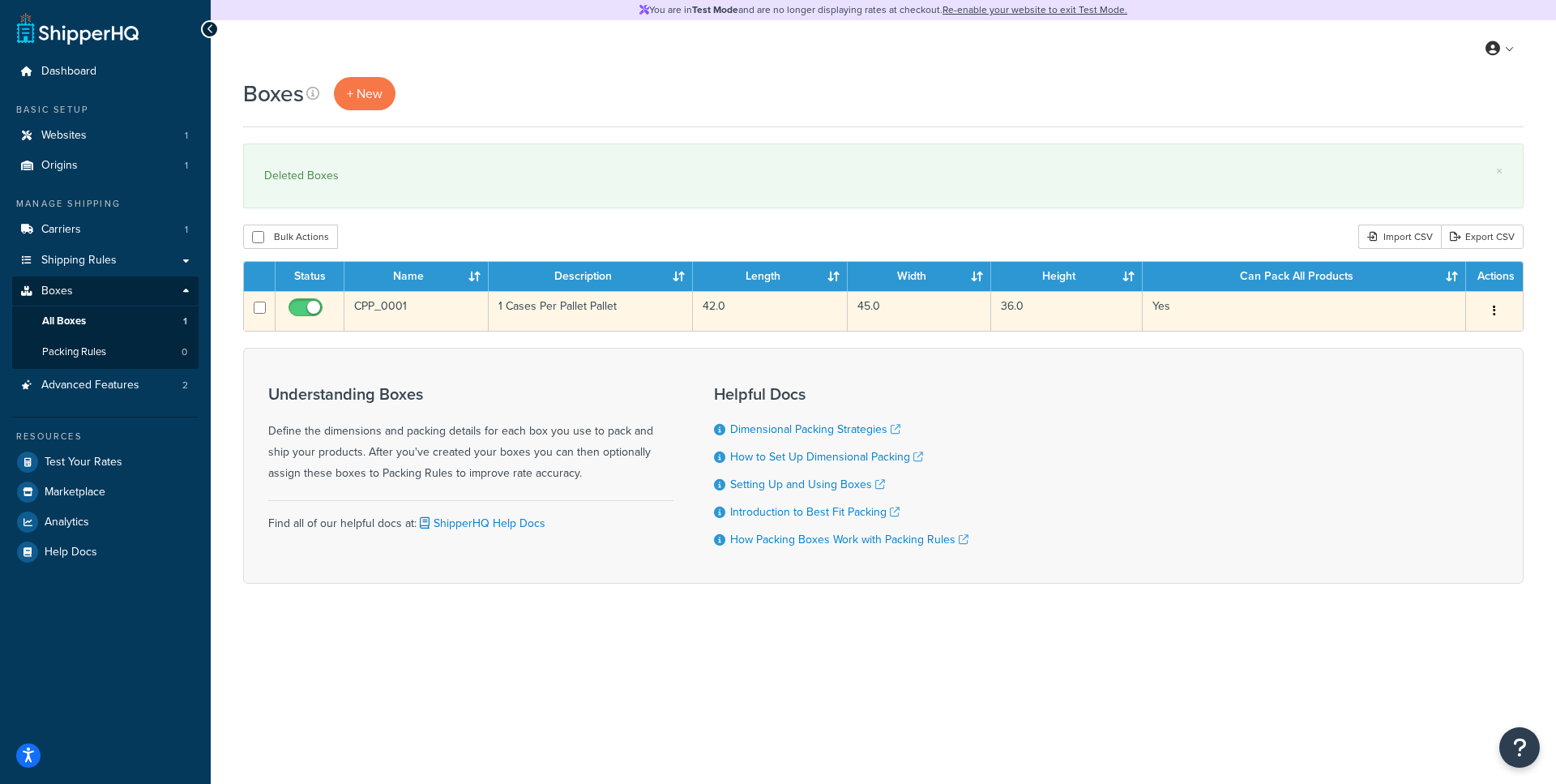
click at [646, 313] on td "1 Cases Per Pallet Pallet" at bounding box center [591, 311] width 205 height 40
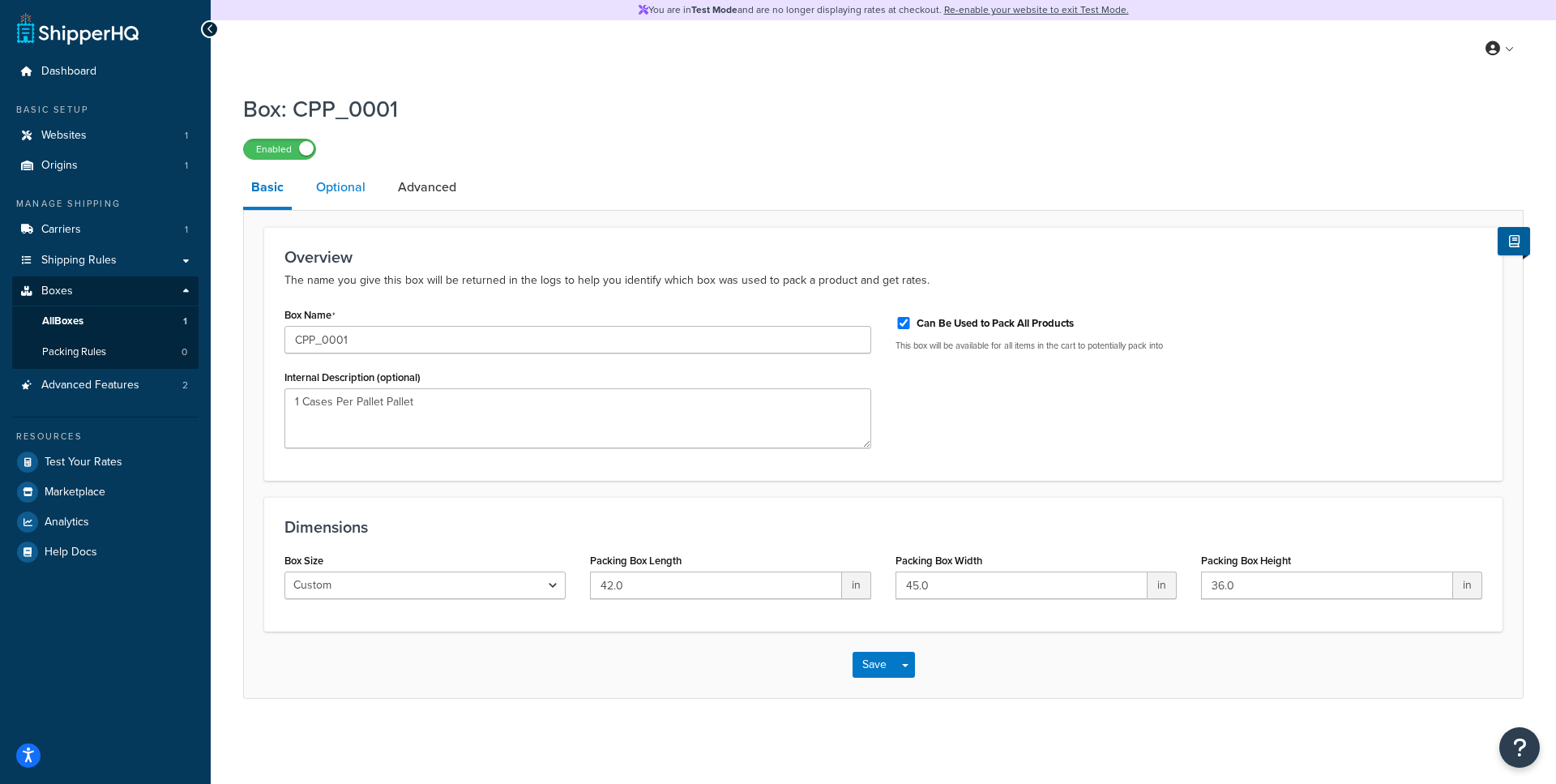
click at [343, 193] on link "Optional" at bounding box center [340, 187] width 65 height 39
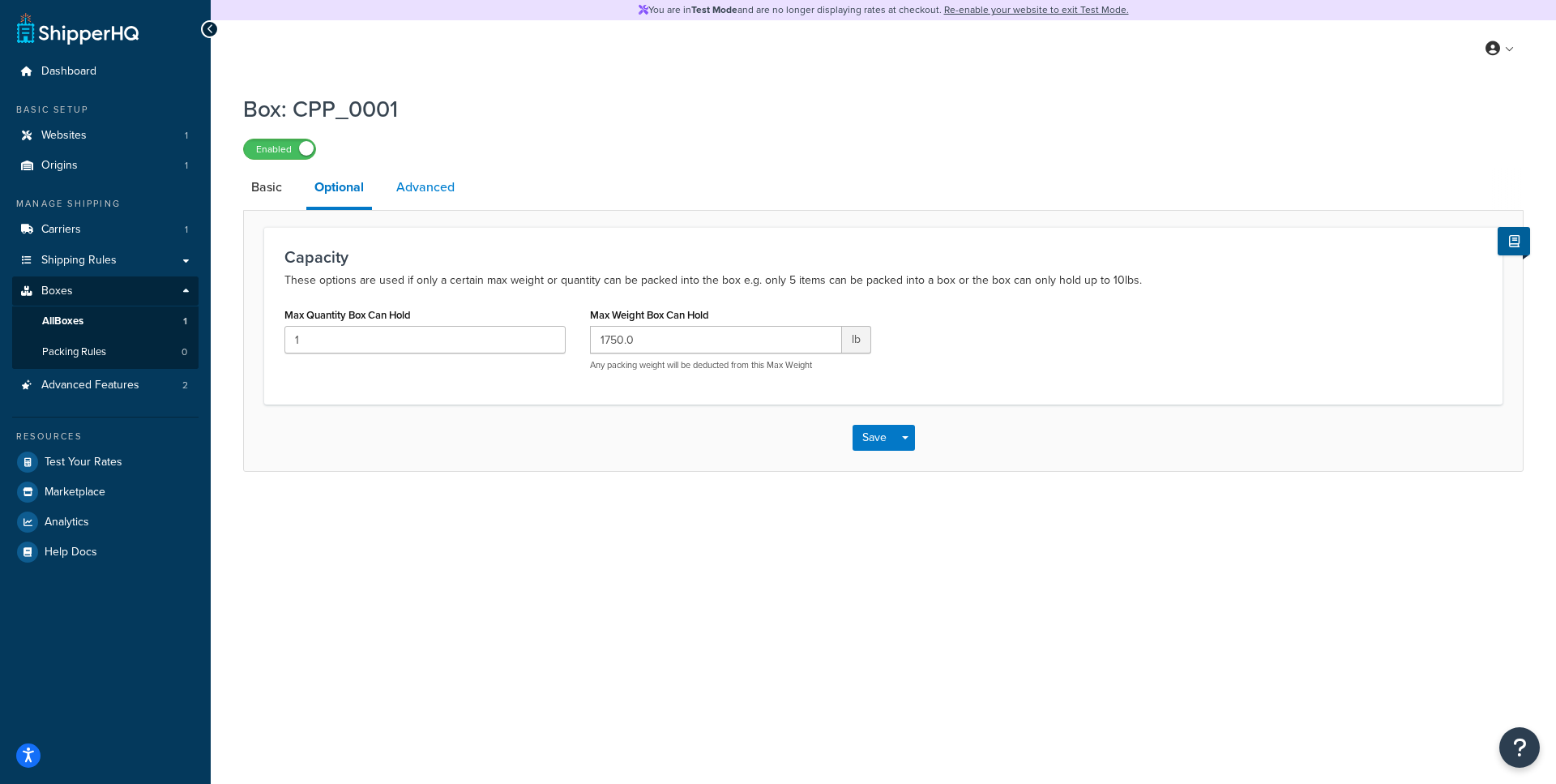
click at [439, 199] on link "Advanced" at bounding box center [426, 187] width 75 height 39
select select "70"
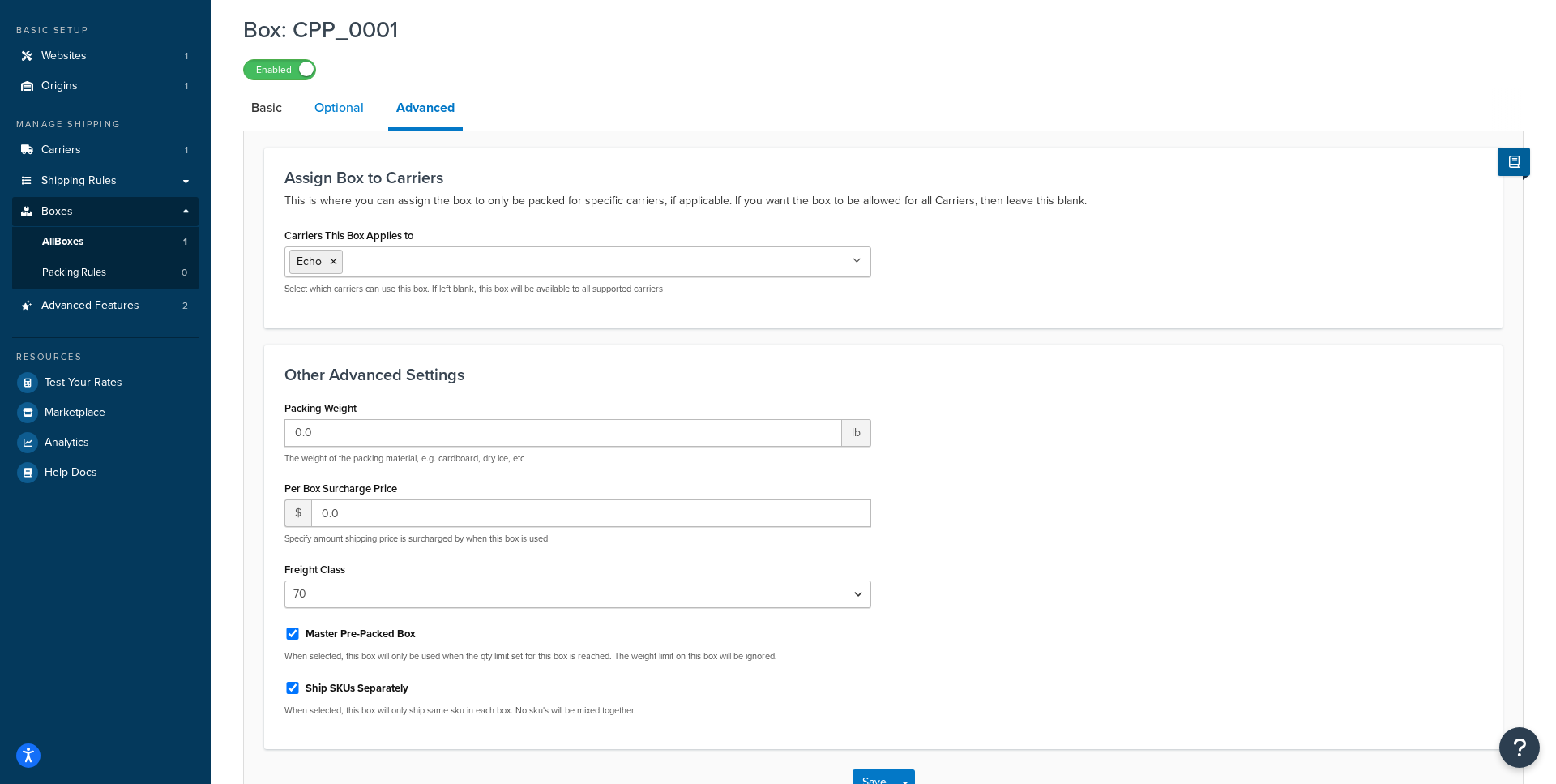
scroll to position [86, 0]
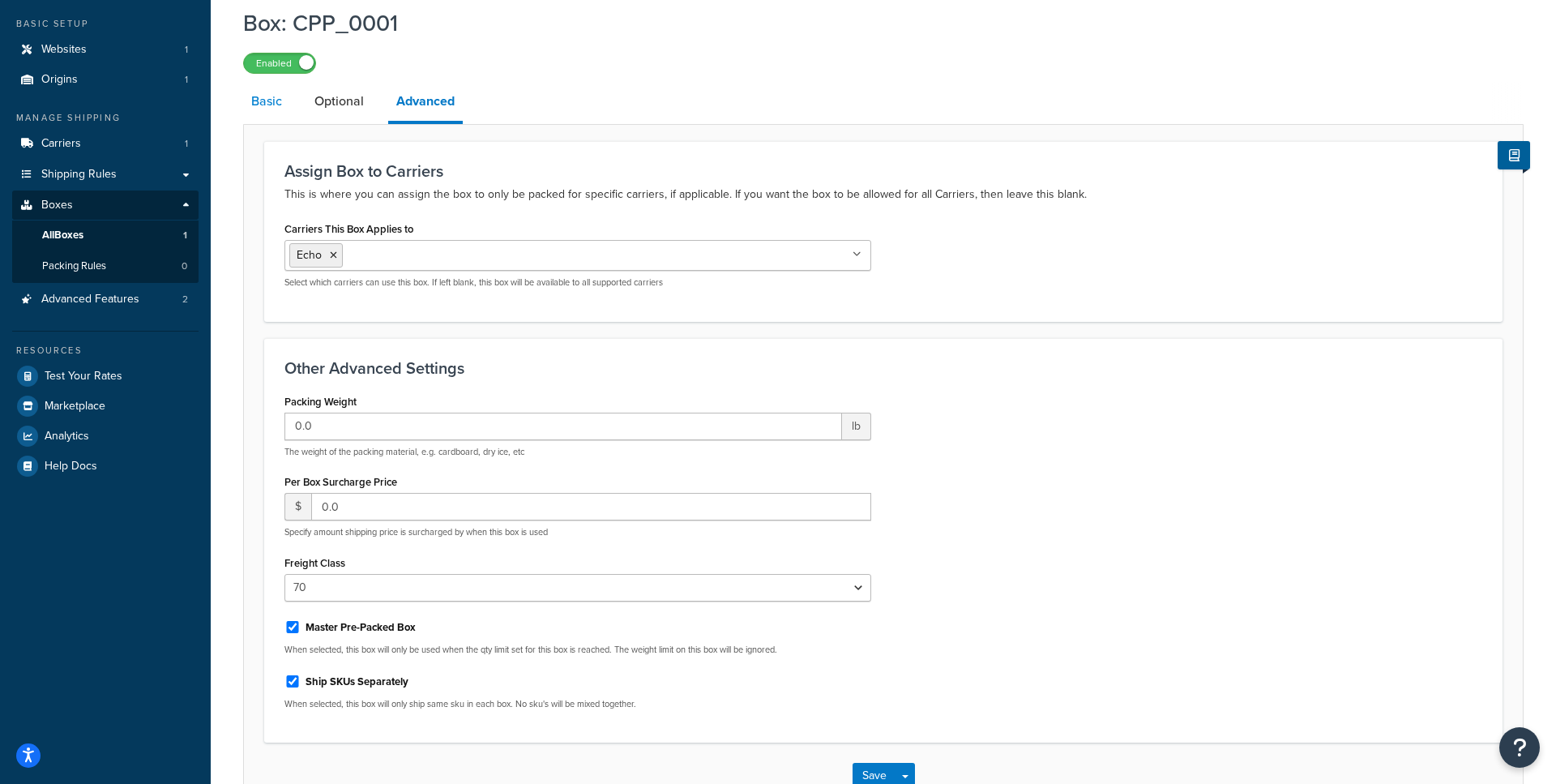
click at [254, 108] on link "Basic" at bounding box center [266, 101] width 47 height 39
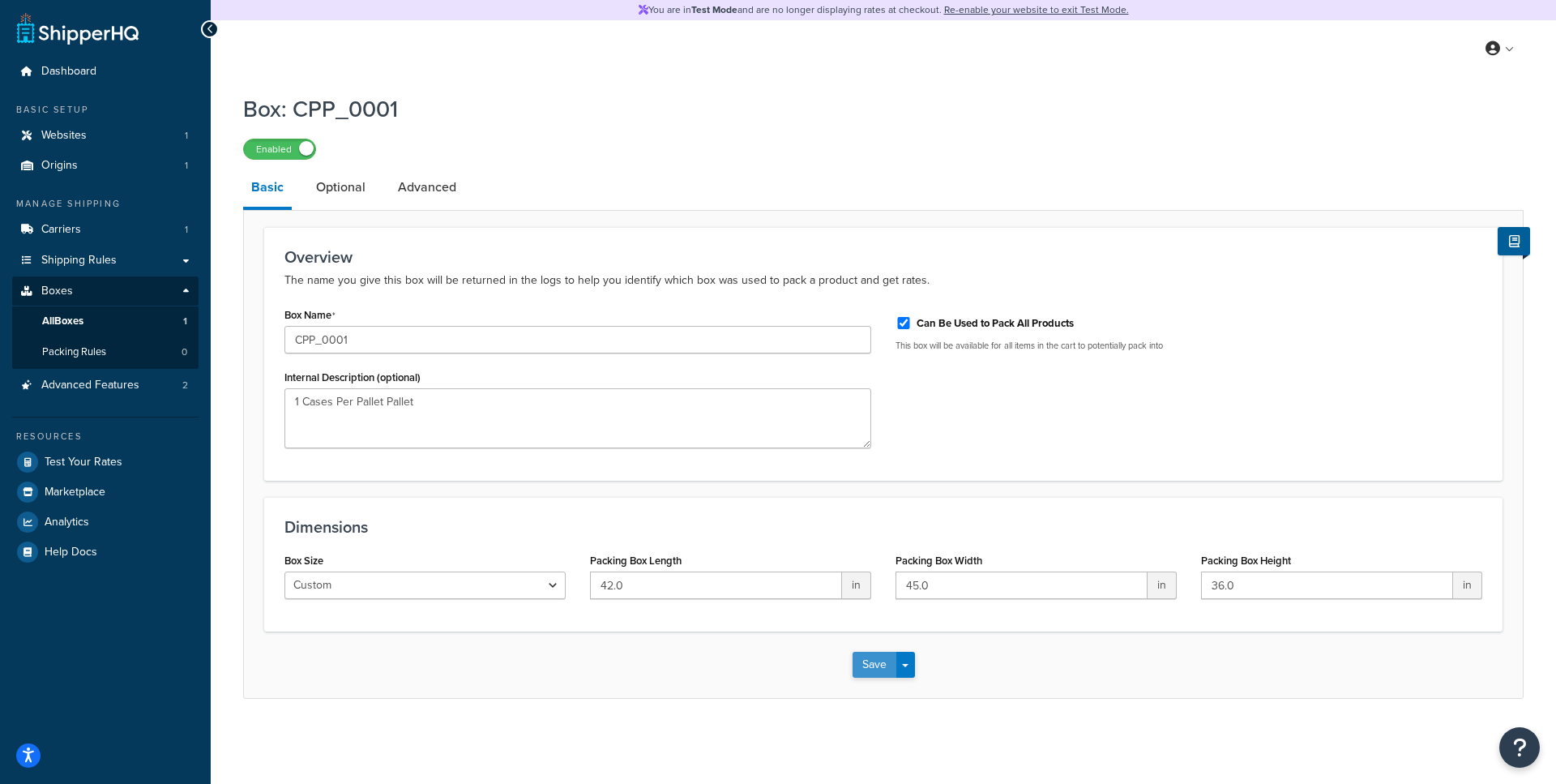
click at [873, 660] on button "Save" at bounding box center [874, 665] width 44 height 26
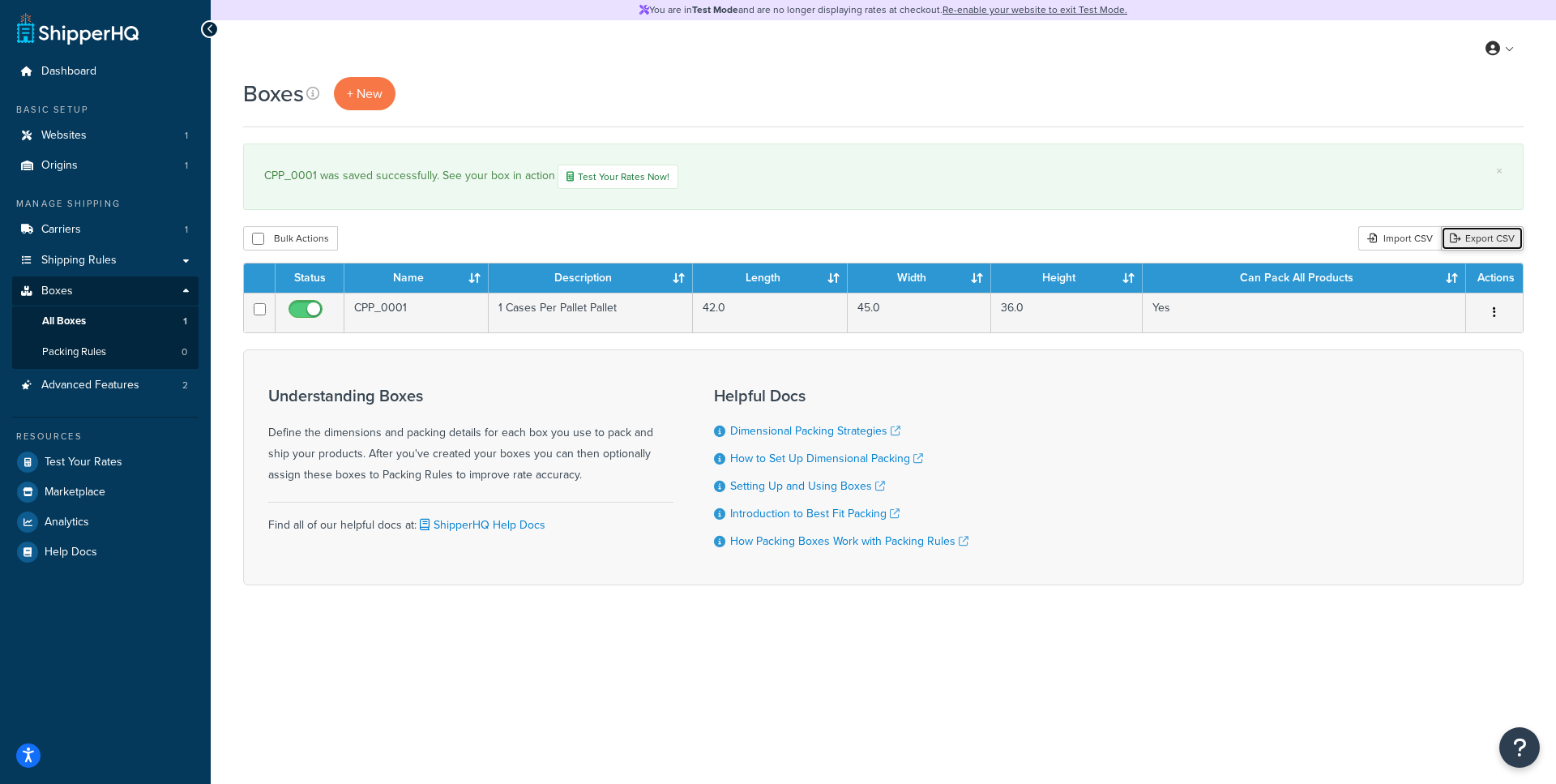
click at [1498, 243] on link "Export CSV" at bounding box center [1483, 238] width 83 height 24
click at [256, 235] on input "checkbox" at bounding box center [258, 239] width 12 height 12
checkbox input "true"
click at [432, 242] on button "Delete" at bounding box center [432, 238] width 56 height 24
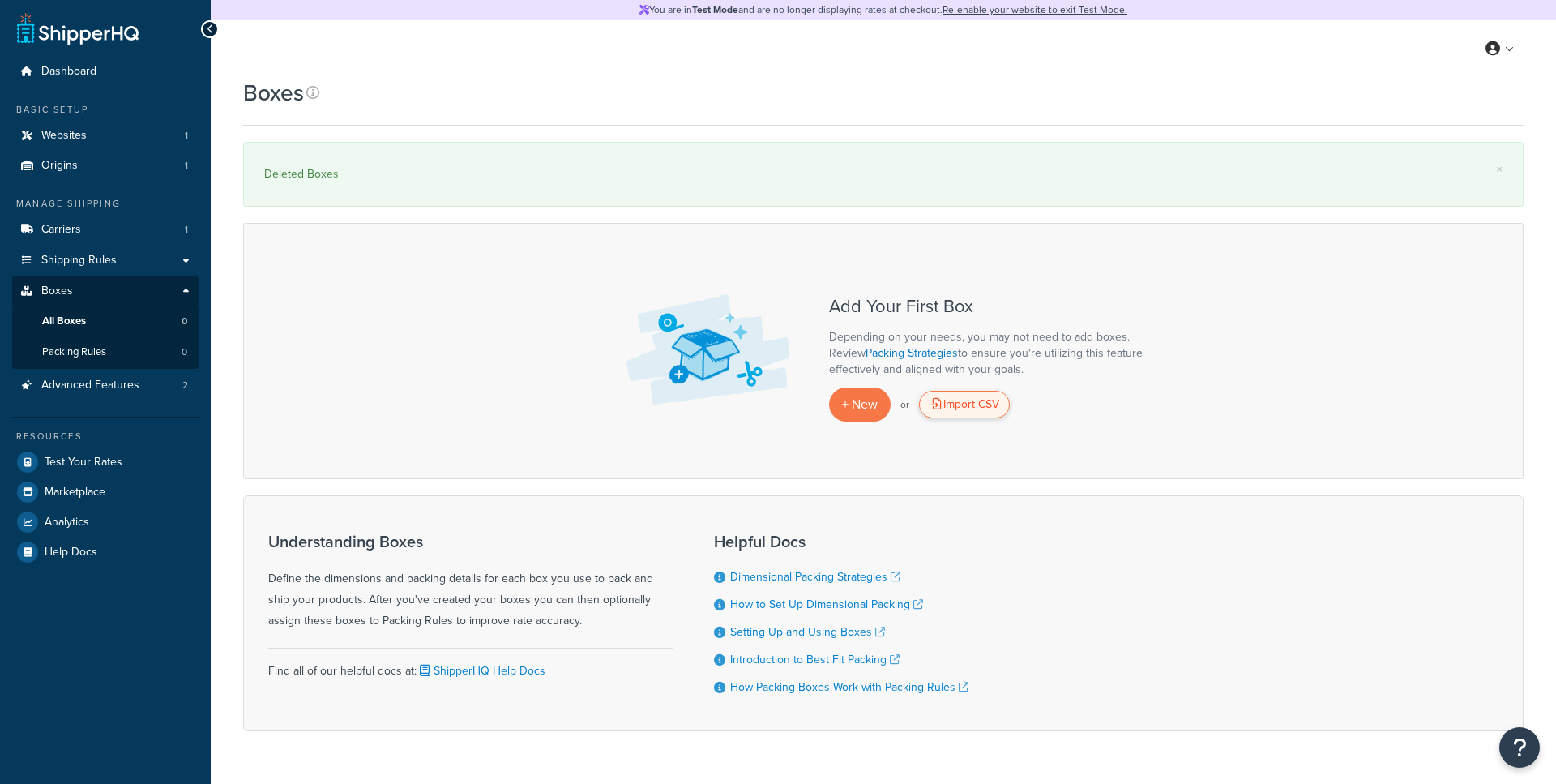
click at [950, 407] on div "Import CSV" at bounding box center [965, 404] width 91 height 28
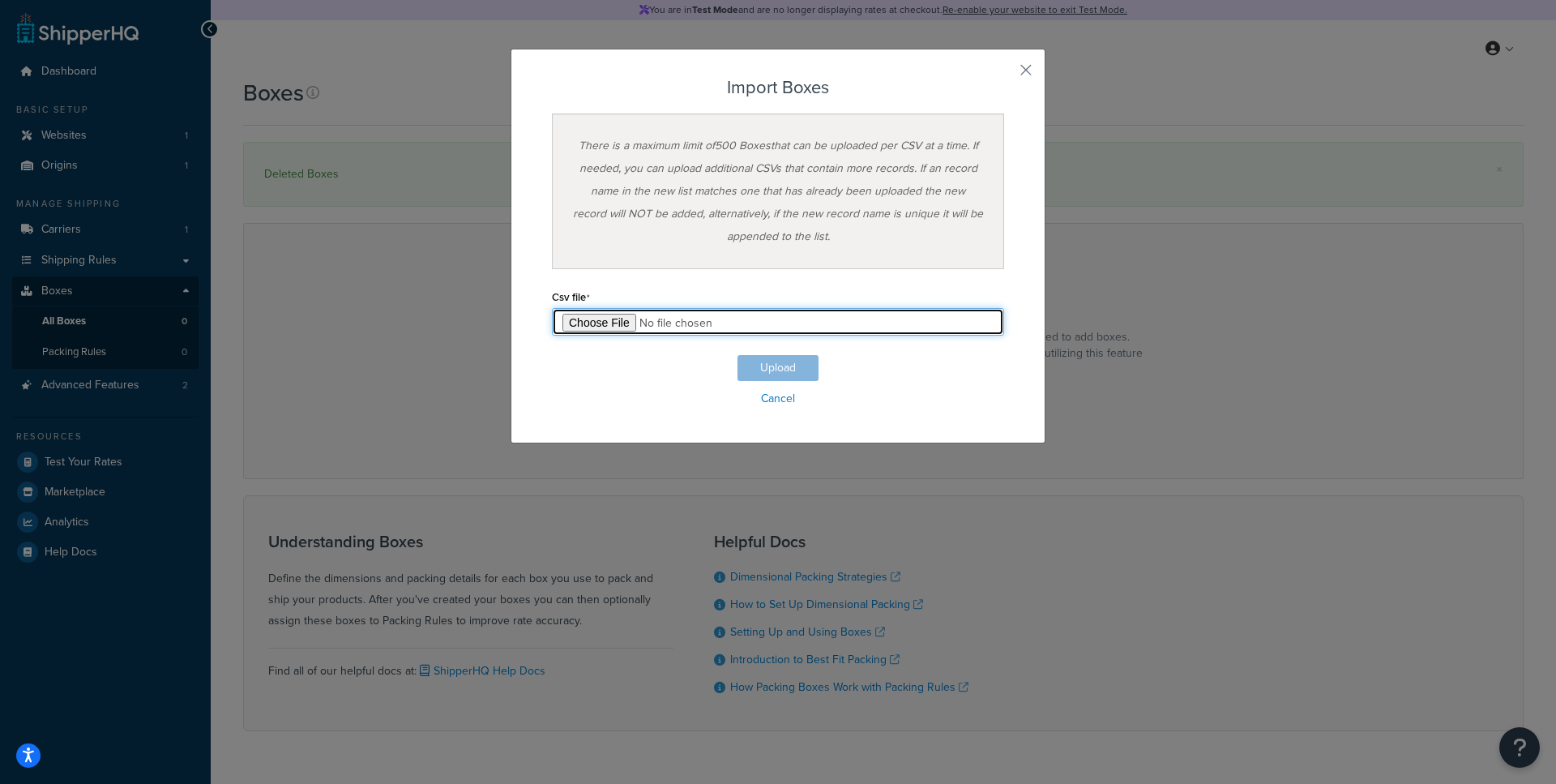
click at [590, 317] on input "file" at bounding box center [778, 322] width 452 height 28
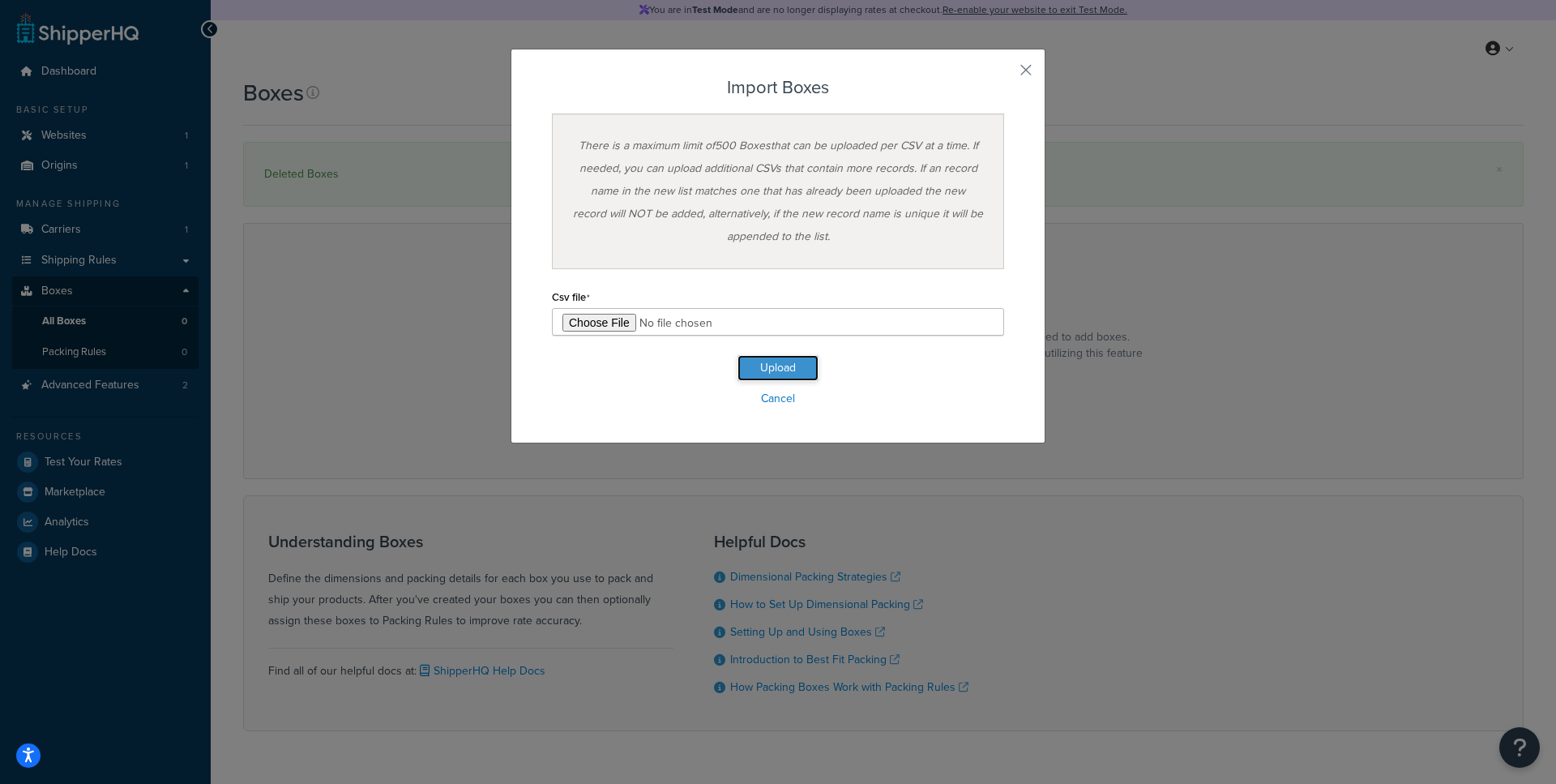
click at [771, 364] on button "Upload" at bounding box center [778, 368] width 81 height 26
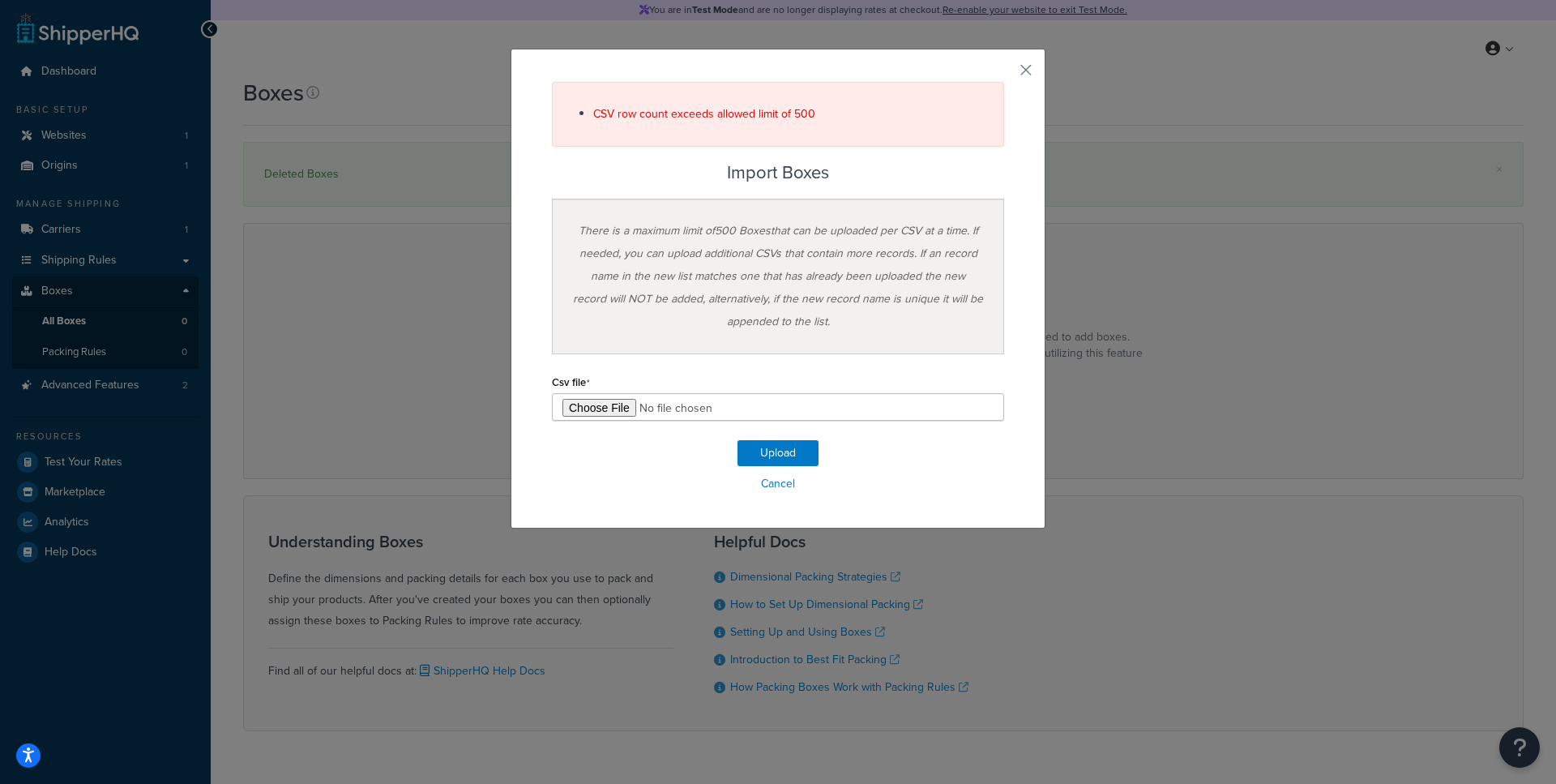
click at [731, 114] on span "CSV row count exceeds allowed limit of 500" at bounding box center [704, 114] width 222 height 17
click at [744, 119] on span "CSV row count exceeds allowed limit of 500" at bounding box center [704, 114] width 222 height 17
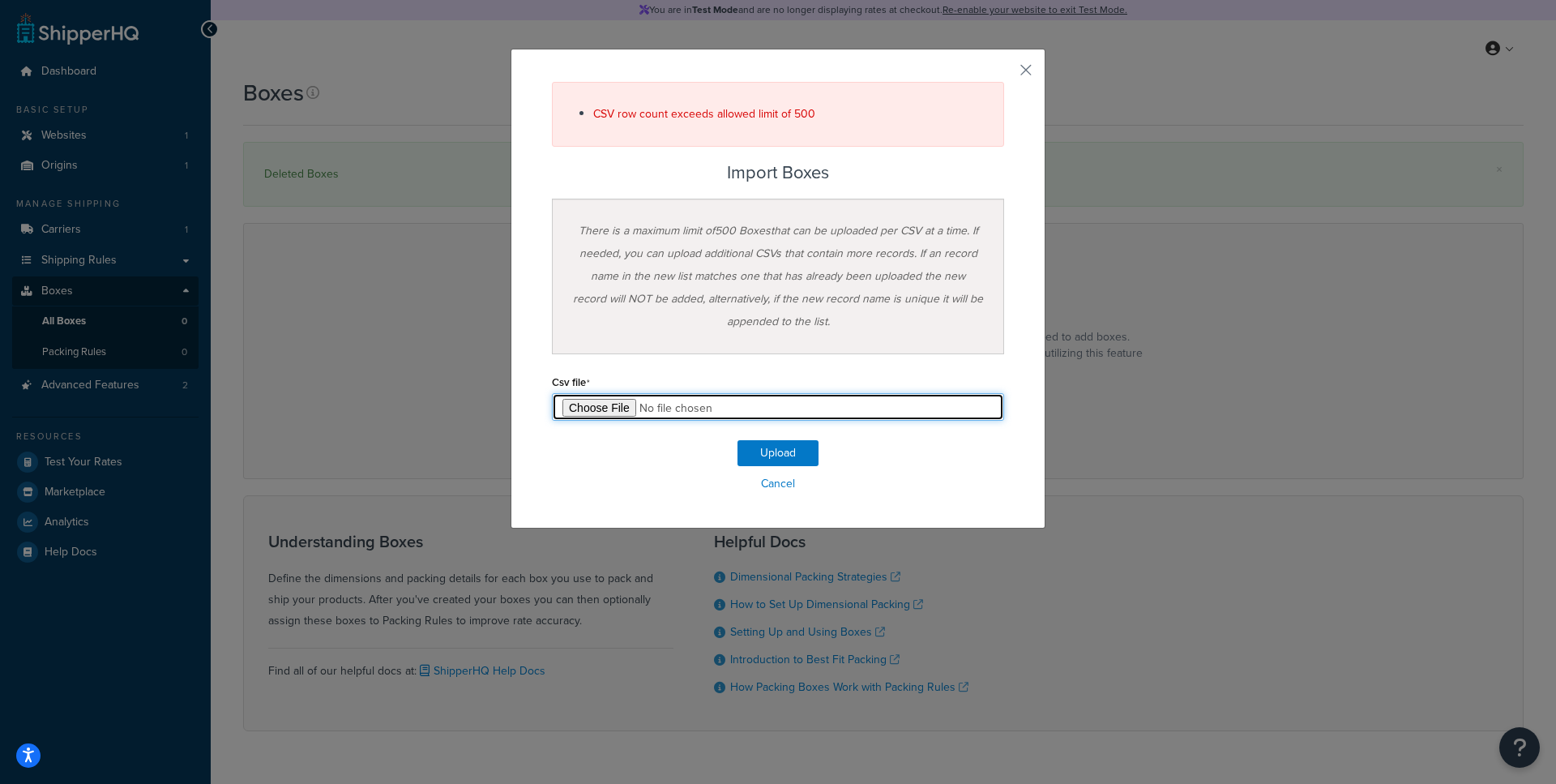
click at [596, 411] on input "file" at bounding box center [778, 407] width 452 height 28
type input "C:\fakepath\Box Export-1-500-WithBox.csv"
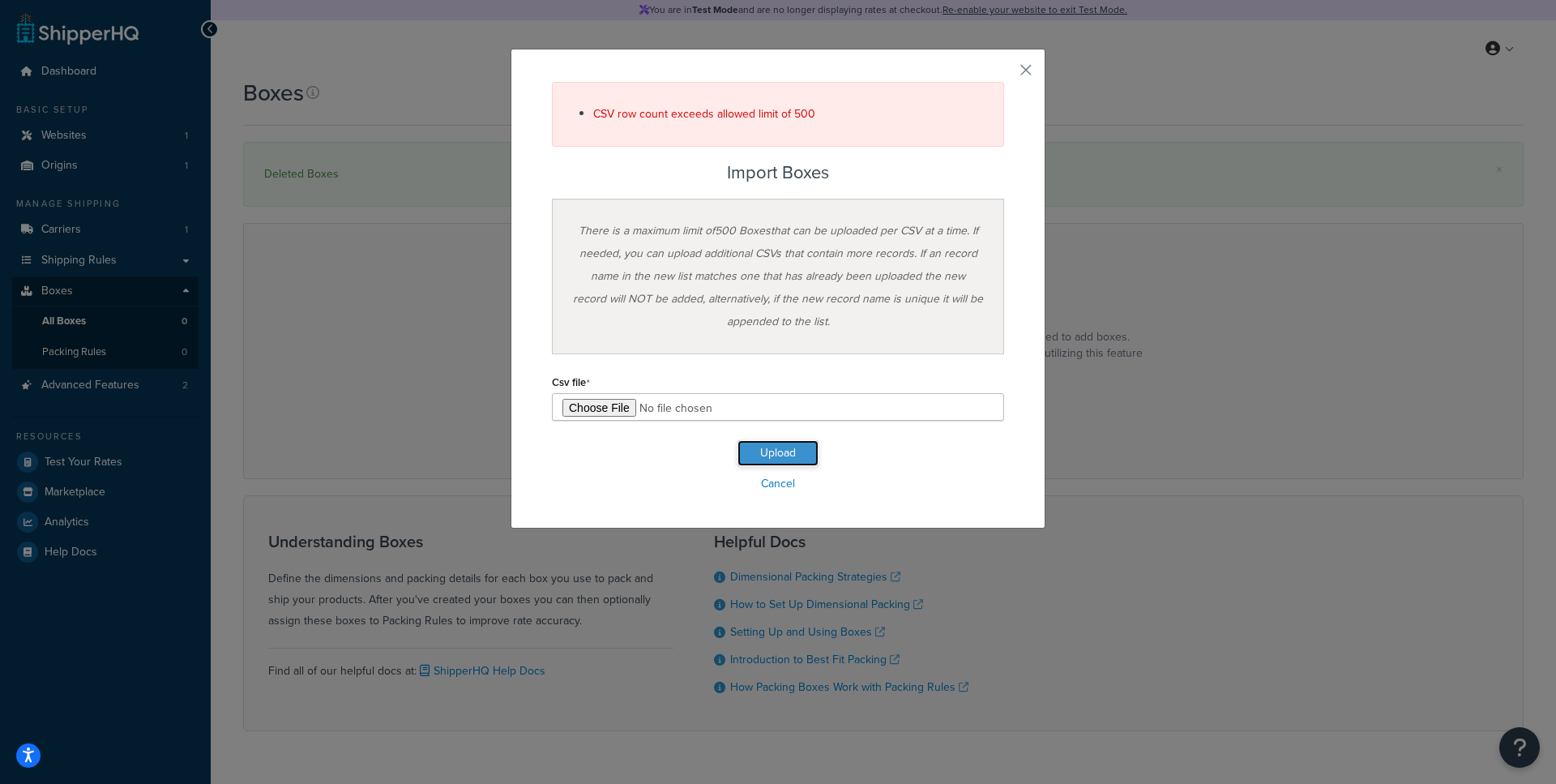
click at [787, 457] on button "Upload" at bounding box center [778, 453] width 81 height 26
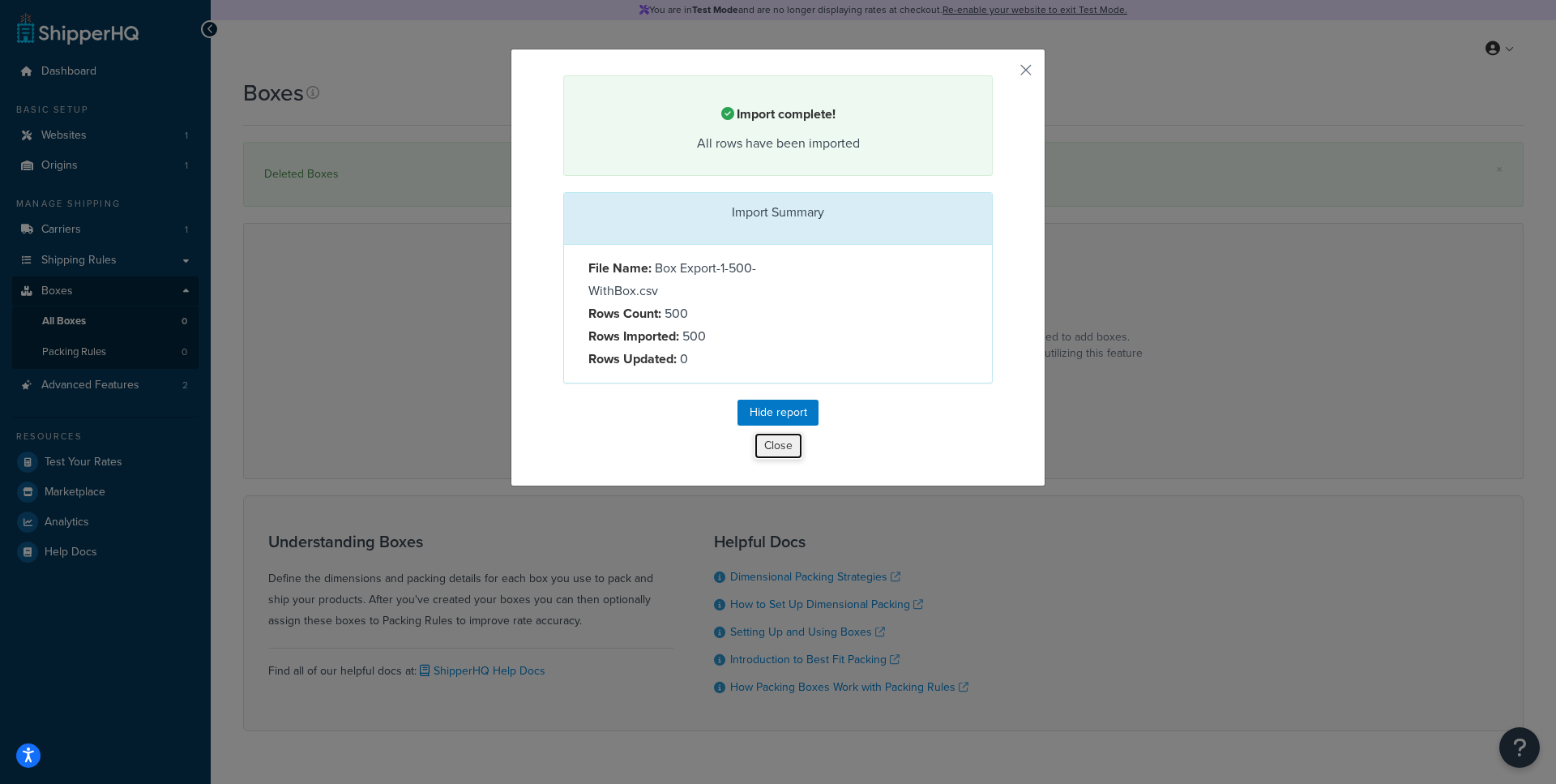
click at [779, 450] on button "Close" at bounding box center [779, 446] width 50 height 28
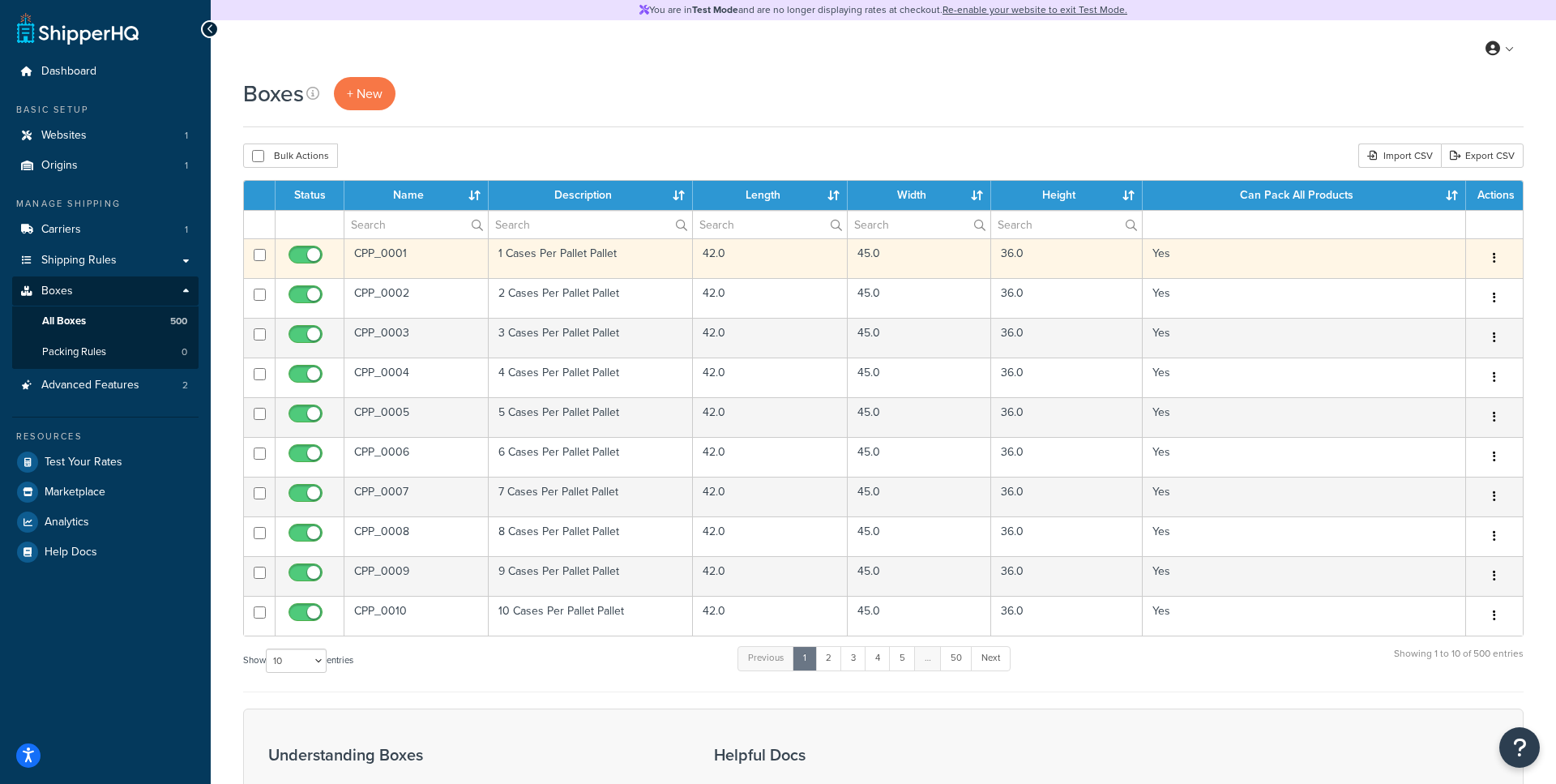
click at [548, 260] on td "1 Cases Per Pallet Pallet" at bounding box center [591, 258] width 205 height 40
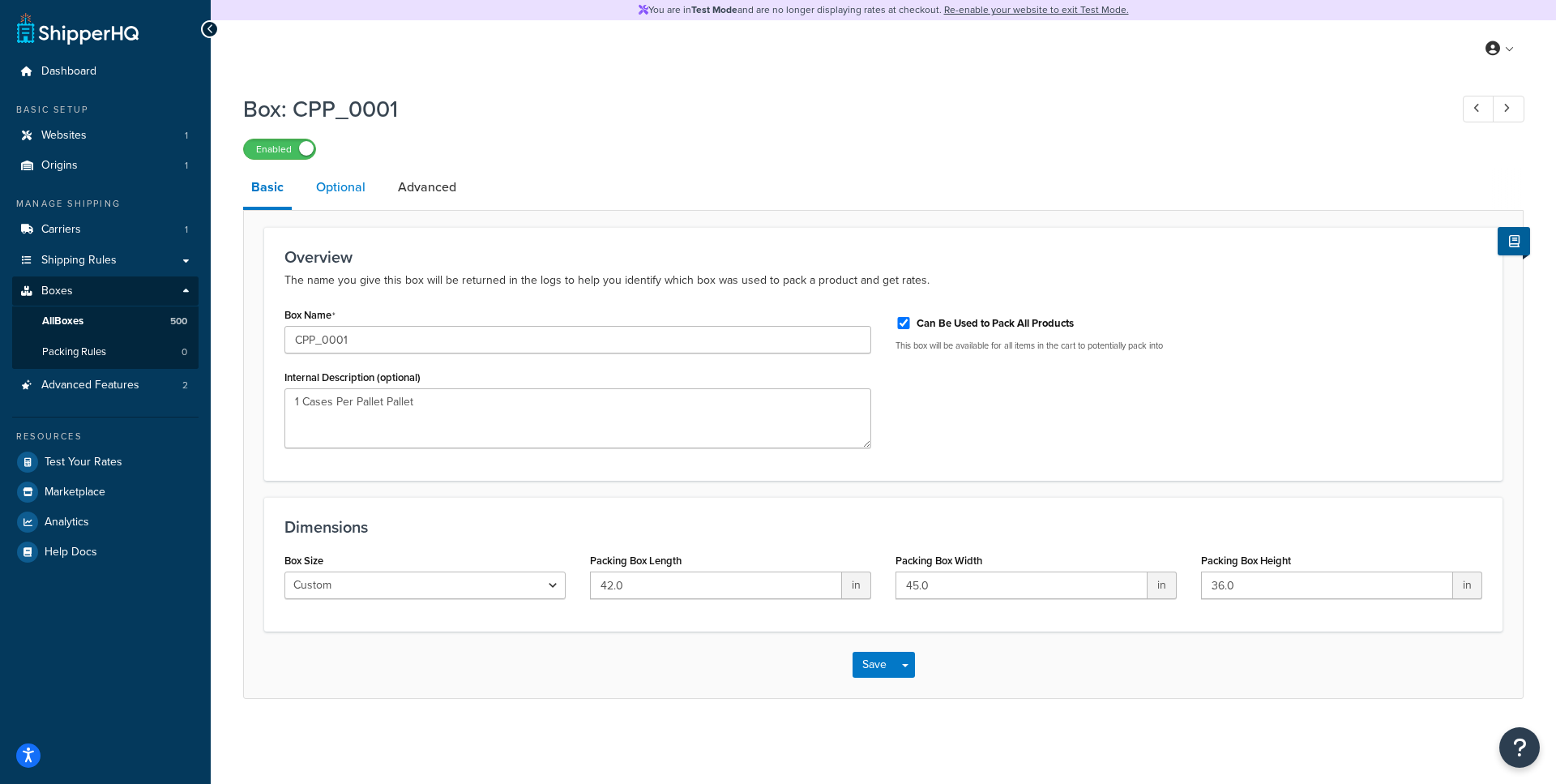
click at [339, 199] on link "Optional" at bounding box center [340, 187] width 65 height 39
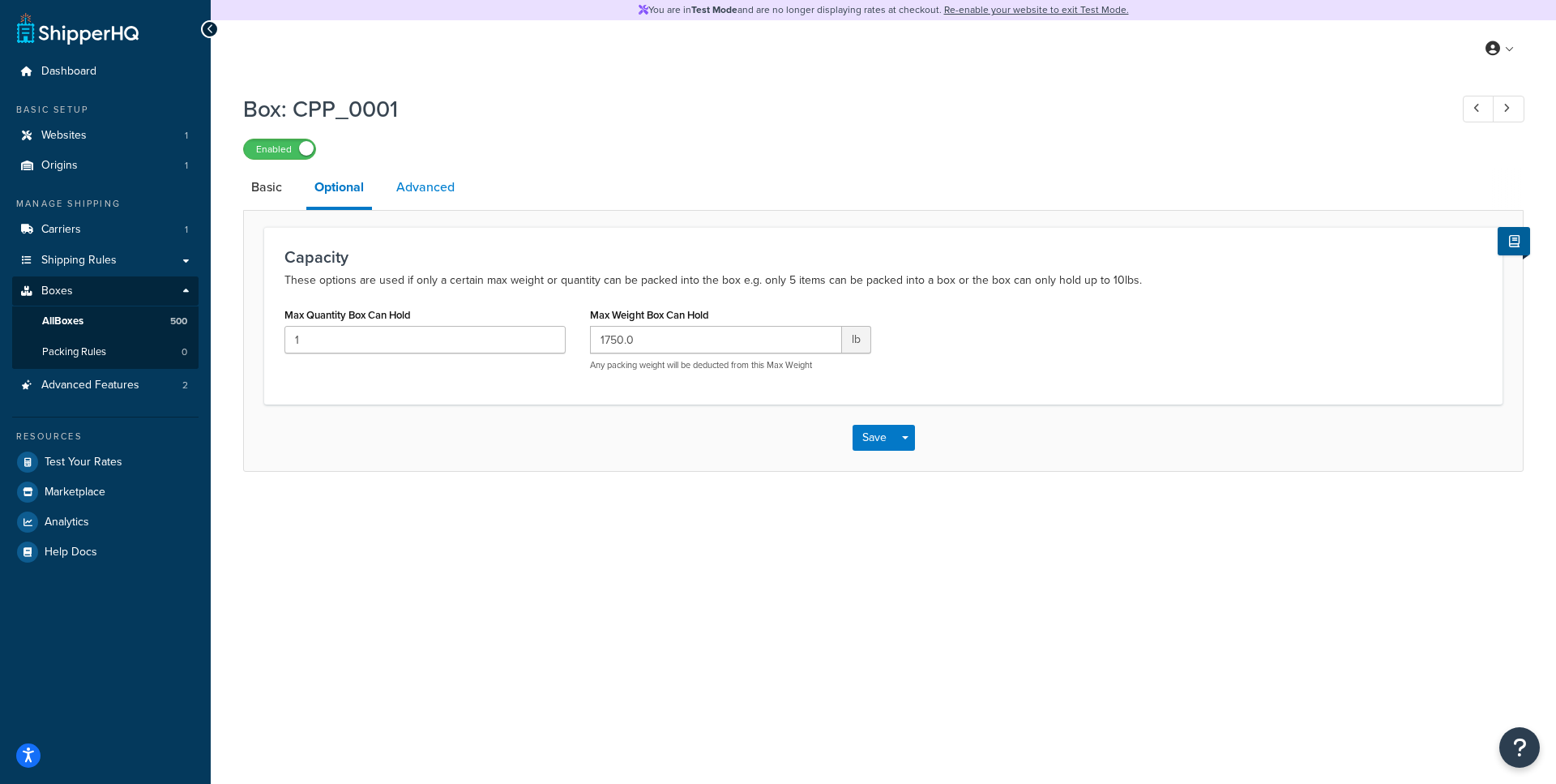
click at [408, 194] on link "Advanced" at bounding box center [426, 187] width 75 height 39
select select "70"
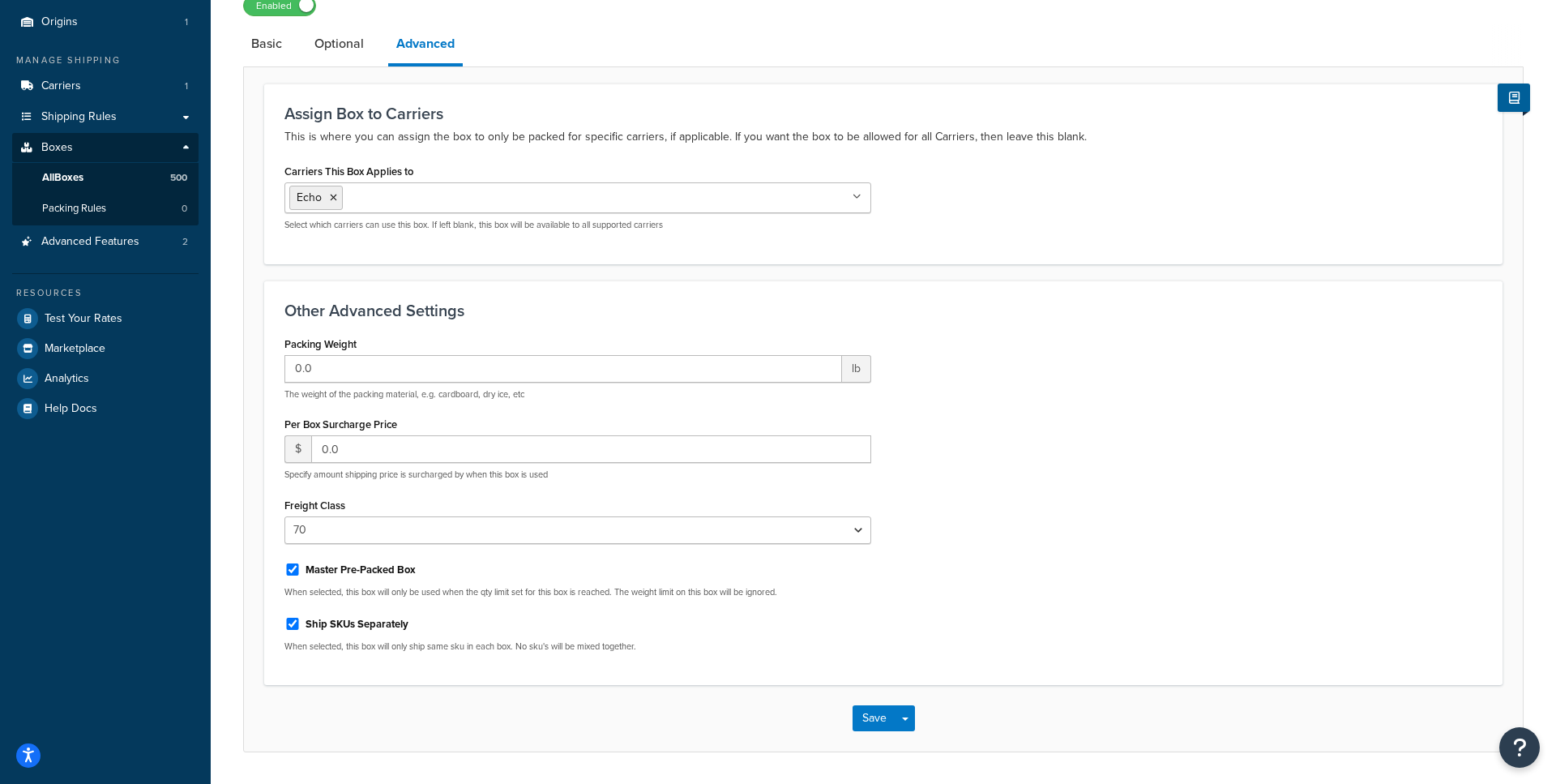
scroll to position [146, 0]
click at [868, 715] on button "Save" at bounding box center [874, 716] width 44 height 26
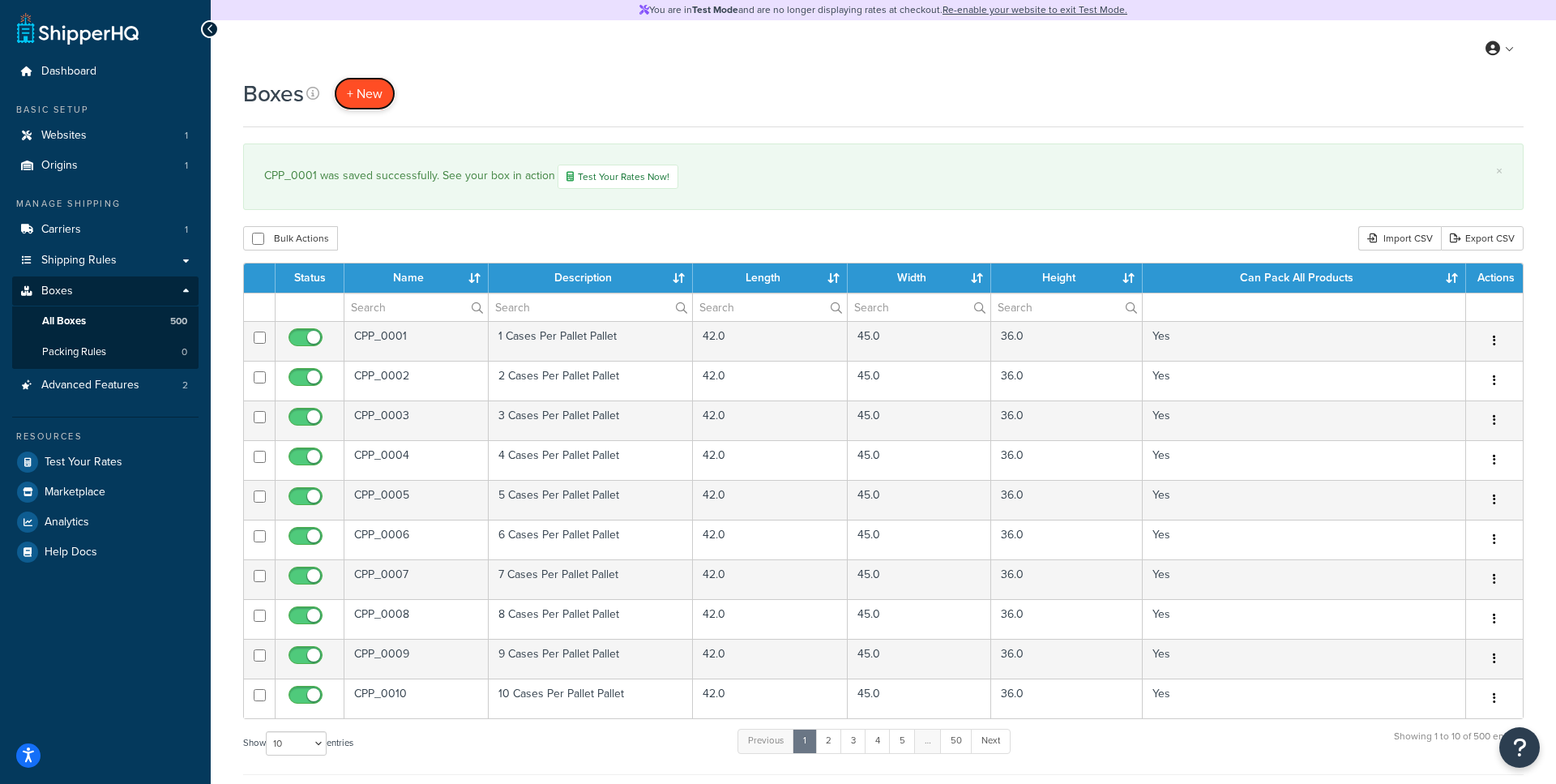
click at [356, 99] on span "+ New" at bounding box center [364, 94] width 35 height 19
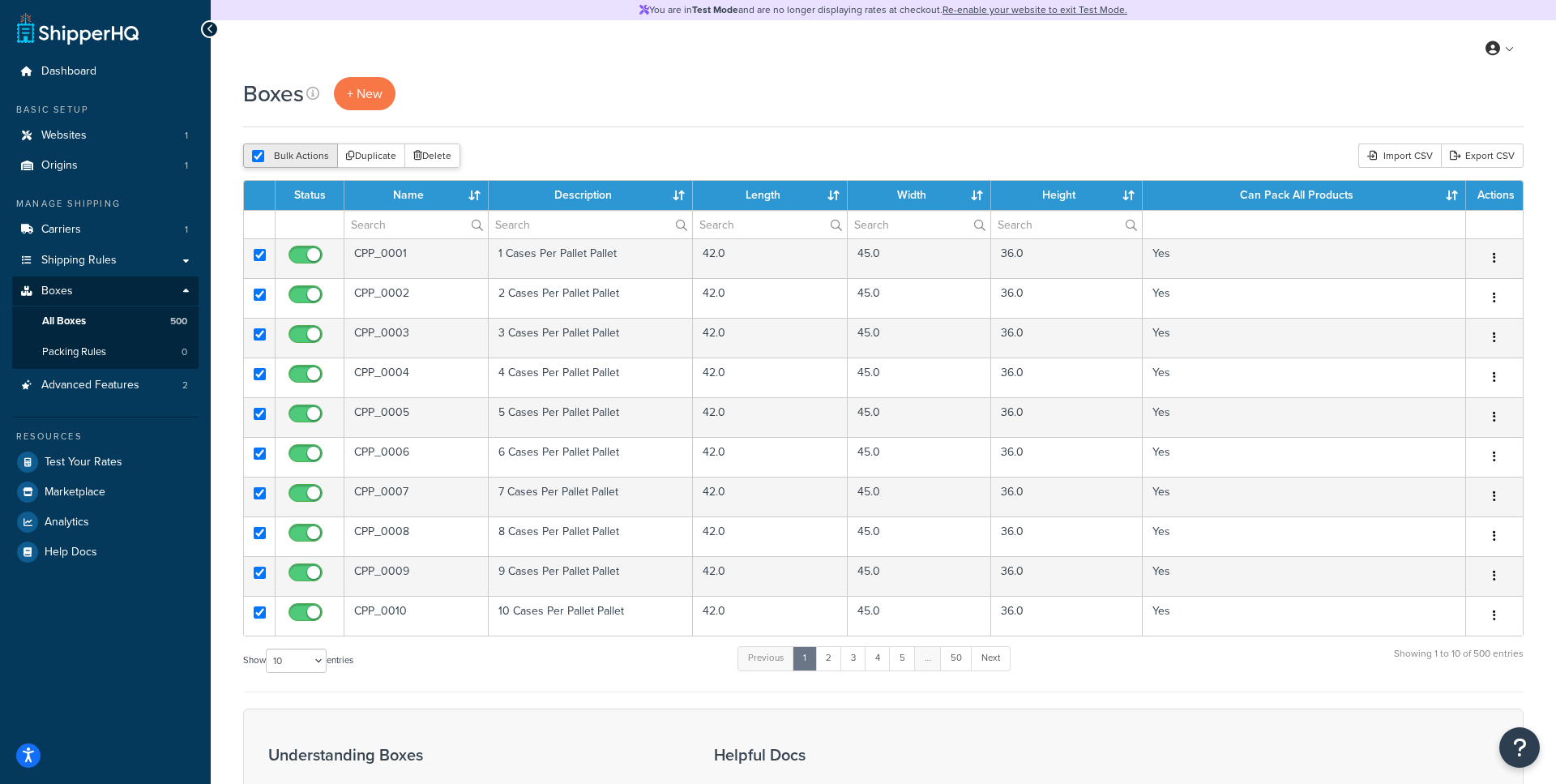
click at [291, 156] on button "Bulk Actions" at bounding box center [291, 156] width 95 height 24
checkbox input "false"
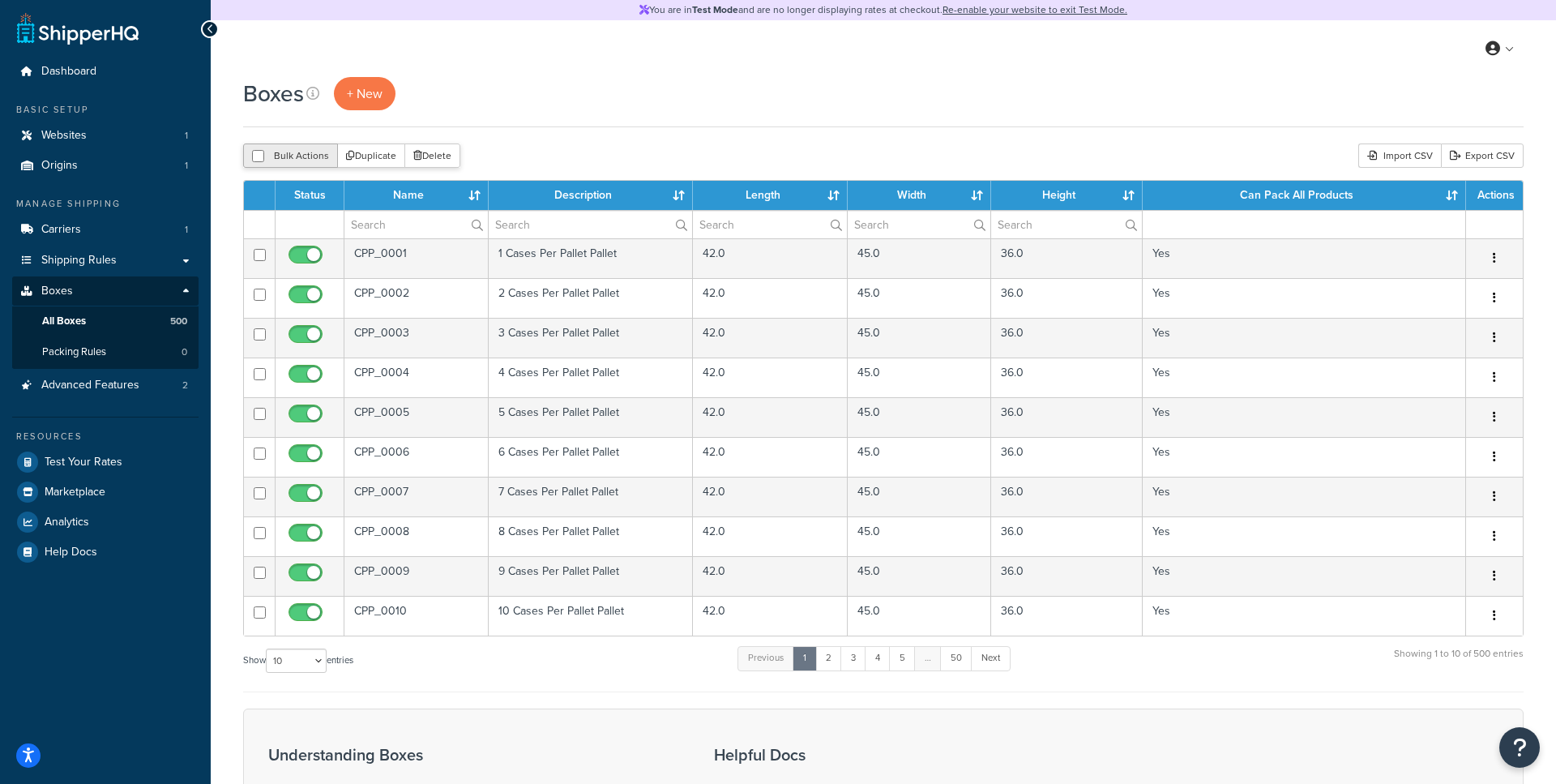
checkbox input "false"
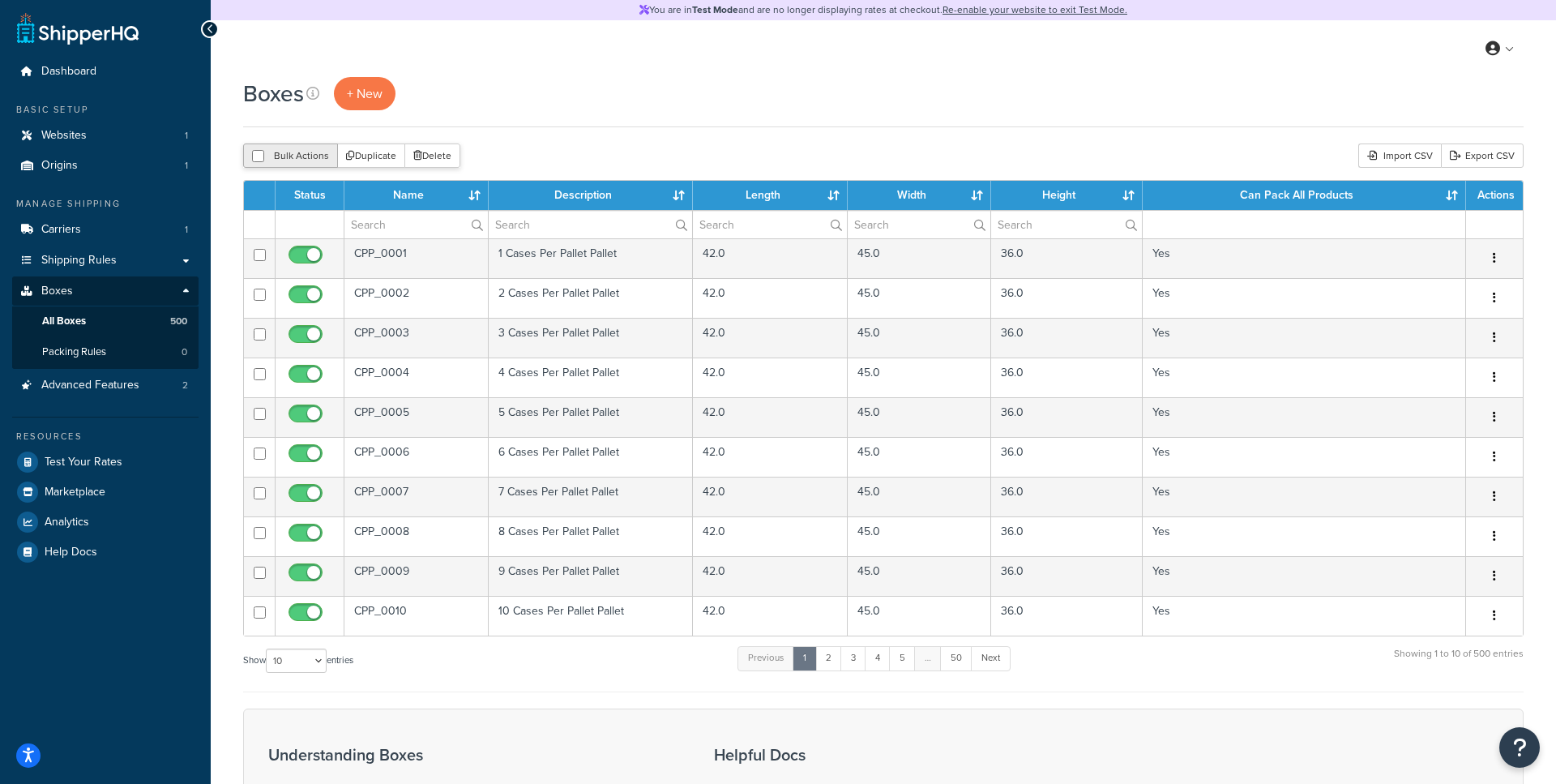
checkbox input "false"
click at [1409, 156] on div "Import CSV" at bounding box center [1400, 156] width 83 height 24
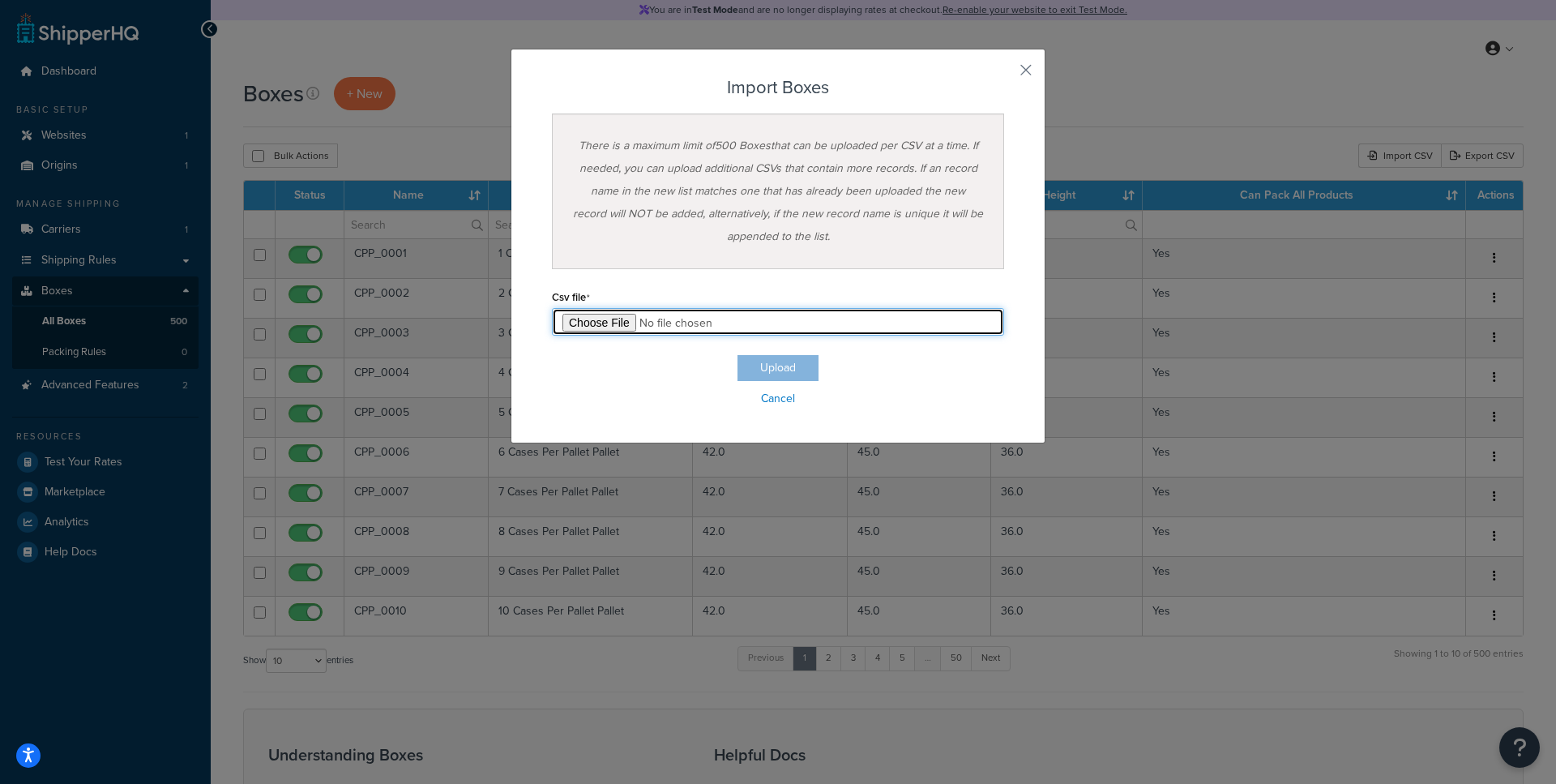
click at [597, 322] on input "file" at bounding box center [778, 322] width 452 height 28
type input "C:\fakepath\Box Export-501-600-WithBox.csv"
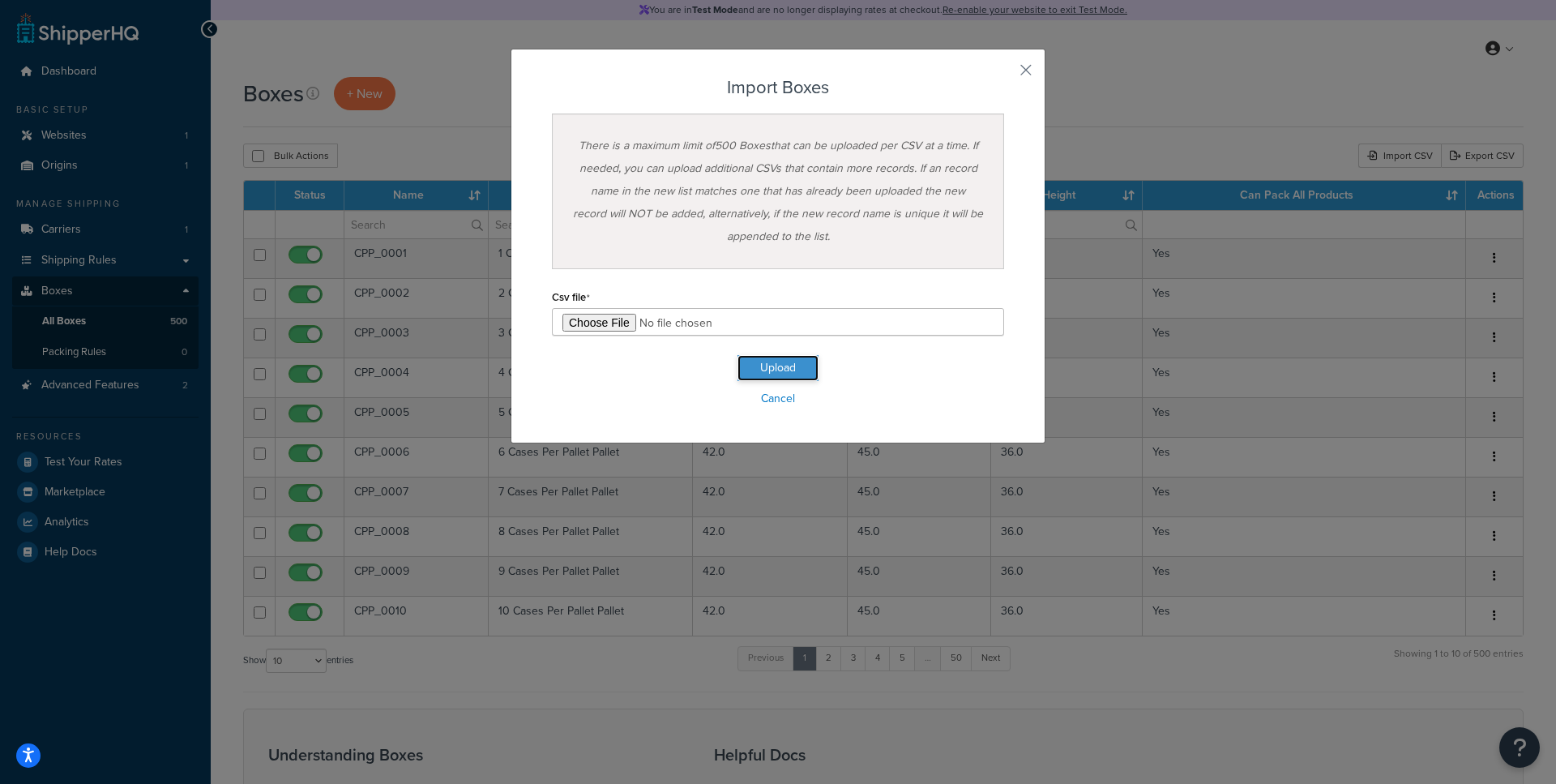
click at [806, 374] on button "Upload" at bounding box center [778, 368] width 81 height 26
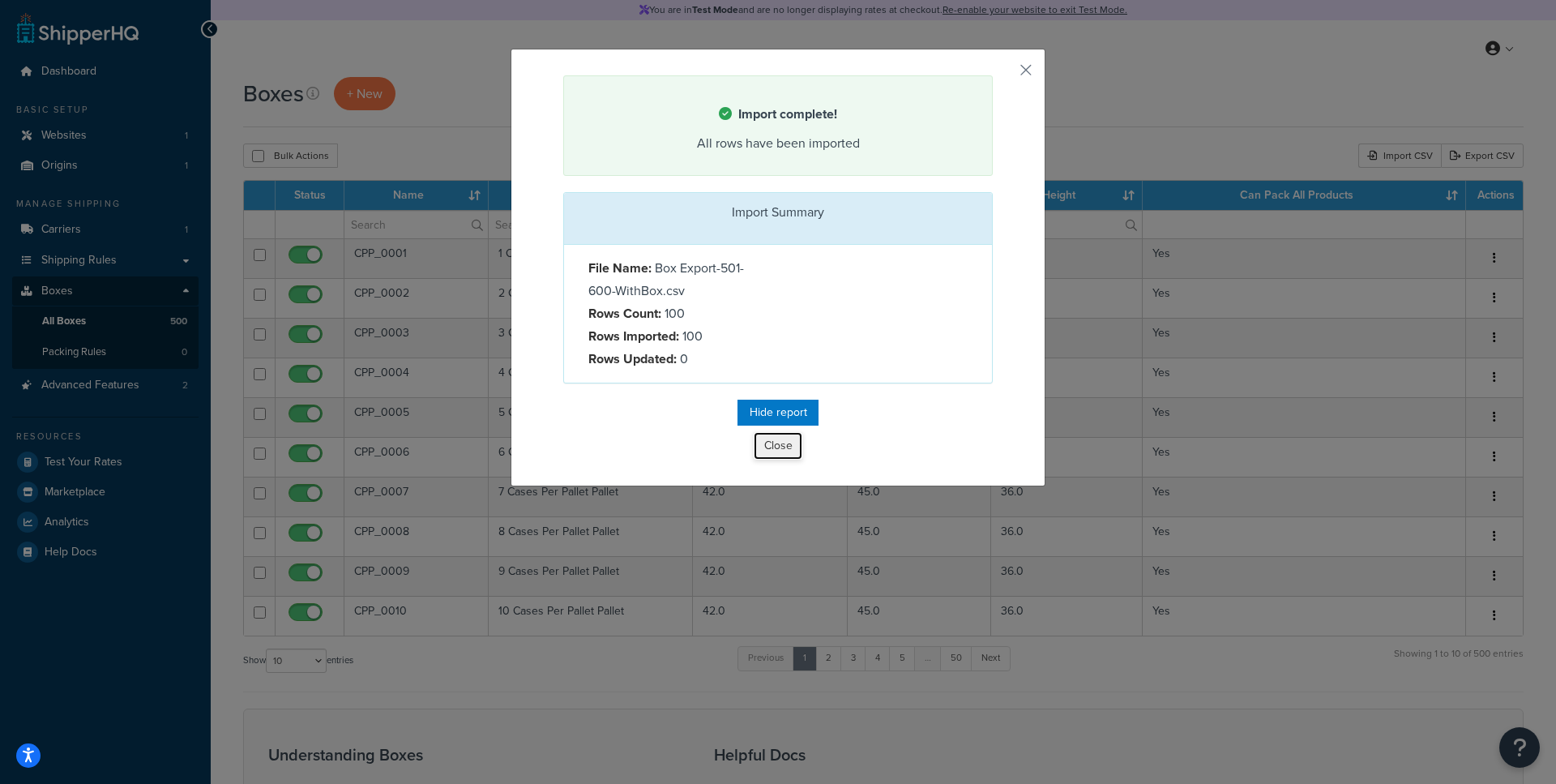
click at [770, 444] on button "Close" at bounding box center [778, 446] width 49 height 28
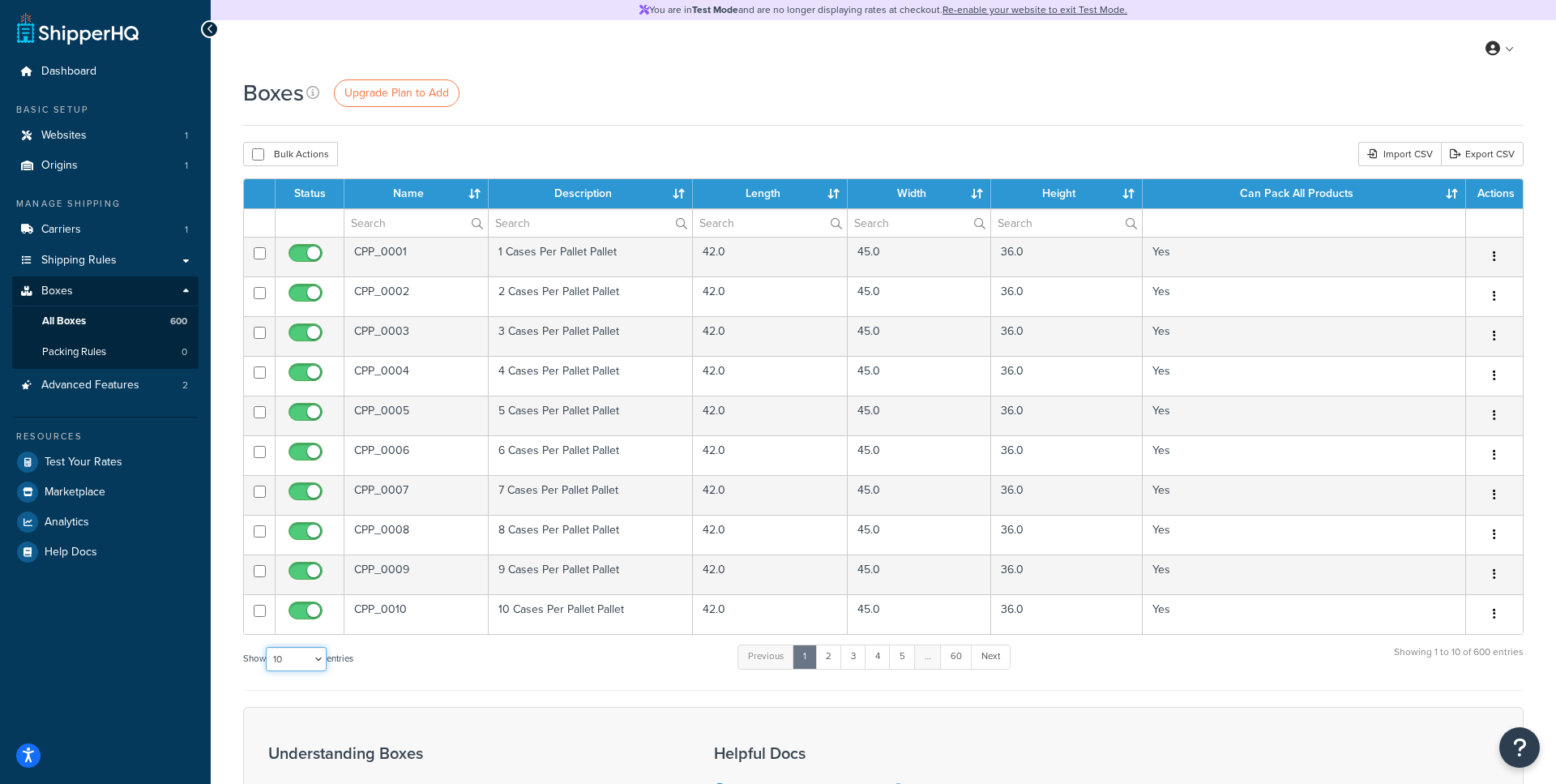
select select "1000"
click option "1000" at bounding box center [0, 0] width 0 height 0
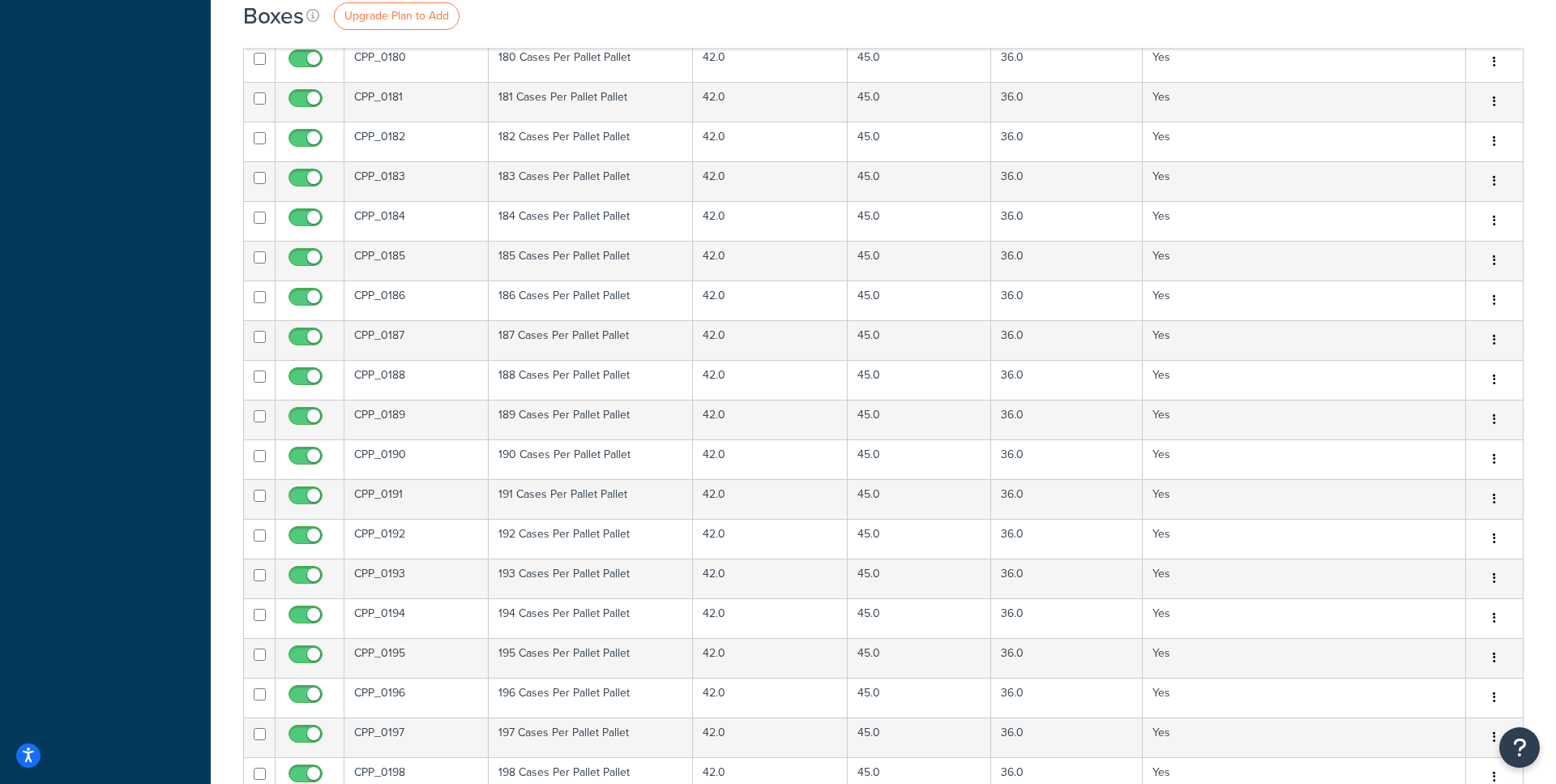
scroll to position [7306, 0]
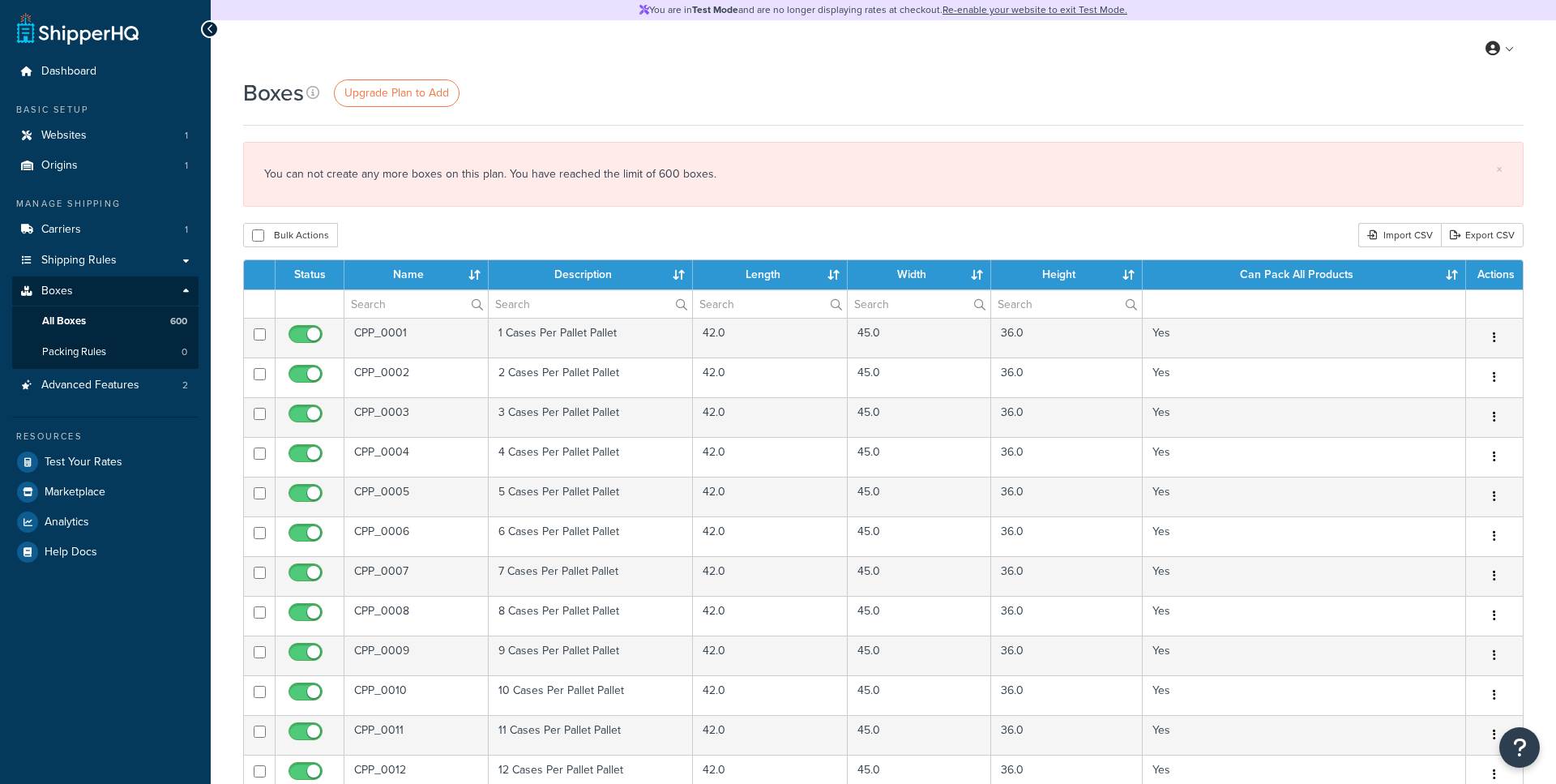
select select "1000"
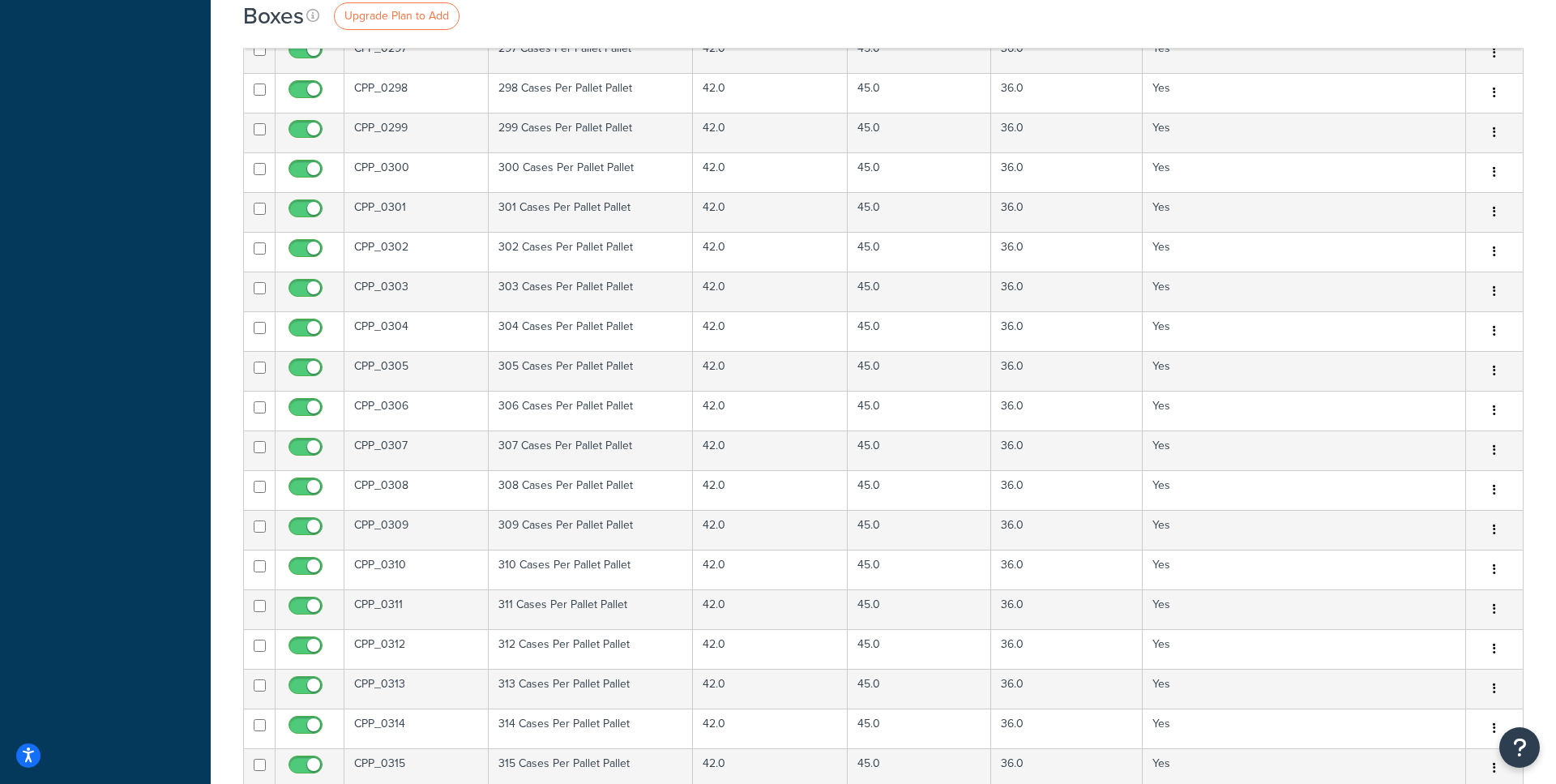
scroll to position [12761, 0]
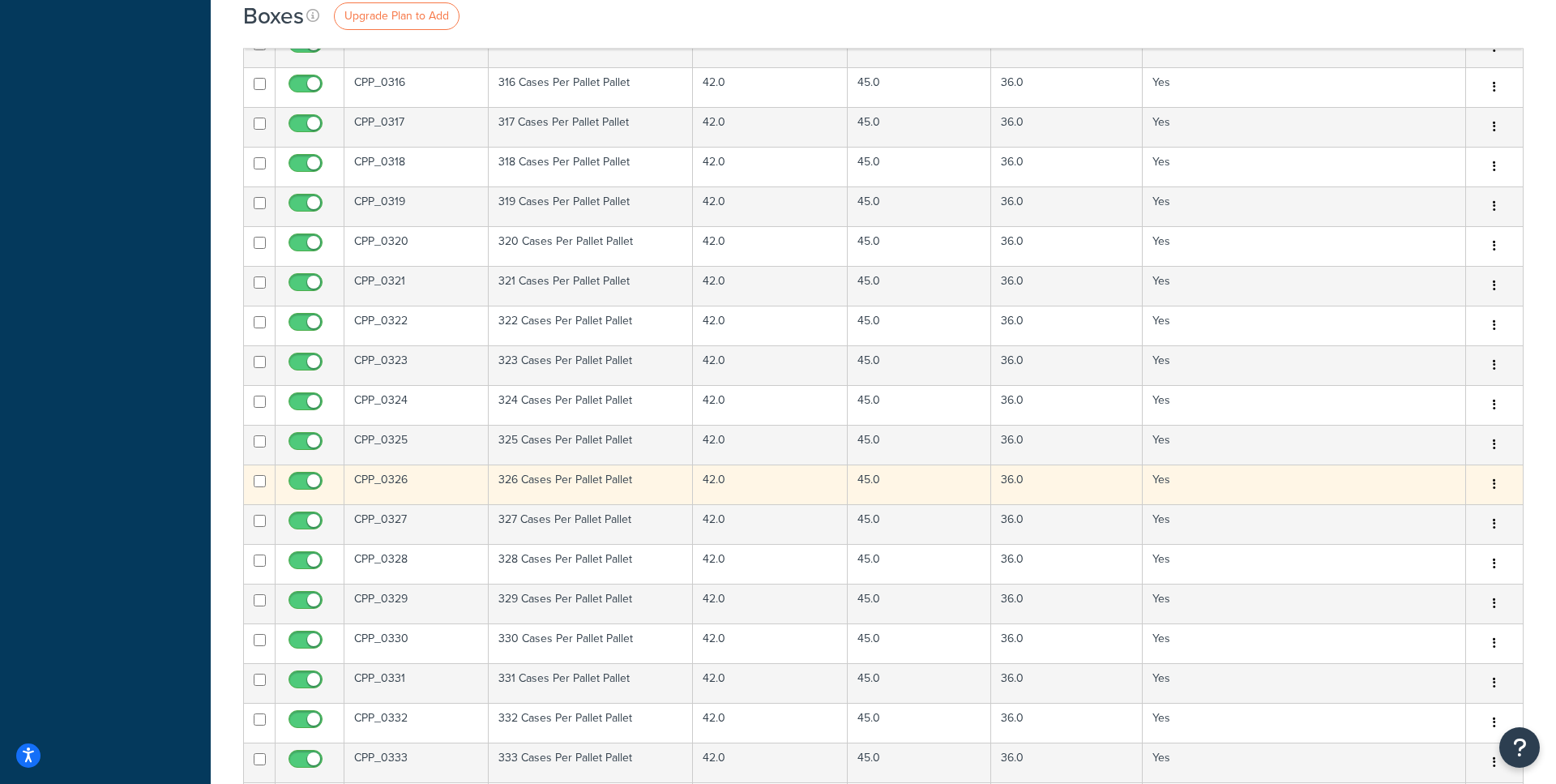
click at [410, 490] on td "CPP_0326" at bounding box center [417, 484] width 144 height 40
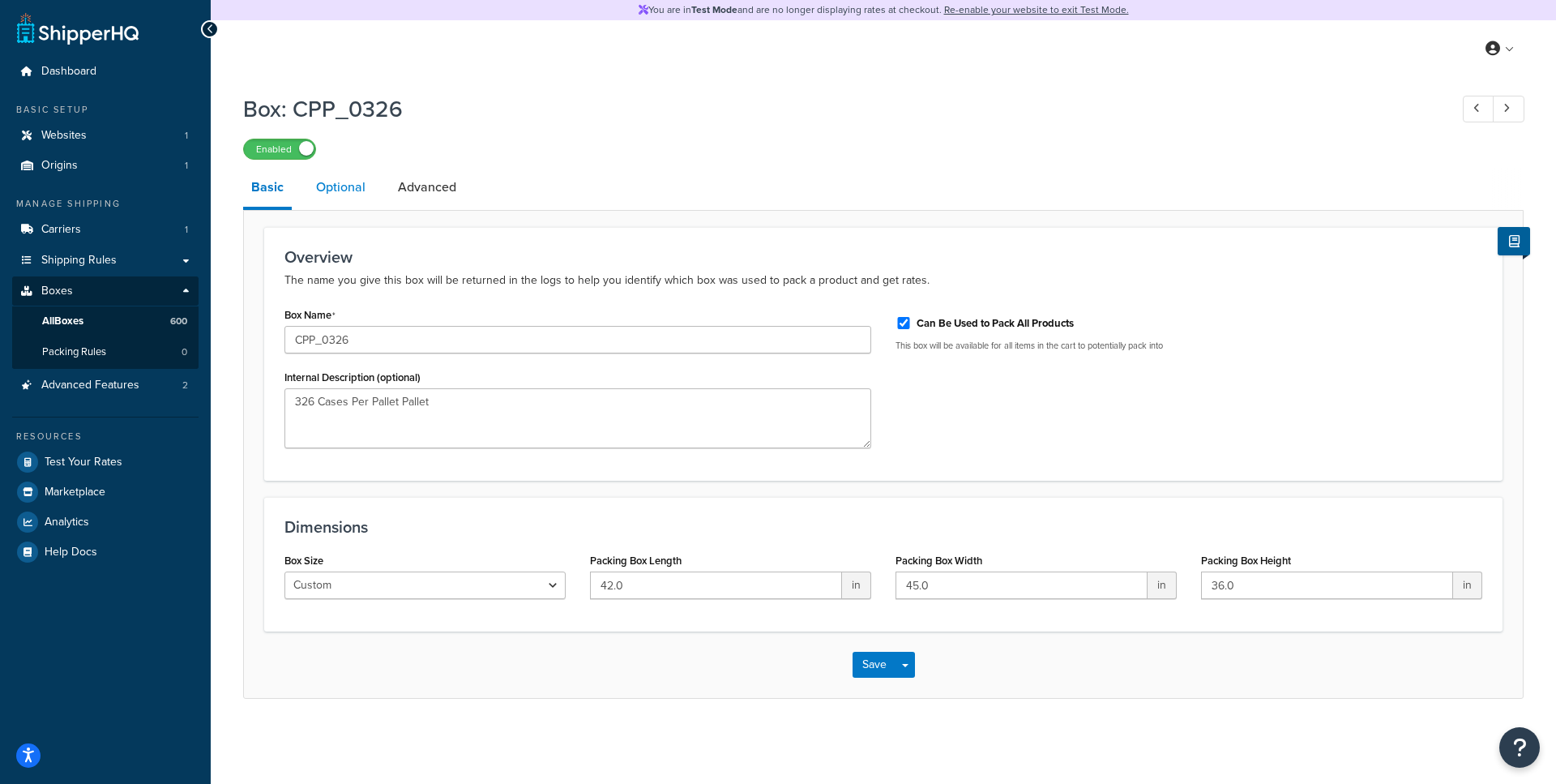
click at [347, 199] on link "Optional" at bounding box center [340, 187] width 65 height 39
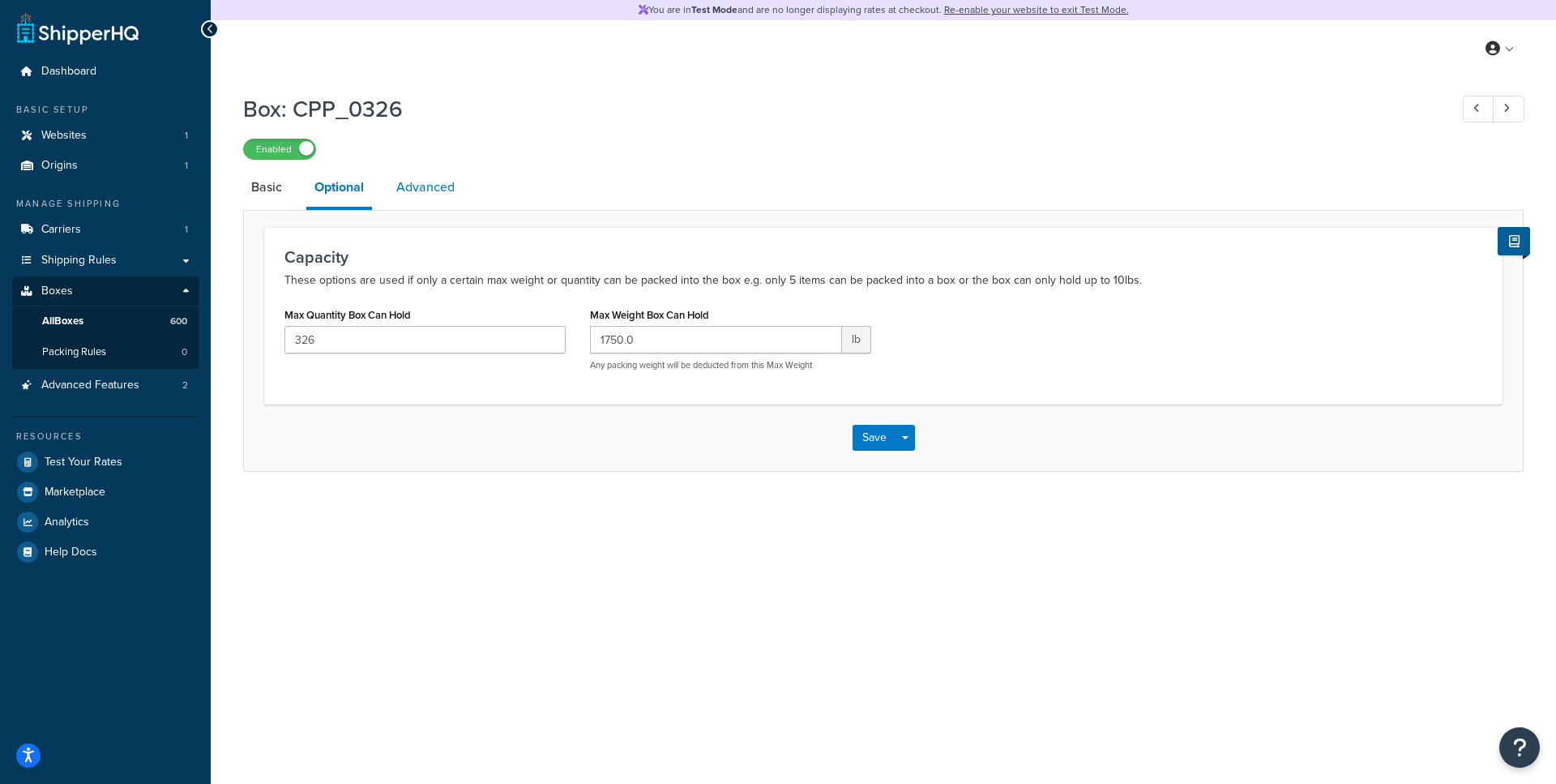
click at [429, 197] on link "Advanced" at bounding box center [426, 187] width 75 height 39
select select "70"
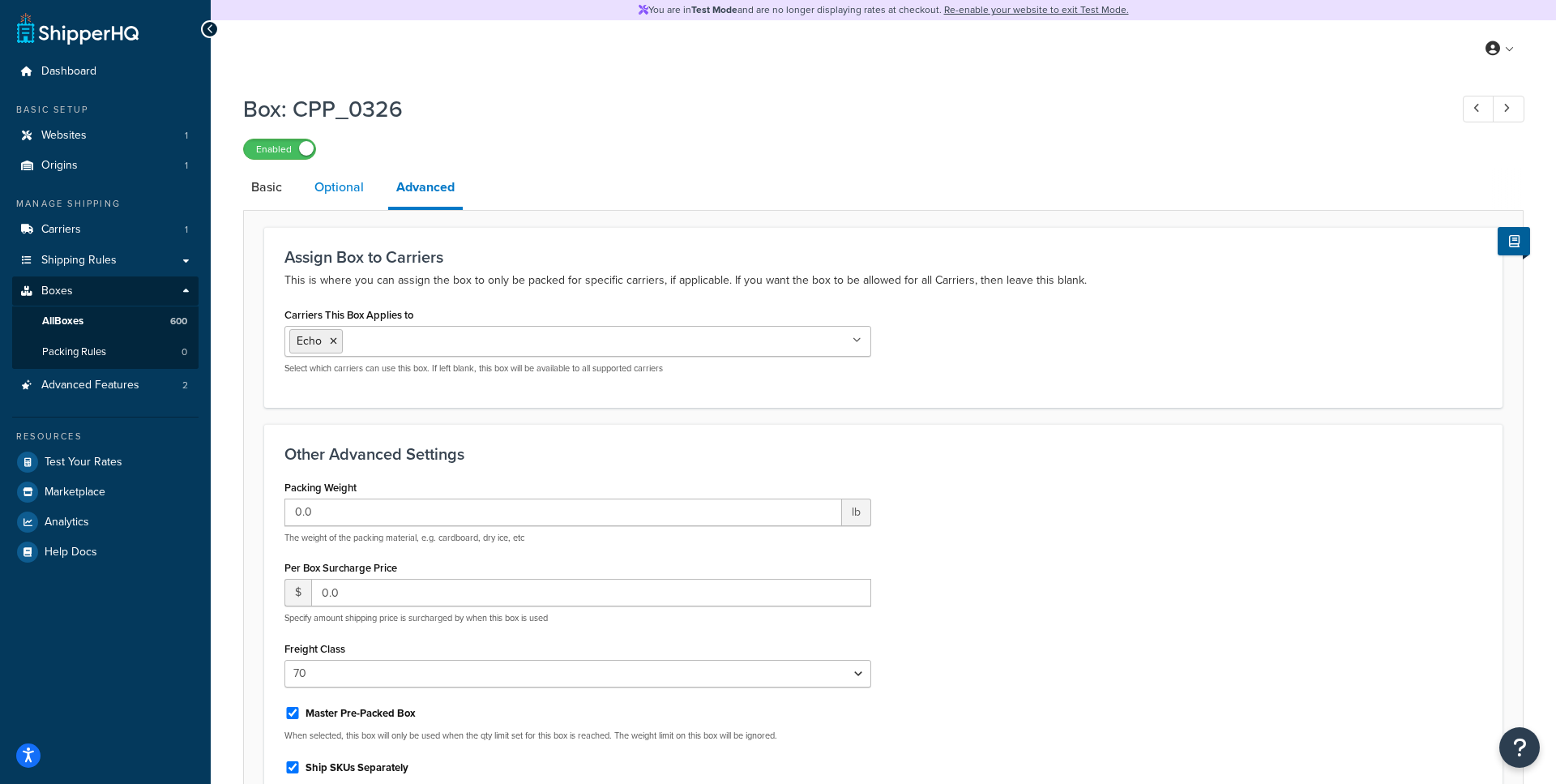
click at [351, 201] on link "Optional" at bounding box center [339, 187] width 65 height 39
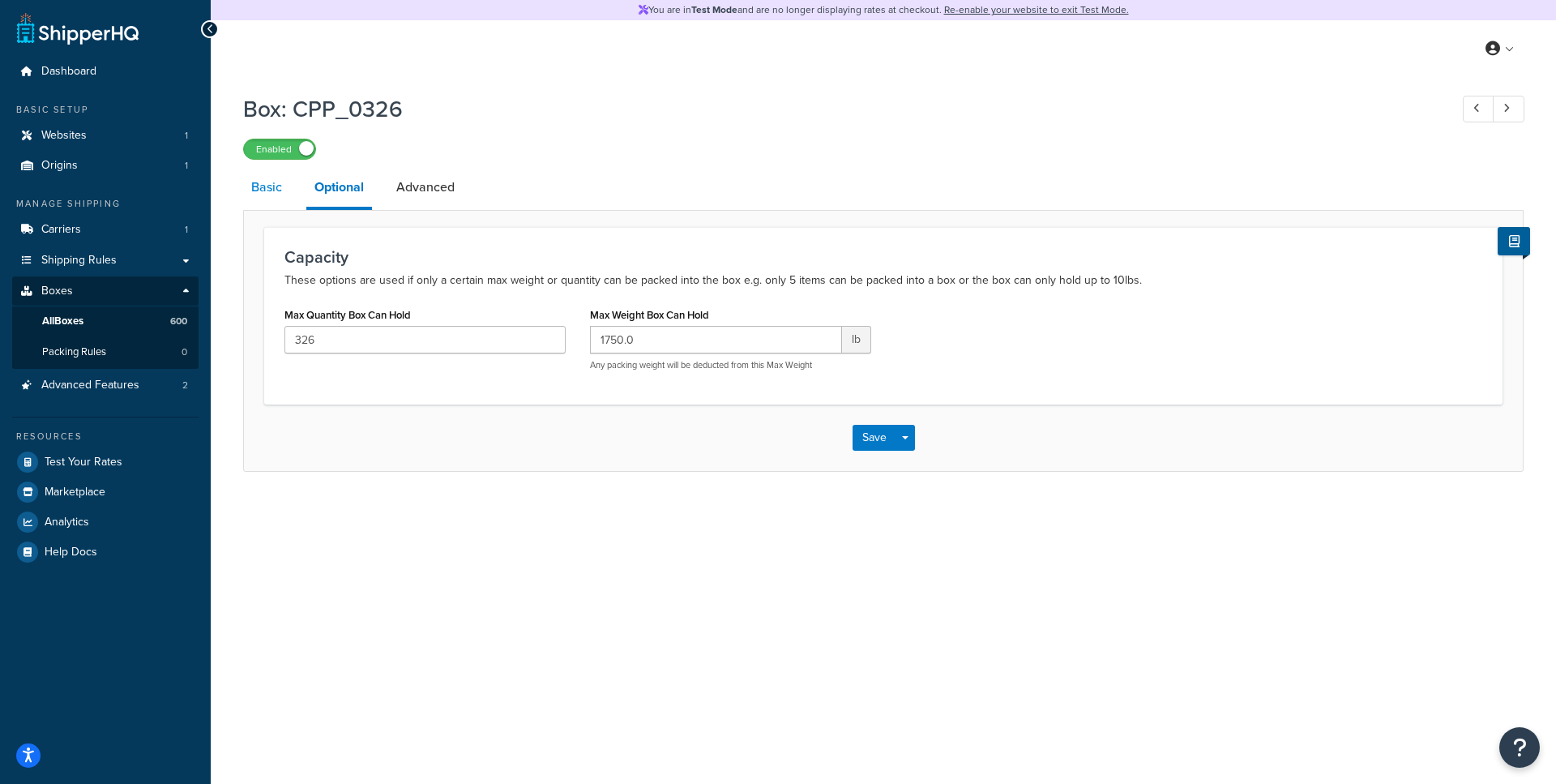
click at [283, 199] on link "Basic" at bounding box center [266, 187] width 47 height 39
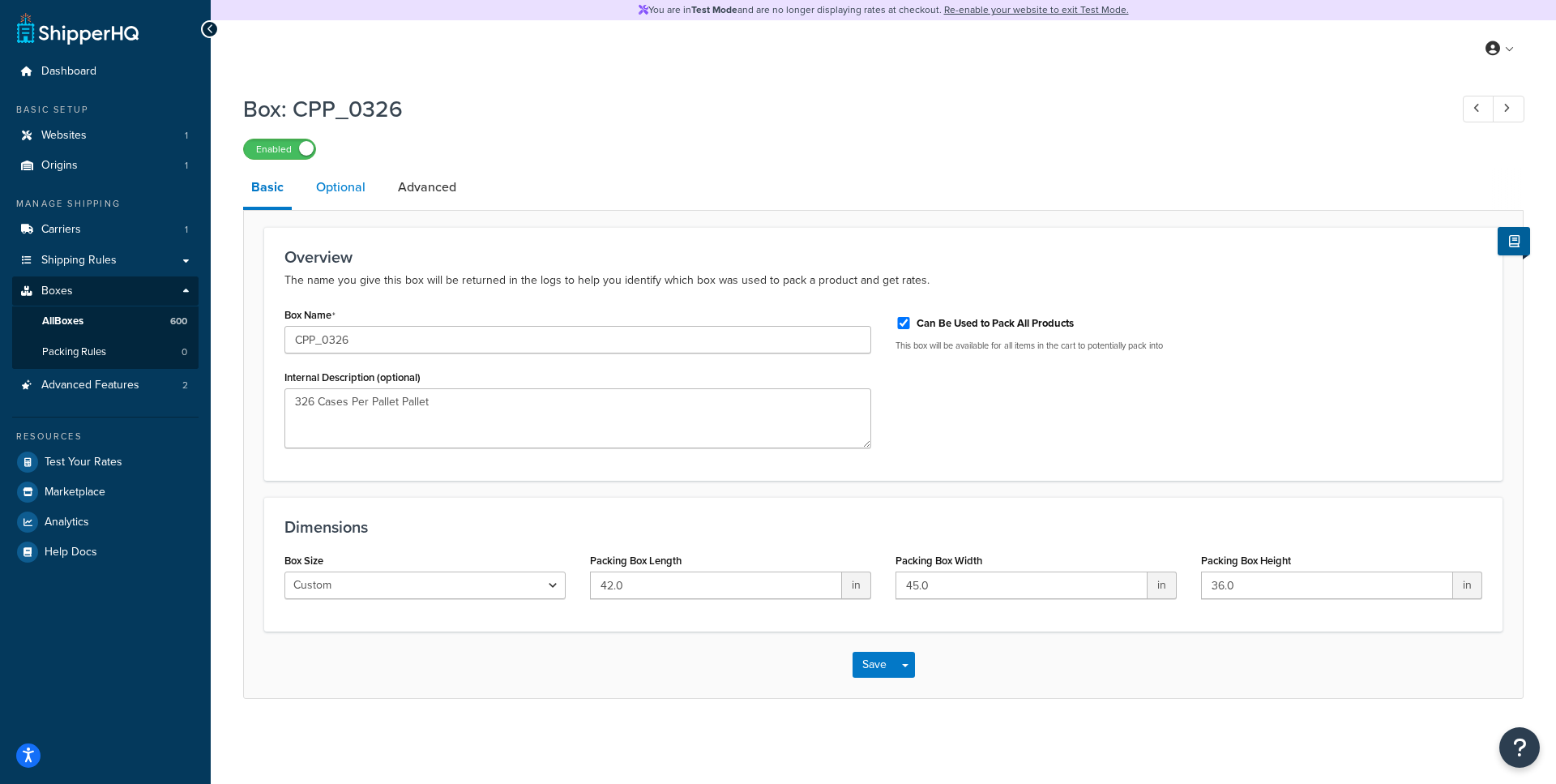
click at [327, 193] on link "Optional" at bounding box center [340, 187] width 65 height 39
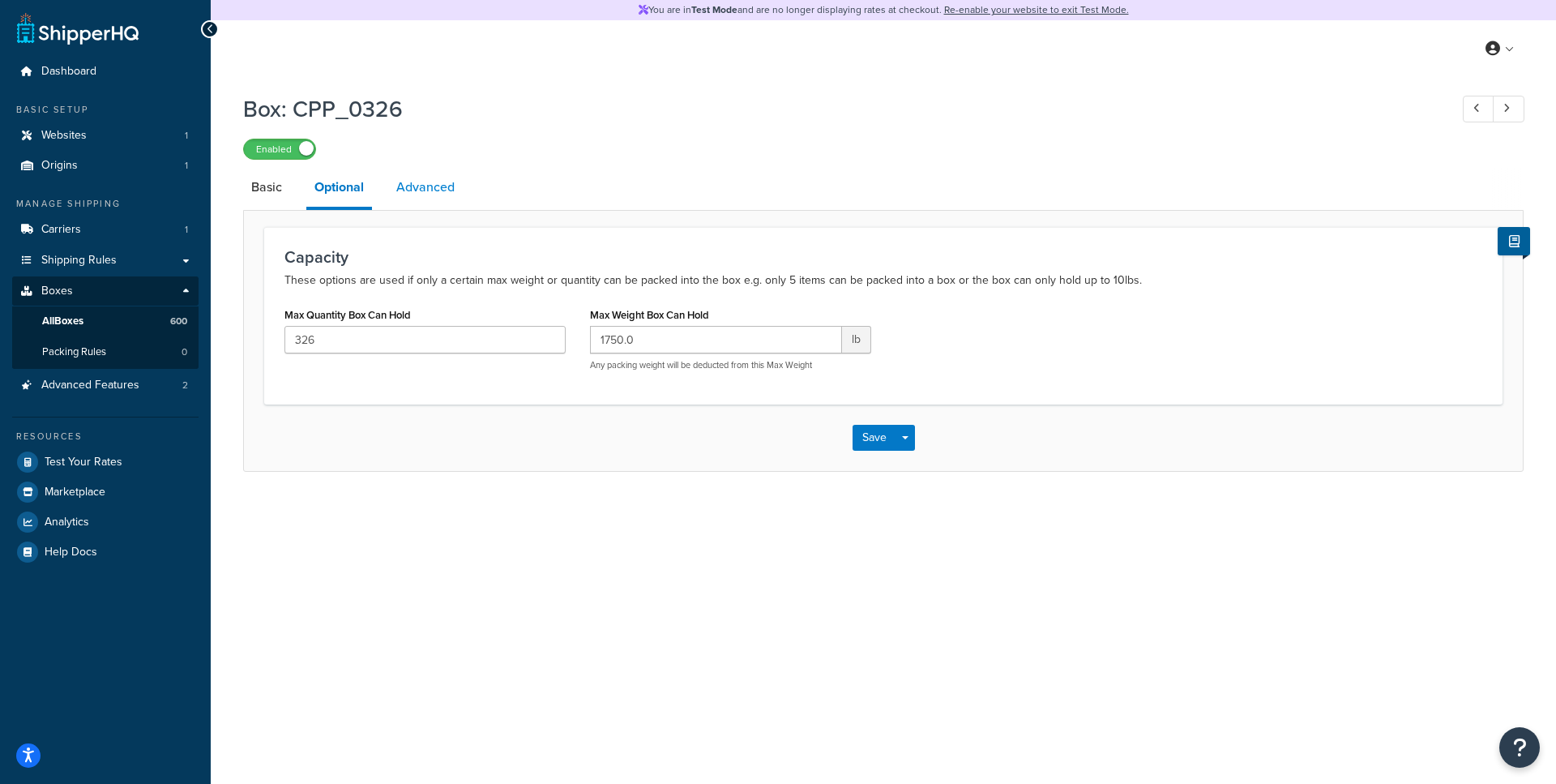
click at [424, 185] on link "Advanced" at bounding box center [426, 187] width 75 height 39
select select "70"
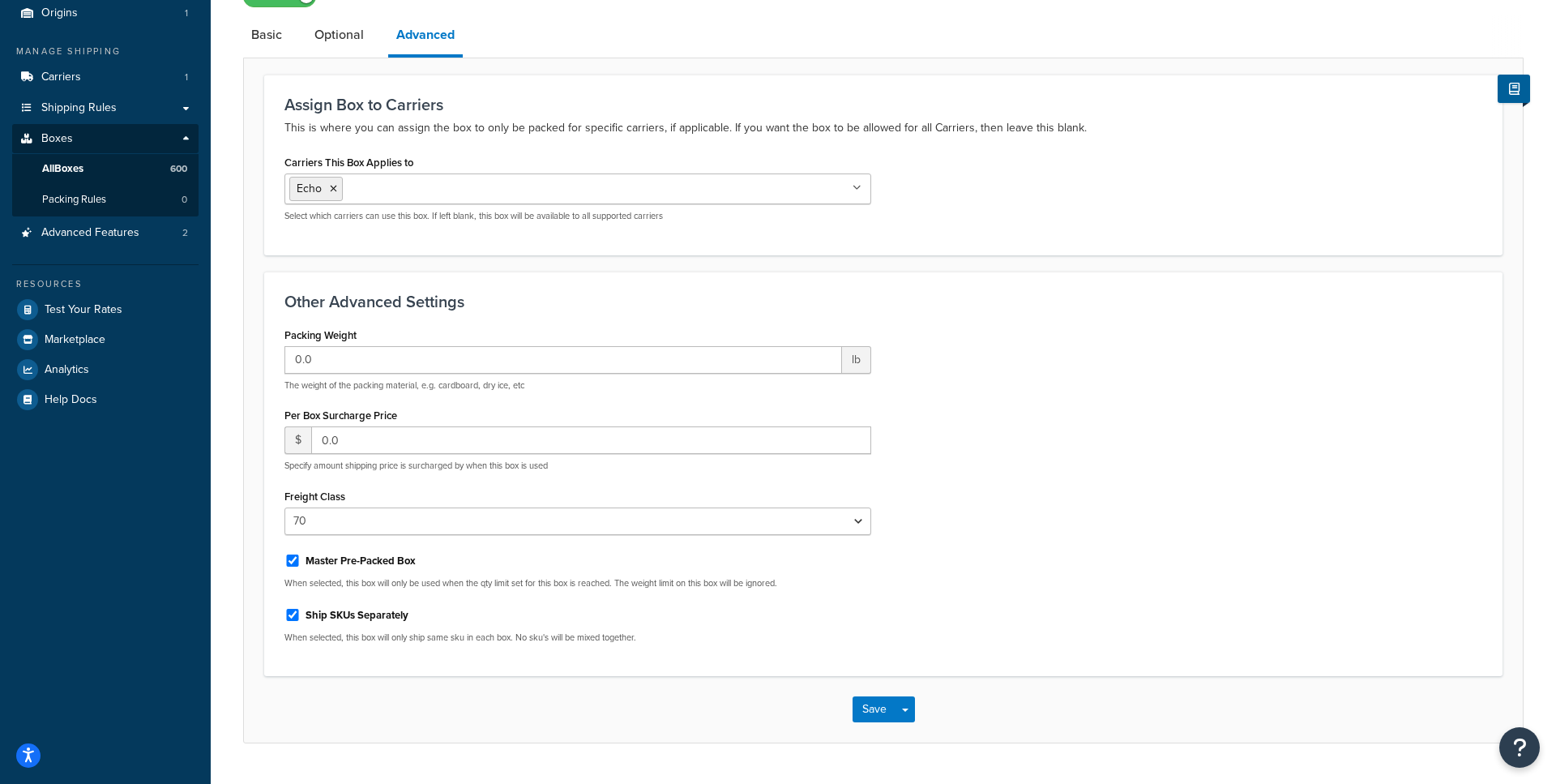
scroll to position [193, 0]
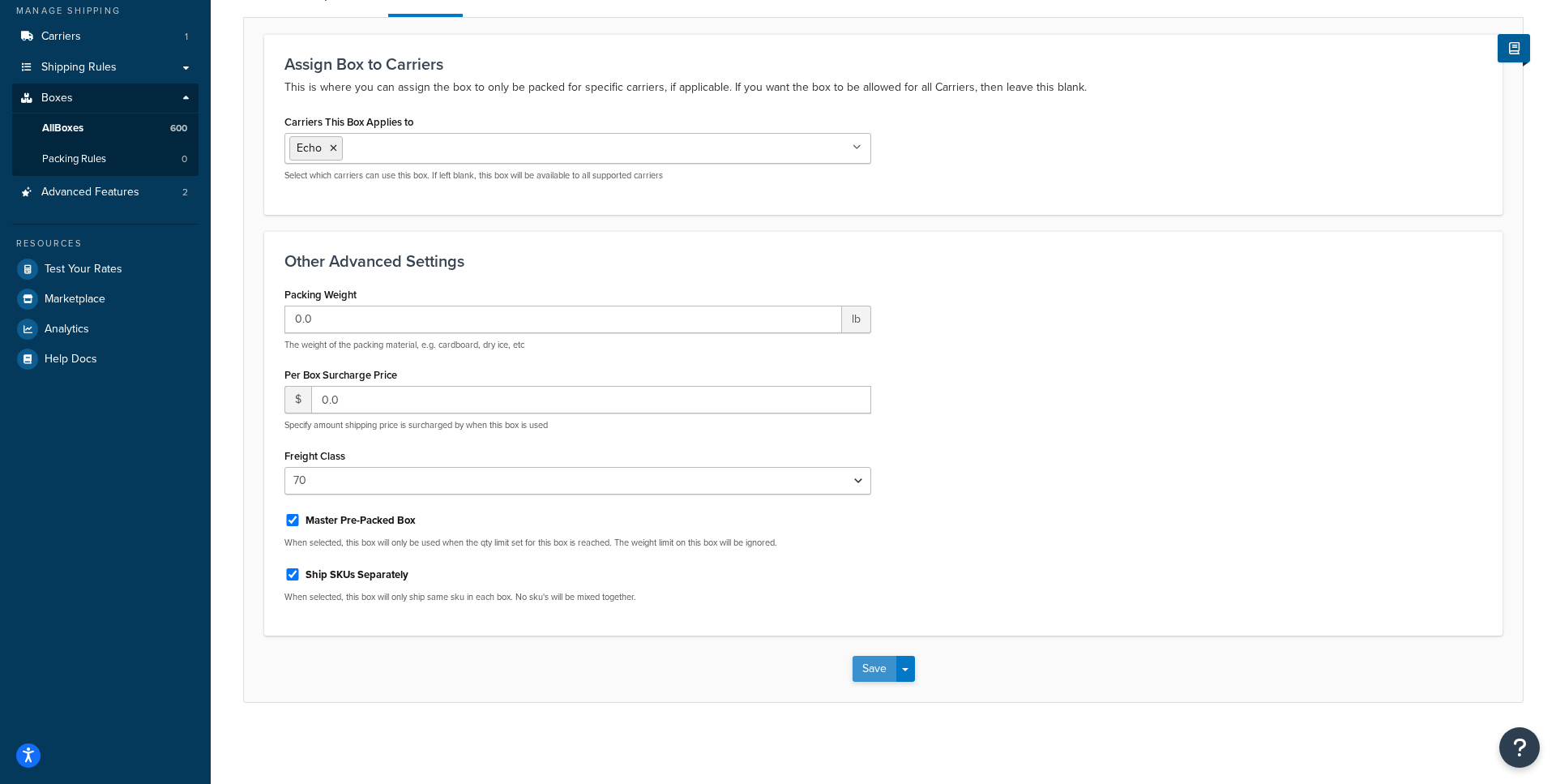
click at [873, 661] on button "Save" at bounding box center [874, 669] width 44 height 26
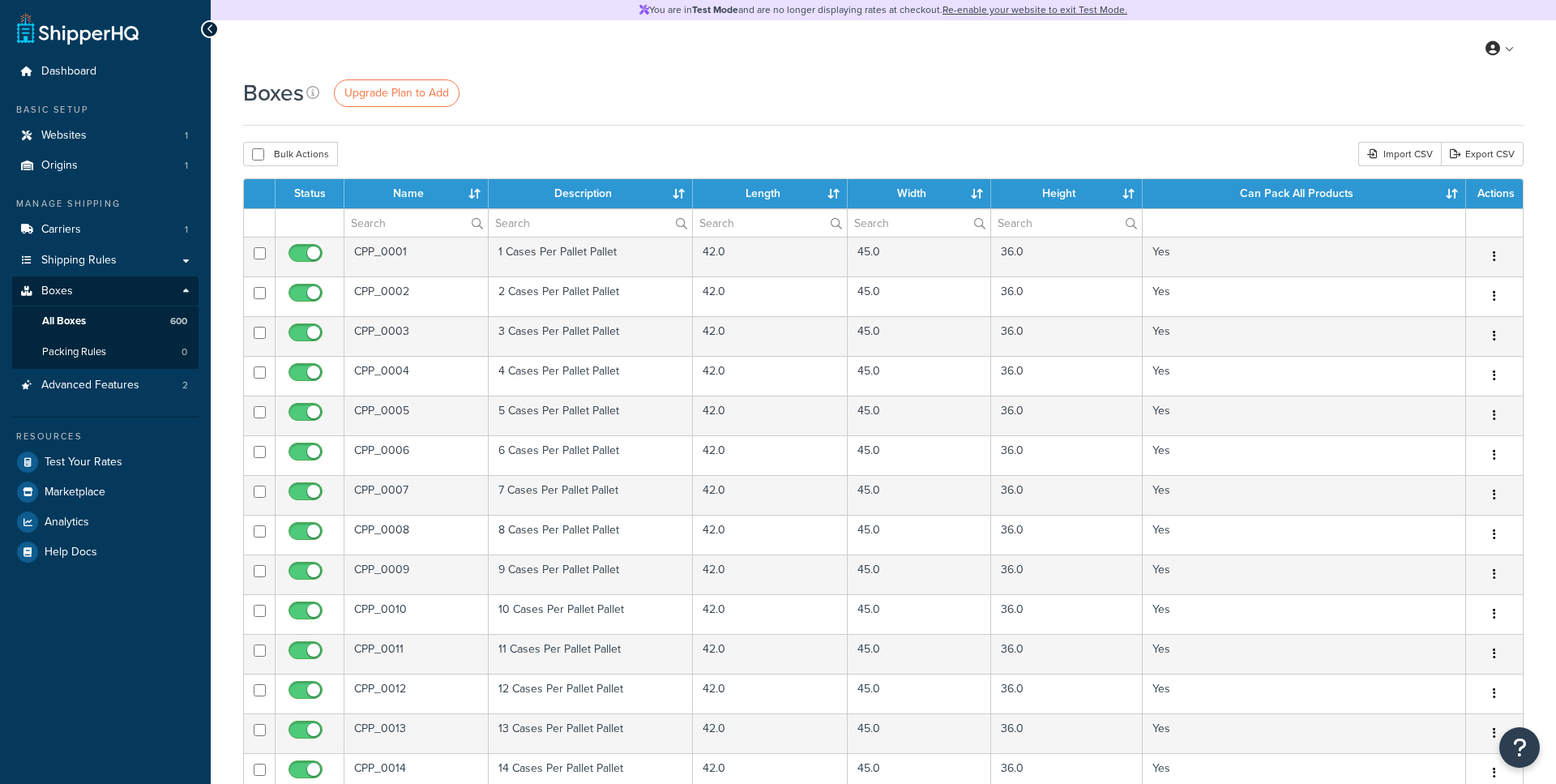
select select "1000"
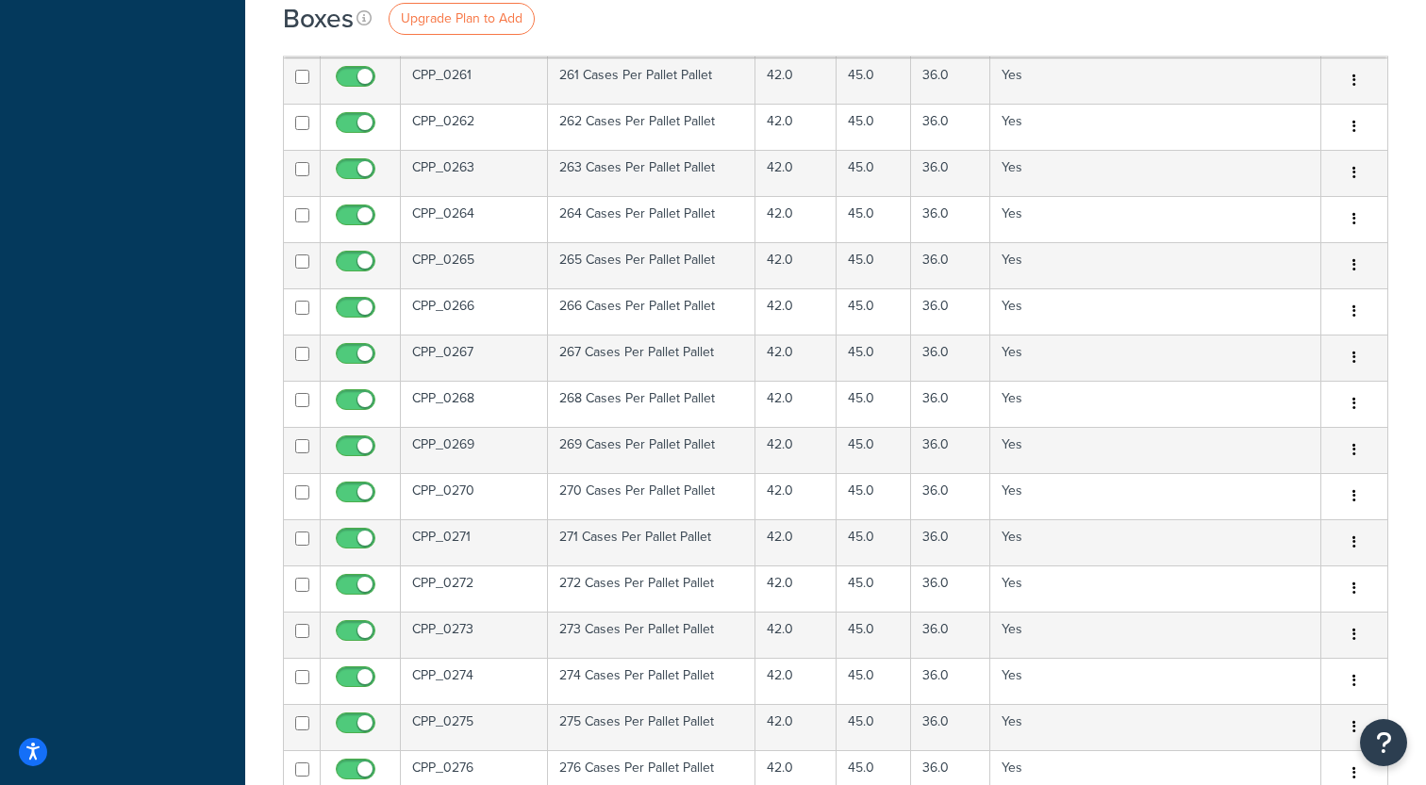
scroll to position [12267, 0]
